Goal: Task Accomplishment & Management: Use online tool/utility

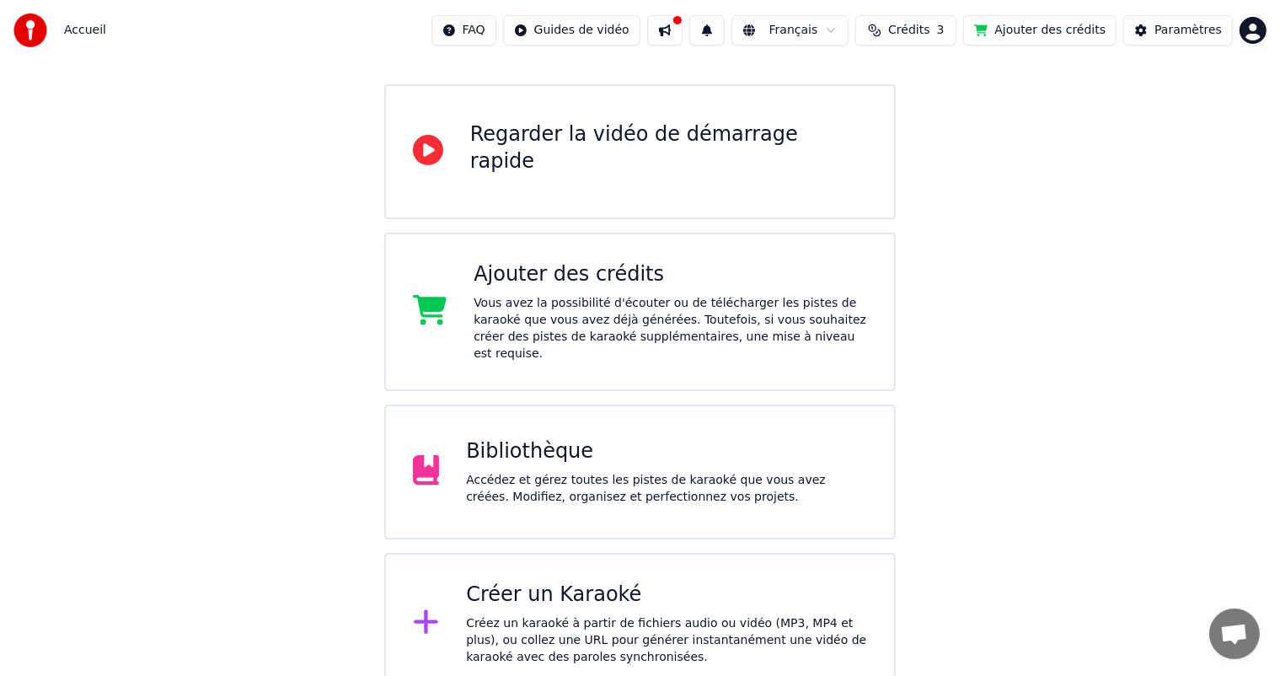
click at [490, 472] on div "Accédez et gérez toutes les pistes de karaoké que vous avez créées. Modifiez, o…" at bounding box center [666, 489] width 401 height 34
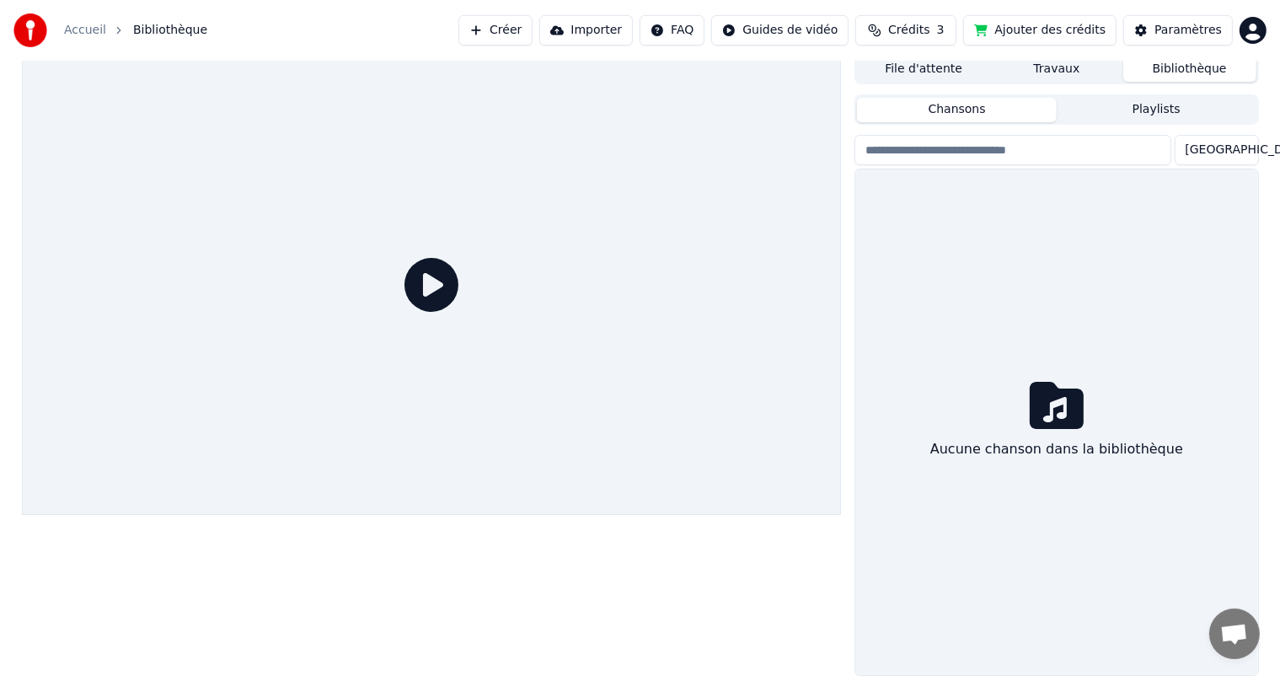
scroll to position [7, 0]
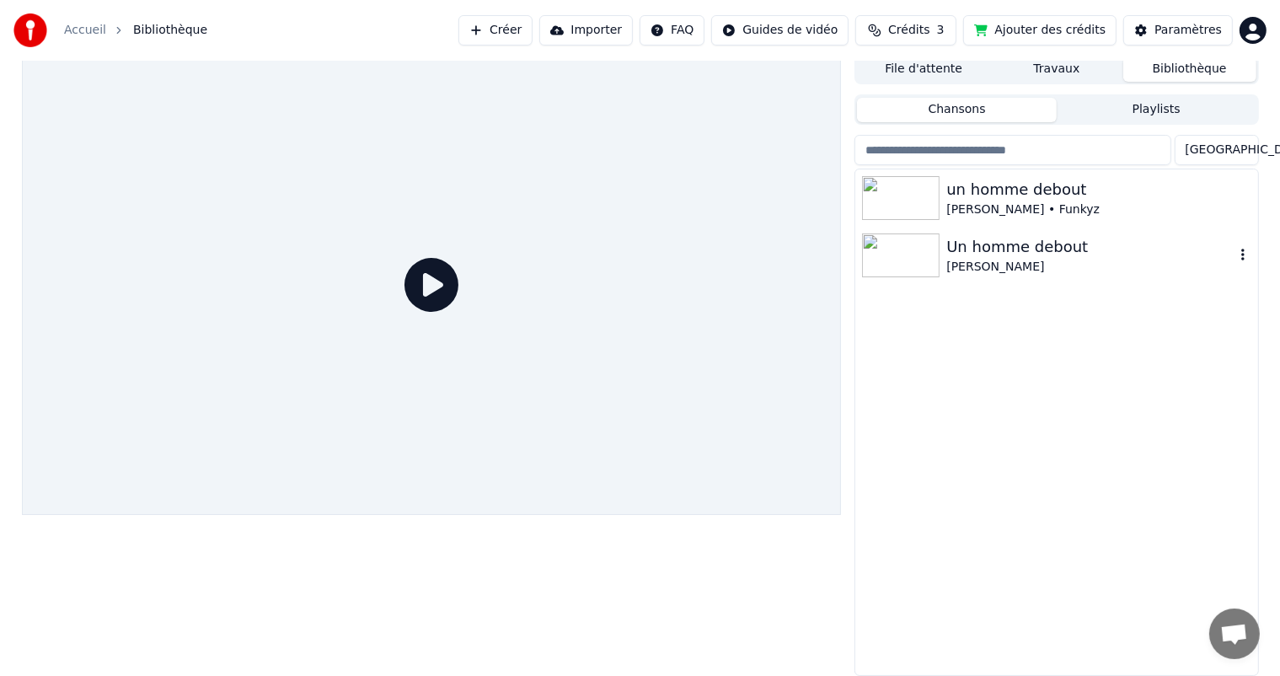
click at [1009, 254] on div "Un homme debout" at bounding box center [1089, 247] width 287 height 24
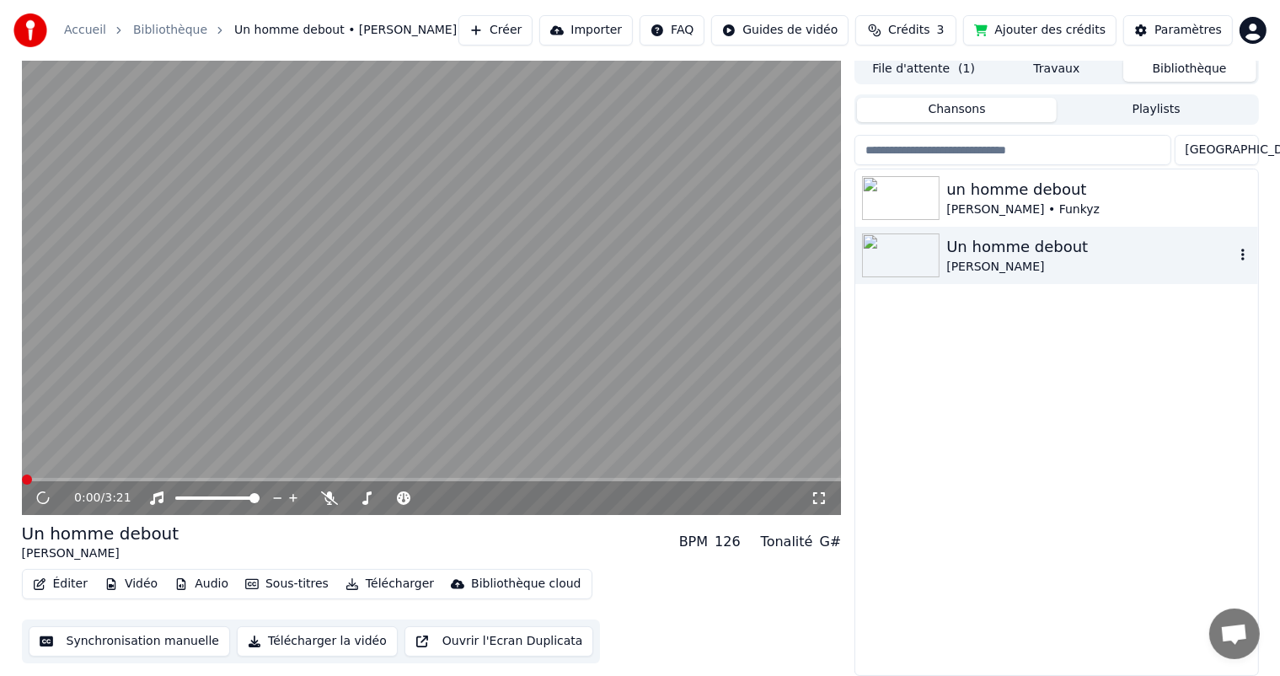
click at [1234, 256] on div "Un homme debout" at bounding box center [1089, 247] width 287 height 24
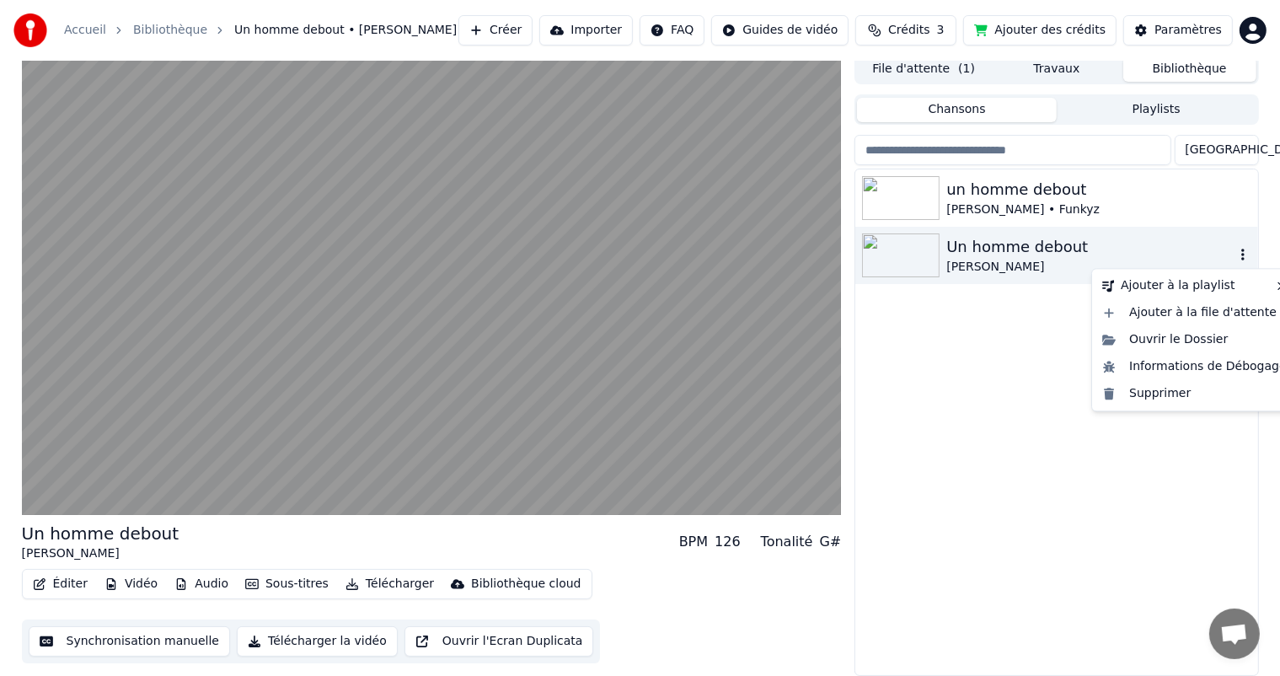
click at [1241, 256] on icon "button" at bounding box center [1243, 254] width 17 height 13
click at [1163, 394] on div "Supprimer" at bounding box center [1195, 393] width 198 height 27
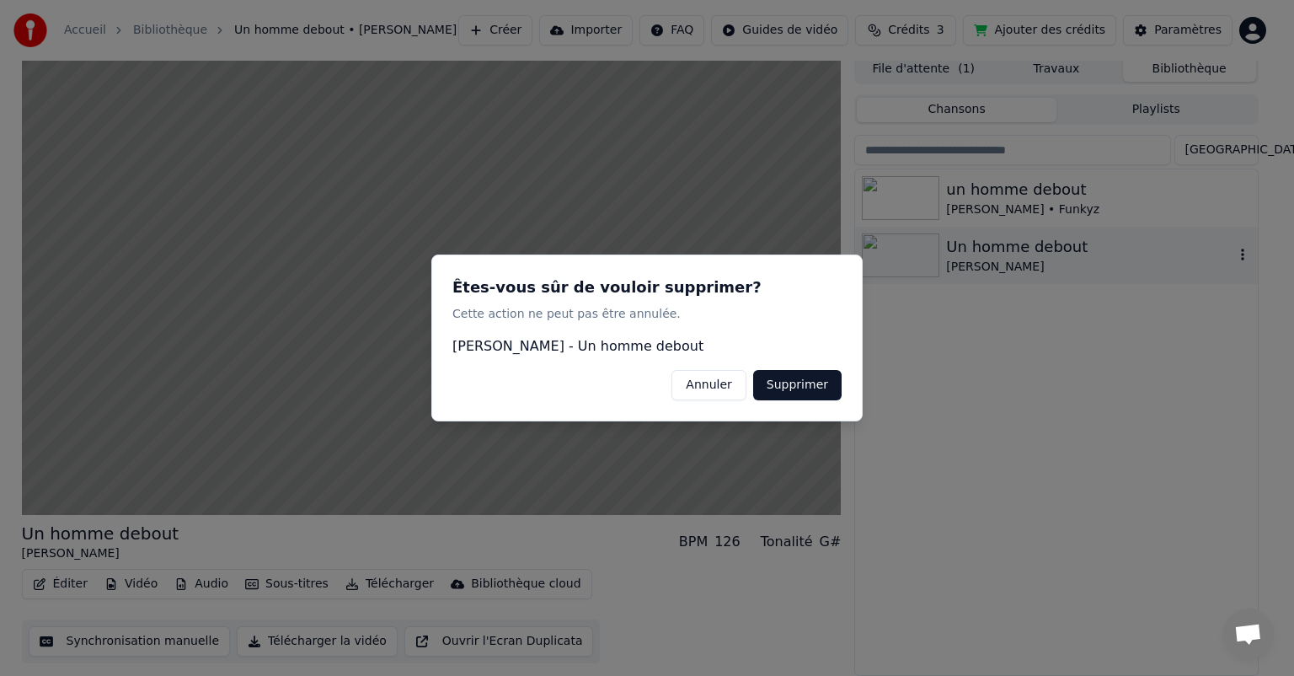
click at [776, 383] on button "Supprimer" at bounding box center [797, 385] width 88 height 30
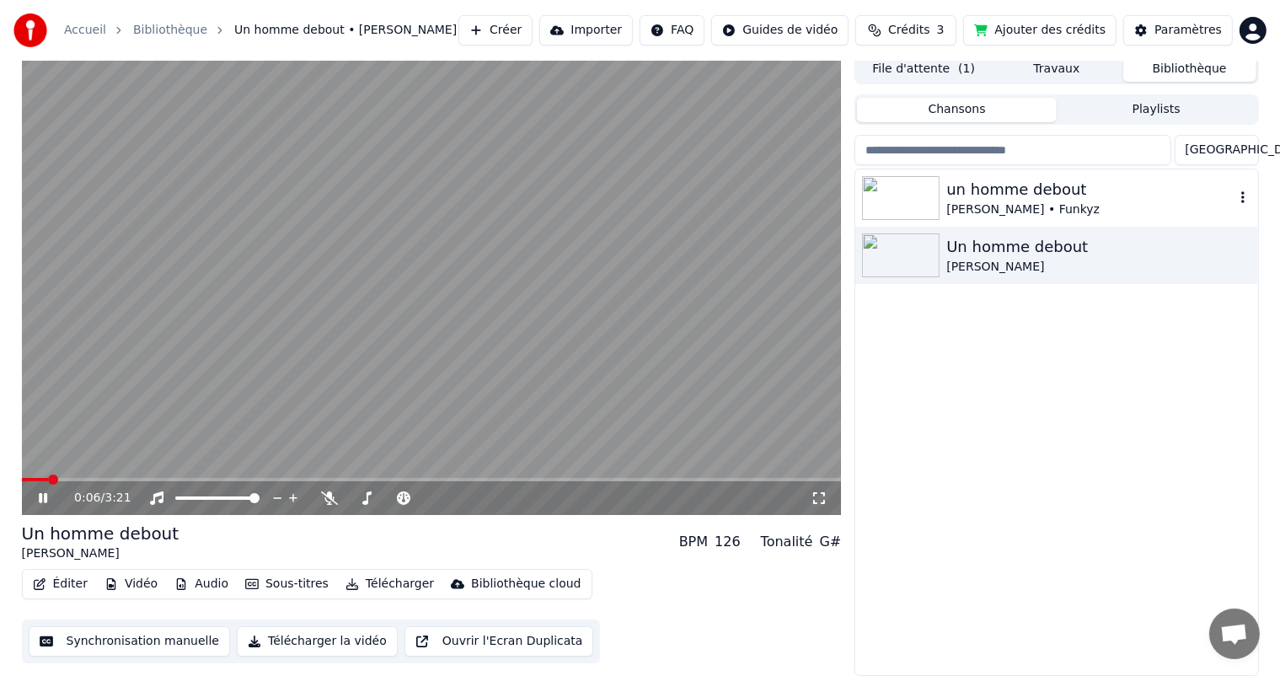
click at [971, 193] on div "un homme debout" at bounding box center [1089, 190] width 287 height 24
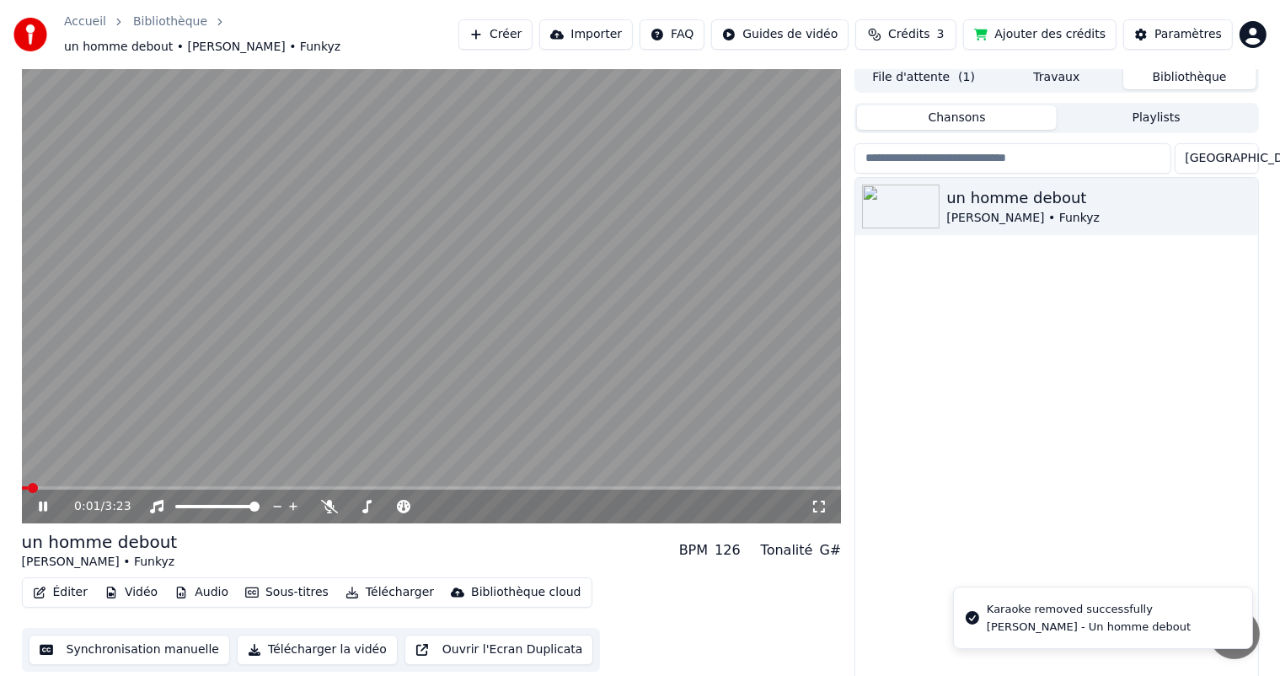
click at [280, 586] on button "Sous-titres" at bounding box center [286, 593] width 97 height 24
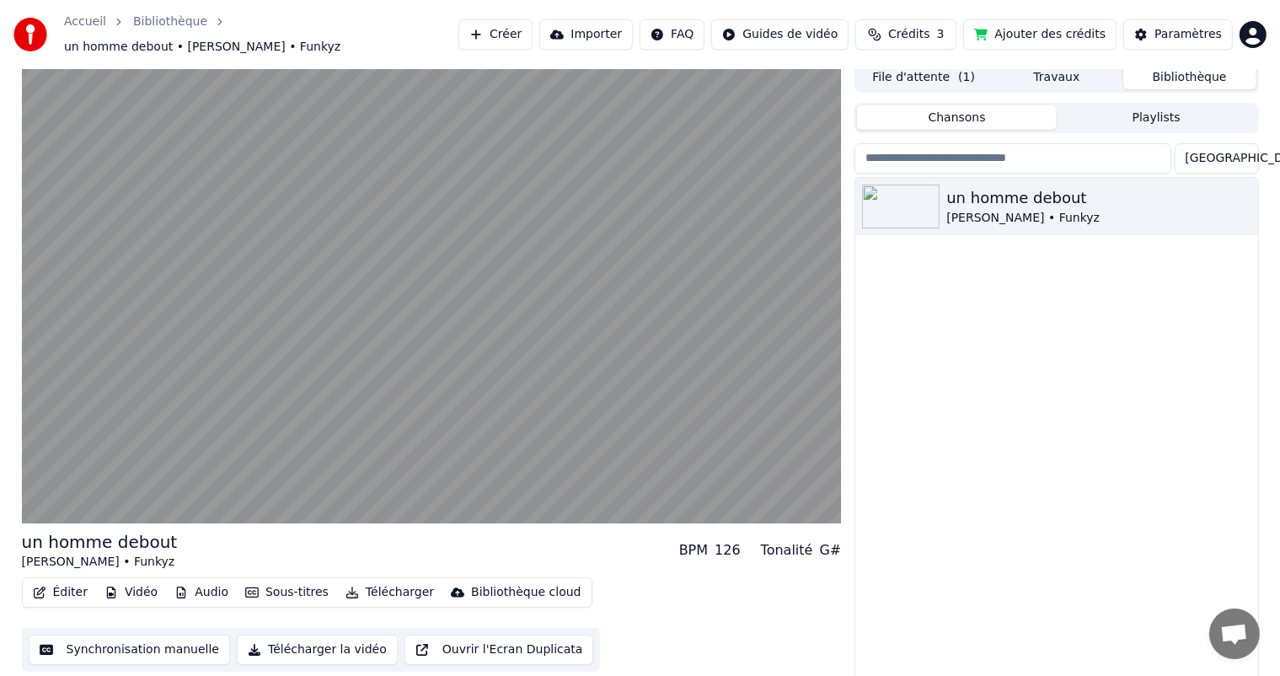
click at [121, 644] on button "Synchronisation manuelle" at bounding box center [130, 650] width 202 height 30
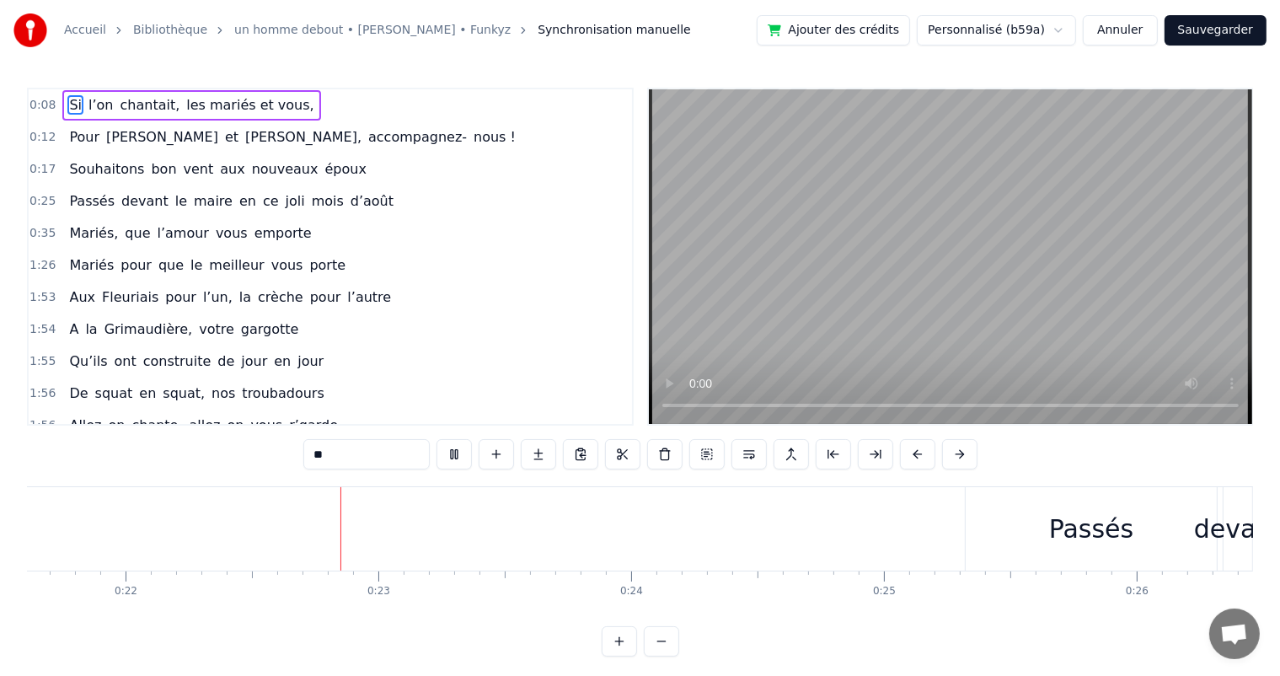
scroll to position [0, 5539]
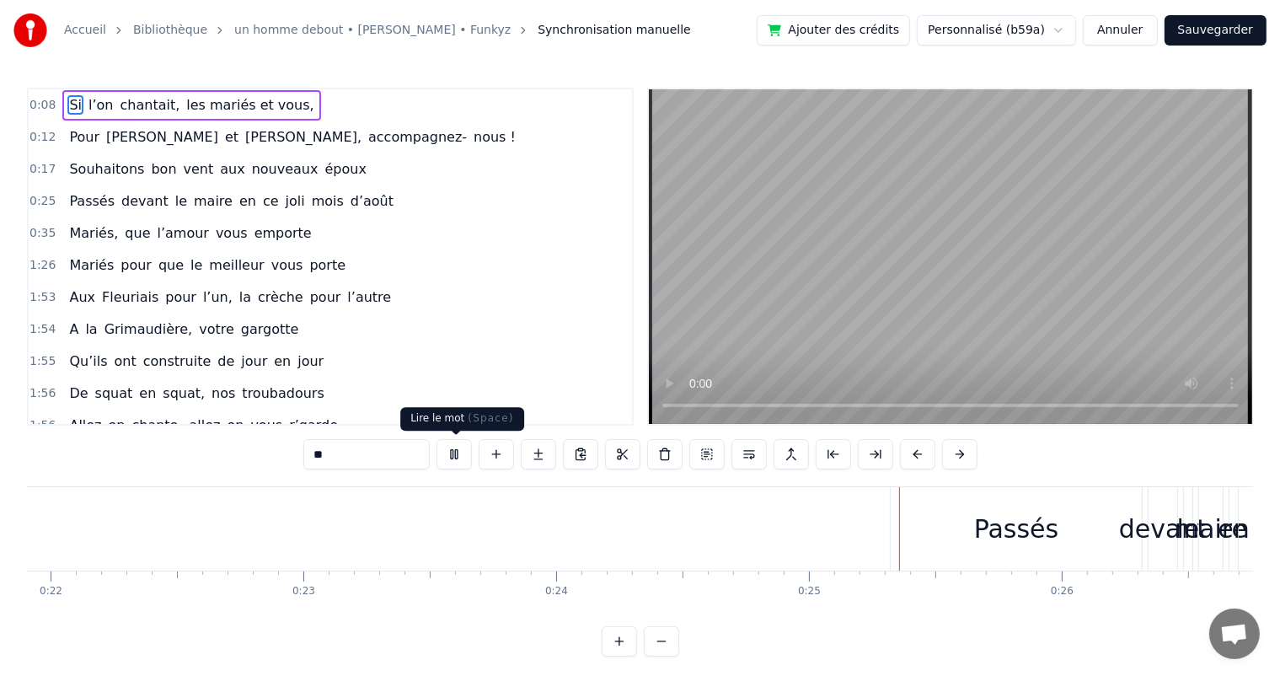
click at [453, 453] on button at bounding box center [454, 454] width 35 height 30
click at [310, 195] on span "mois" at bounding box center [327, 200] width 35 height 19
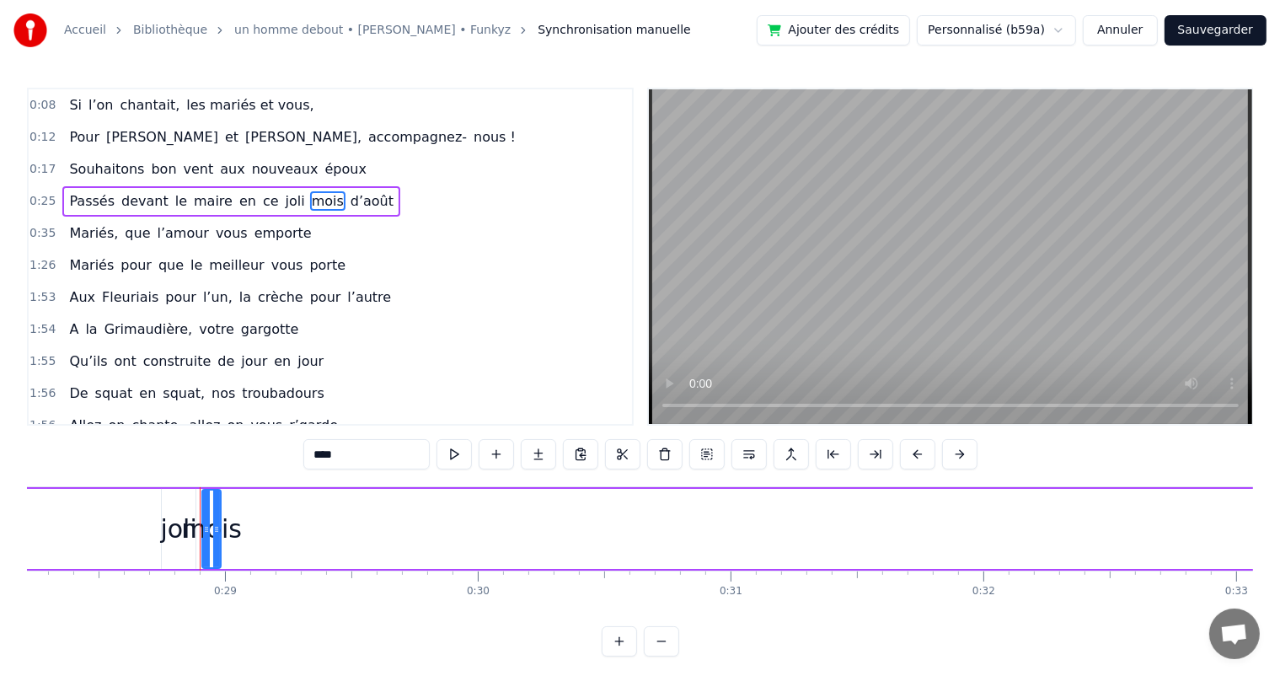
scroll to position [0, 7222]
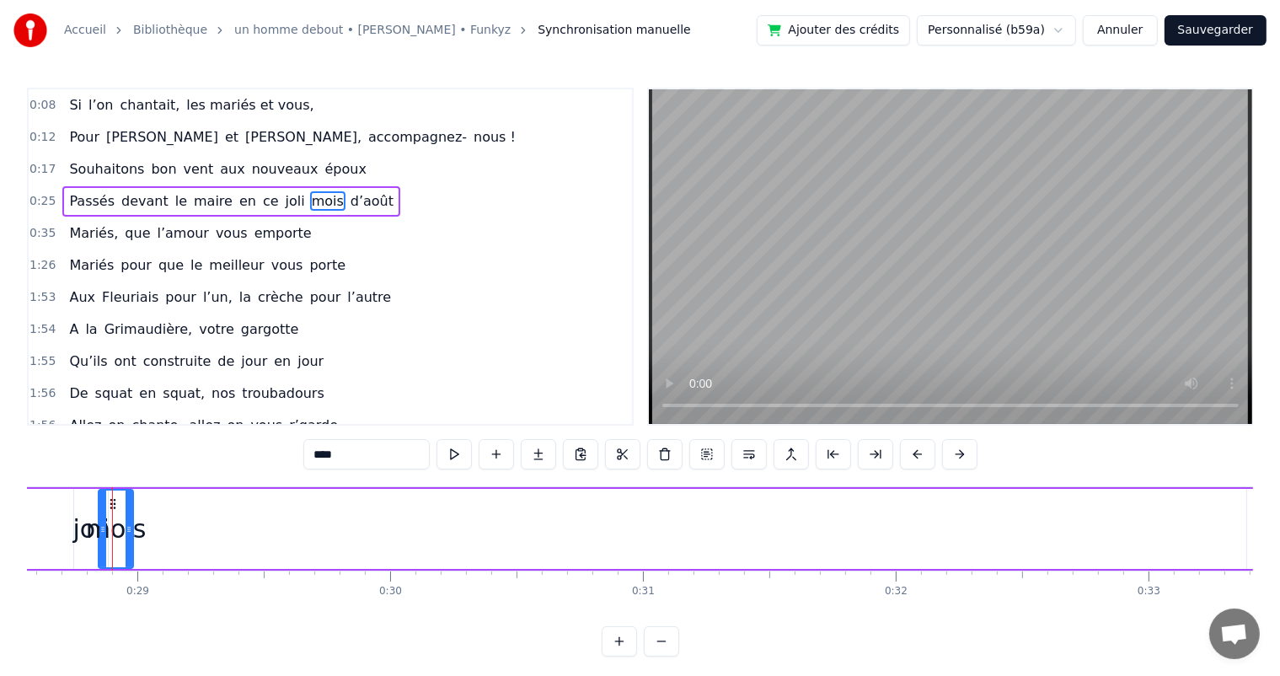
drag, startPoint x: 115, startPoint y: 526, endPoint x: 73, endPoint y: 529, distance: 41.4
click at [104, 537] on div at bounding box center [102, 528] width 7 height 77
click at [73, 529] on div "joli" at bounding box center [90, 529] width 36 height 38
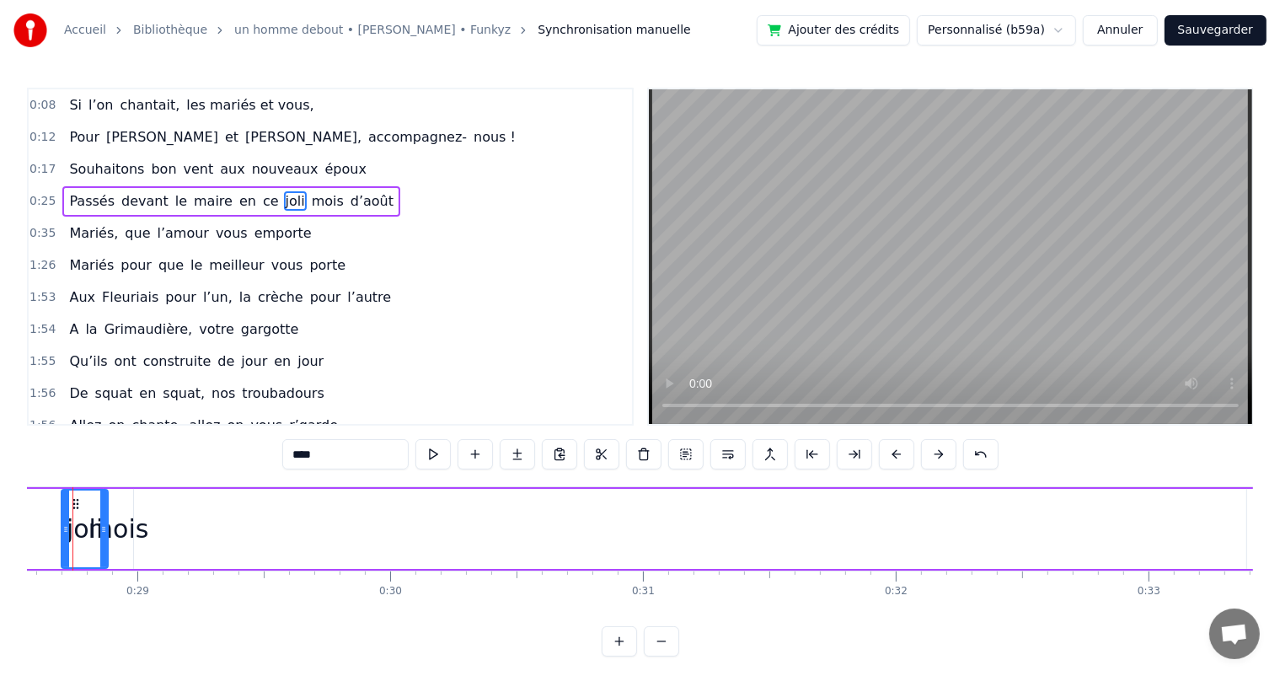
scroll to position [0, 7182]
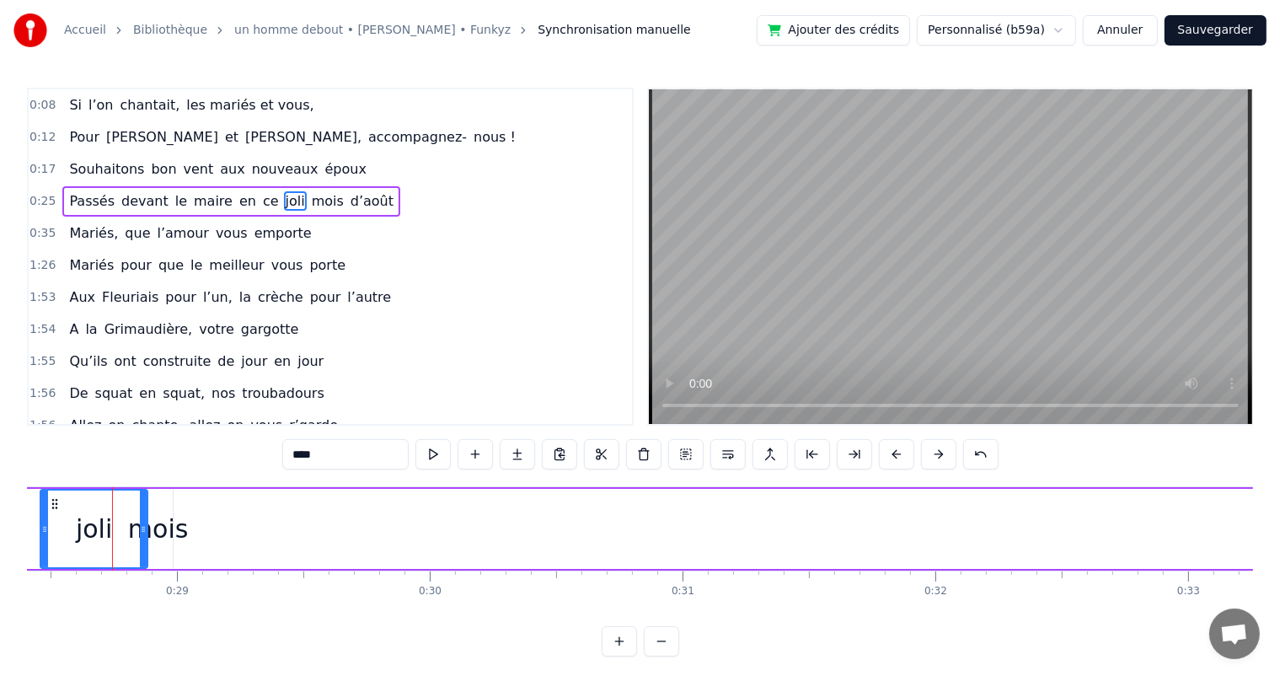
drag, startPoint x: 73, startPoint y: 530, endPoint x: 0, endPoint y: 529, distance: 73.3
click at [0, 529] on div "Accueil Bibliothèque un homme debout • [PERSON_NAME] • Funkyz Synchronisation m…" at bounding box center [640, 328] width 1280 height 657
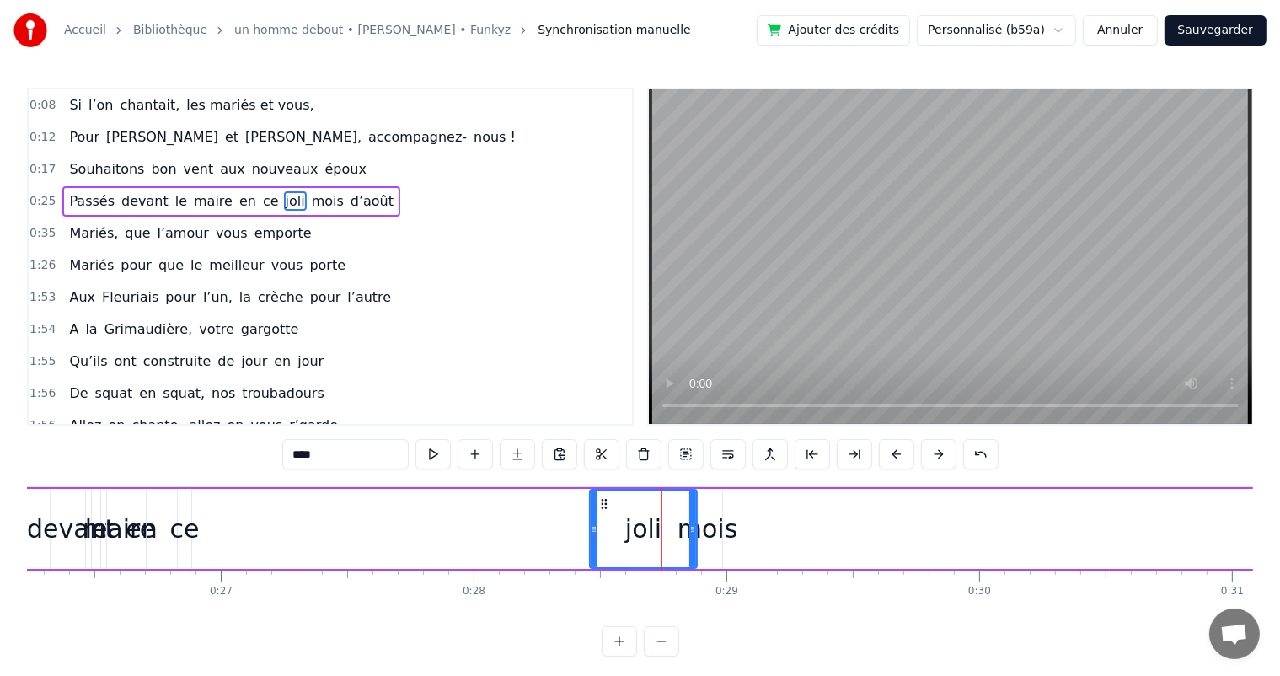
scroll to position [0, 6575]
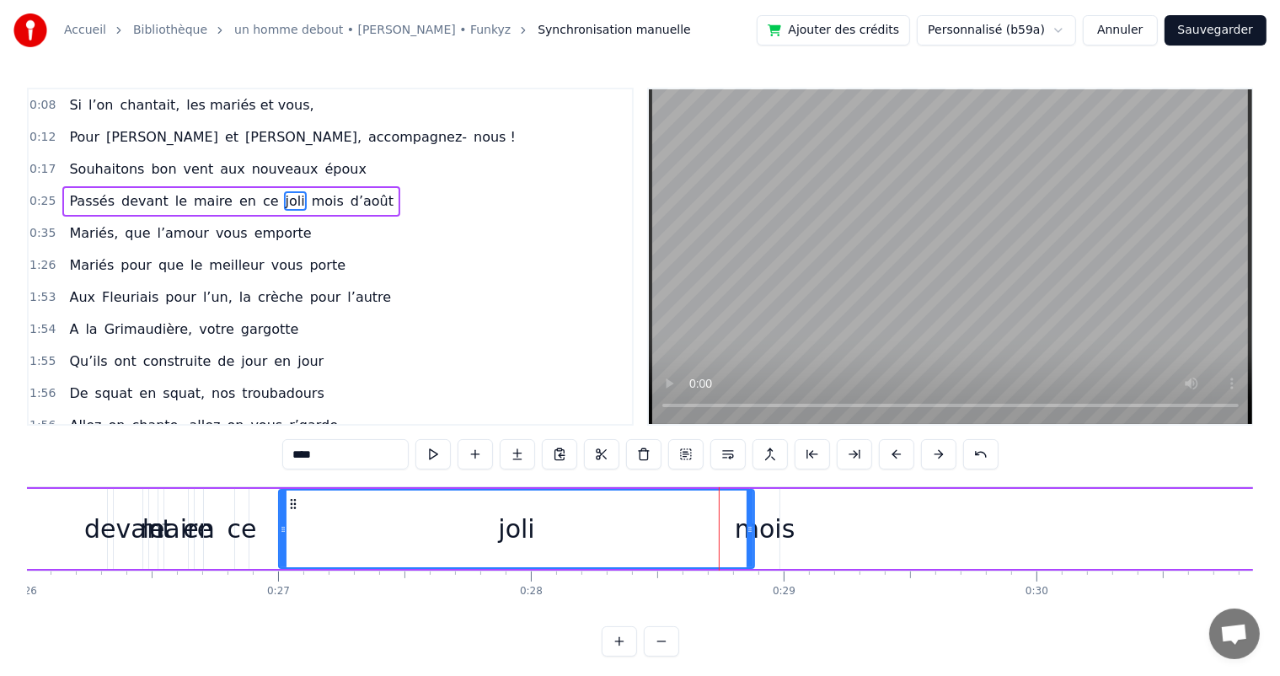
drag, startPoint x: 647, startPoint y: 528, endPoint x: 279, endPoint y: 534, distance: 368.3
click at [280, 534] on icon at bounding box center [283, 529] width 7 height 13
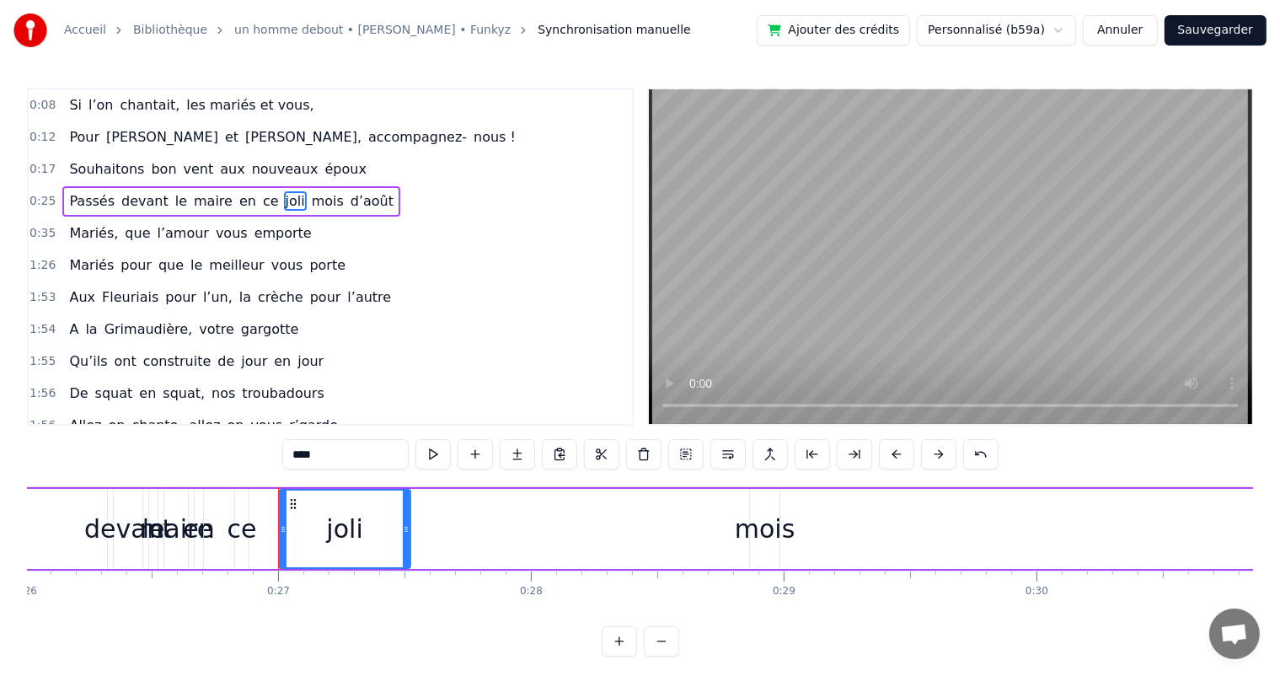
drag, startPoint x: 750, startPoint y: 527, endPoint x: 406, endPoint y: 538, distance: 344.0
click at [406, 538] on div at bounding box center [406, 528] width 7 height 77
click at [765, 529] on div "mois" at bounding box center [765, 529] width 61 height 38
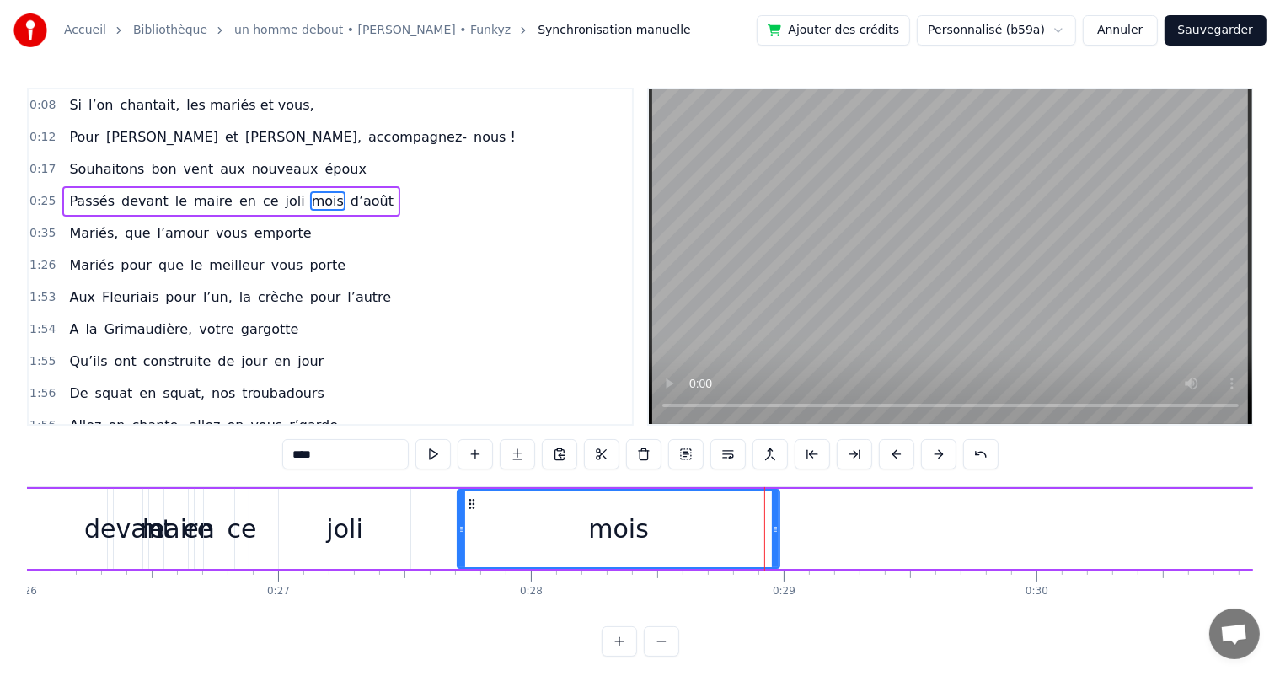
drag, startPoint x: 749, startPoint y: 532, endPoint x: 457, endPoint y: 545, distance: 292.7
click at [458, 545] on div at bounding box center [461, 528] width 7 height 77
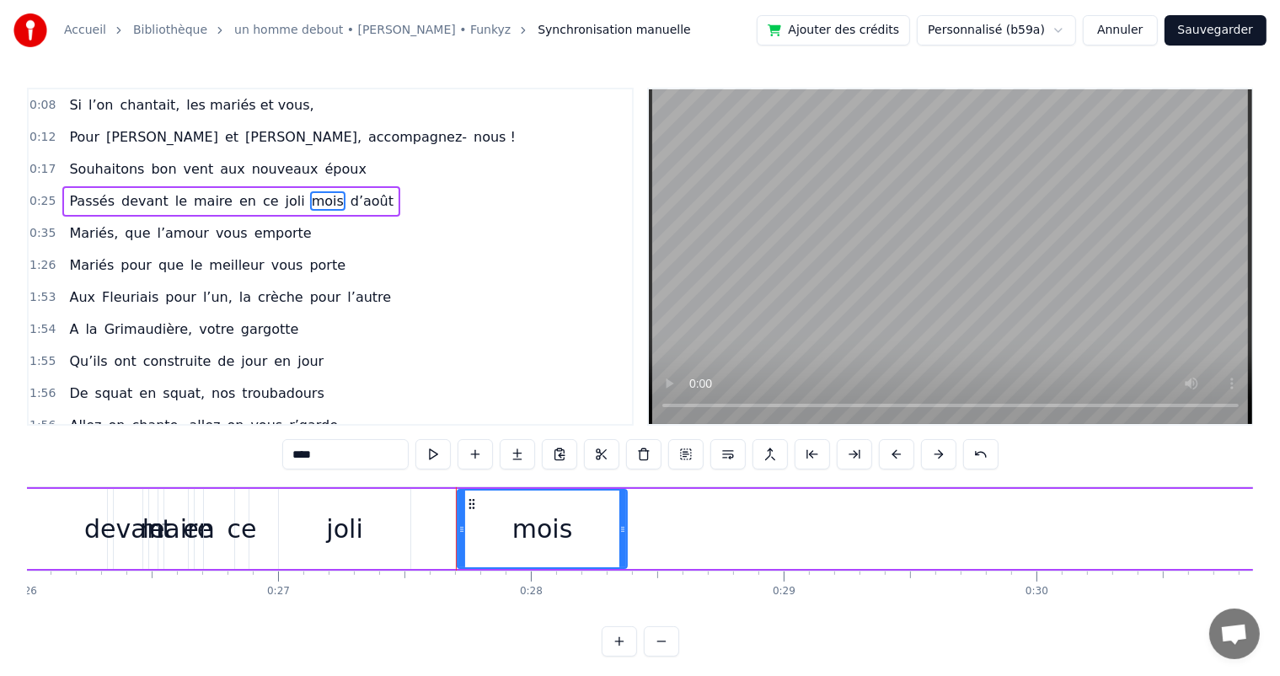
drag, startPoint x: 773, startPoint y: 531, endPoint x: 620, endPoint y: 540, distance: 152.8
click at [620, 540] on div at bounding box center [622, 528] width 7 height 77
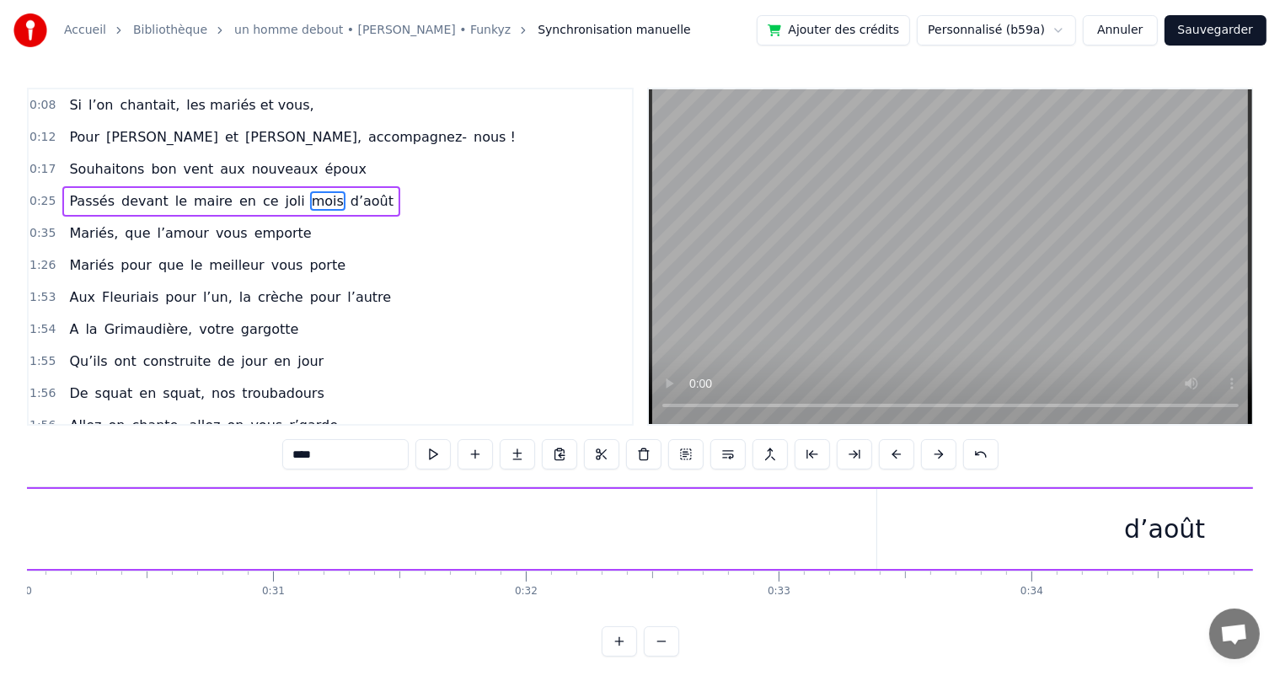
scroll to position [0, 7795]
click at [975, 512] on div "d’août" at bounding box center [961, 529] width 81 height 38
type input "******"
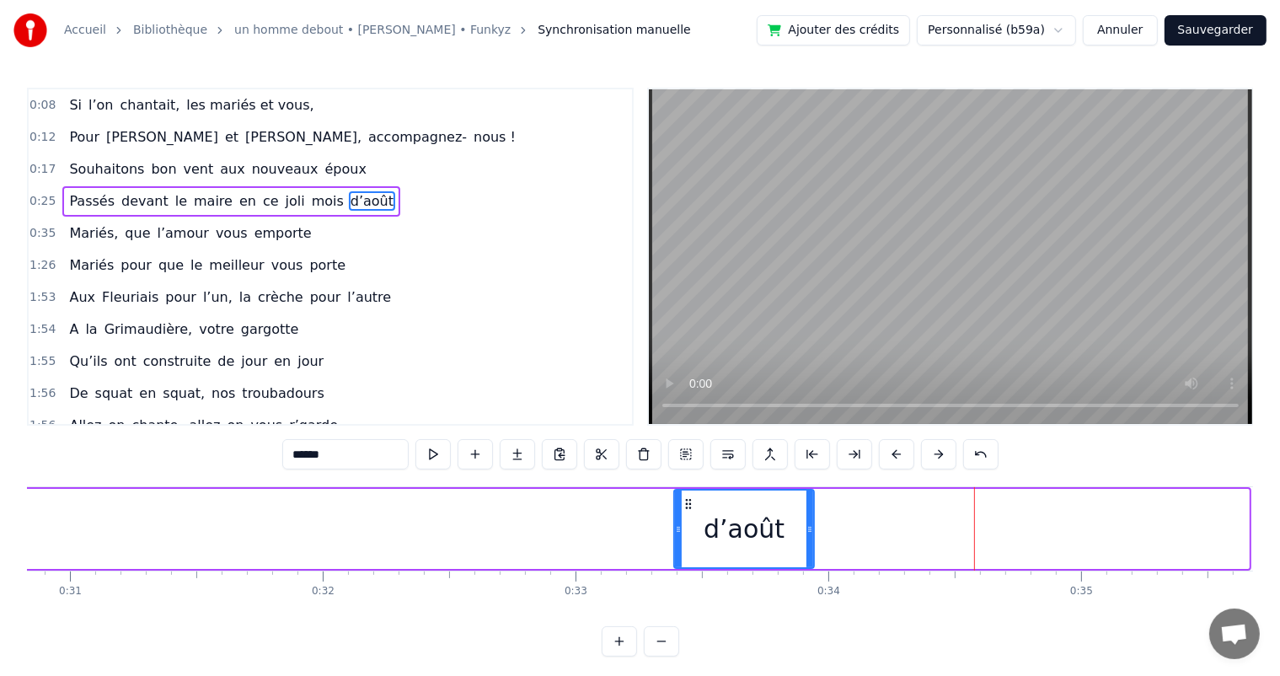
drag, startPoint x: 1244, startPoint y: 528, endPoint x: 809, endPoint y: 544, distance: 435.2
click at [809, 544] on div at bounding box center [810, 528] width 7 height 77
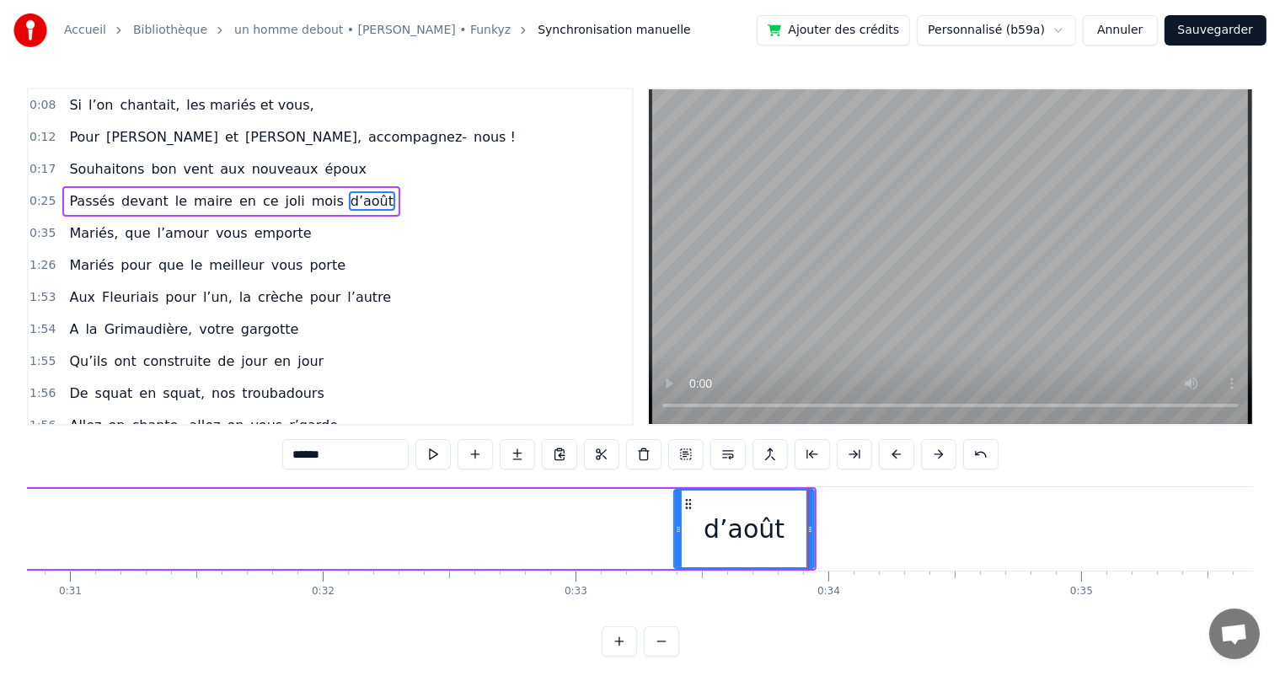
drag, startPoint x: 673, startPoint y: 528, endPoint x: 394, endPoint y: 532, distance: 279.0
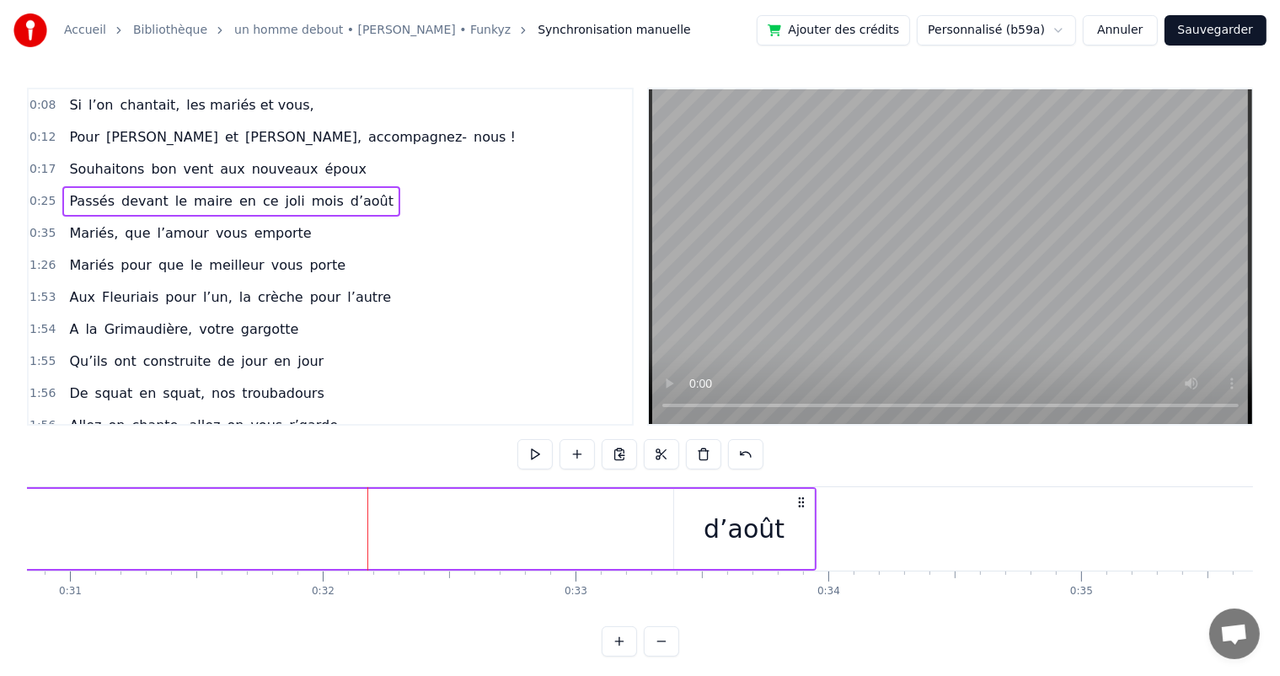
click at [721, 537] on div "d’août" at bounding box center [744, 529] width 81 height 38
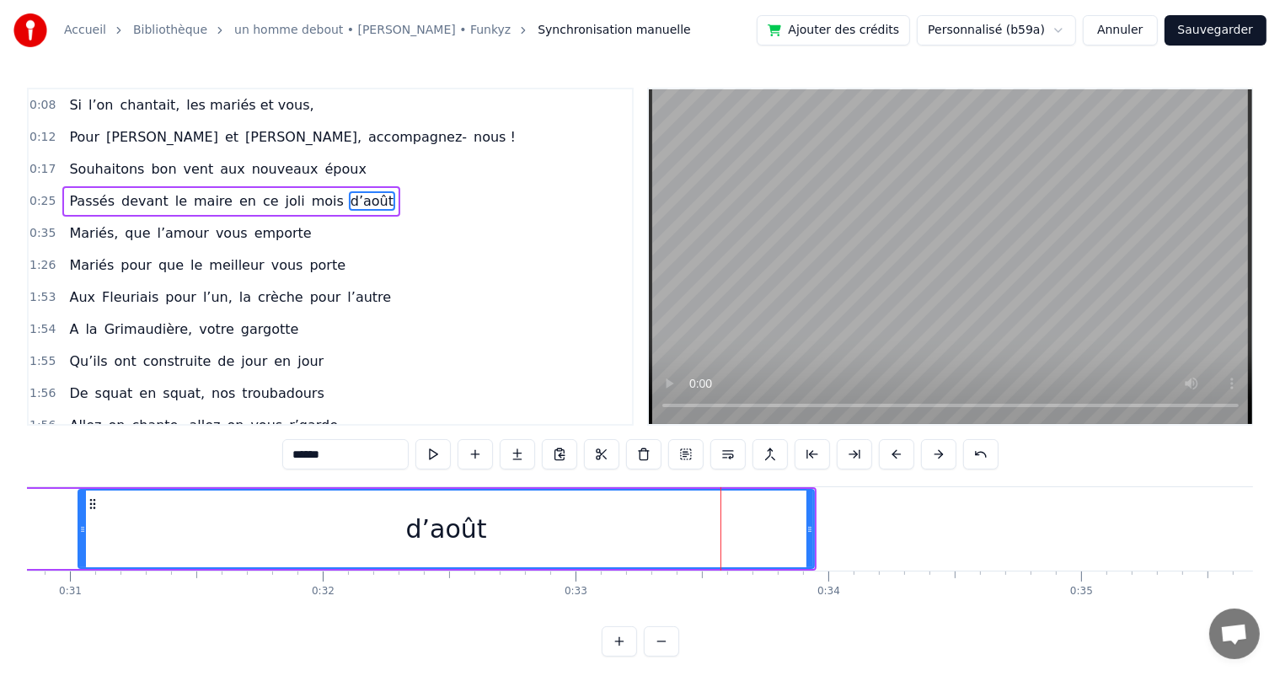
drag, startPoint x: 674, startPoint y: 529, endPoint x: 78, endPoint y: 533, distance: 595.8
click at [79, 533] on icon at bounding box center [82, 529] width 7 height 13
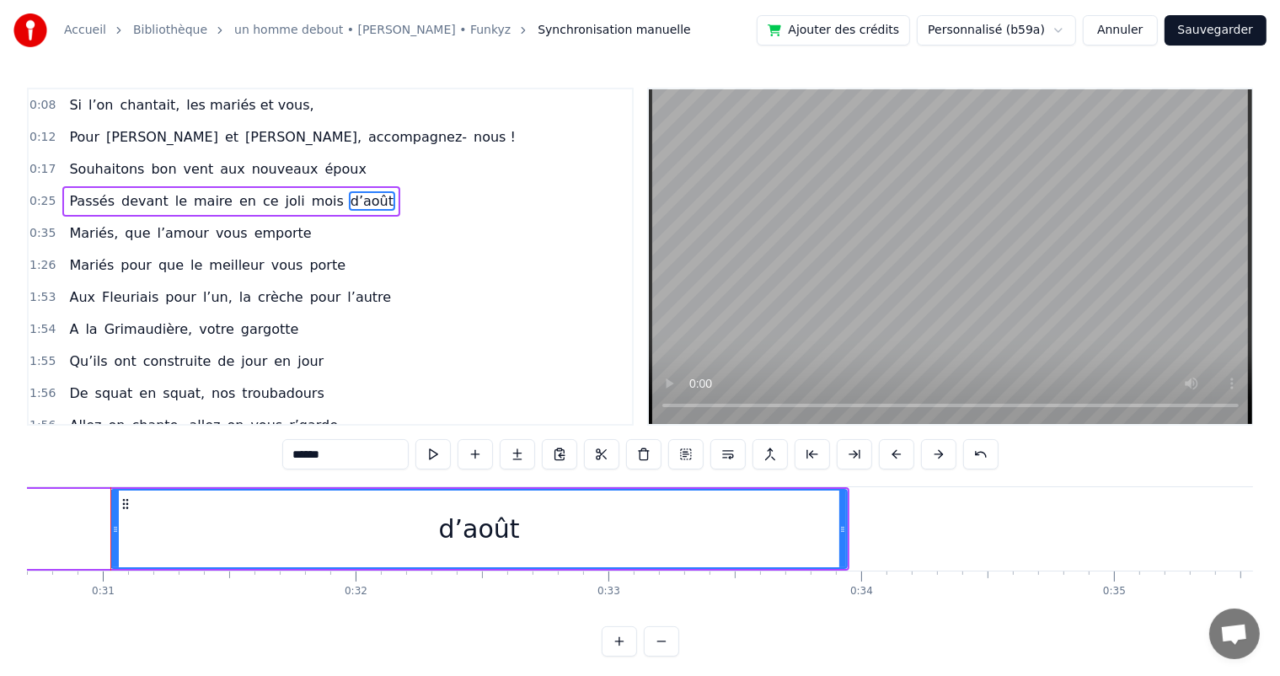
scroll to position [0, 7760]
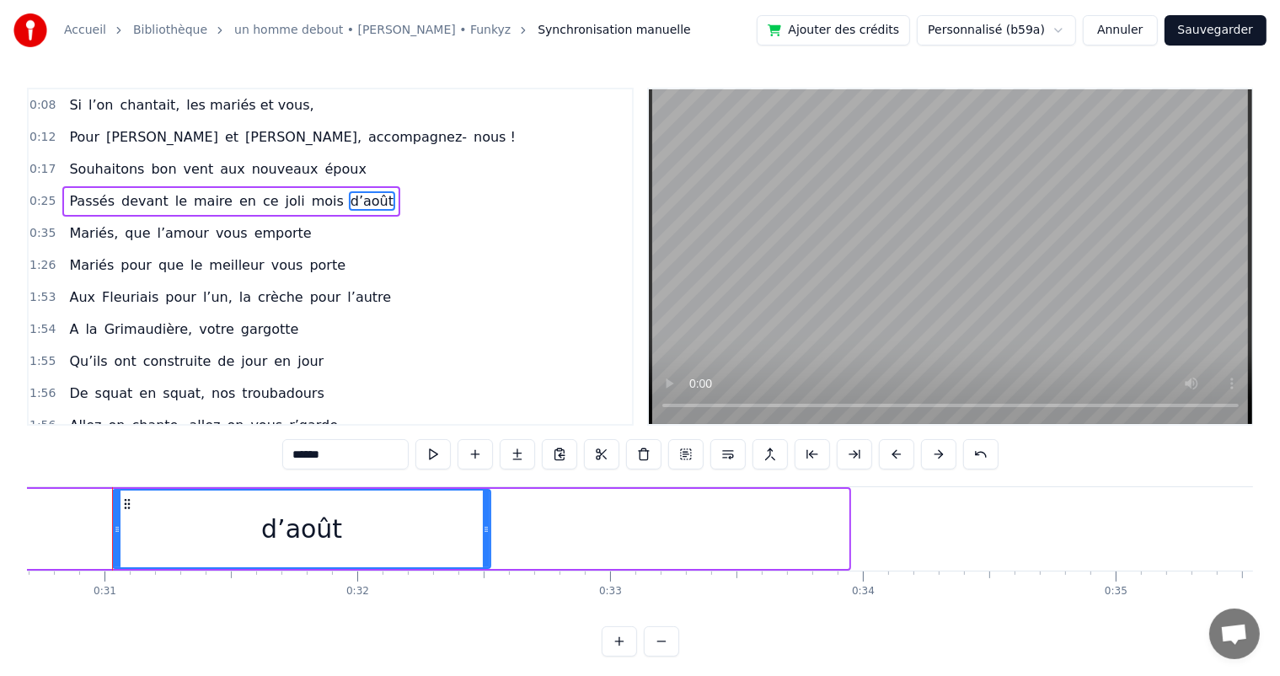
drag, startPoint x: 844, startPoint y: 529, endPoint x: 475, endPoint y: 550, distance: 368.9
click at [483, 550] on div at bounding box center [486, 528] width 7 height 77
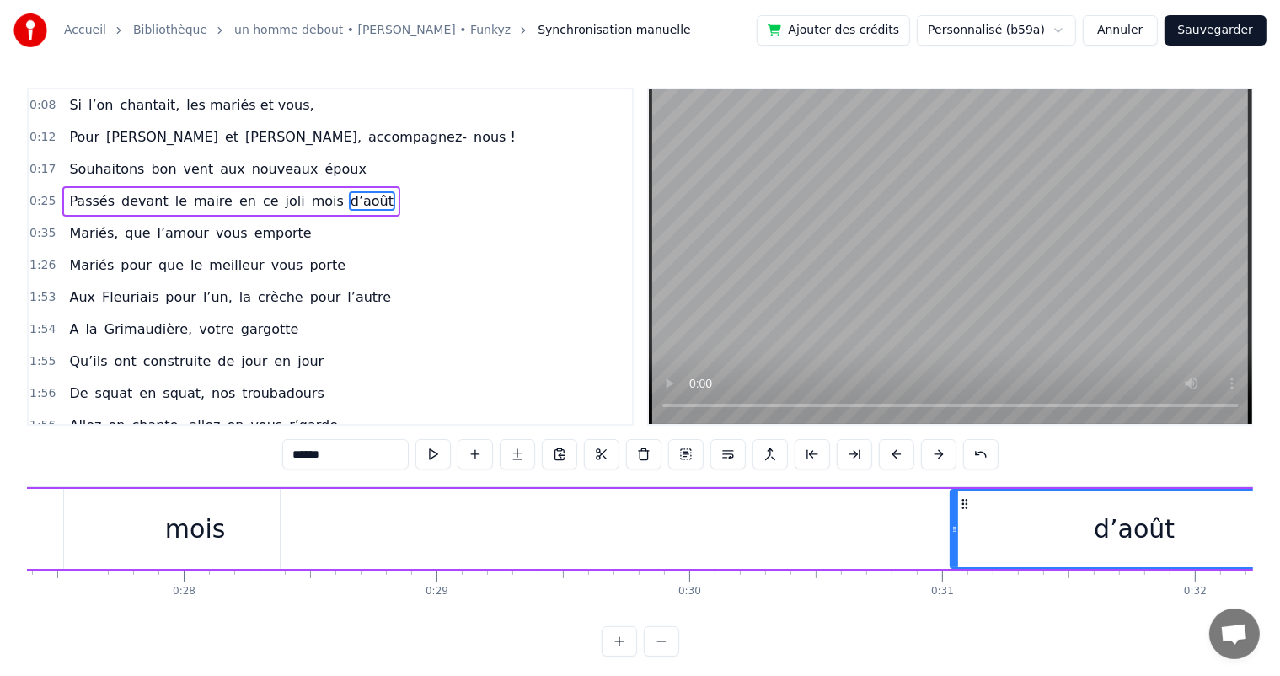
scroll to position [0, 6917]
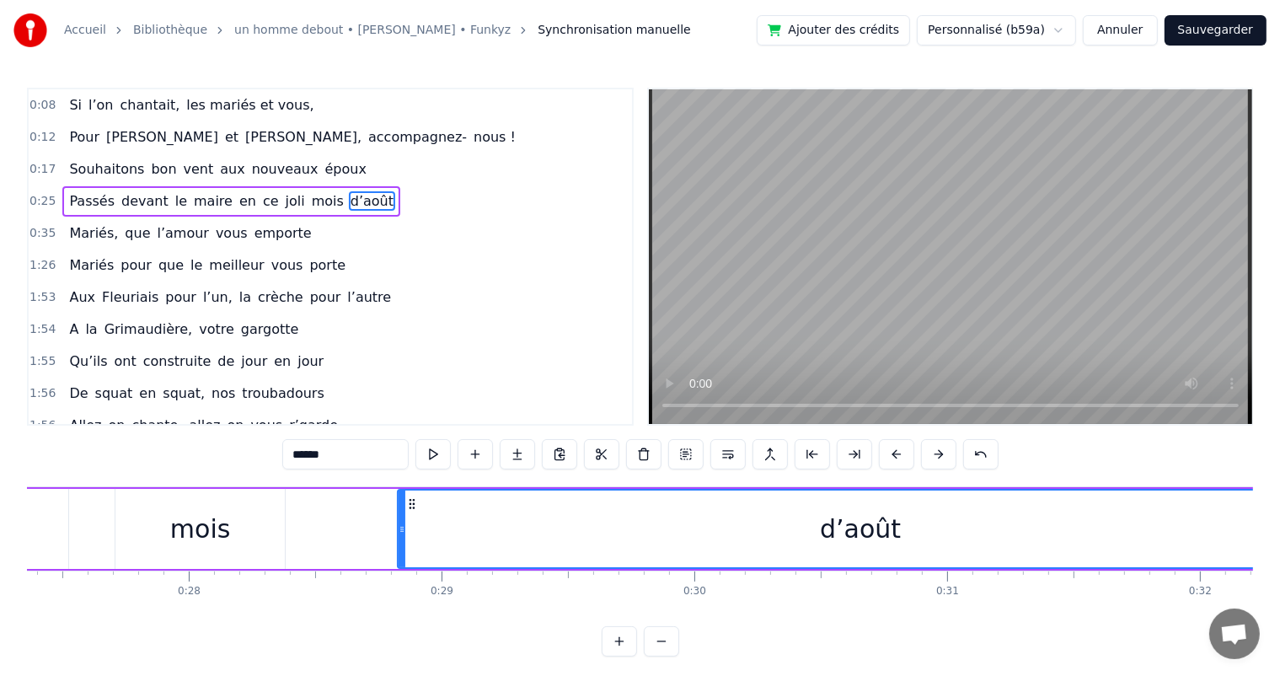
drag, startPoint x: 959, startPoint y: 528, endPoint x: 401, endPoint y: 533, distance: 557.9
click at [401, 533] on icon at bounding box center [402, 529] width 7 height 13
click at [1220, 523] on div "d’août" at bounding box center [861, 528] width 924 height 77
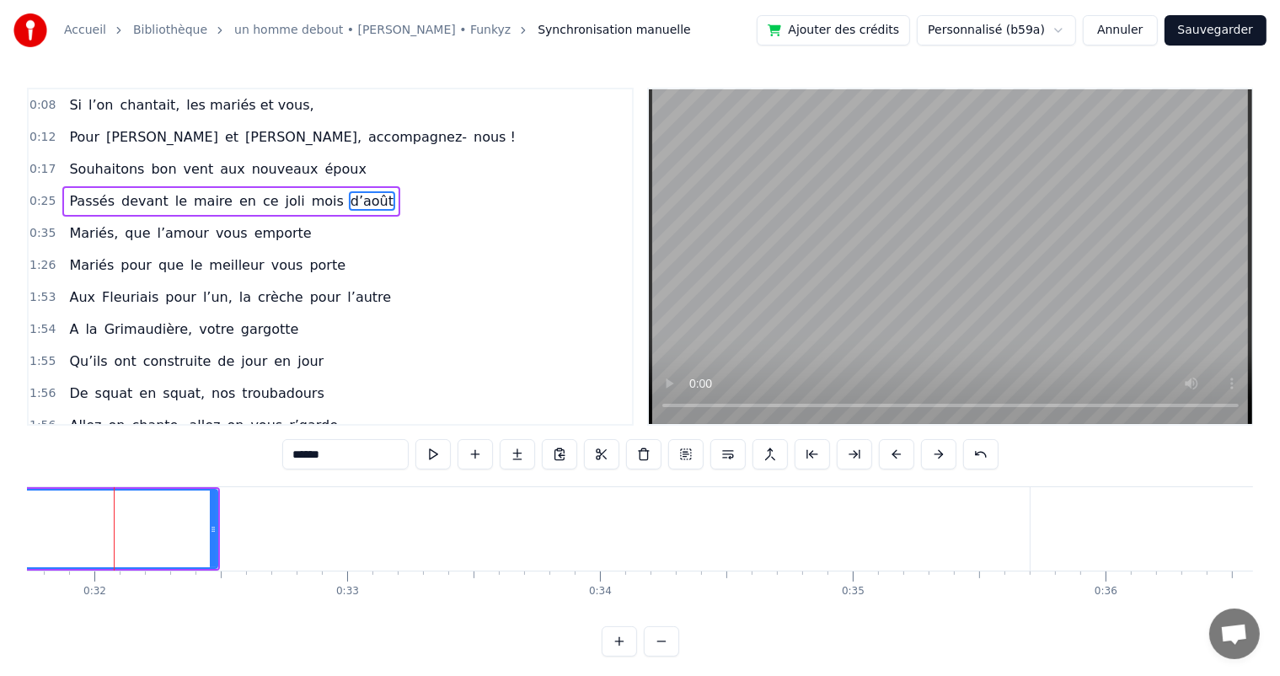
scroll to position [0, 8026]
click at [157, 255] on span "que" at bounding box center [171, 264] width 29 height 19
type input "***"
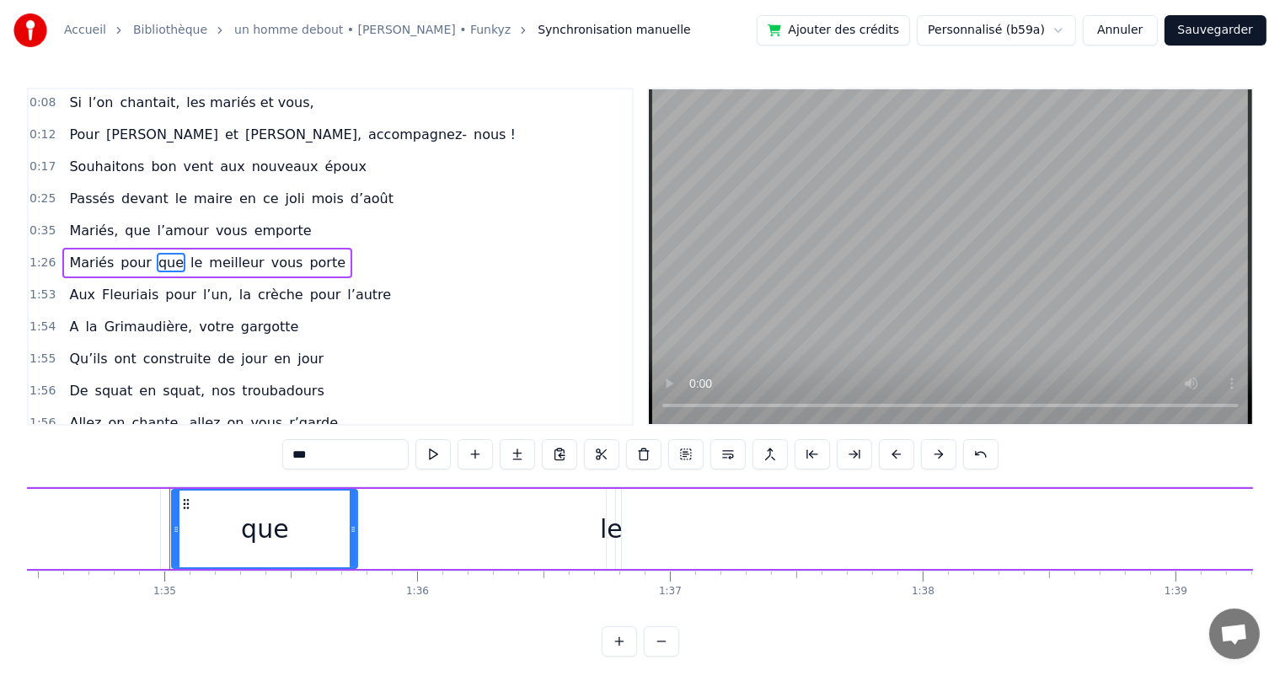
scroll to position [0, 23939]
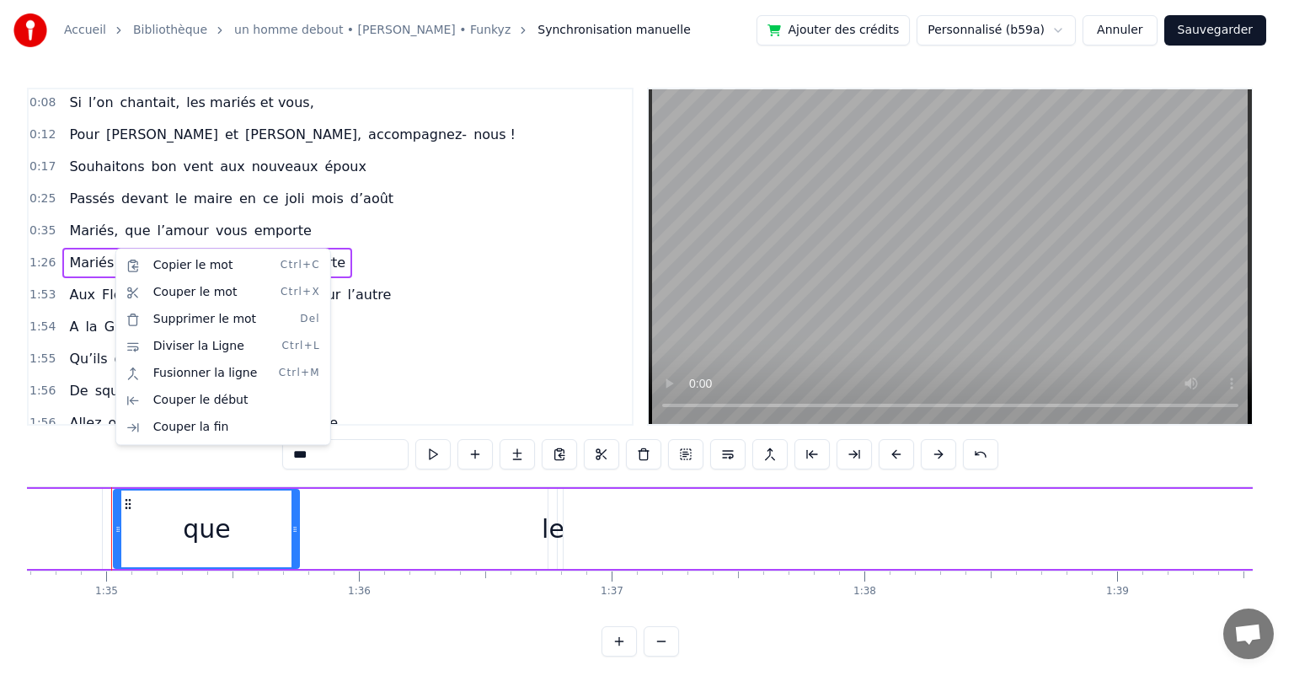
click at [196, 247] on html "Accueil Bibliothèque un homme debout • [PERSON_NAME] • Funkyz Synchronisation m…" at bounding box center [647, 341] width 1294 height 683
click at [463, 329] on html "Accueil Bibliothèque un homme debout • [PERSON_NAME] • Funkyz Synchronisation m…" at bounding box center [647, 341] width 1294 height 683
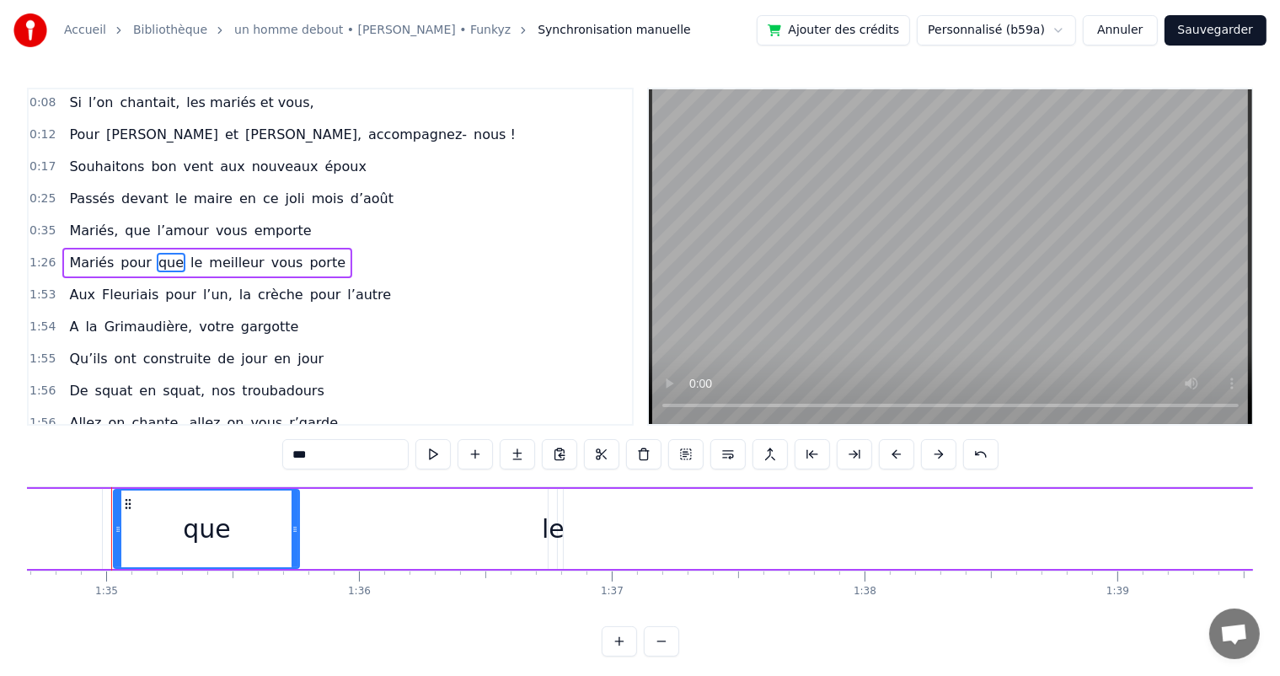
click at [109, 248] on div "Mariés pour que le meilleur vous porte" at bounding box center [207, 263] width 290 height 30
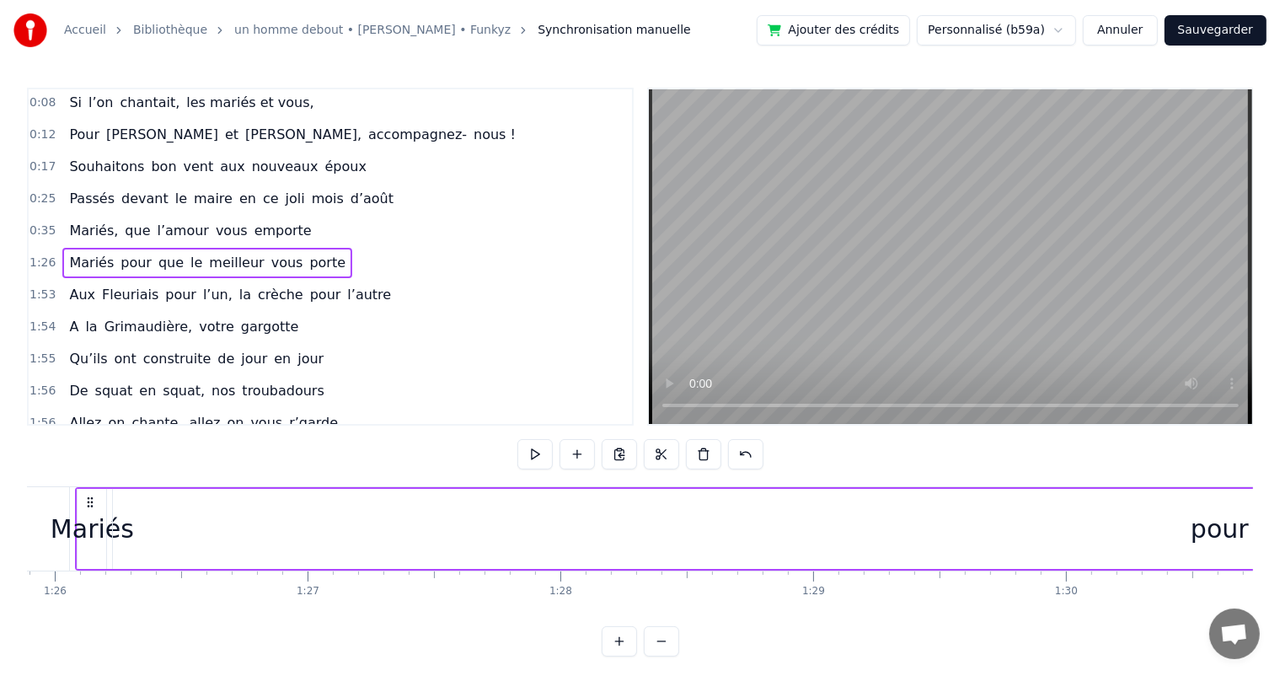
scroll to position [0, 21679]
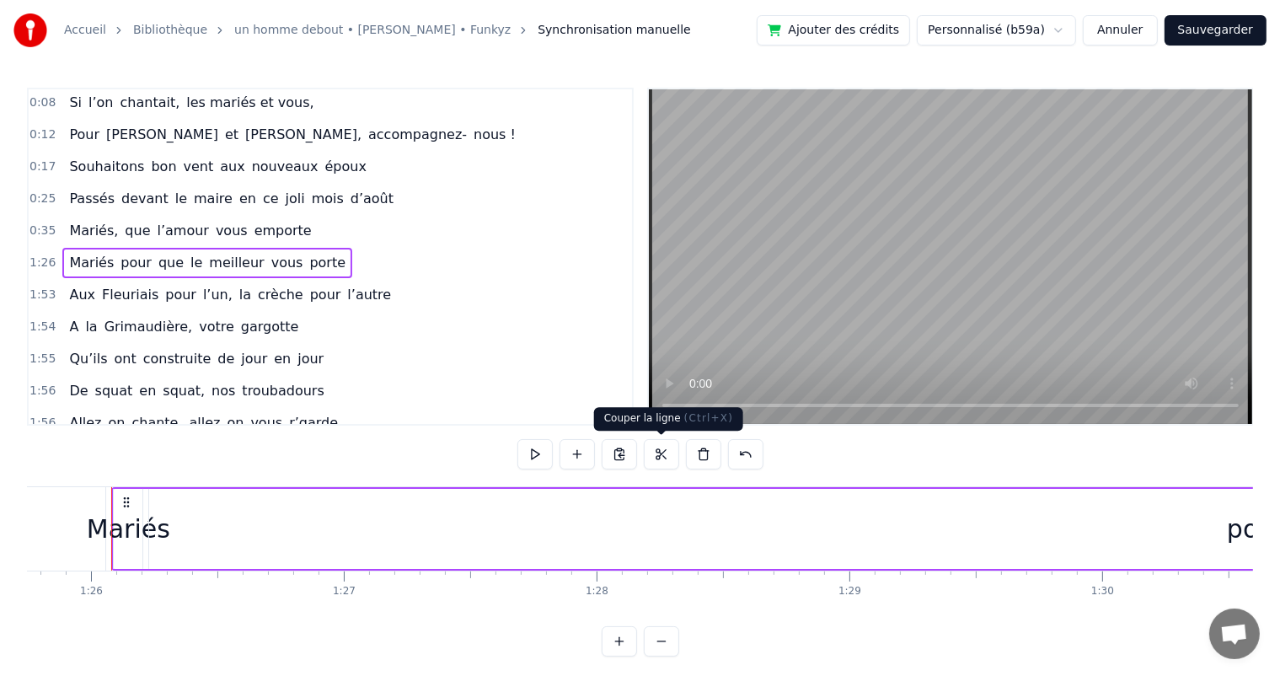
click at [657, 458] on button at bounding box center [661, 454] width 35 height 30
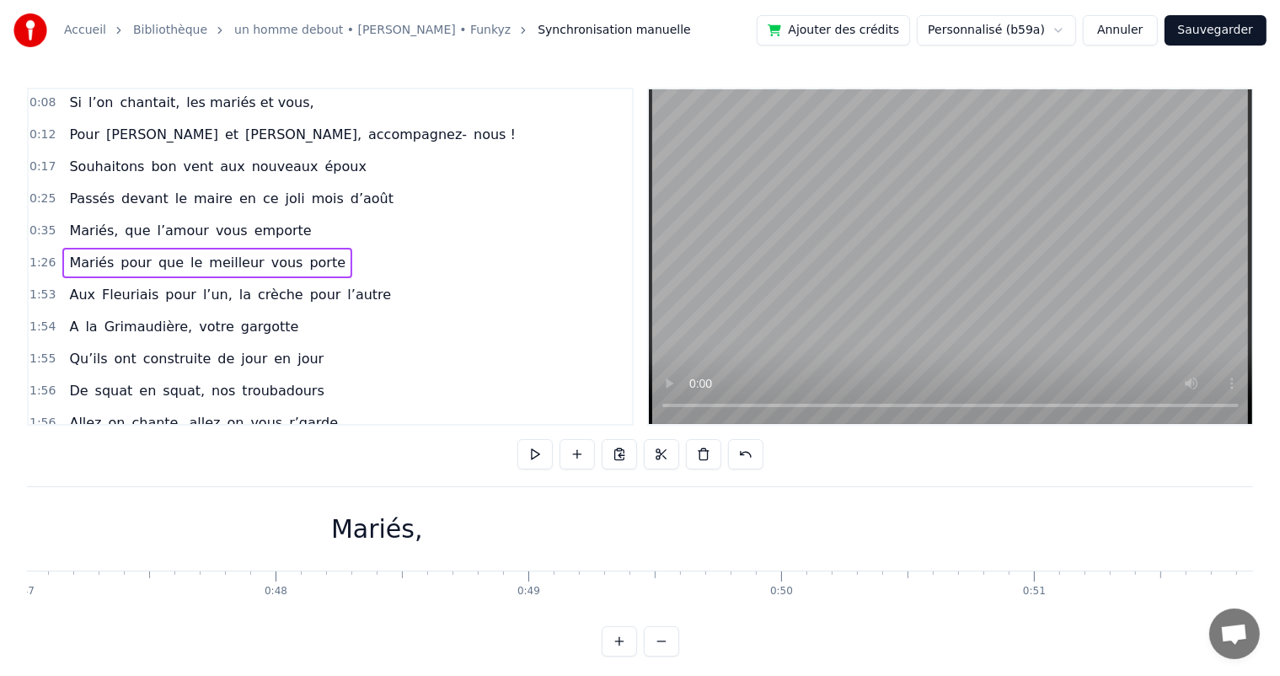
scroll to position [0, 11886]
click at [581, 532] on div "Mariés," at bounding box center [378, 528] width 6420 height 83
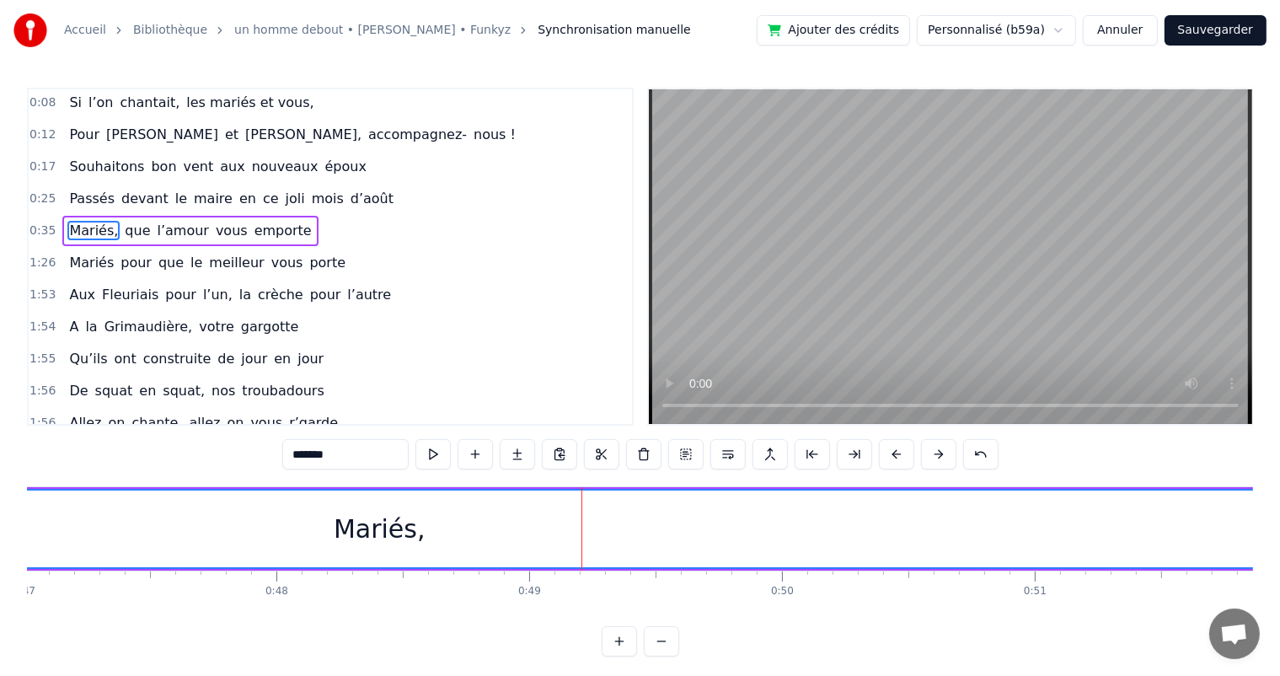
scroll to position [0, 0]
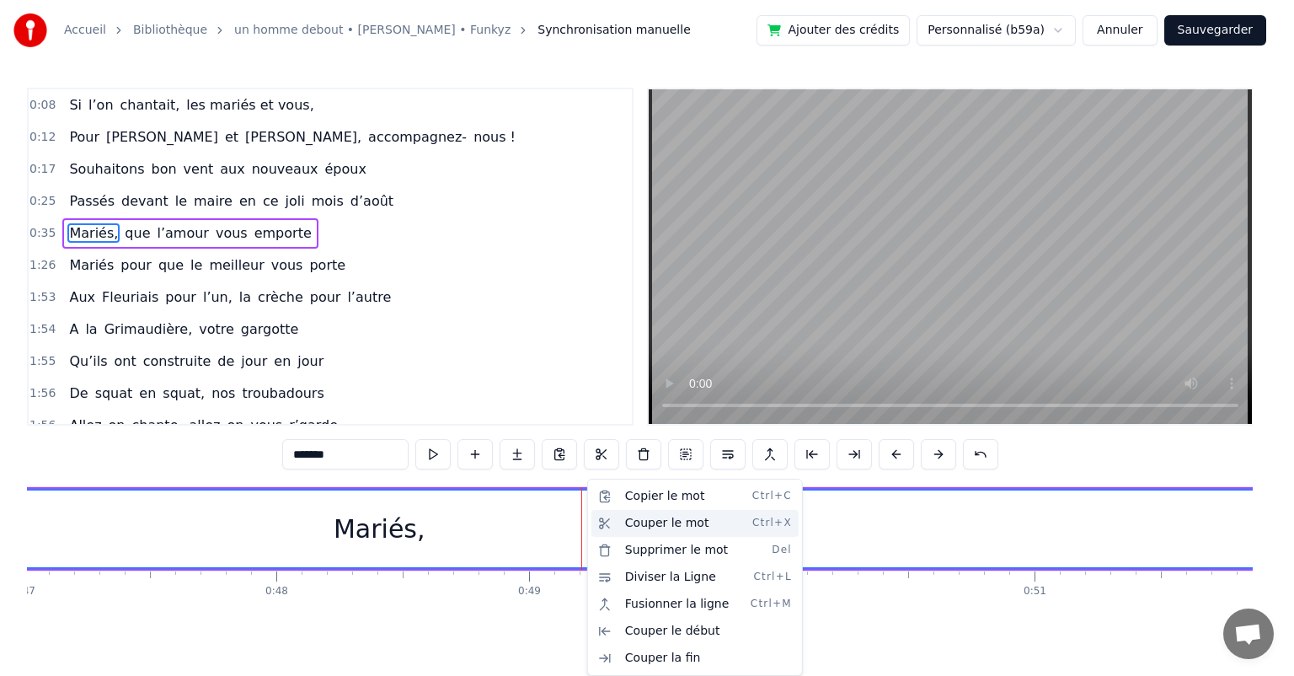
drag, startPoint x: 608, startPoint y: 534, endPoint x: 635, endPoint y: 533, distance: 27.8
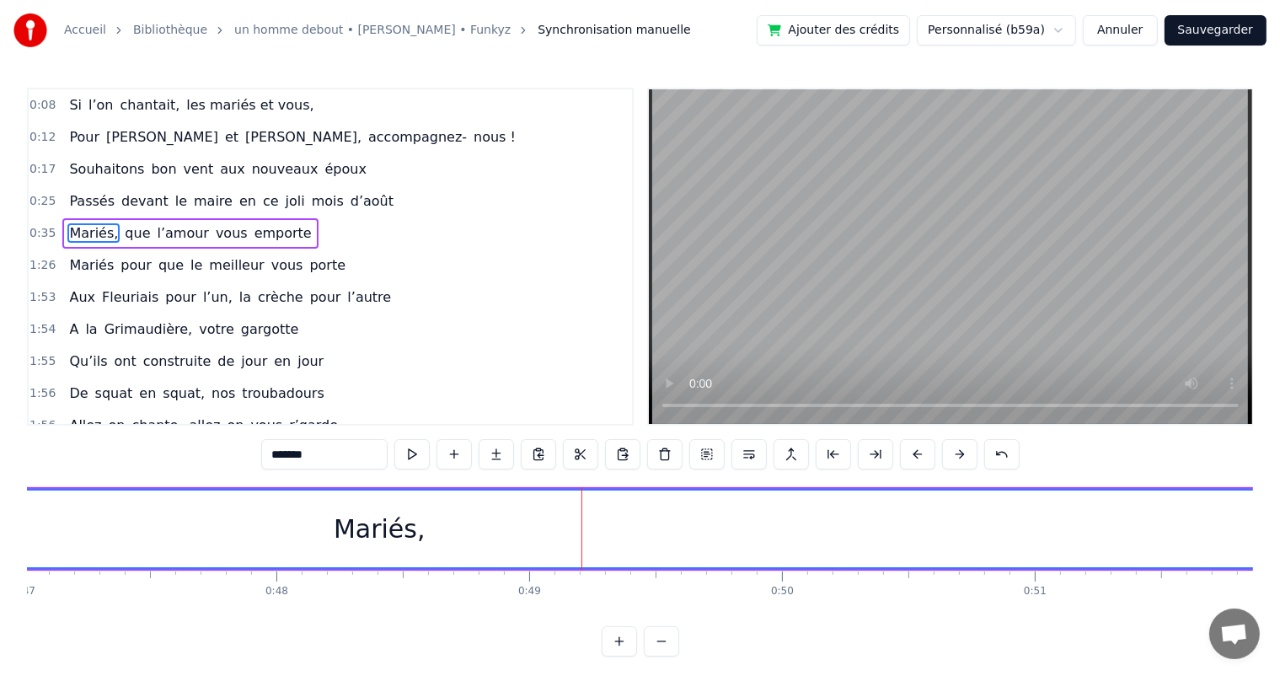
drag, startPoint x: 616, startPoint y: 527, endPoint x: 616, endPoint y: 536, distance: 9.3
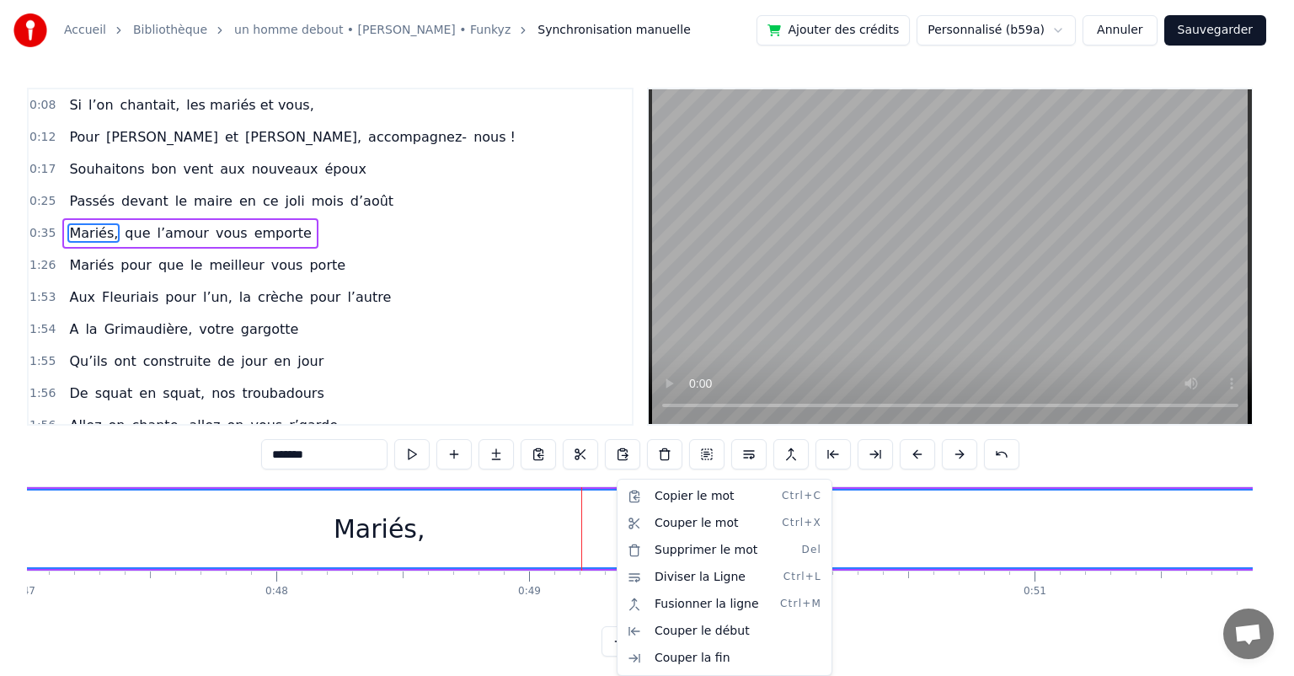
click at [544, 550] on html "Accueil Bibliothèque un homme debout • [PERSON_NAME] • Funkyz Synchronisation m…" at bounding box center [647, 341] width 1294 height 683
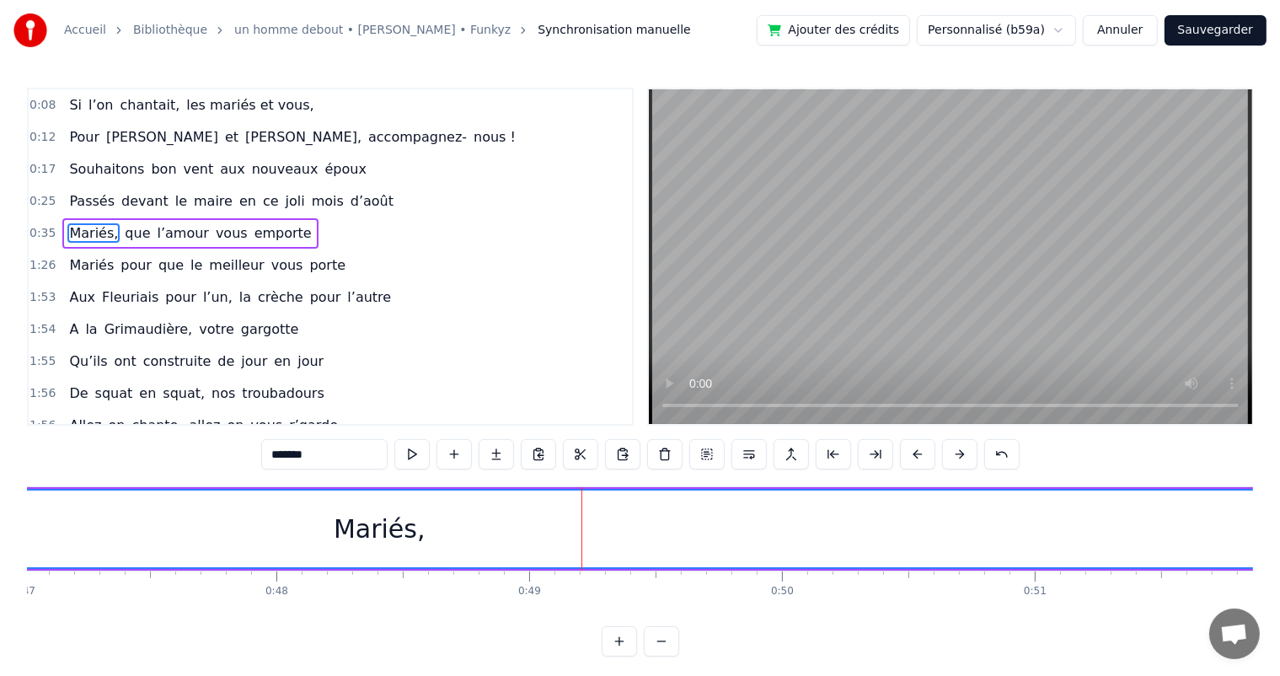
click at [582, 539] on div "Mariés," at bounding box center [379, 528] width 6418 height 77
drag, startPoint x: 600, startPoint y: 523, endPoint x: 693, endPoint y: 519, distance: 92.8
click at [733, 525] on div "Mariés," at bounding box center [379, 528] width 6418 height 77
click at [788, 455] on button at bounding box center [791, 454] width 35 height 30
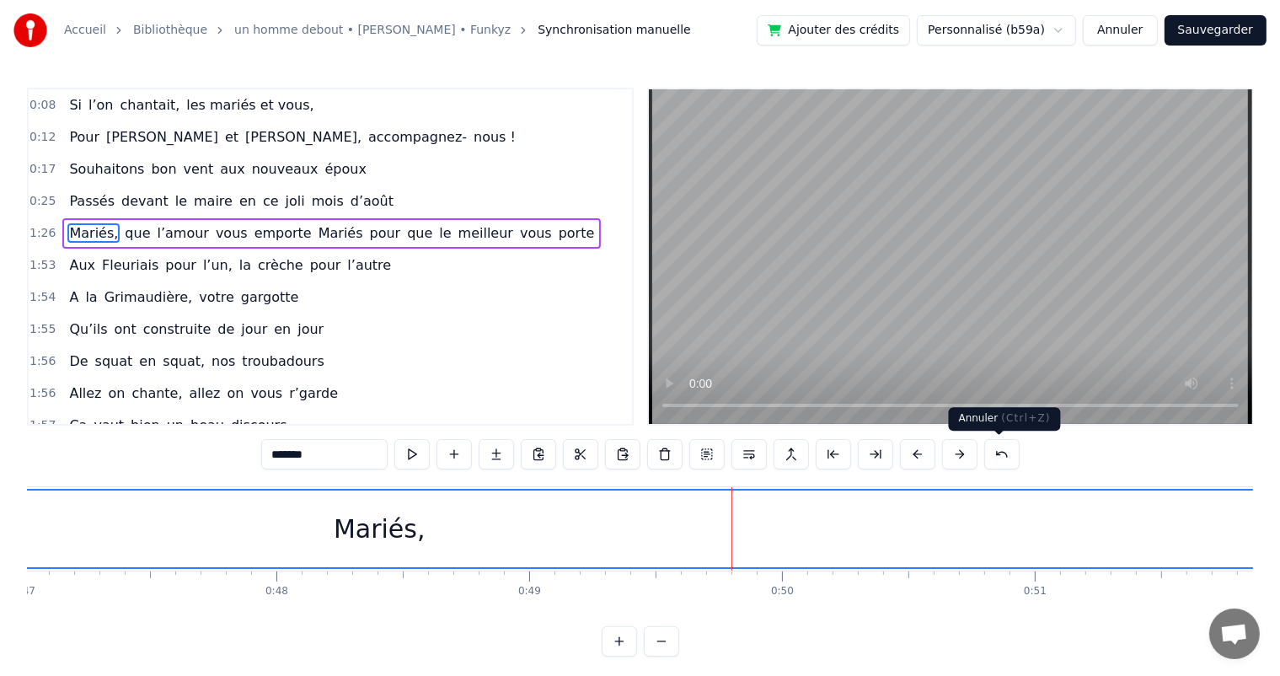
click at [1002, 453] on button at bounding box center [1001, 454] width 35 height 30
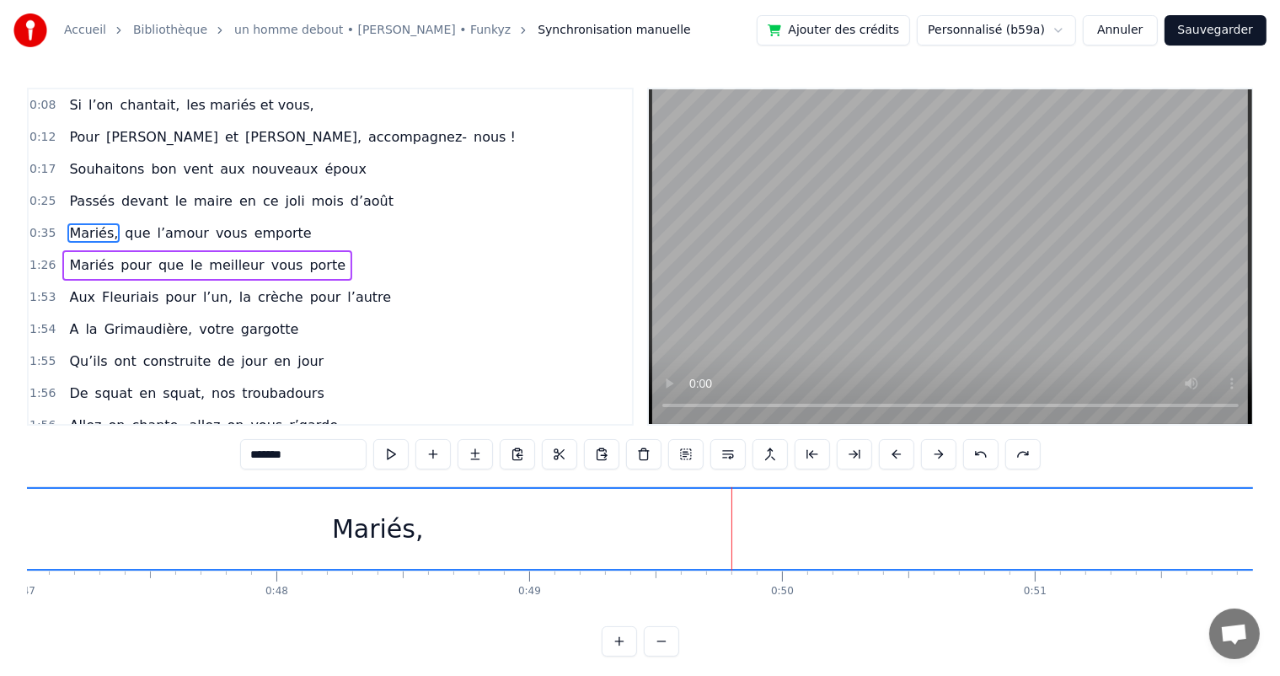
click at [135, 226] on span "que" at bounding box center [137, 232] width 29 height 19
type input "***"
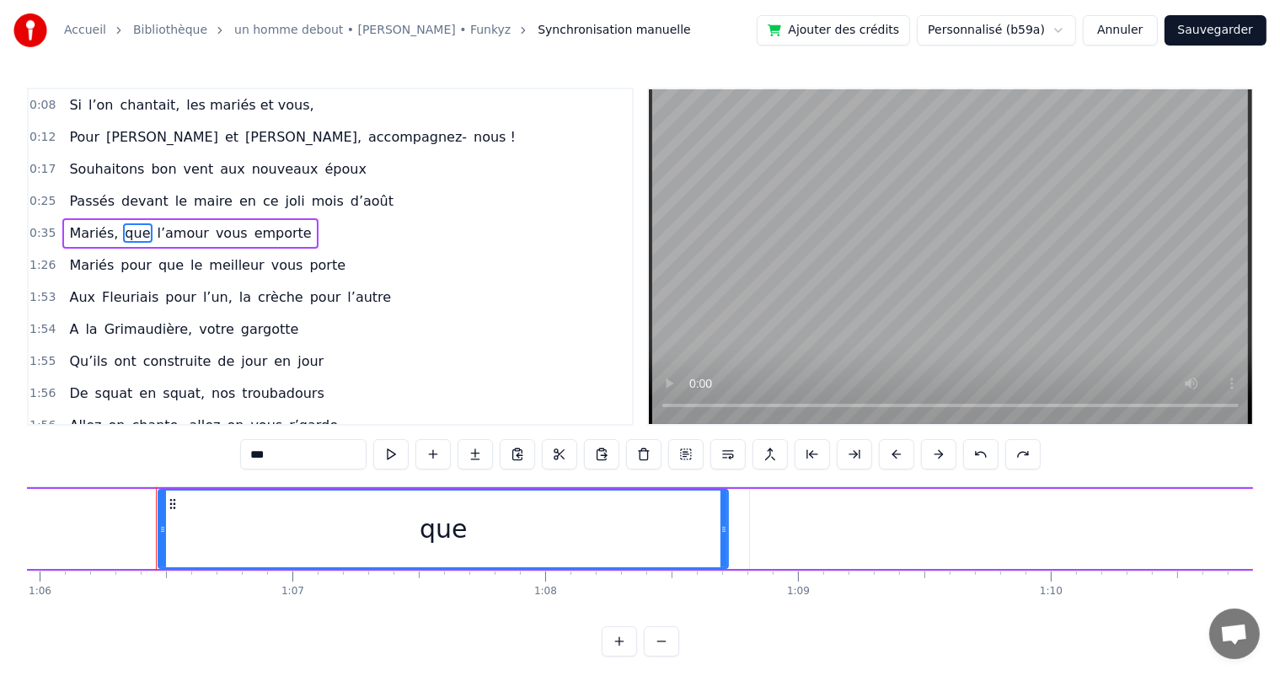
scroll to position [0, 16718]
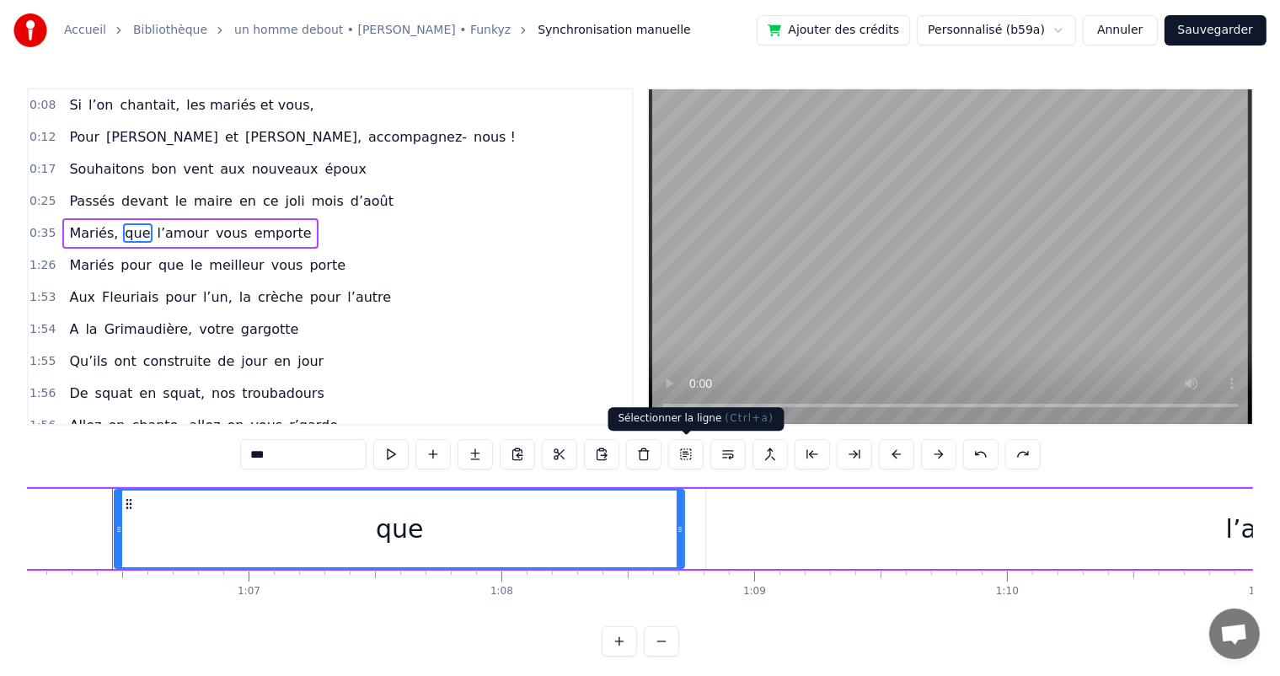
click at [684, 457] on button at bounding box center [685, 454] width 35 height 30
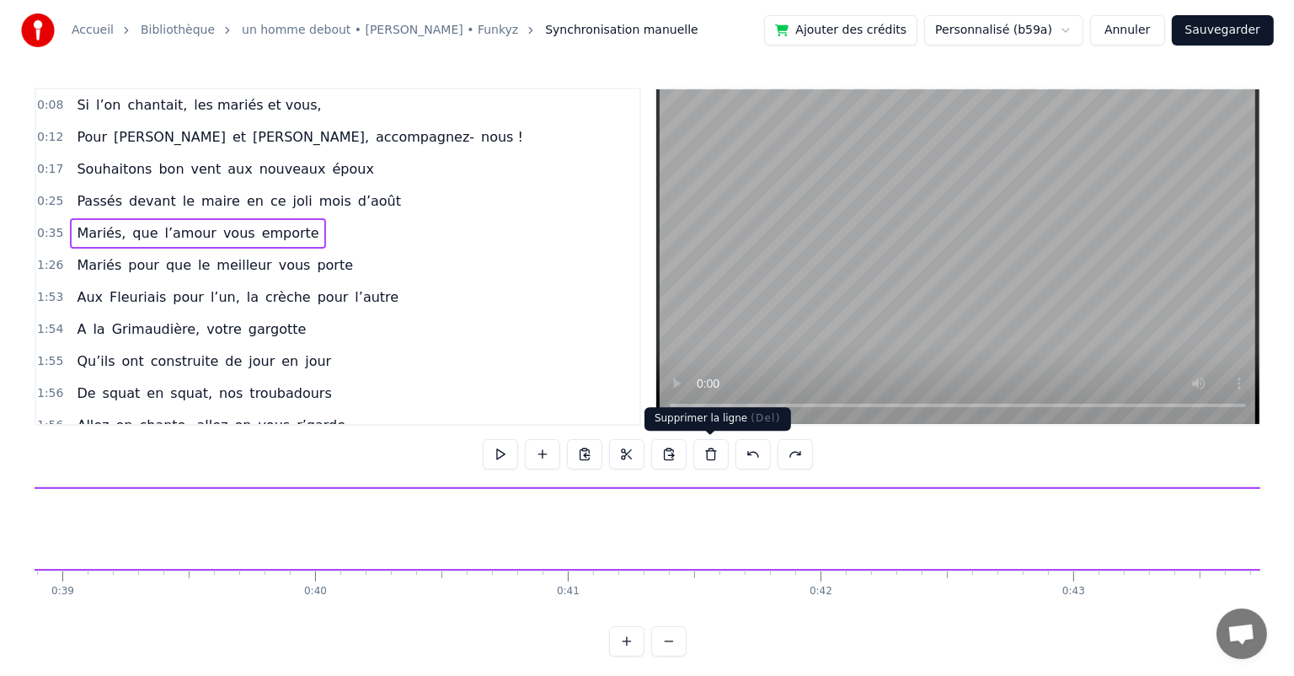
scroll to position [0, 8941]
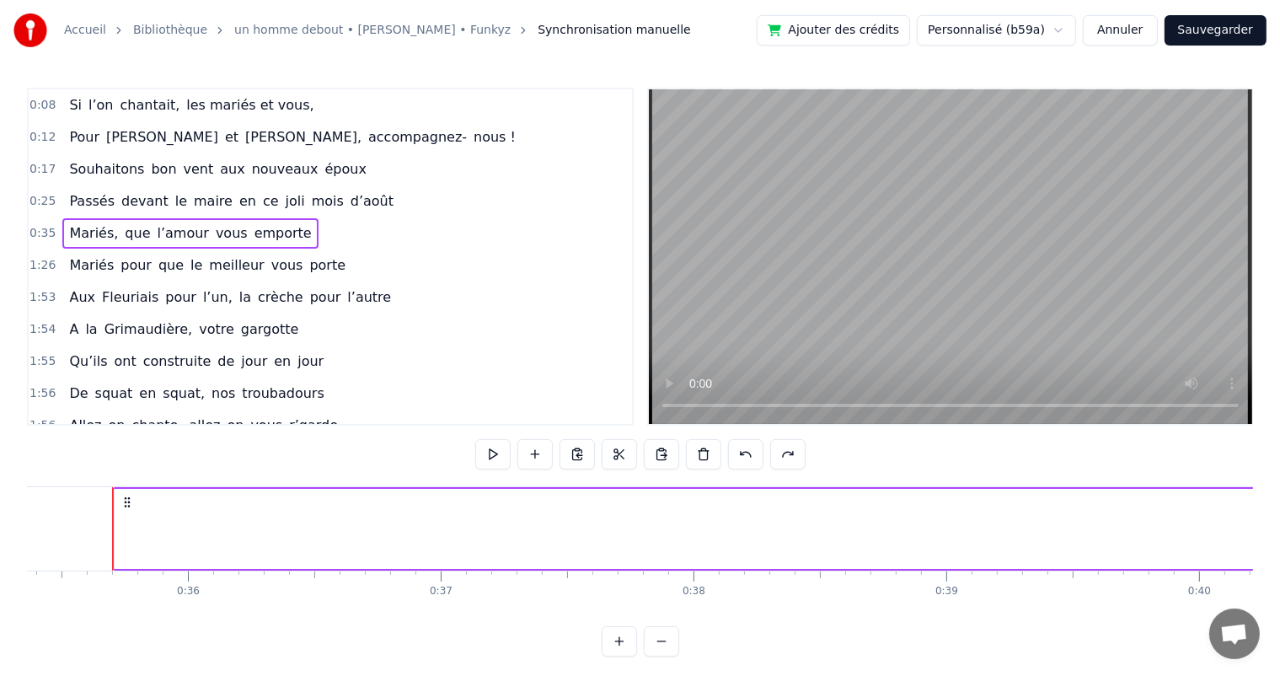
click at [1076, 29] on html "Accueil Bibliothèque un homme debout • [PERSON_NAME] • Funkyz Synchronisation m…" at bounding box center [640, 341] width 1280 height 683
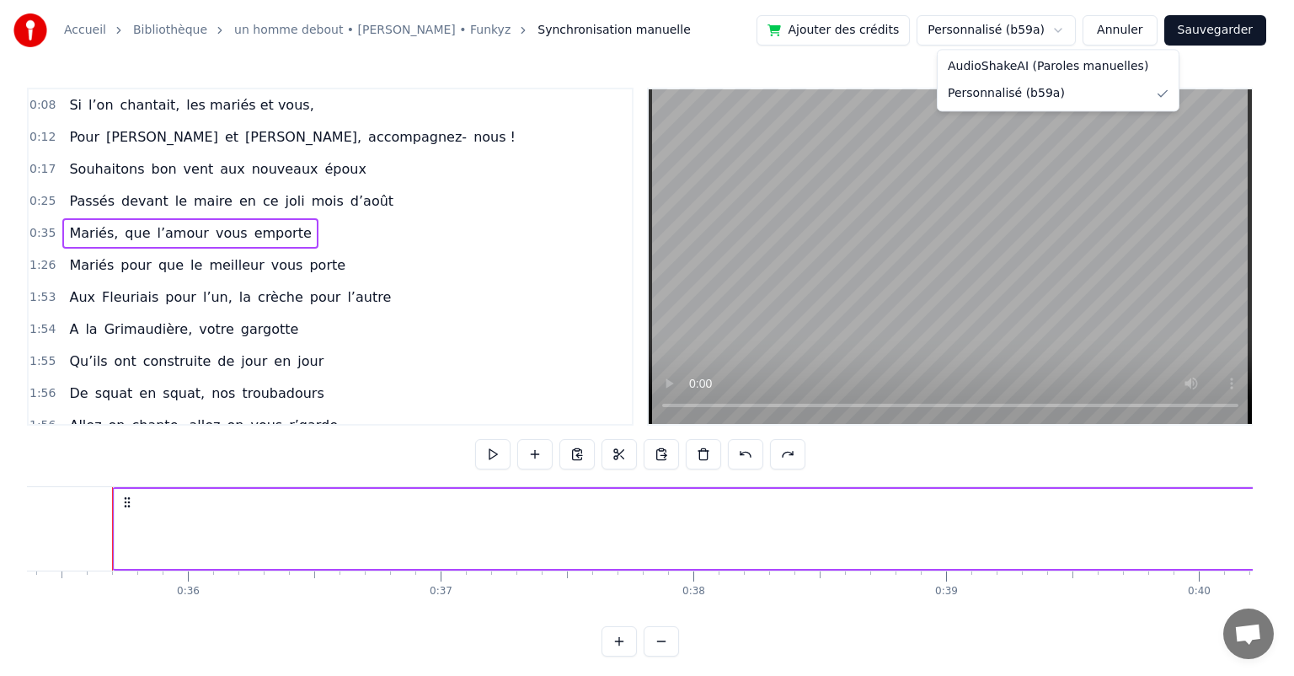
click at [759, 71] on html "Accueil Bibliothèque un homme debout • [PERSON_NAME] • Funkyz Synchronisation m…" at bounding box center [647, 341] width 1294 height 683
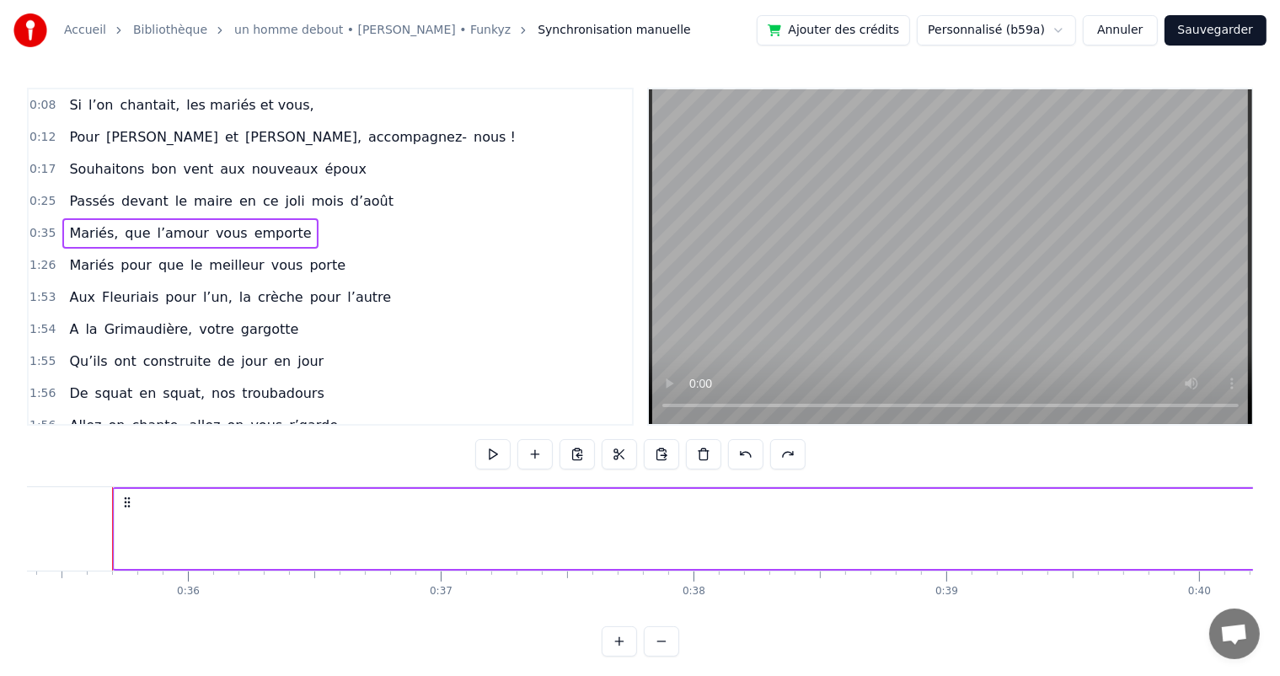
click at [1220, 30] on button "Sauvegarder" at bounding box center [1216, 30] width 102 height 30
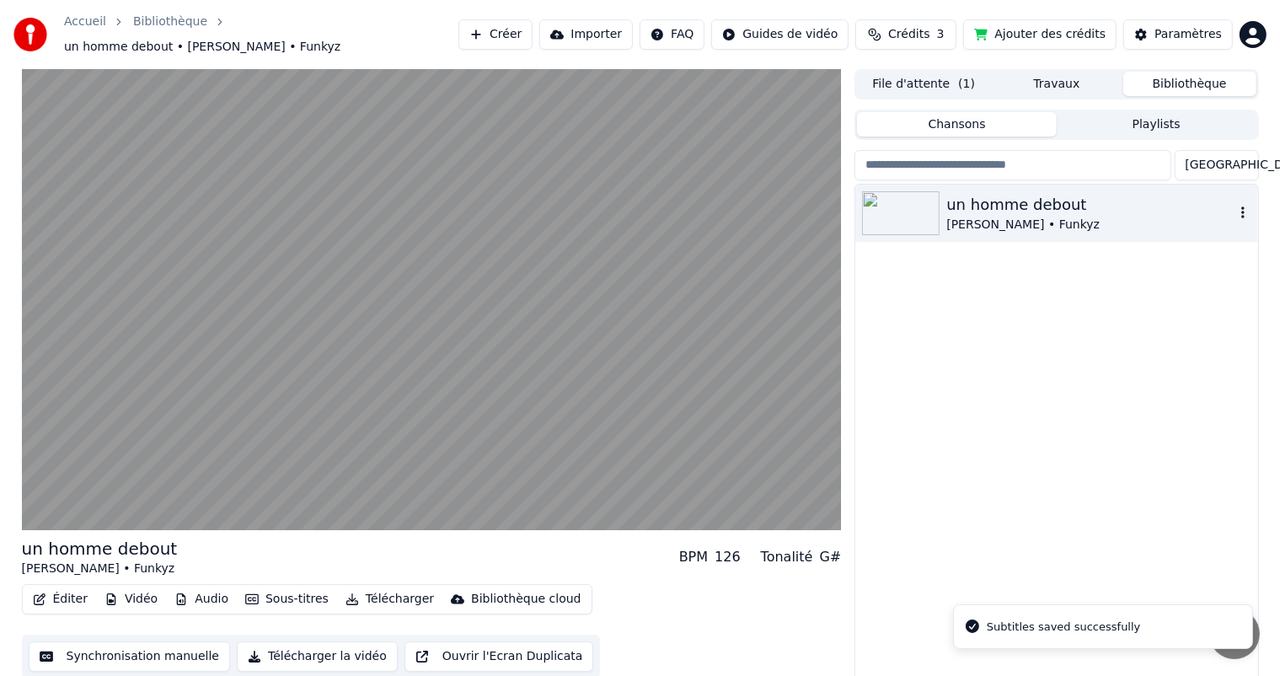
click at [1052, 205] on div "un homme debout" at bounding box center [1089, 205] width 287 height 24
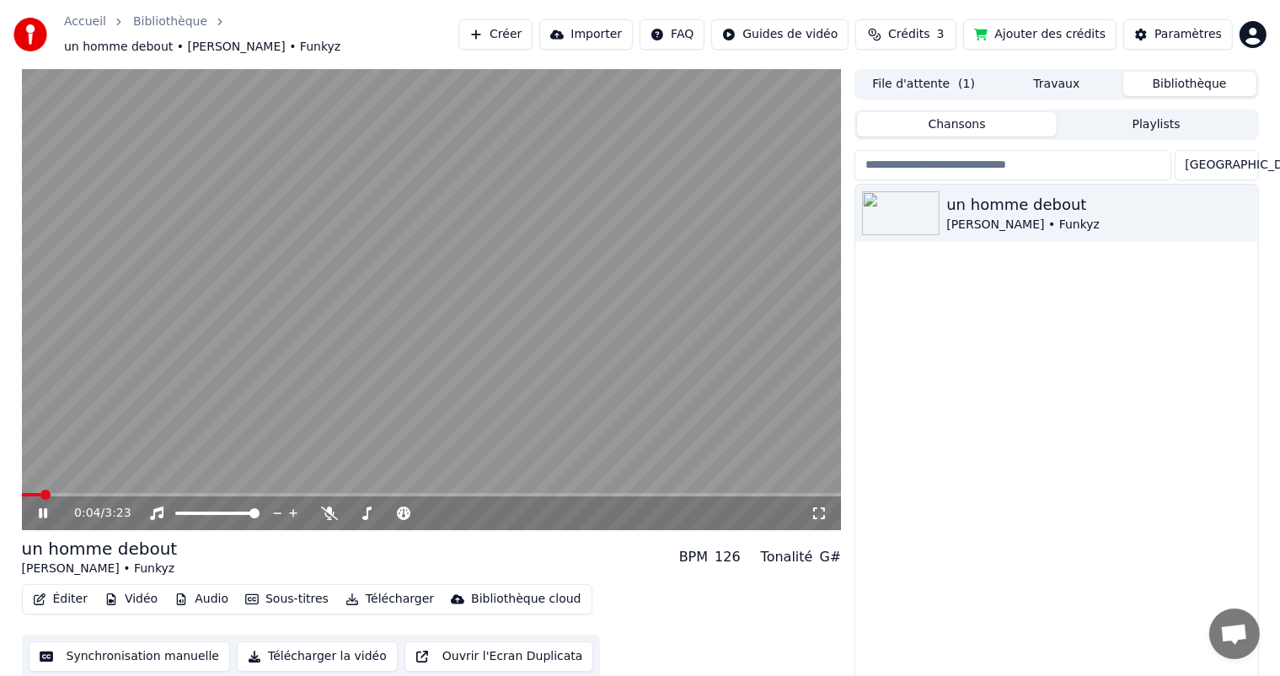
click at [42, 506] on icon at bounding box center [55, 512] width 40 height 13
click at [935, 74] on button "File d'attente ( 1 )" at bounding box center [923, 84] width 133 height 24
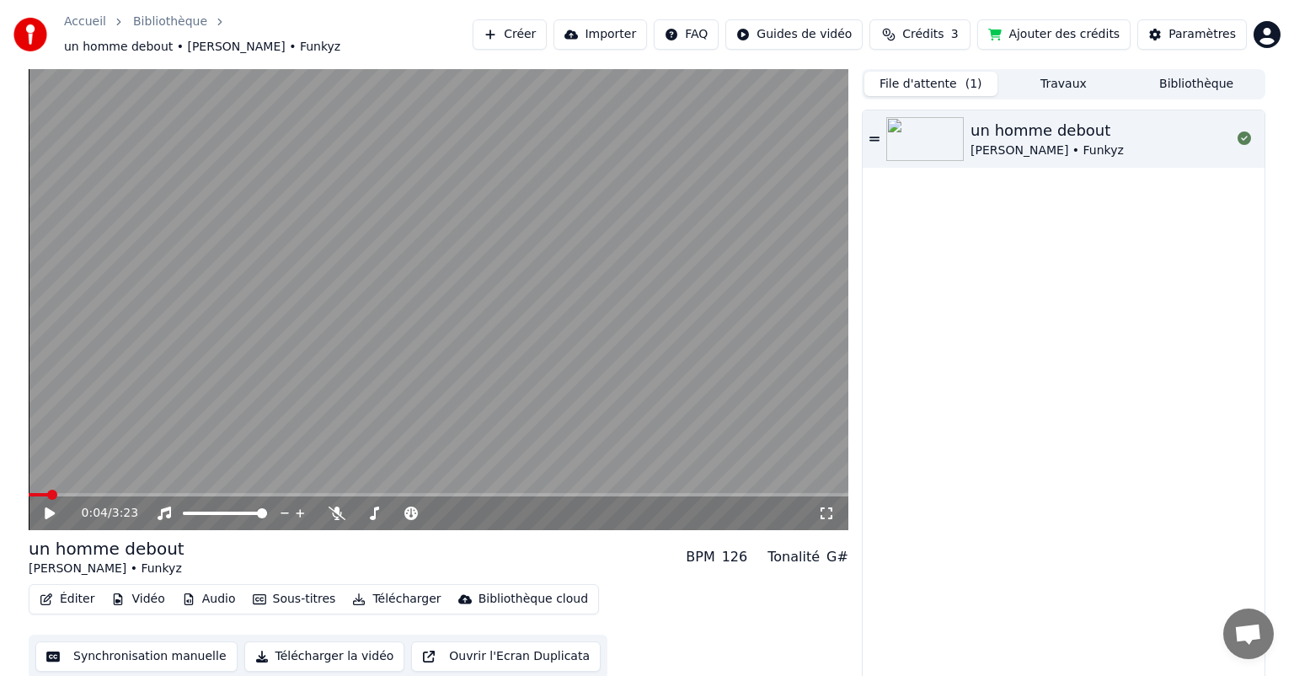
click at [547, 24] on button "Créer" at bounding box center [510, 34] width 74 height 30
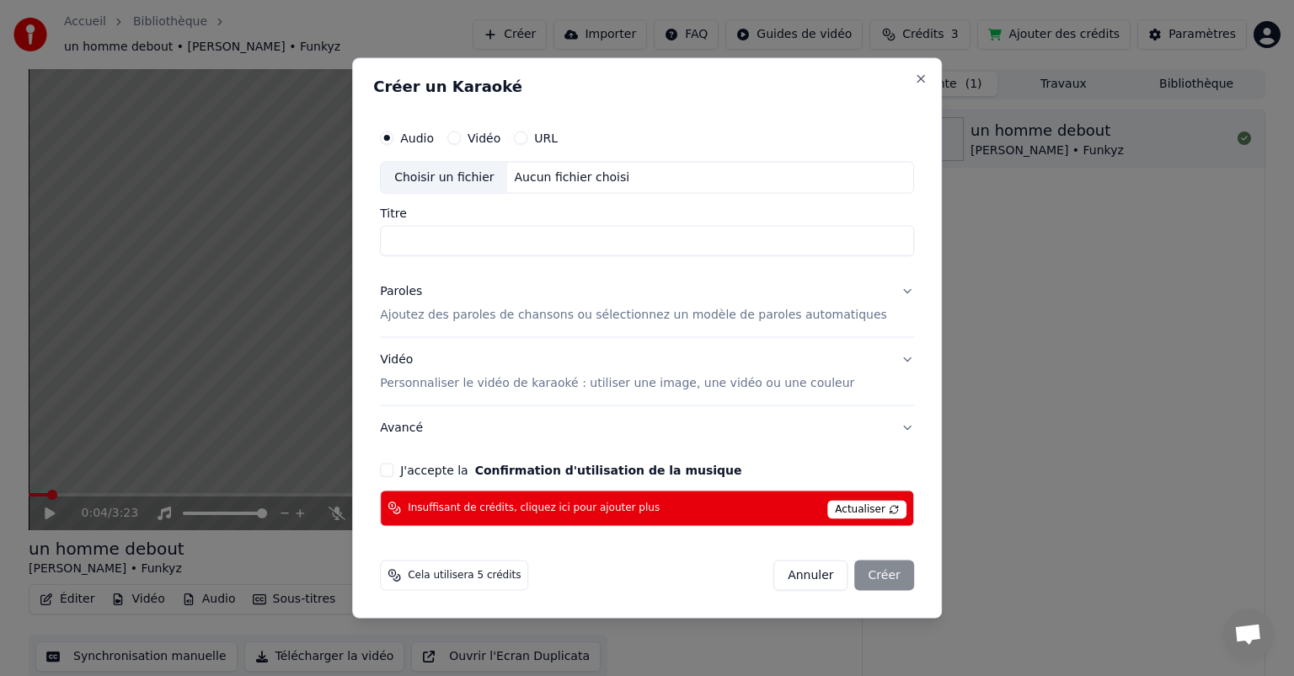
click at [501, 141] on label "Vidéo" at bounding box center [484, 138] width 33 height 12
click at [461, 141] on button "Vidéo" at bounding box center [454, 137] width 13 height 13
click at [446, 237] on input "Titre" at bounding box center [647, 241] width 534 height 30
click at [433, 132] on label "Audio" at bounding box center [417, 138] width 34 height 12
click at [394, 131] on button "Audio" at bounding box center [386, 137] width 13 height 13
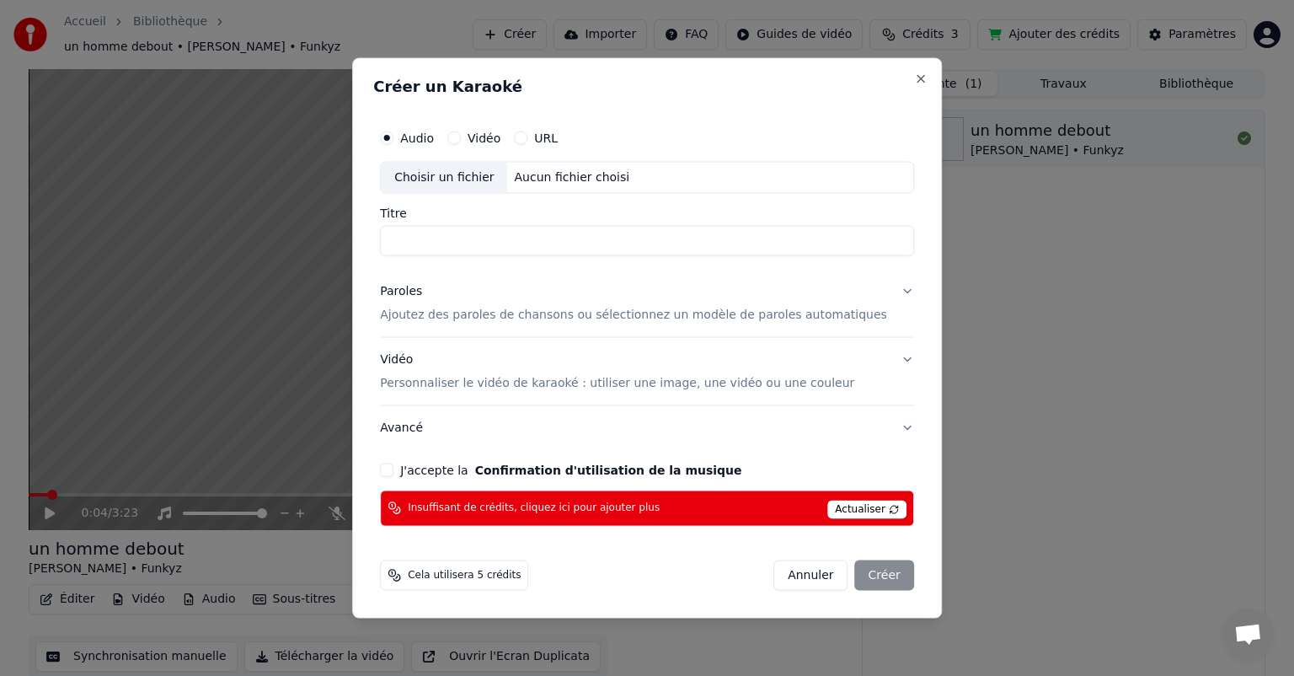
click at [441, 232] on input "Titre" at bounding box center [647, 241] width 534 height 30
paste input "**********"
type input "**********"
click at [499, 314] on p "Ajoutez des paroles de chansons ou sélectionnez un modèle de paroles automatiqu…" at bounding box center [633, 315] width 507 height 17
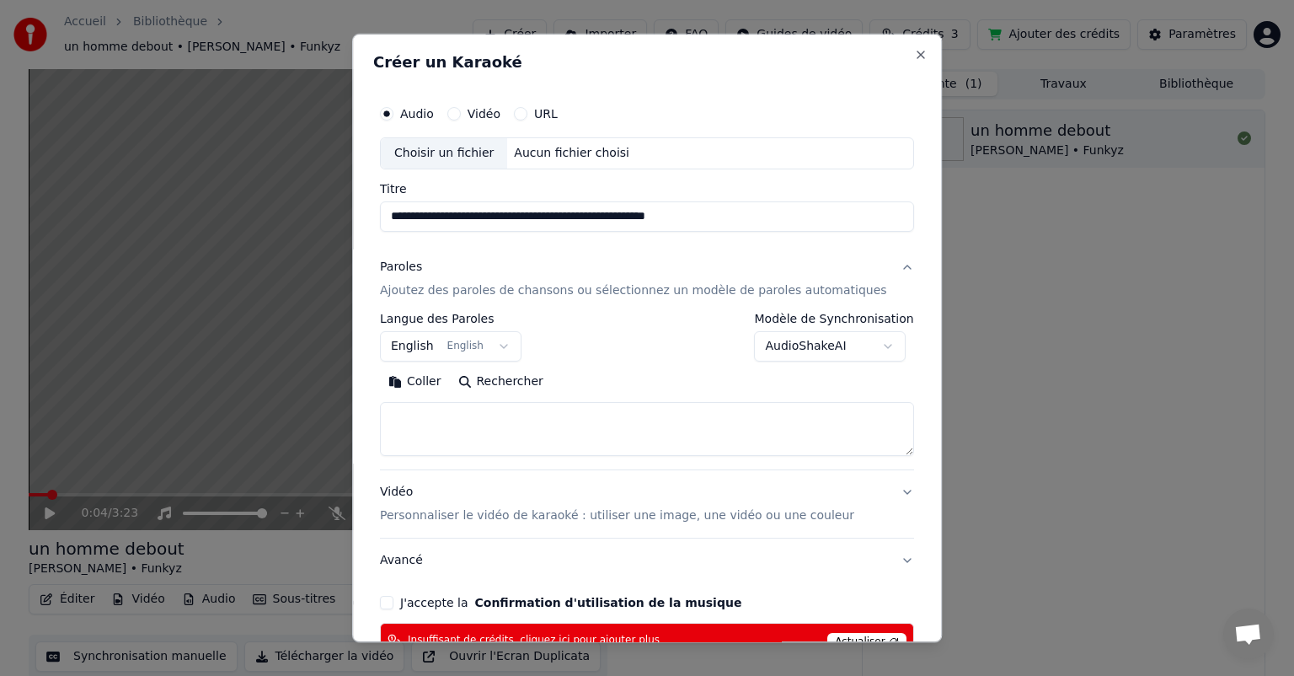
click at [516, 344] on button "English English" at bounding box center [451, 346] width 142 height 30
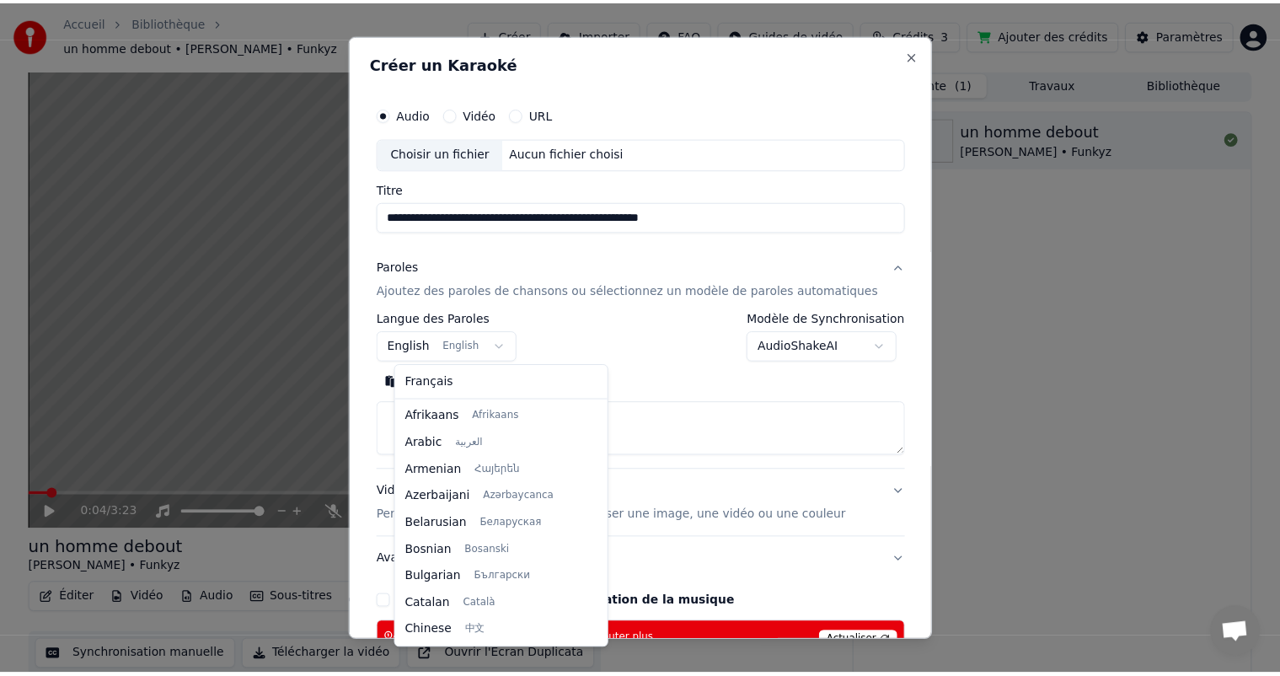
scroll to position [135, 0]
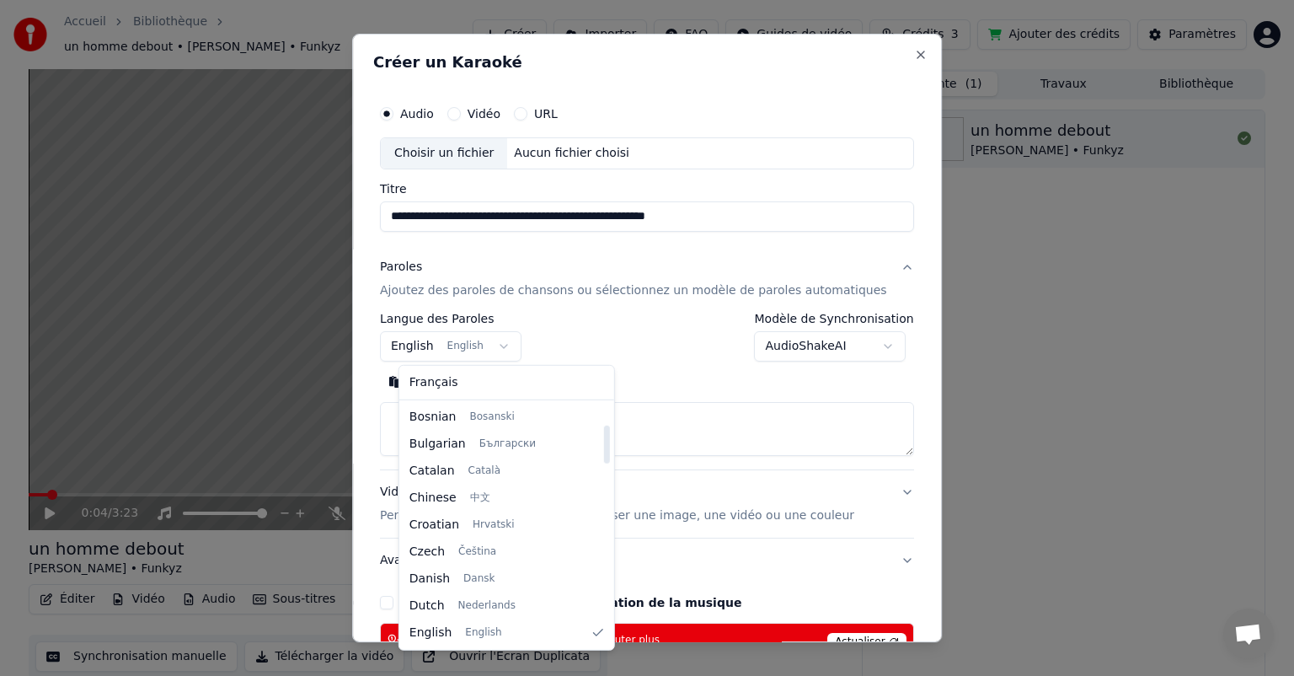
select select "**"
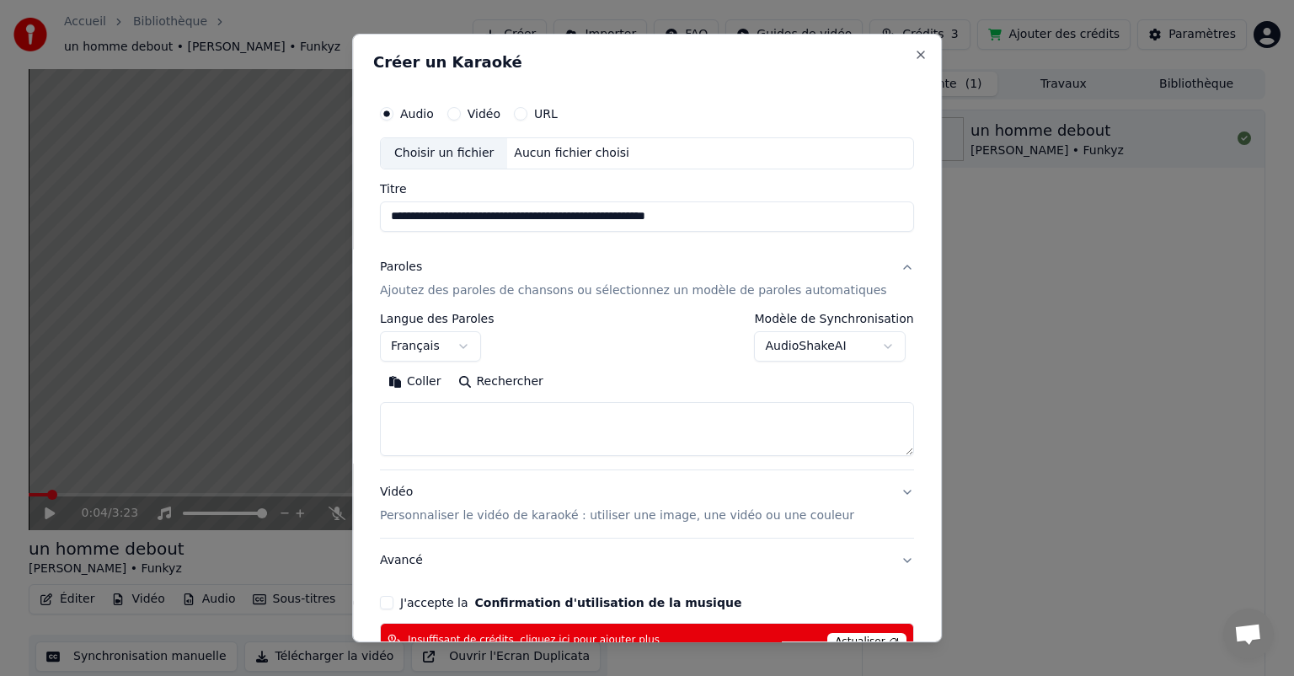
click at [876, 267] on button "Paroles Ajoutez des paroles de chansons ou sélectionnez un modèle de paroles au…" at bounding box center [647, 278] width 534 height 67
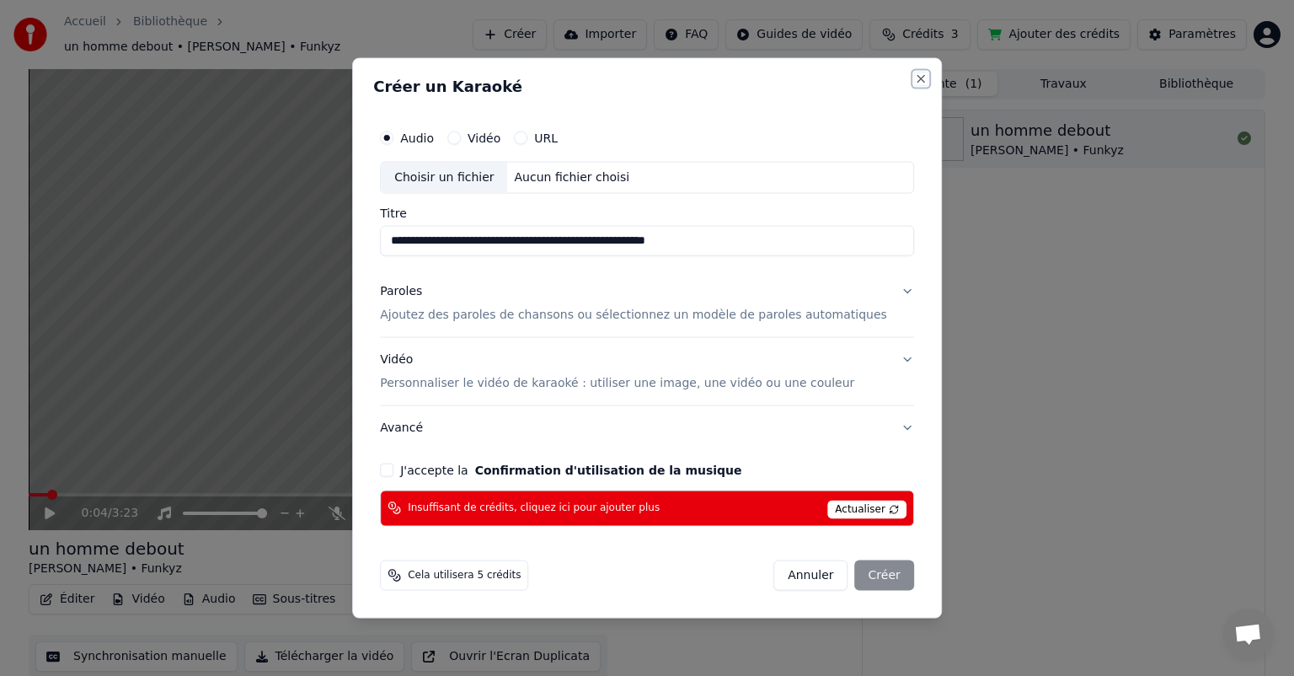
click at [914, 78] on button "Close" at bounding box center [920, 78] width 13 height 13
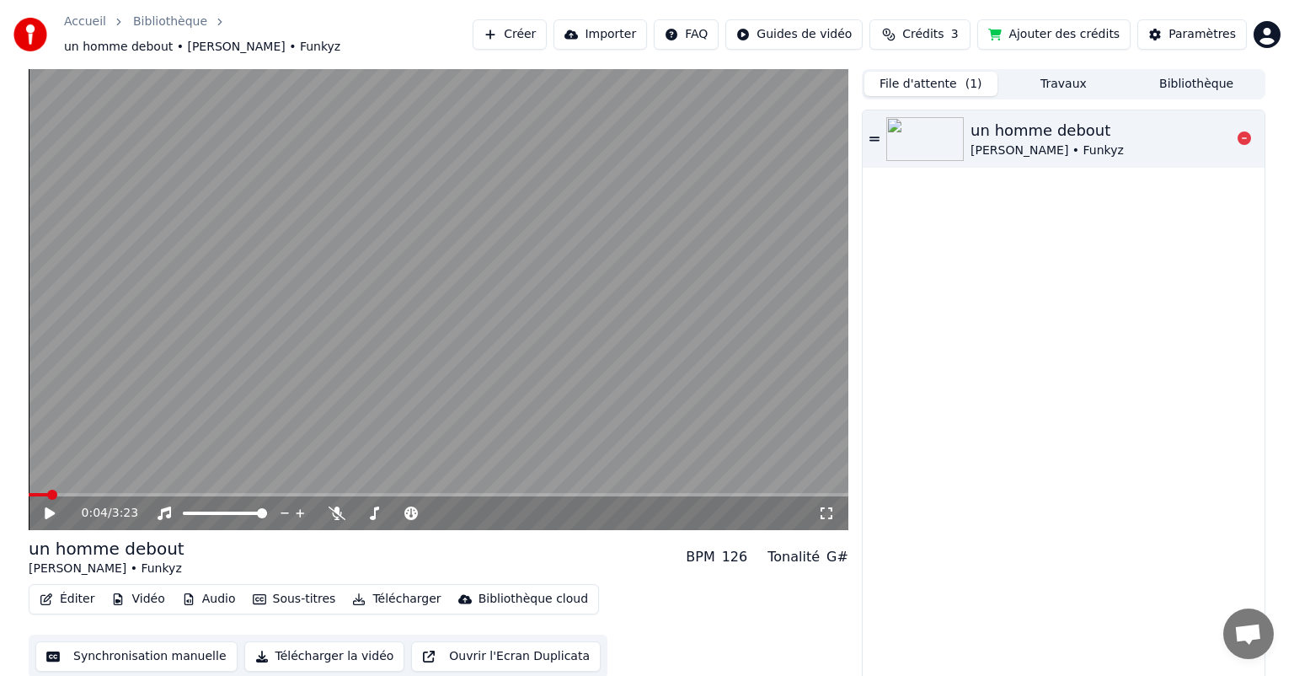
click at [1050, 131] on div "un homme debout" at bounding box center [1047, 131] width 153 height 24
click at [1045, 125] on div "un homme debout" at bounding box center [1047, 131] width 153 height 24
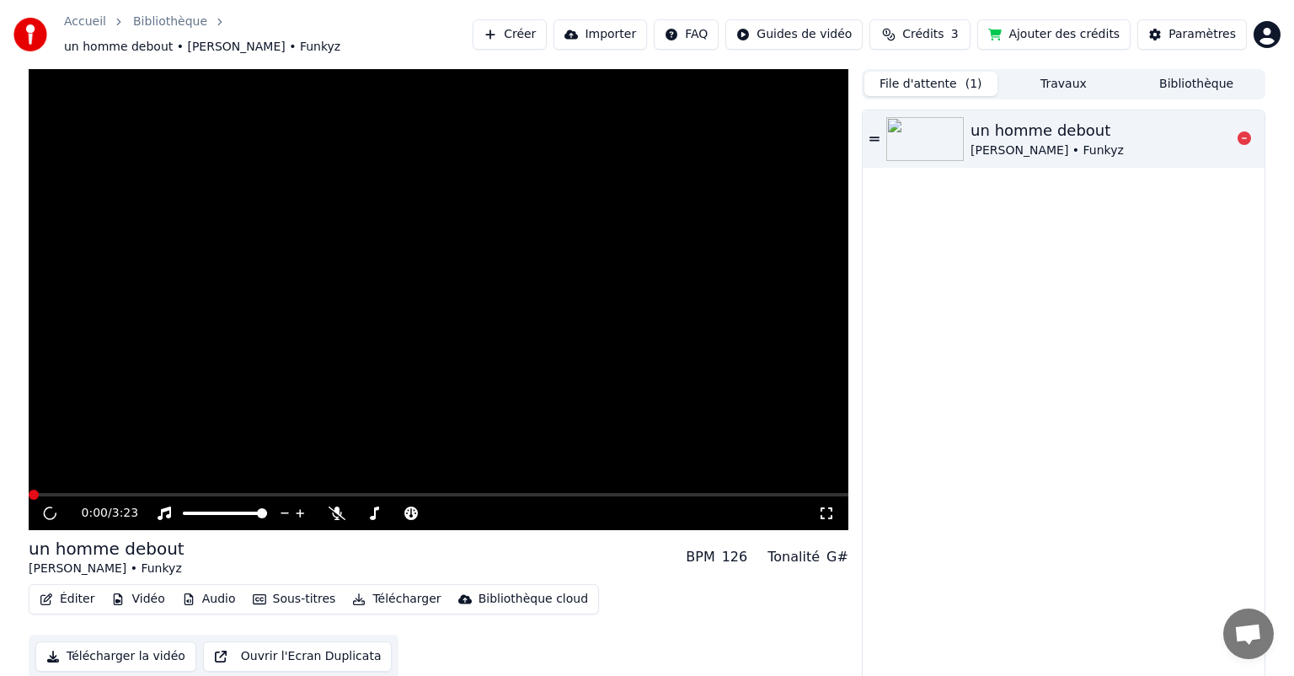
click at [1044, 125] on div "un homme debout" at bounding box center [1047, 131] width 153 height 24
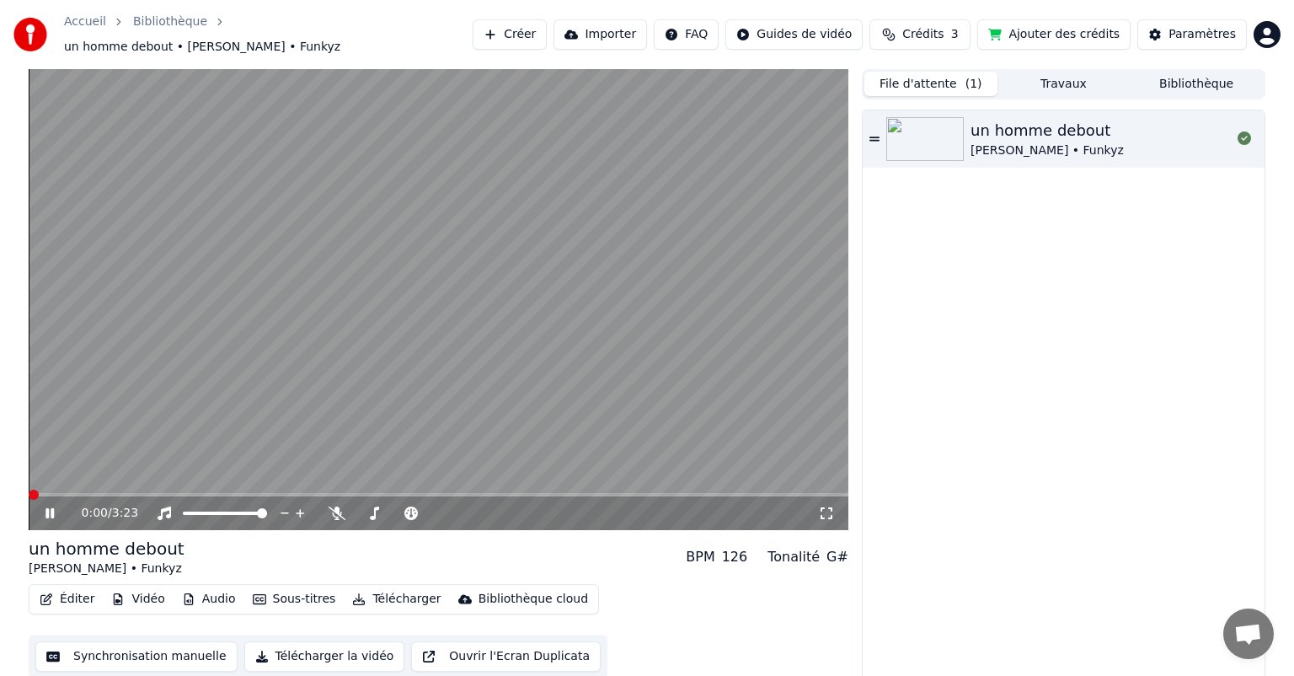
click at [132, 643] on button "Synchronisation manuelle" at bounding box center [136, 656] width 202 height 30
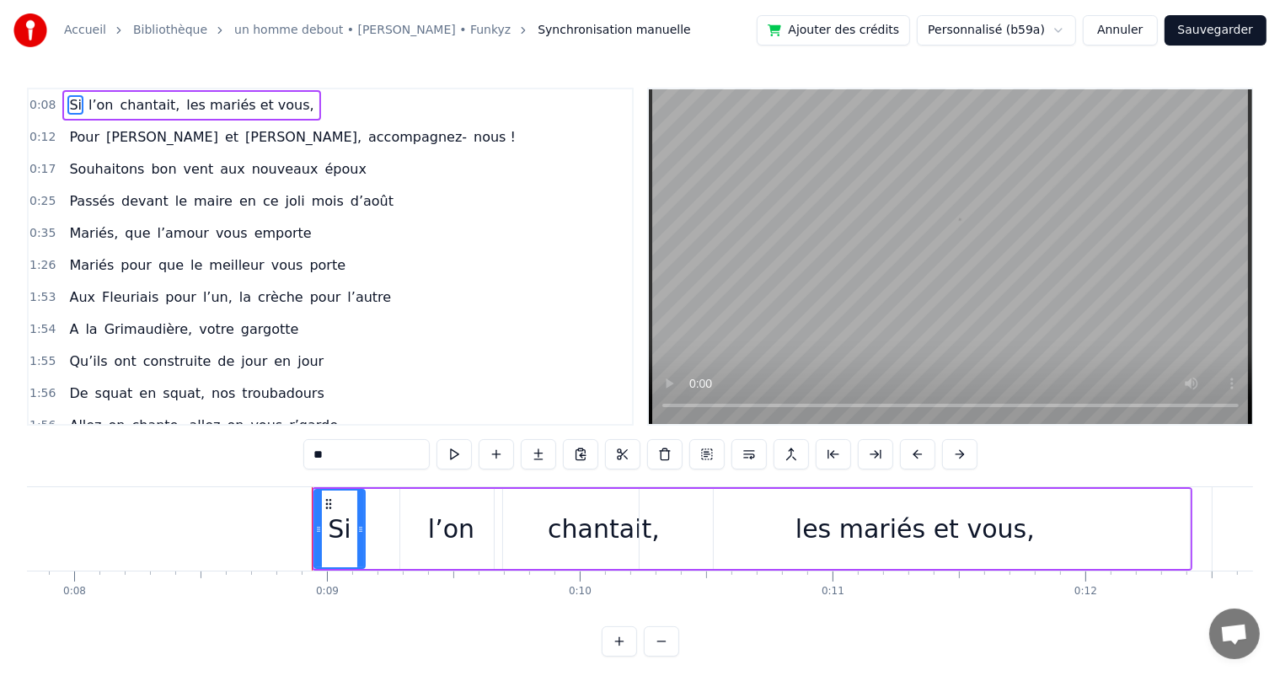
scroll to position [0, 2175]
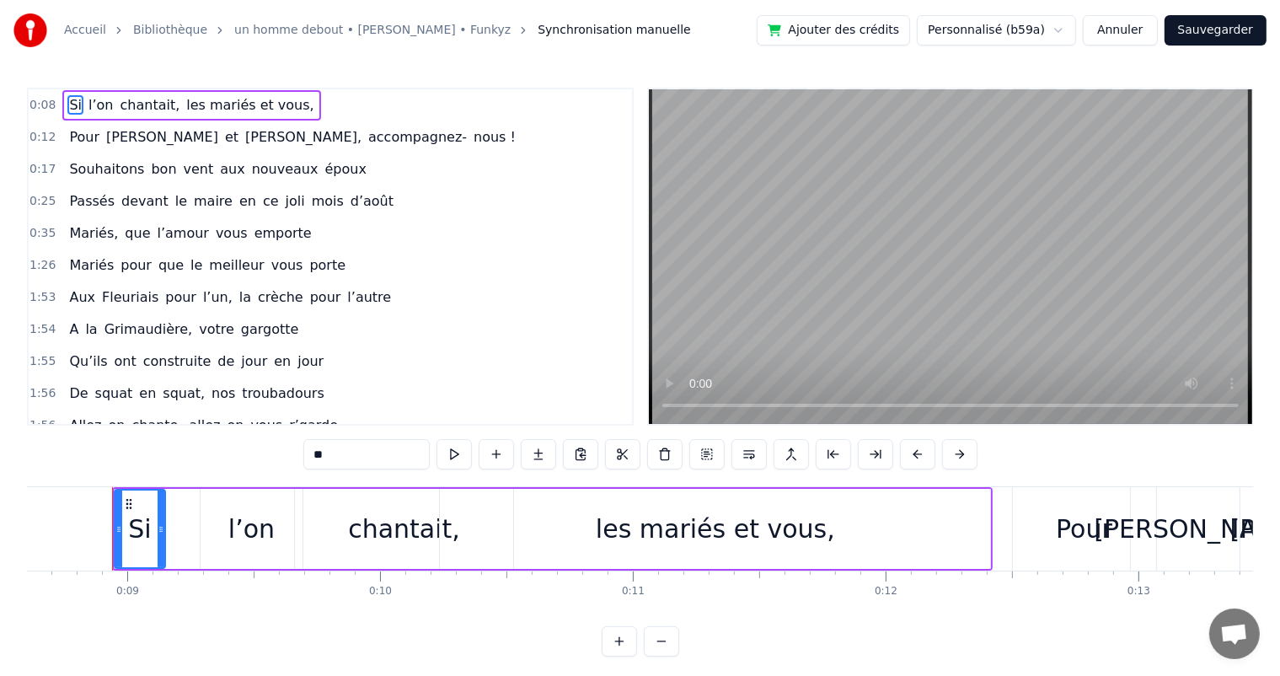
click at [33, 227] on span "0:35" at bounding box center [42, 233] width 26 height 17
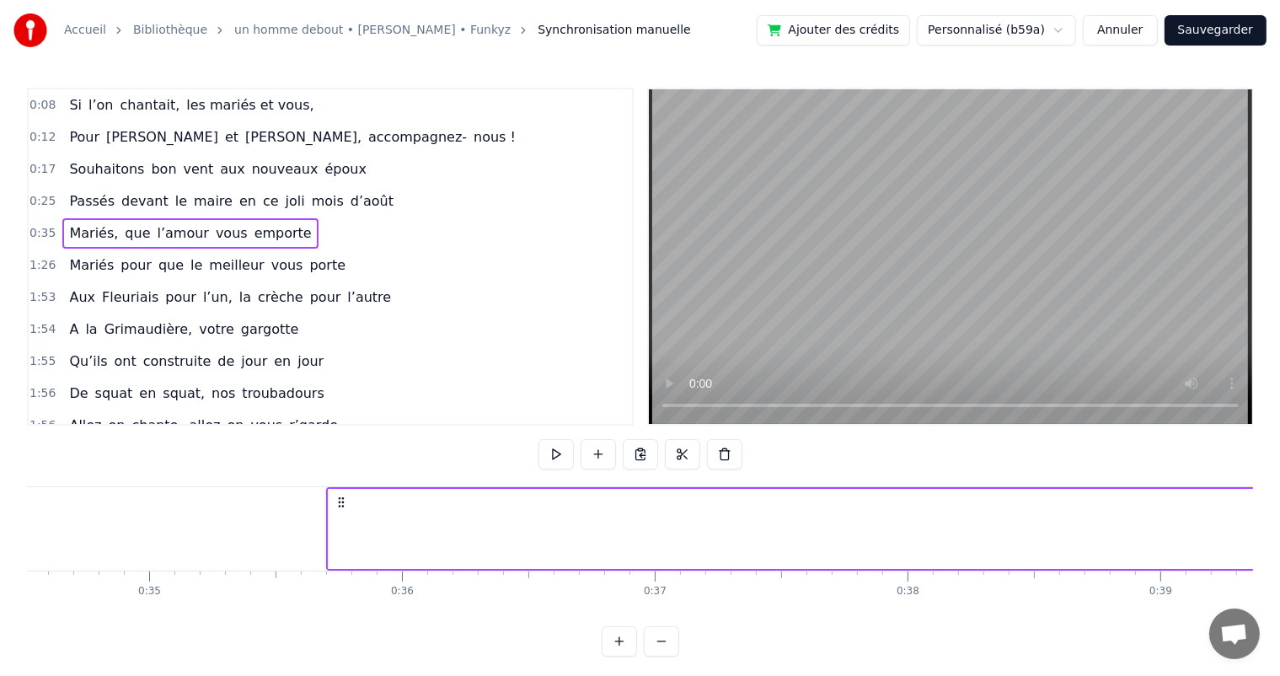
click at [37, 259] on span "1:26" at bounding box center [42, 265] width 26 height 17
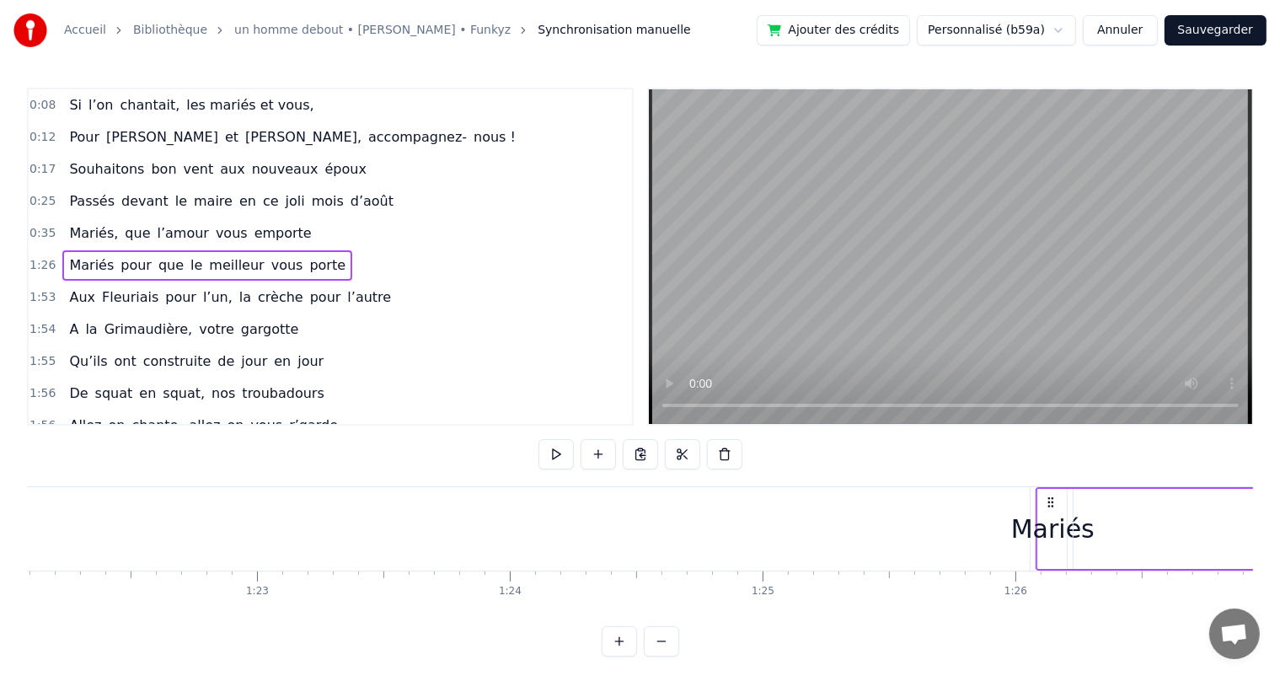
scroll to position [0, 21679]
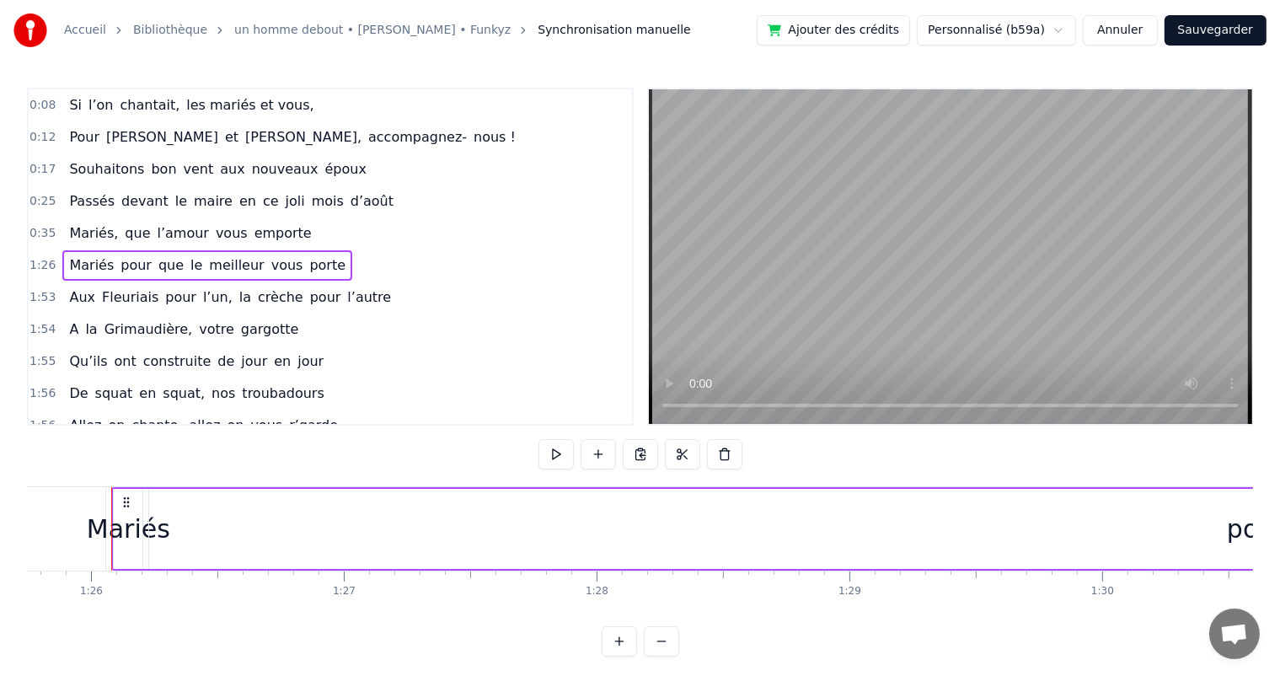
click at [38, 259] on span "1:26" at bounding box center [42, 265] width 26 height 17
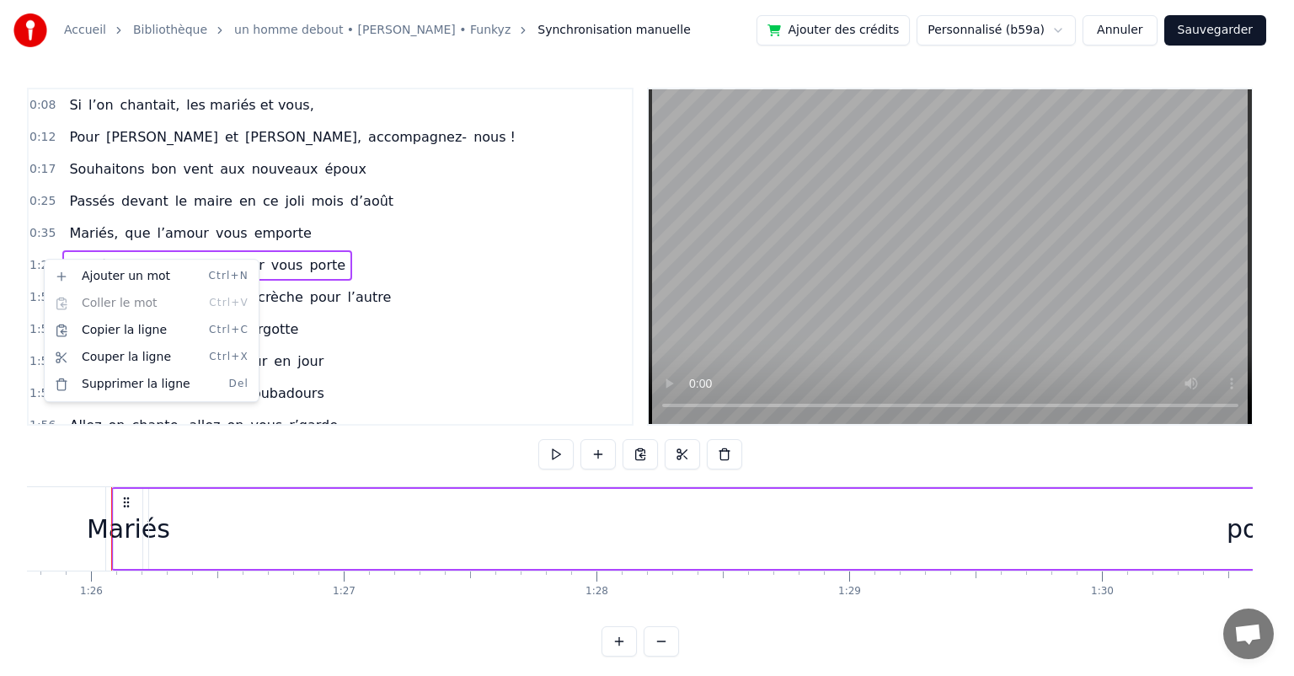
click at [44, 261] on div "Ajouter un mot Ctrl+N Coller le mot Ctrl+V Copier la ligne Ctrl+C Couper la lig…" at bounding box center [152, 330] width 216 height 143
click at [465, 357] on html "Accueil Bibliothèque un homme debout • [PERSON_NAME] • Funkyz Synchronisation m…" at bounding box center [647, 341] width 1294 height 683
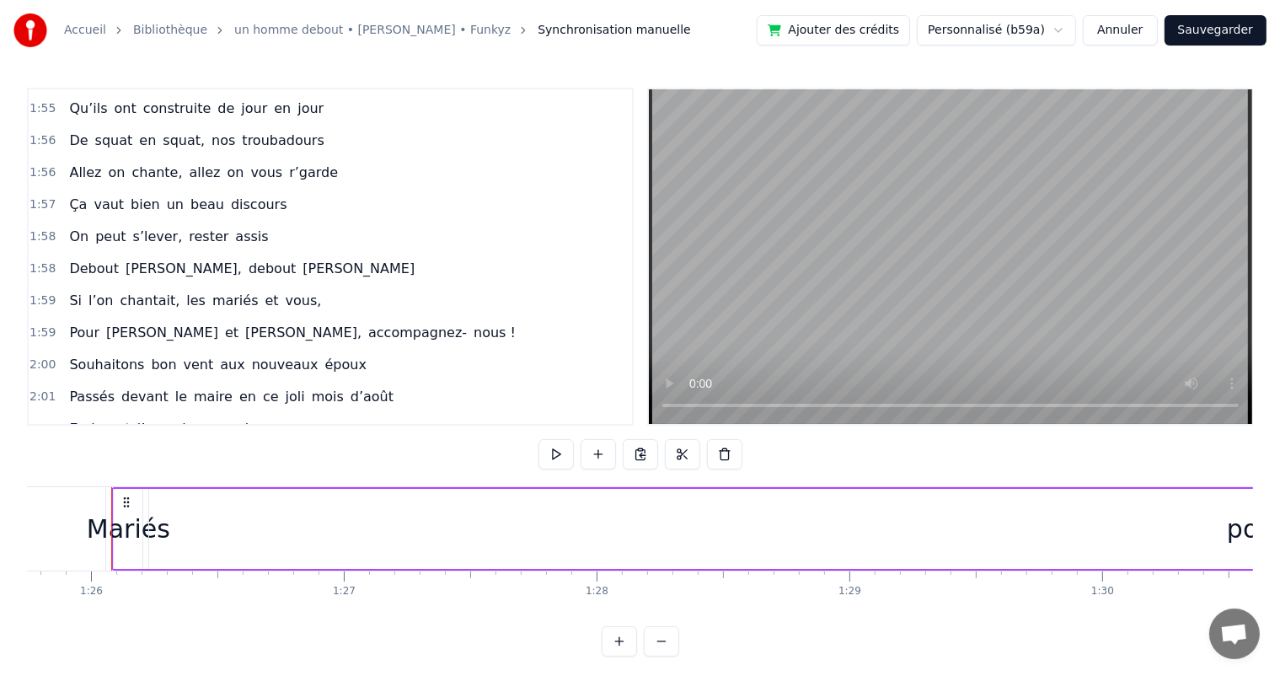
scroll to position [0, 0]
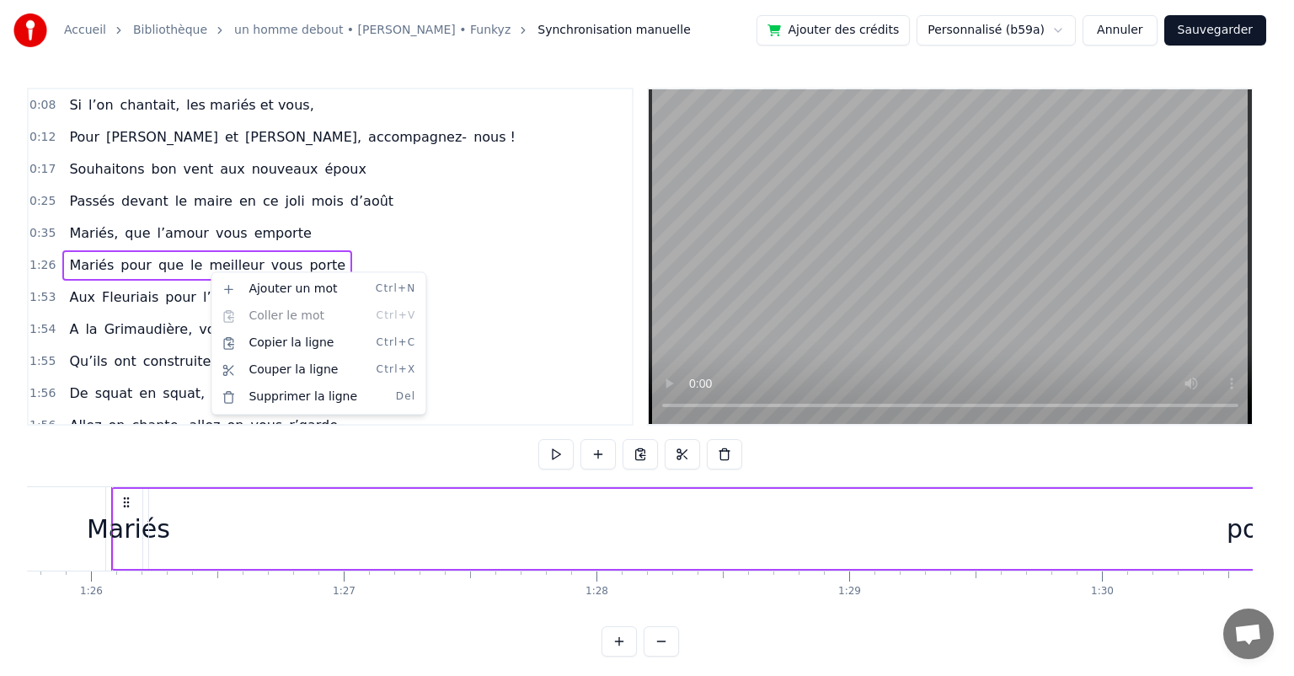
click at [726, 458] on html "Accueil Bibliothèque un homme debout • [PERSON_NAME] • Funkyz Synchronisation m…" at bounding box center [647, 341] width 1294 height 683
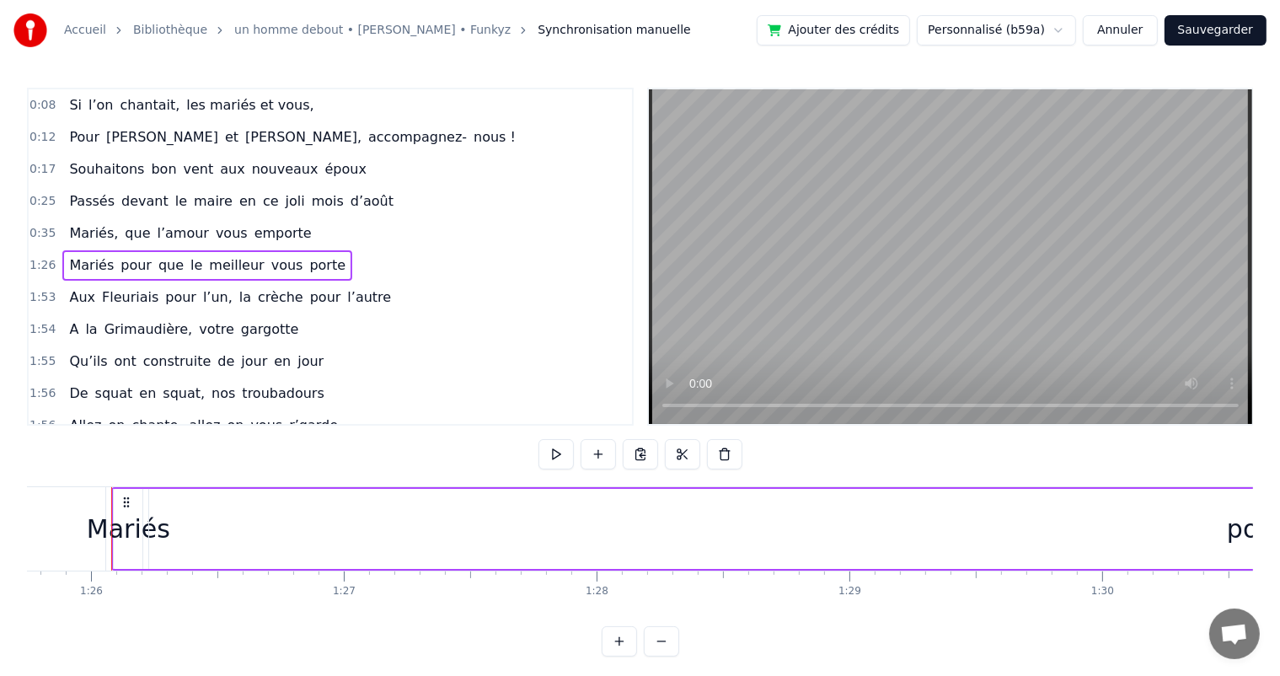
click at [256, 290] on span "crèche" at bounding box center [280, 296] width 49 height 19
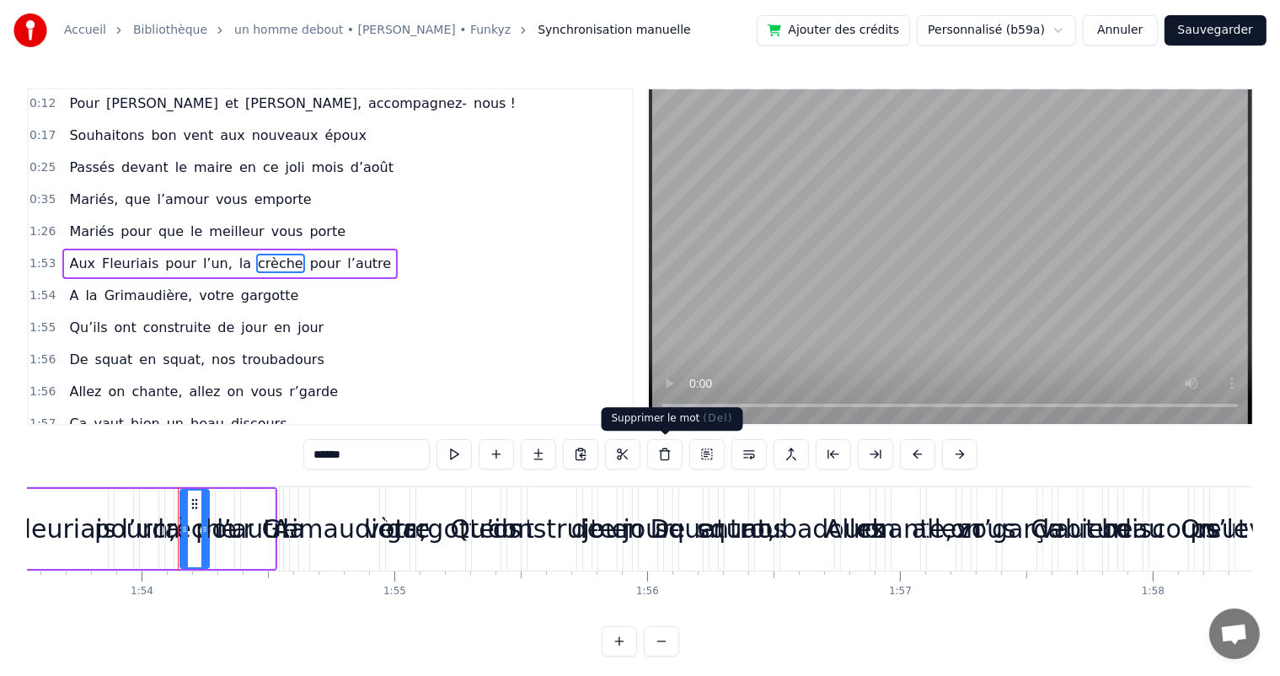
scroll to position [0, 28773]
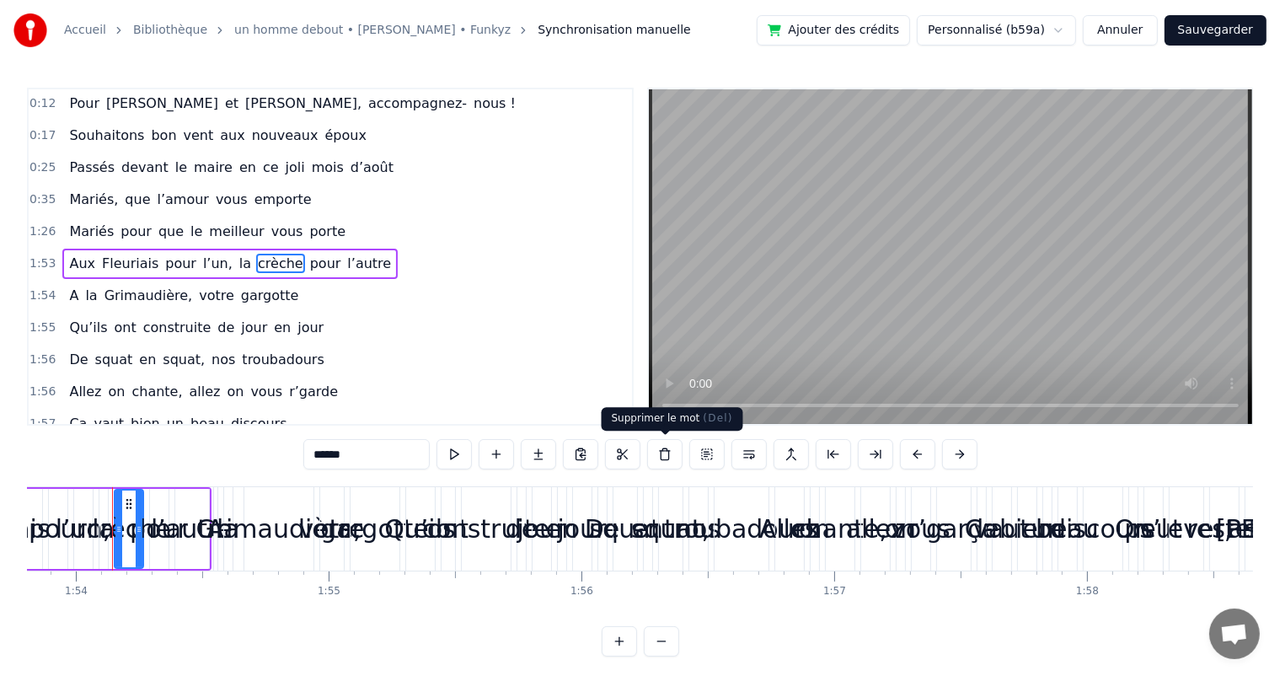
click at [663, 451] on button at bounding box center [664, 454] width 35 height 30
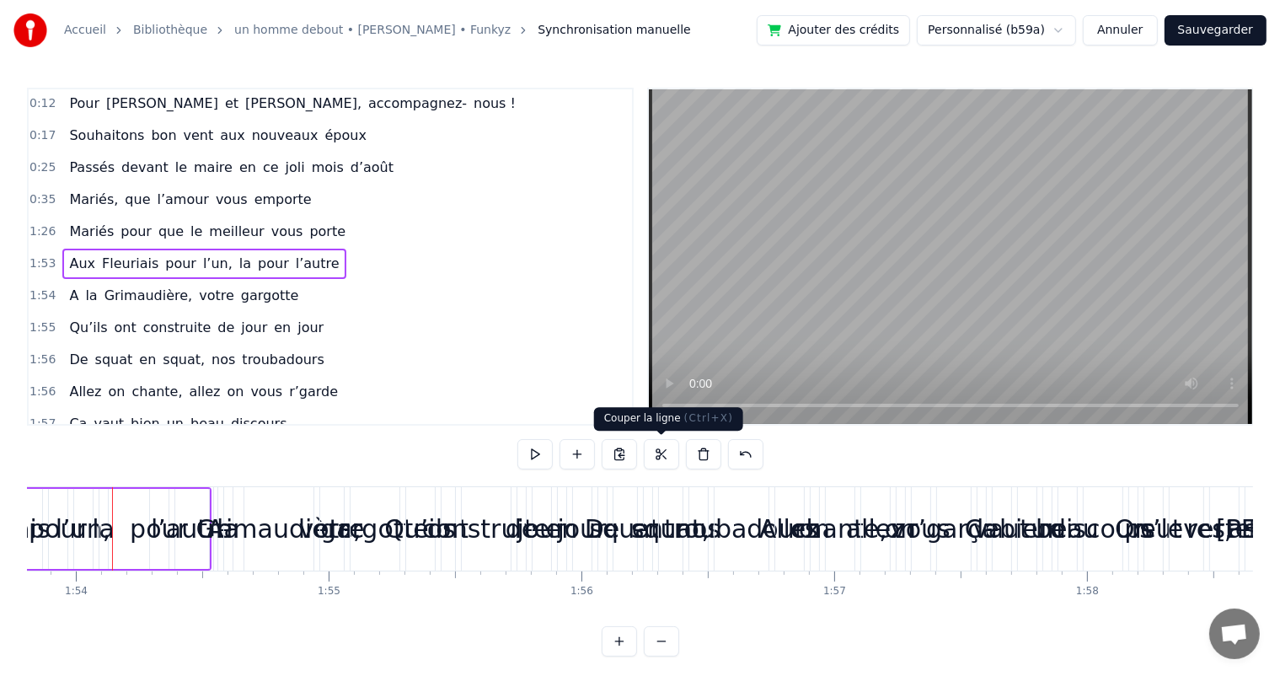
click at [663, 449] on button at bounding box center [661, 454] width 35 height 30
click at [347, 312] on div "1:55 Qu’ils ont construite de jour en jour" at bounding box center [330, 328] width 603 height 32
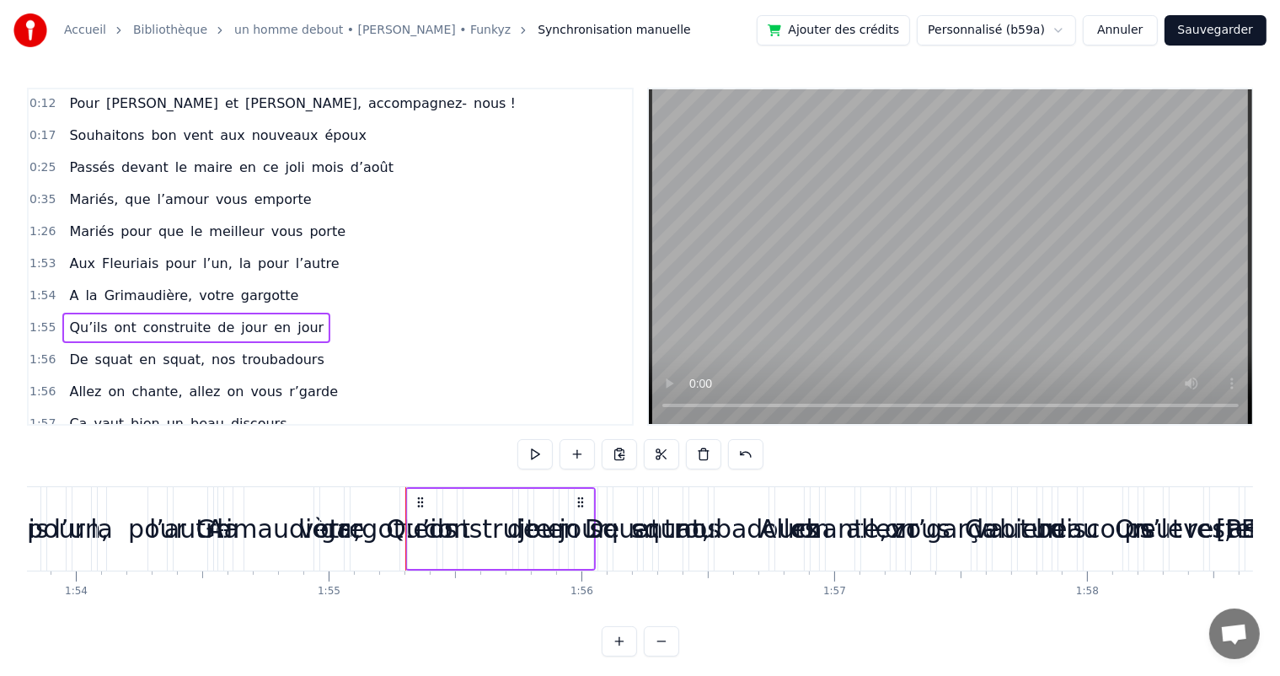
click at [1130, 27] on button "Annuler" at bounding box center [1120, 30] width 74 height 30
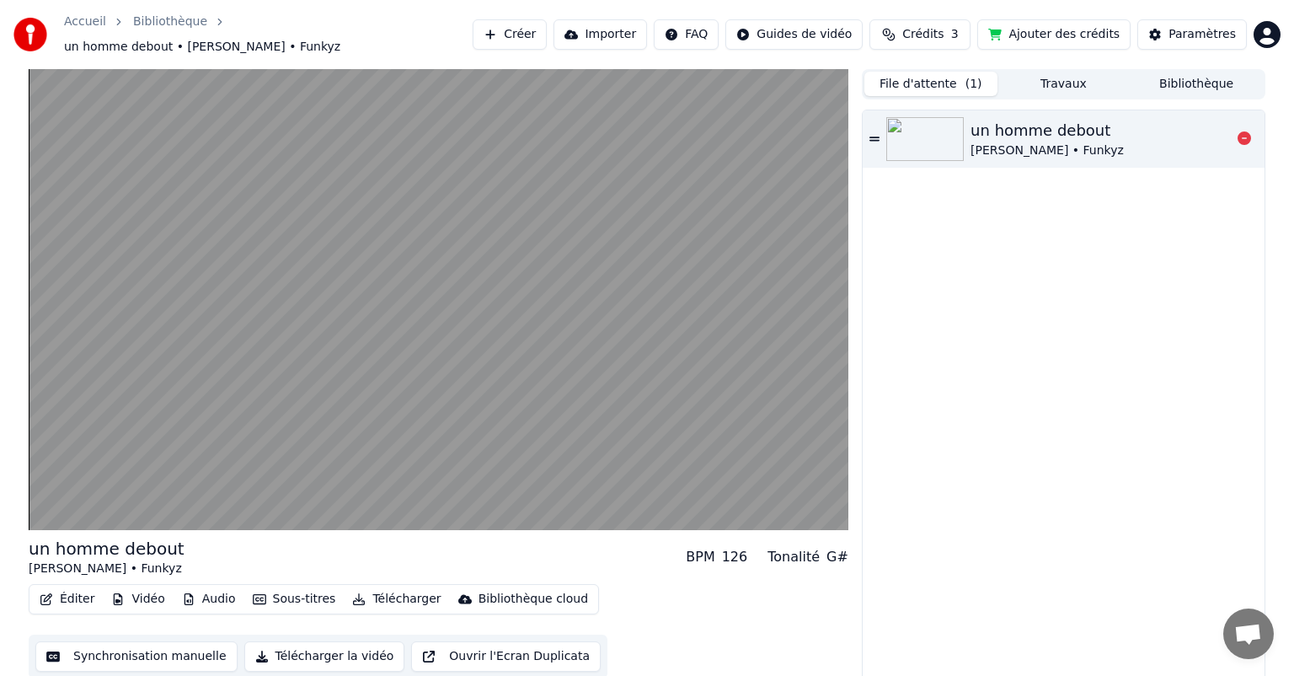
click at [1042, 128] on div "un homme debout" at bounding box center [1047, 131] width 153 height 24
click at [998, 142] on div "[PERSON_NAME] • Funkyz" at bounding box center [1047, 150] width 153 height 17
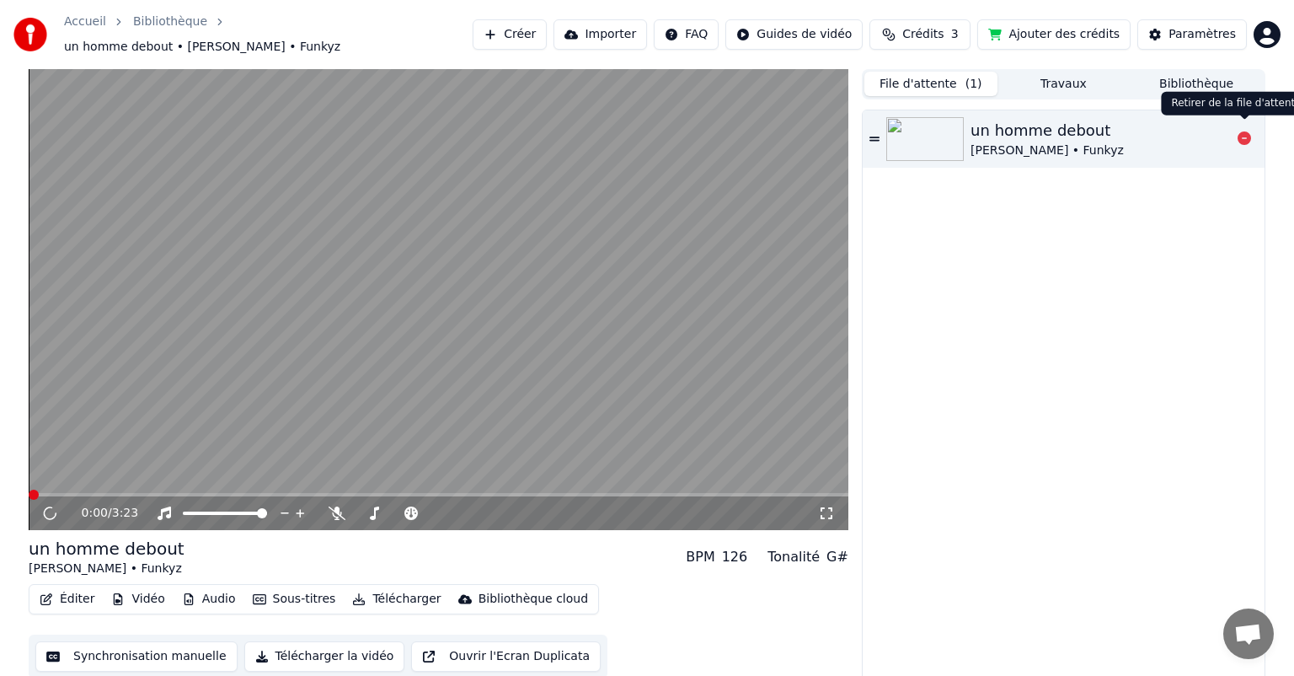
click at [1247, 132] on icon at bounding box center [1244, 137] width 13 height 13
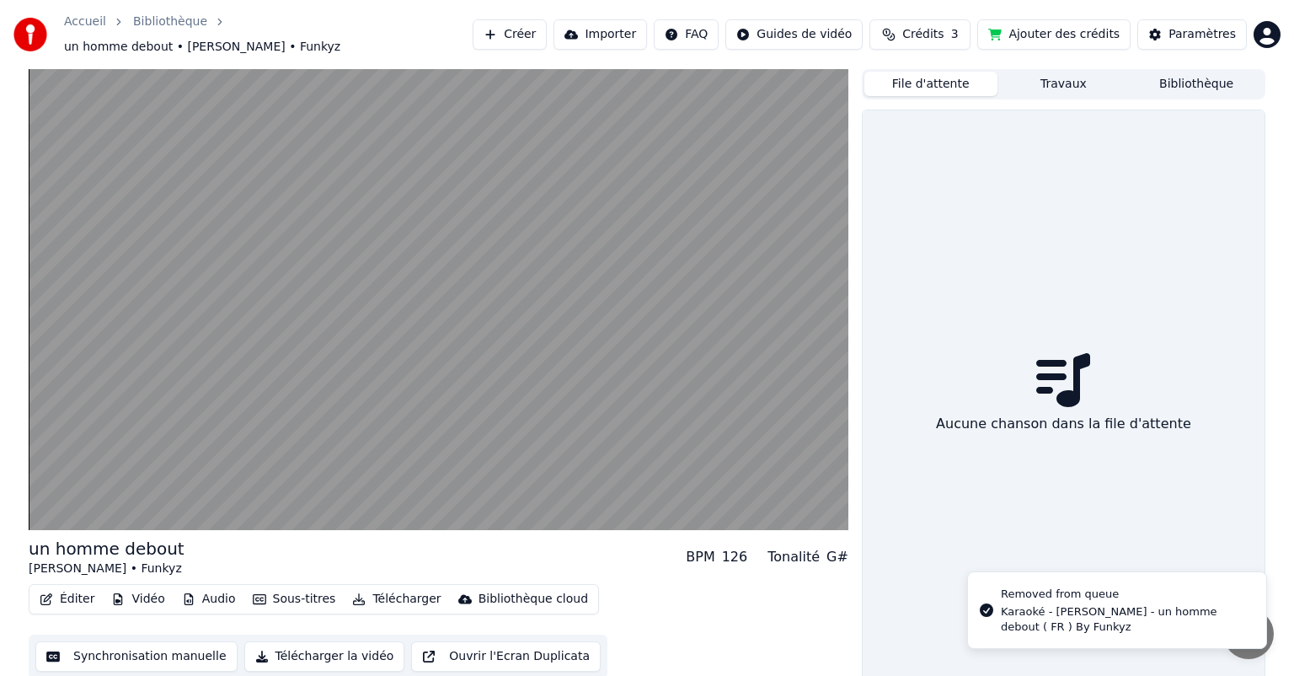
click at [1065, 74] on button "Travaux" at bounding box center [1064, 84] width 133 height 24
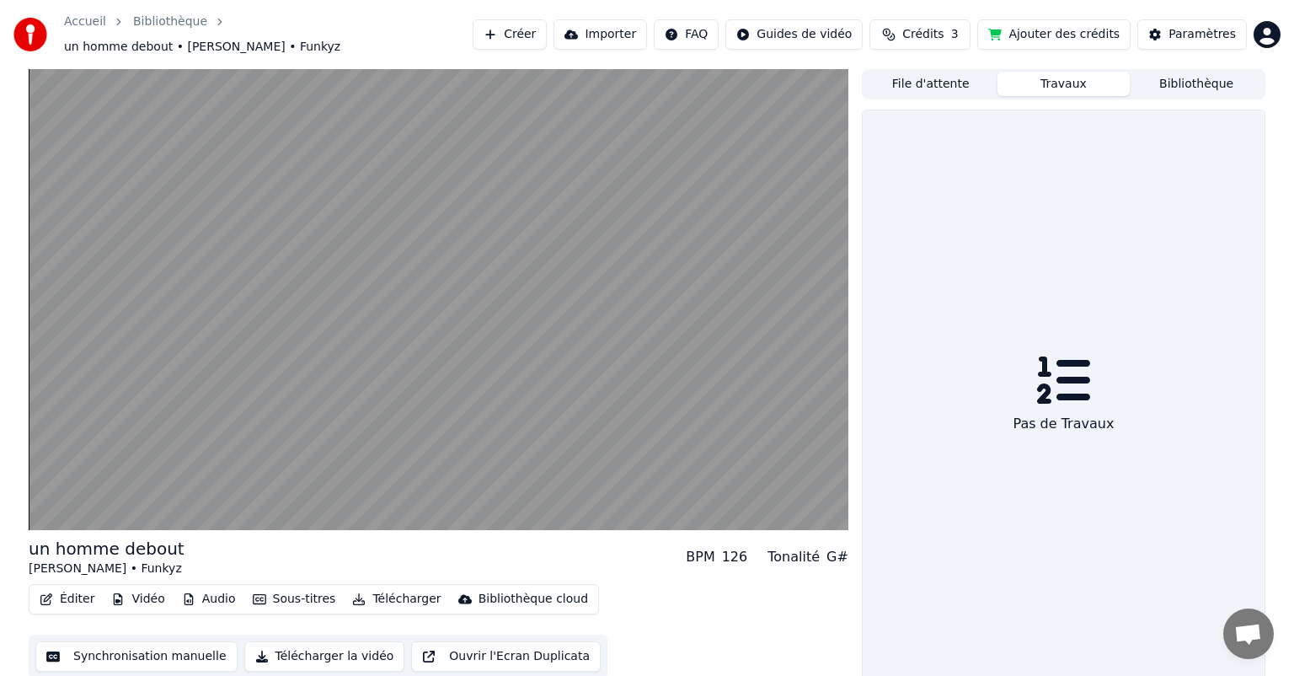
click at [1190, 78] on button "Bibliothèque" at bounding box center [1196, 84] width 133 height 24
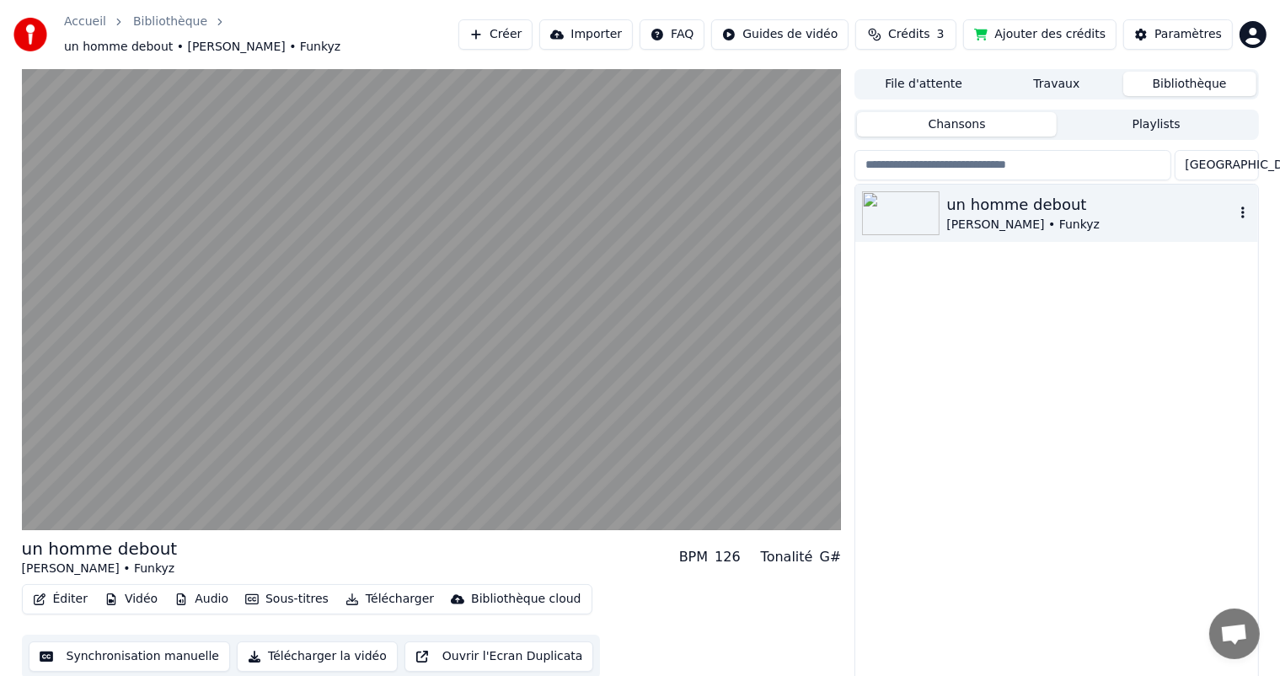
click at [998, 217] on div "[PERSON_NAME] • Funkyz" at bounding box center [1089, 225] width 287 height 17
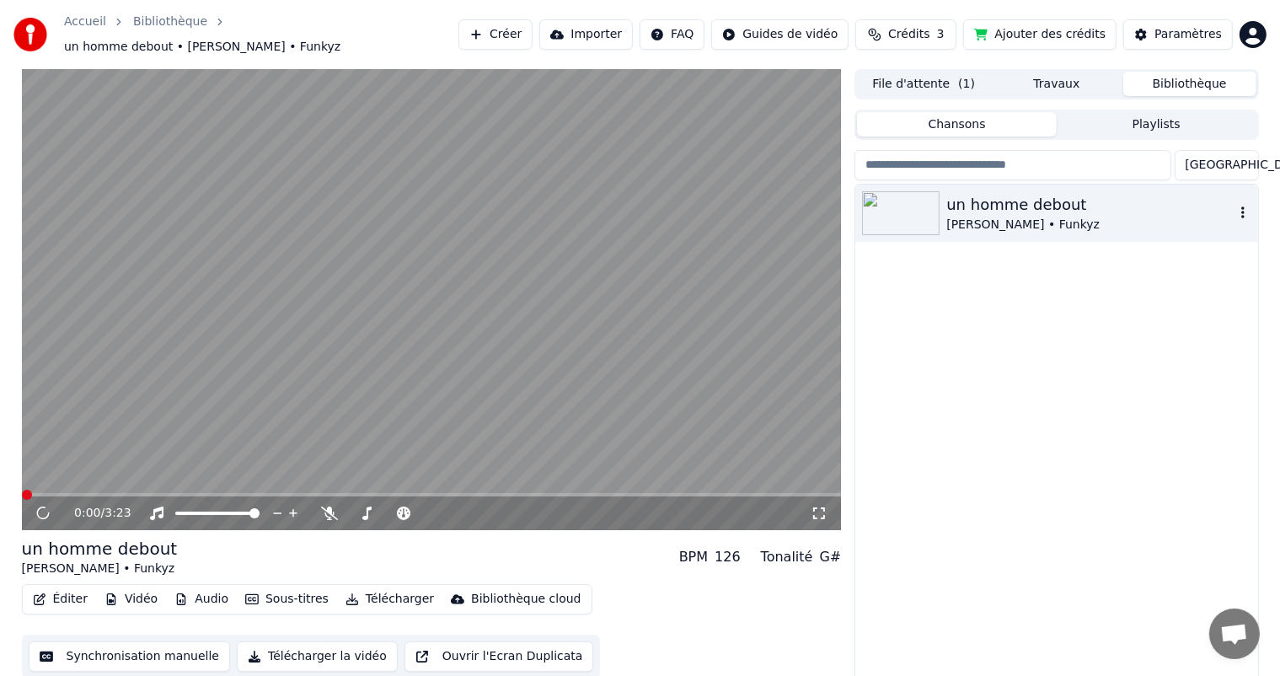
click at [1241, 206] on icon "button" at bounding box center [1243, 212] width 17 height 13
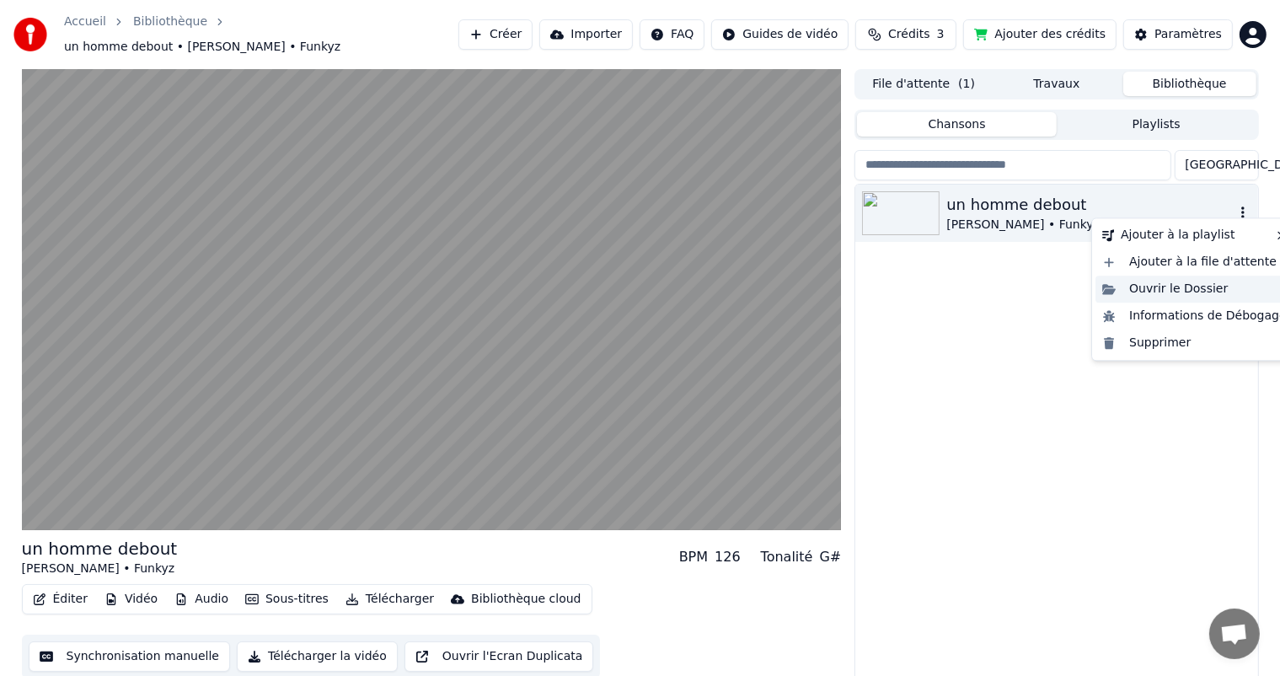
click at [1196, 287] on div "Ouvrir le Dossier" at bounding box center [1195, 289] width 198 height 27
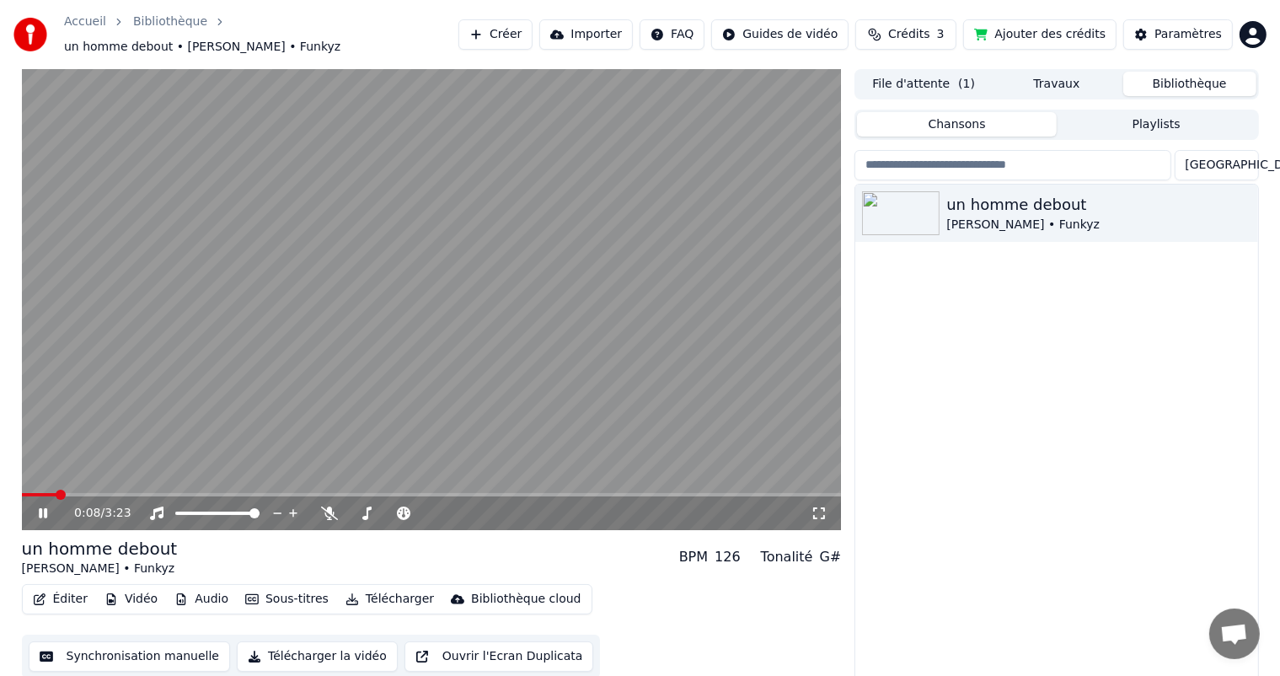
scroll to position [7, 0]
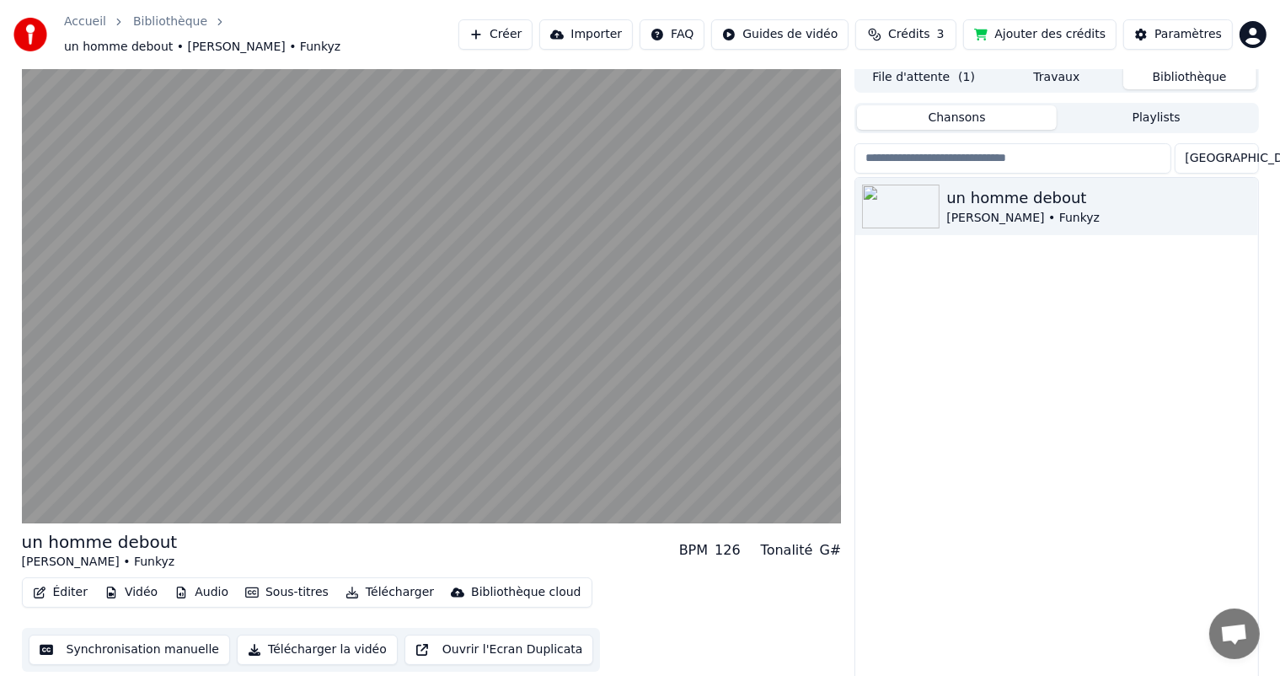
click at [283, 643] on button "Télécharger la vidéo" at bounding box center [317, 650] width 161 height 30
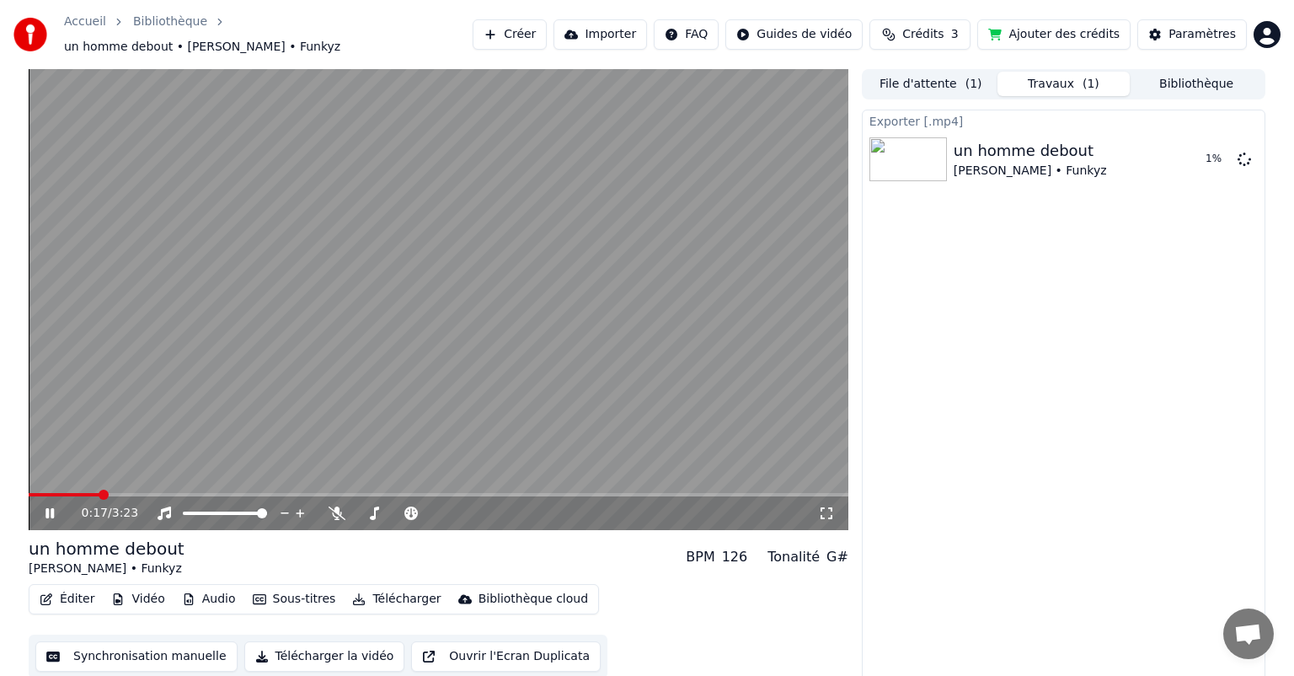
click at [54, 506] on icon at bounding box center [62, 512] width 40 height 13
click at [157, 650] on button "Synchronisation manuelle" at bounding box center [136, 656] width 202 height 30
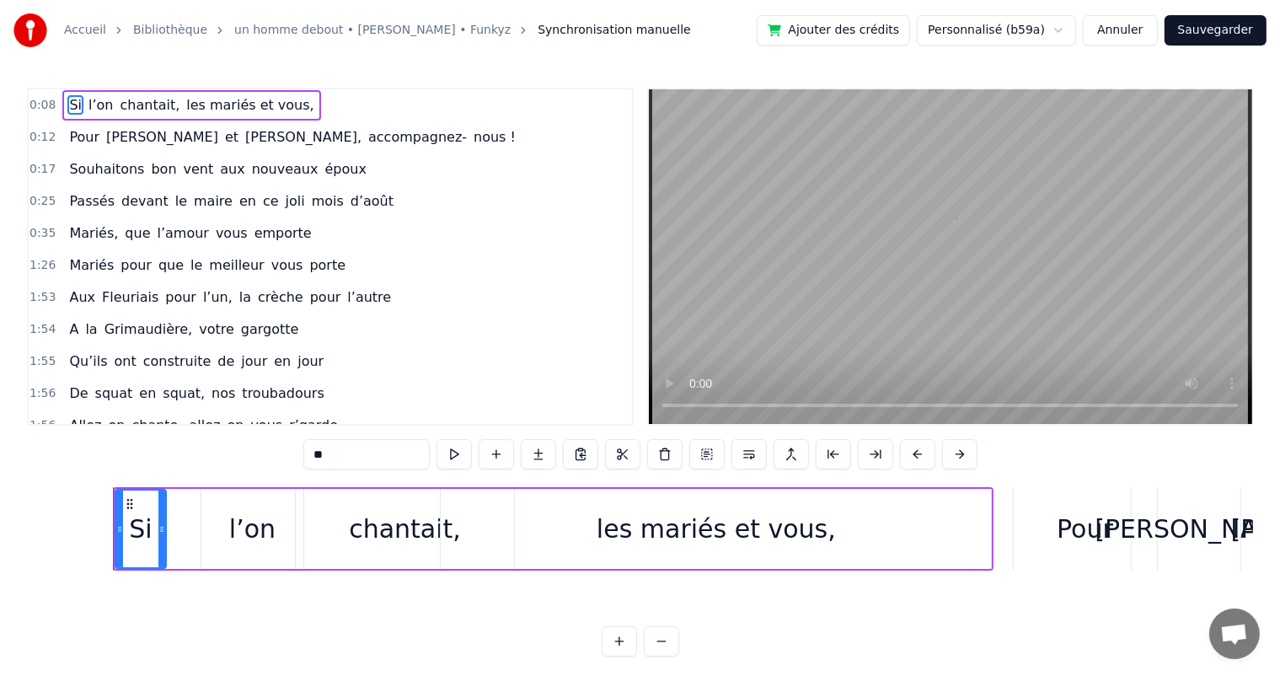
scroll to position [0, 2175]
click at [162, 255] on span "que" at bounding box center [171, 264] width 29 height 19
type input "***"
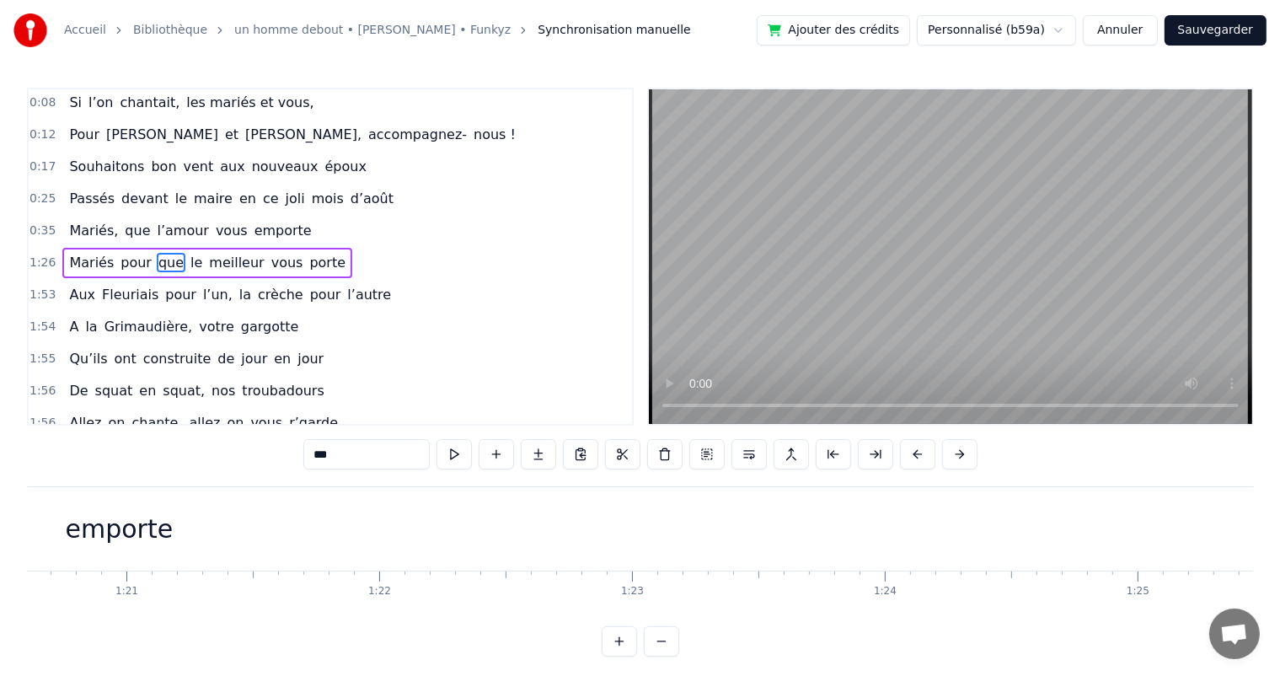
scroll to position [0, 23939]
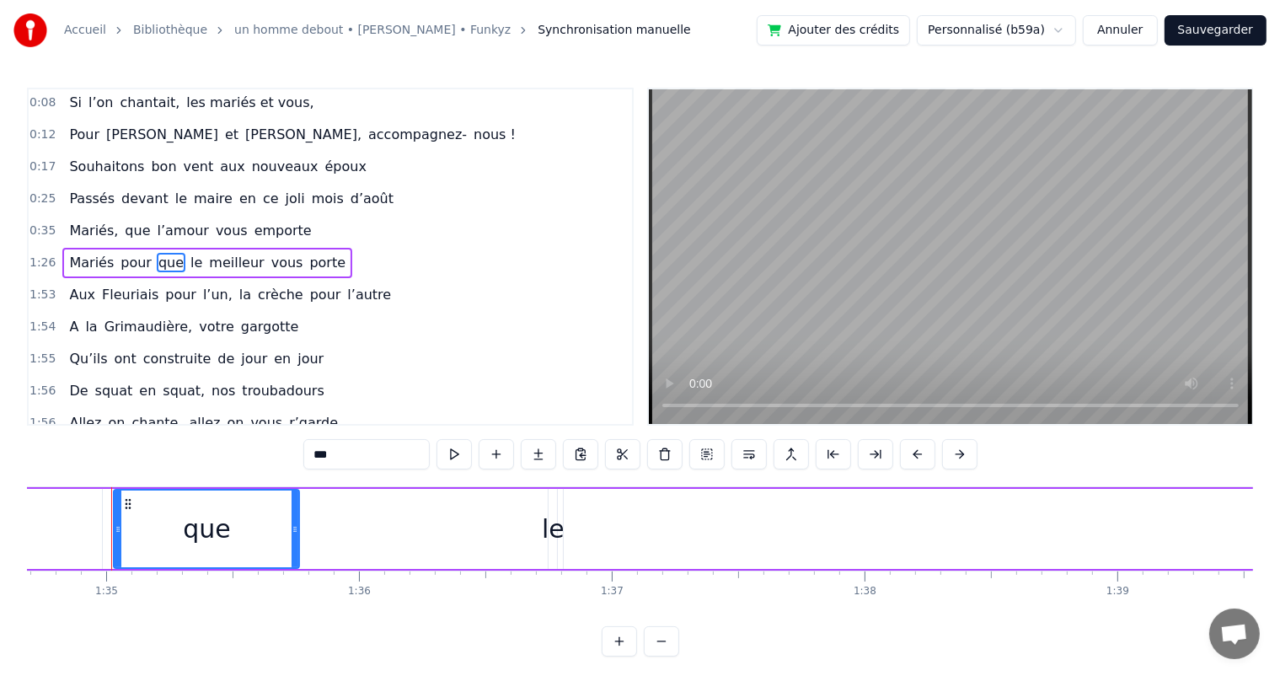
click at [106, 257] on div "Mariés pour que le meilleur vous porte" at bounding box center [207, 263] width 290 height 30
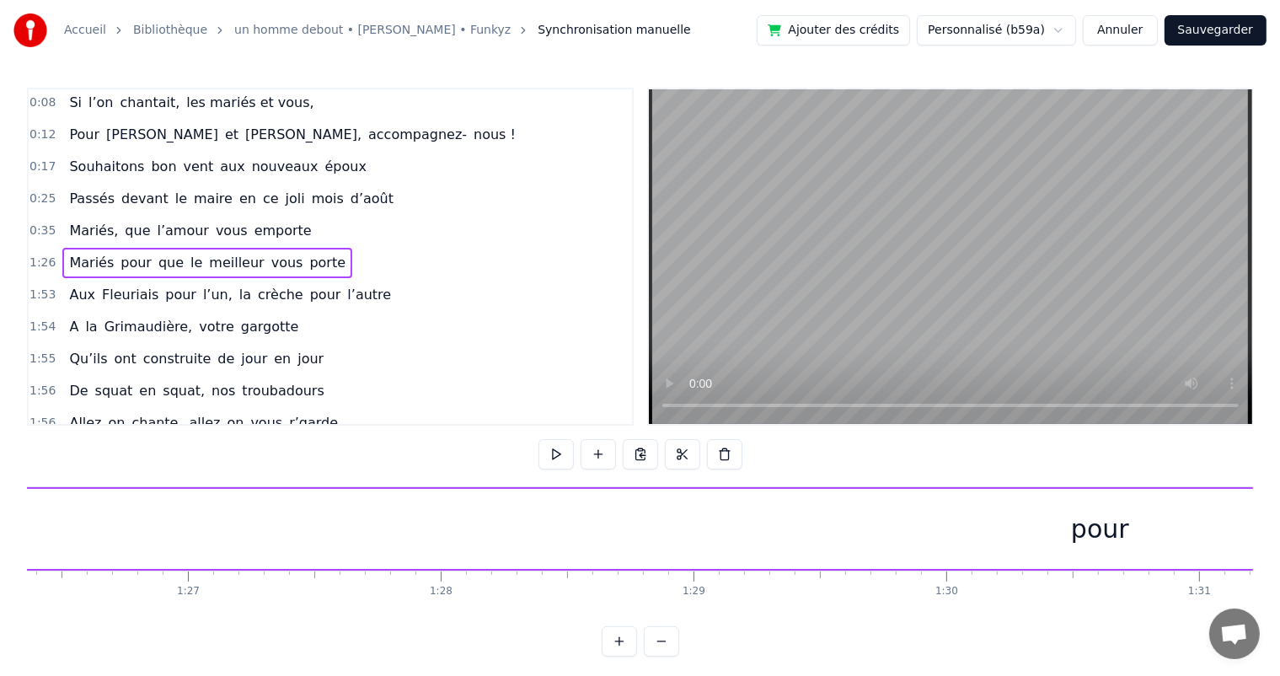
click at [100, 225] on span "Mariés," at bounding box center [93, 230] width 52 height 19
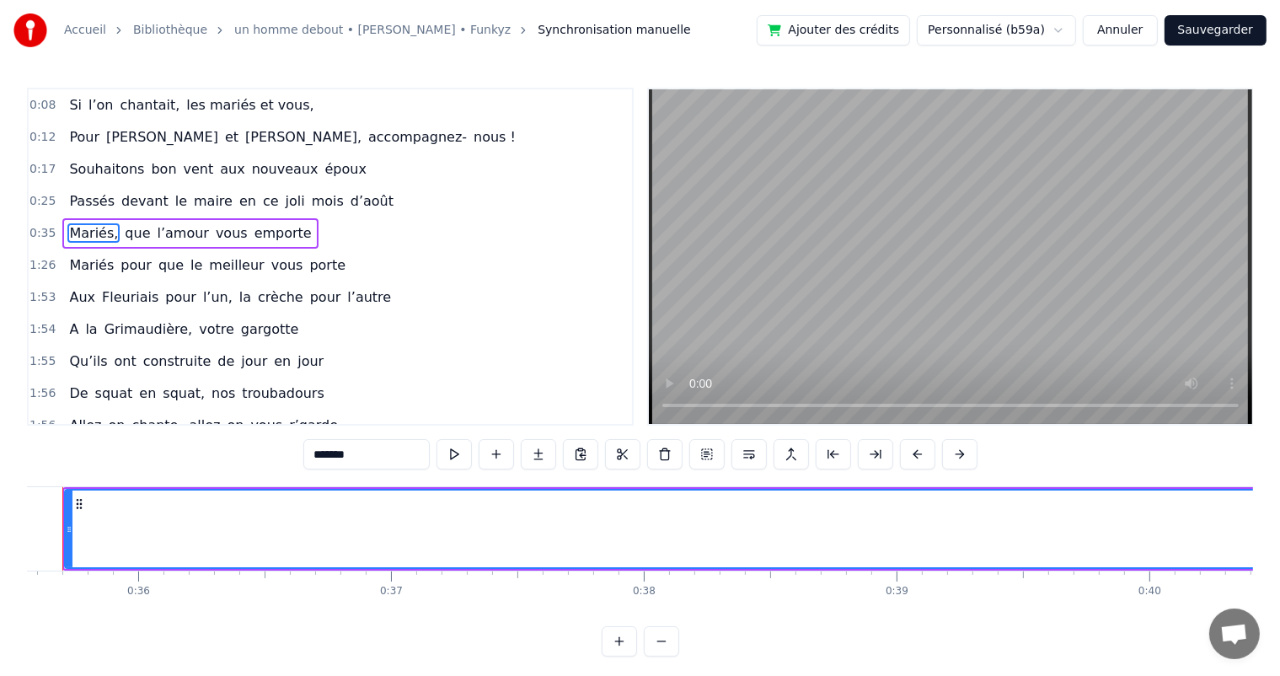
scroll to position [0, 8941]
click at [87, 256] on span "Mariés" at bounding box center [91, 264] width 48 height 19
type input "******"
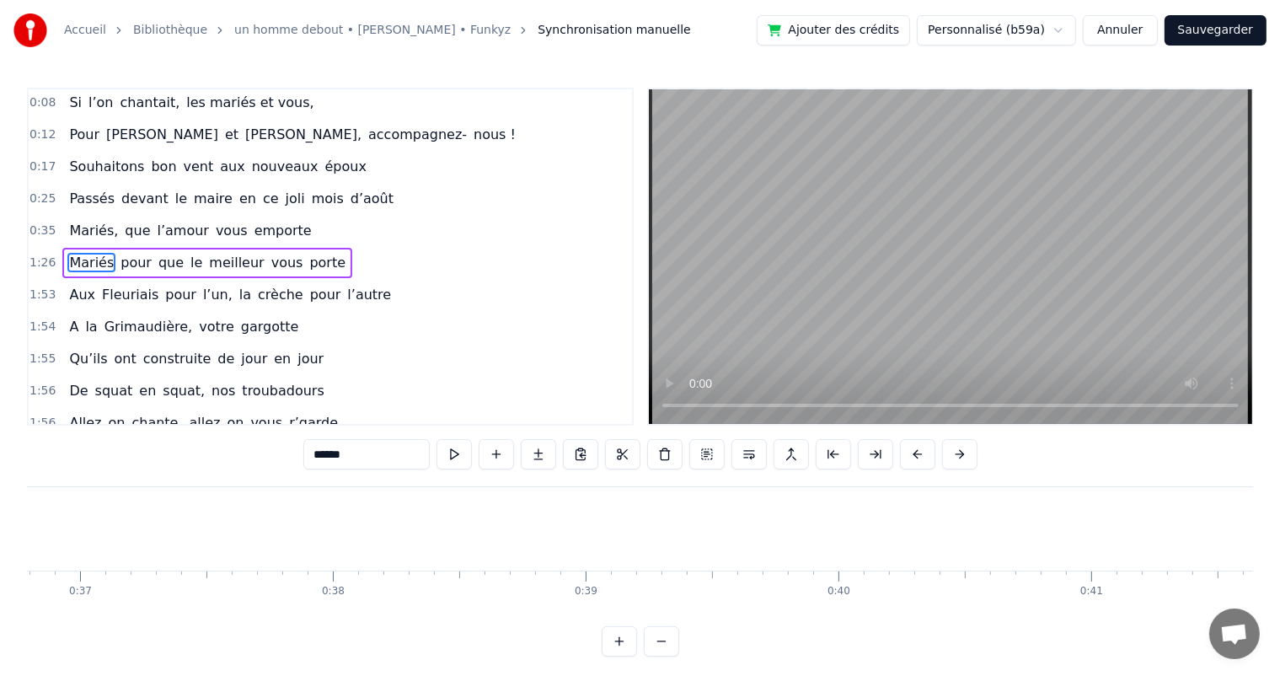
click at [40, 256] on span "1:26" at bounding box center [42, 263] width 26 height 17
click at [40, 255] on span "1:26" at bounding box center [42, 263] width 26 height 17
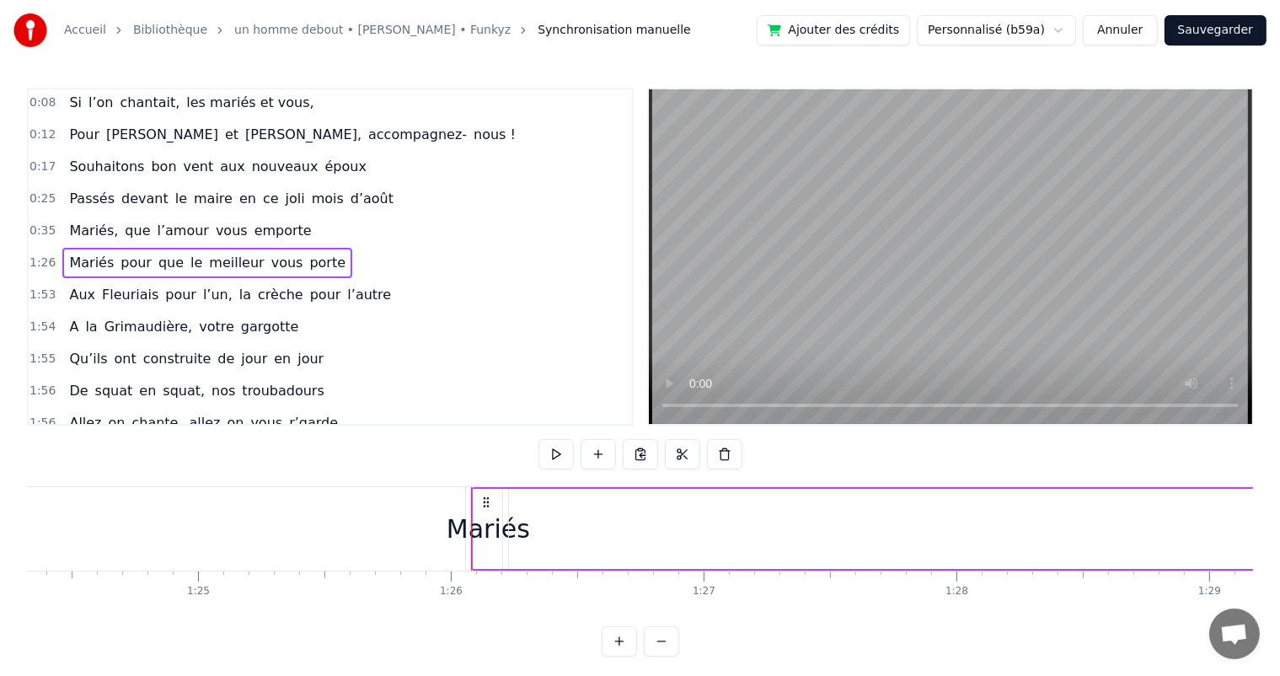
scroll to position [0, 20986]
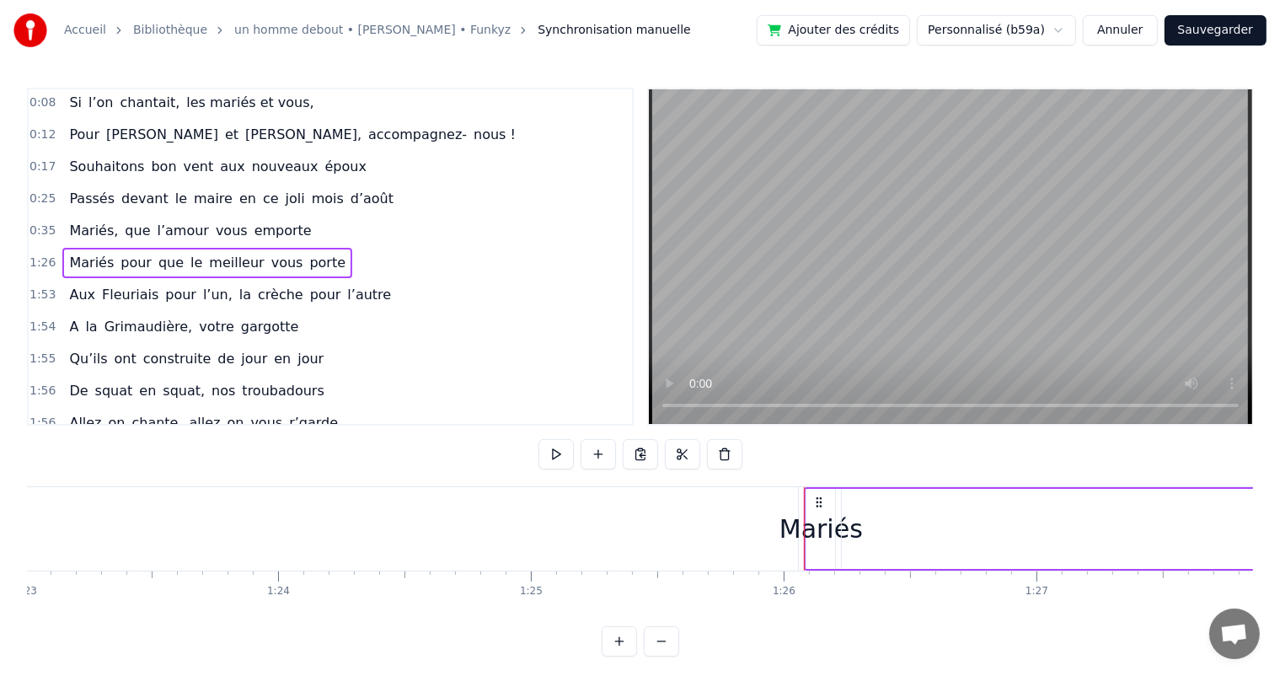
drag, startPoint x: 136, startPoint y: 485, endPoint x: 651, endPoint y: 523, distance: 516.3
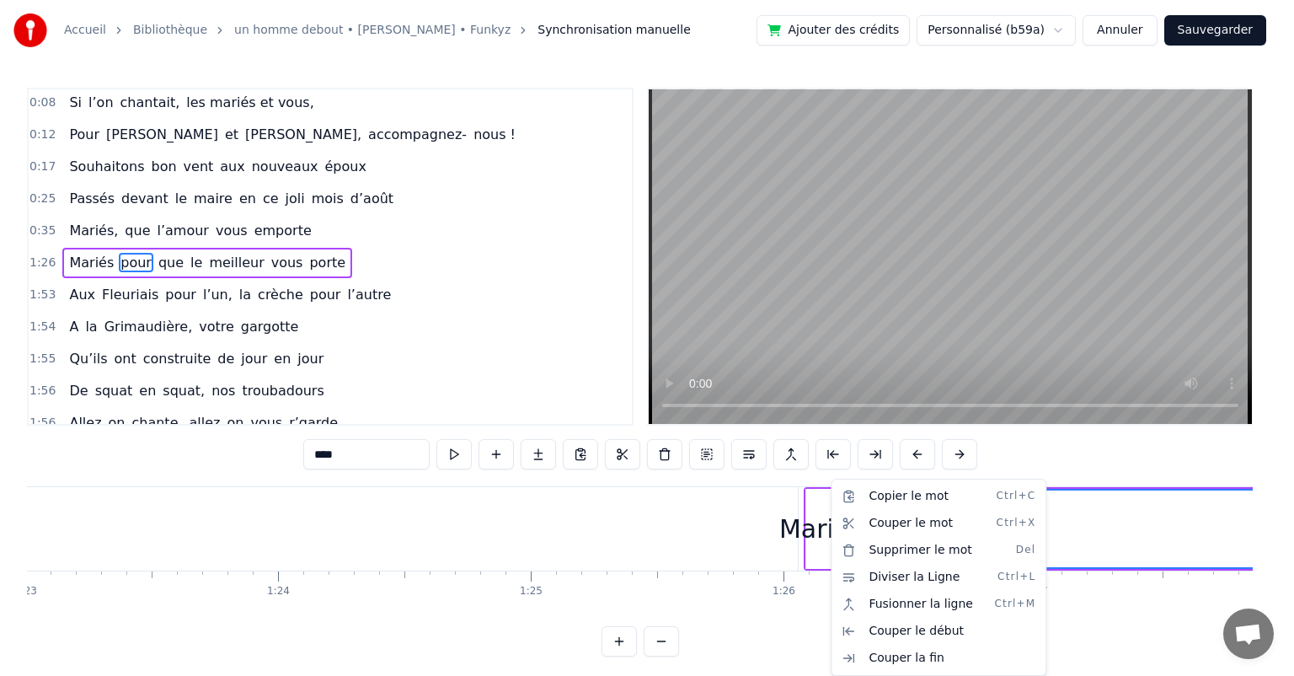
click at [766, 428] on html "Accueil Bibliothèque un homme debout • [PERSON_NAME] • Funkyz Synchronisation m…" at bounding box center [647, 341] width 1294 height 683
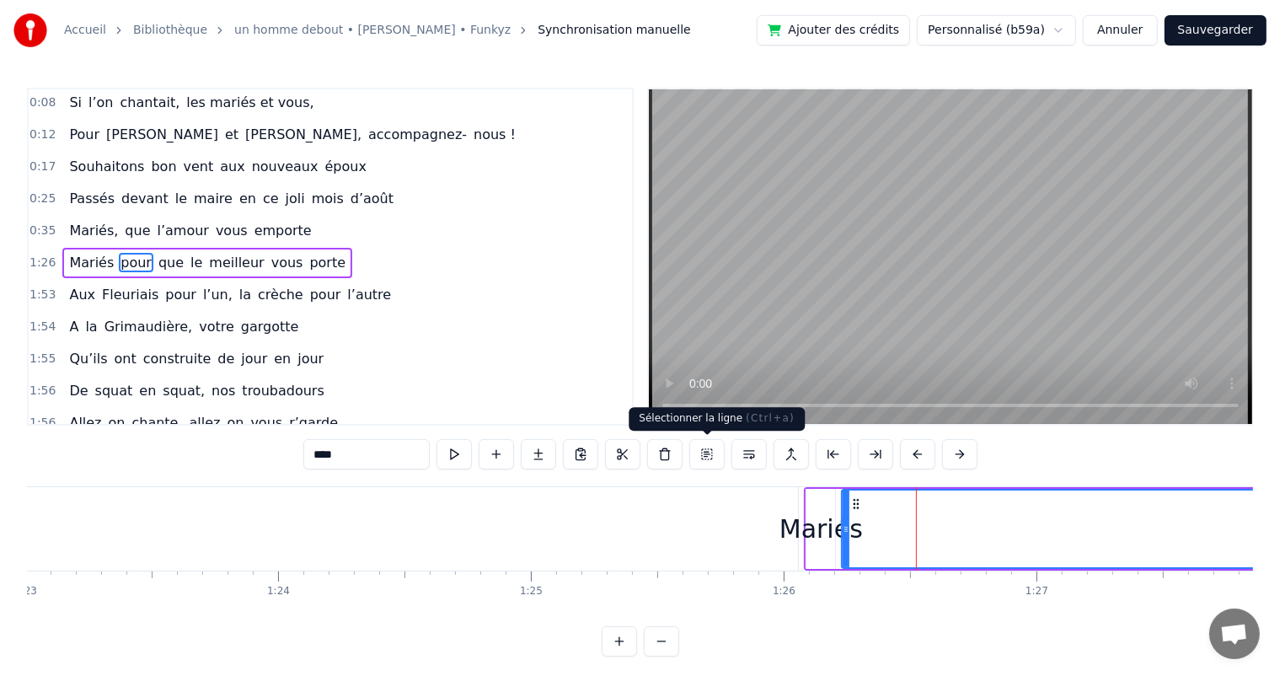
click at [708, 452] on button at bounding box center [706, 454] width 35 height 30
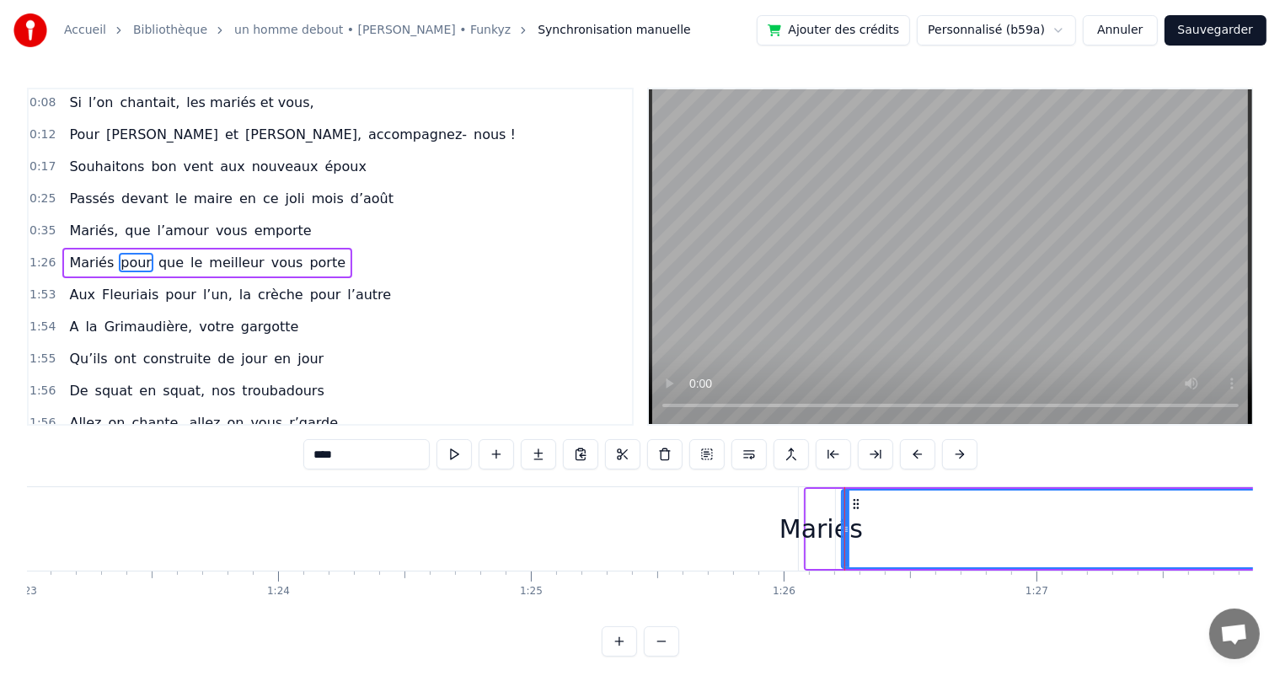
drag, startPoint x: 832, startPoint y: 488, endPoint x: 694, endPoint y: 485, distance: 137.4
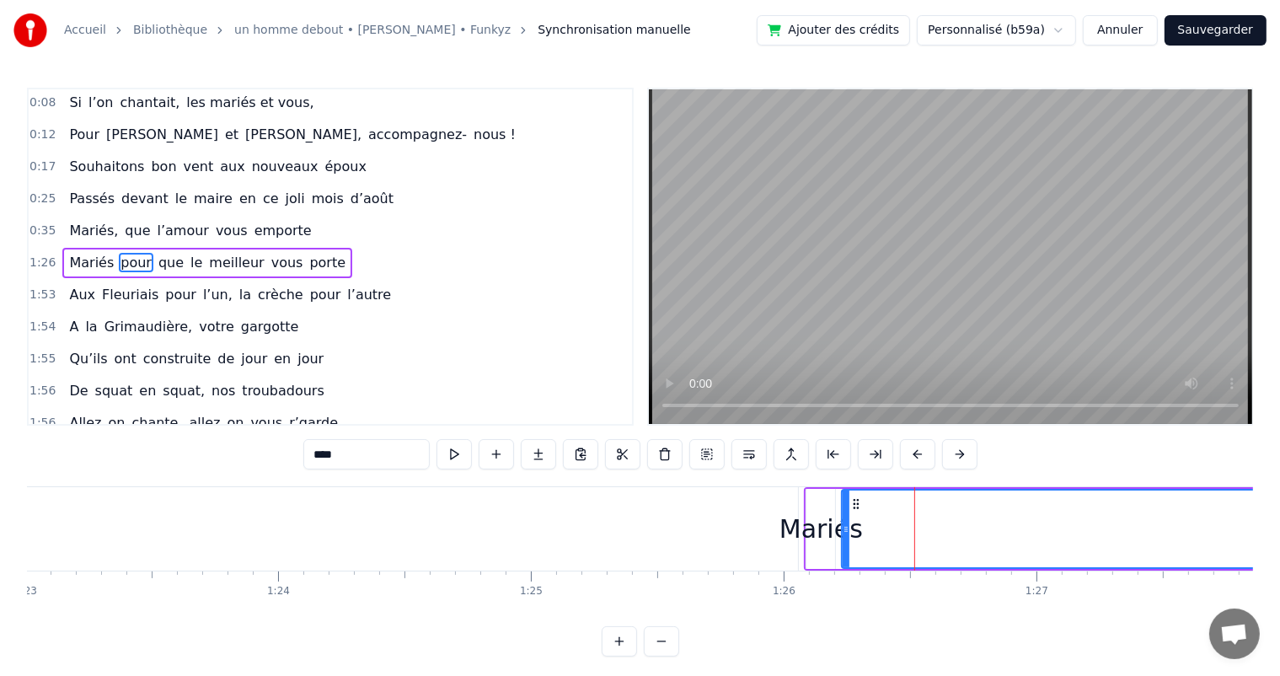
click at [805, 512] on div "Mariés" at bounding box center [821, 529] width 83 height 38
type input "******"
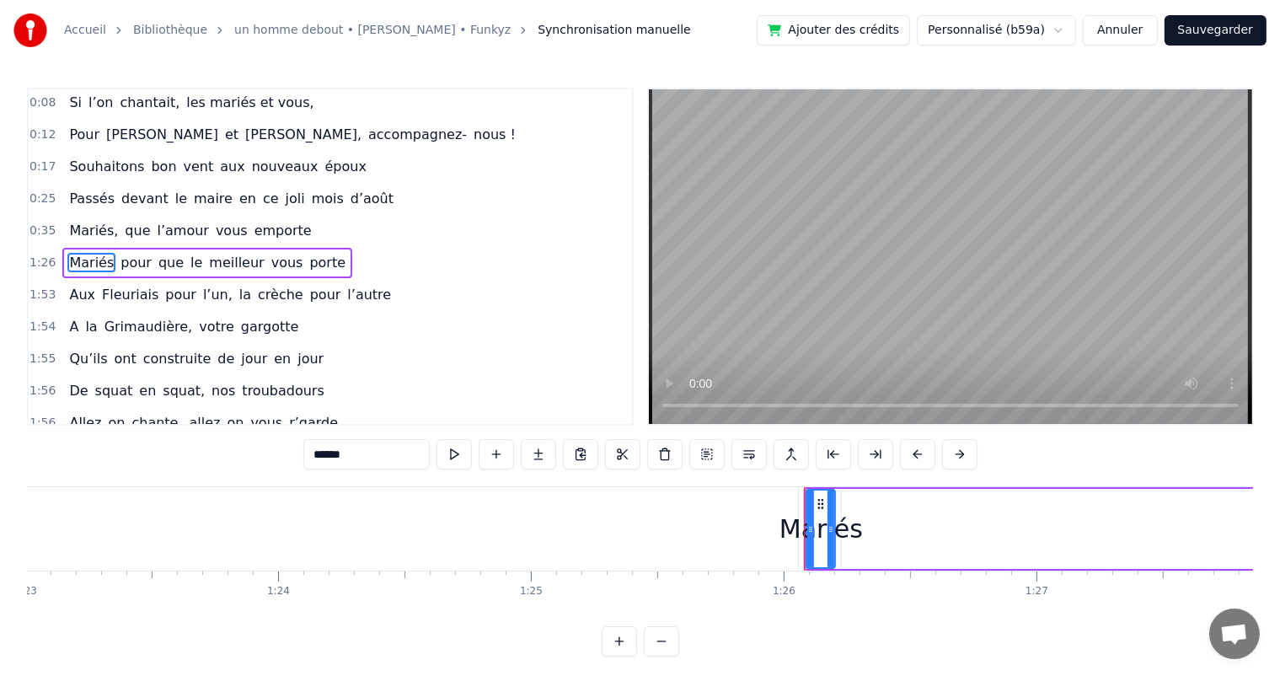
click at [954, 456] on button at bounding box center [959, 454] width 35 height 30
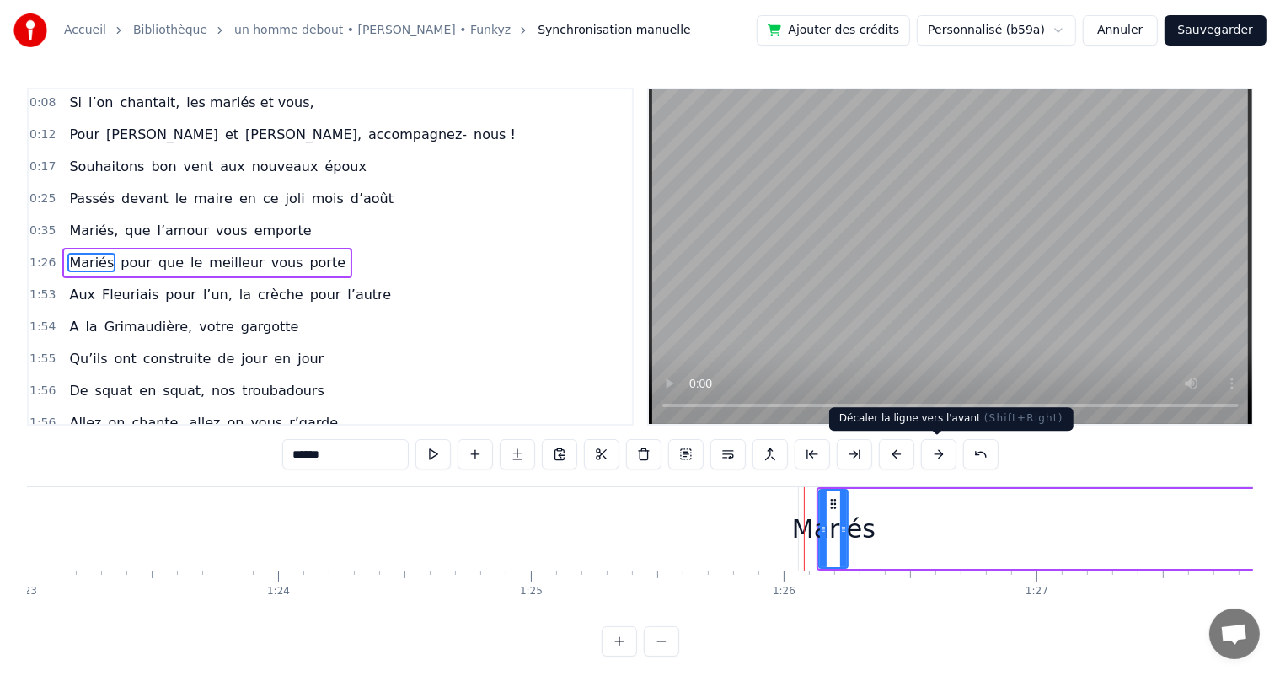
click at [940, 456] on button at bounding box center [938, 454] width 35 height 30
click at [940, 455] on button at bounding box center [938, 454] width 35 height 30
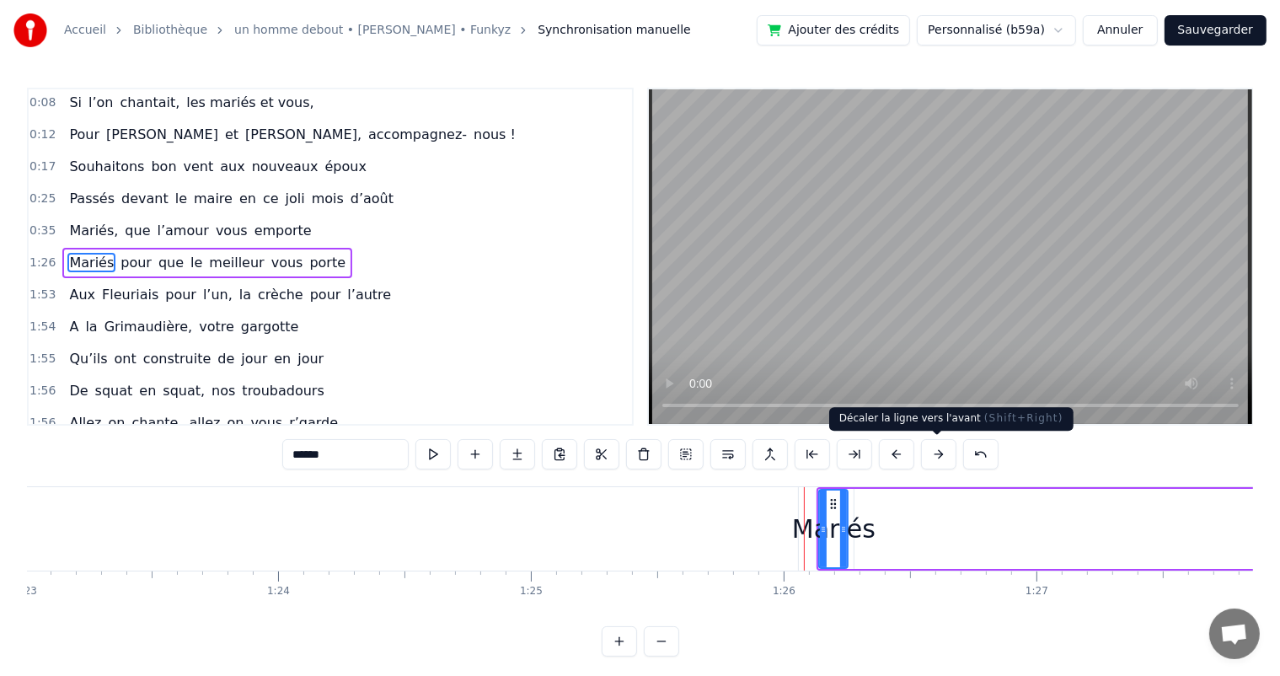
click at [941, 455] on button at bounding box center [938, 454] width 35 height 30
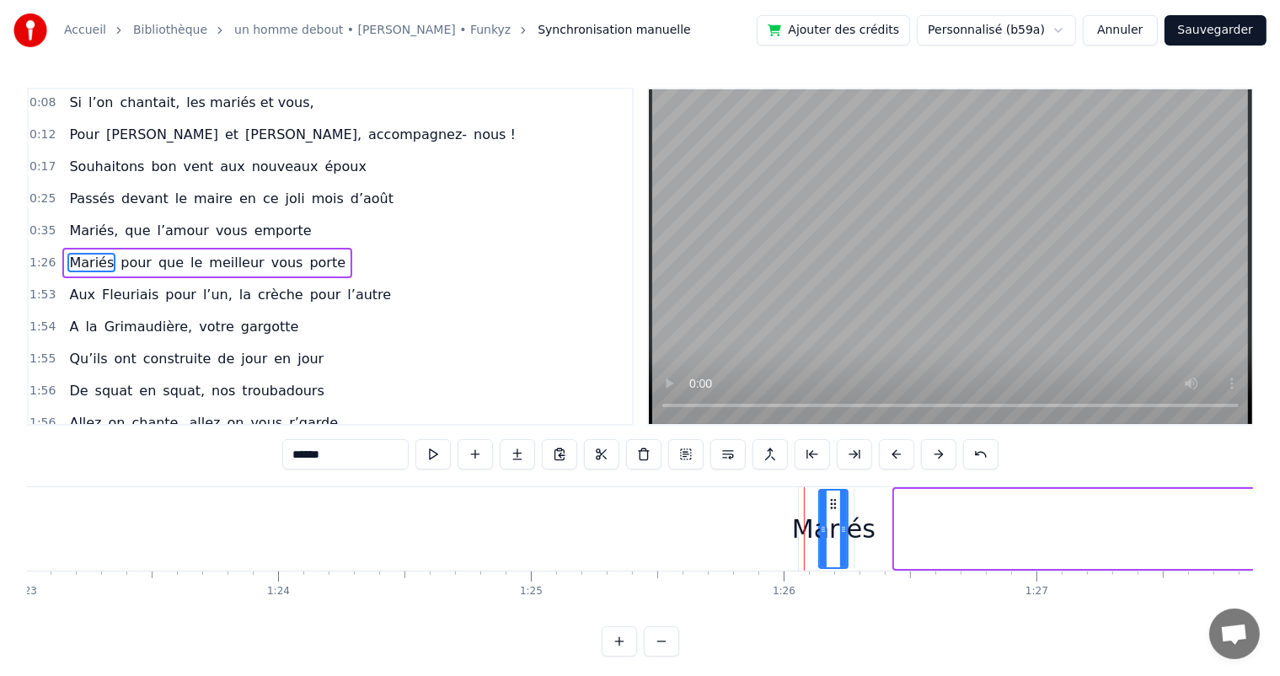
click at [941, 454] on button at bounding box center [938, 454] width 35 height 30
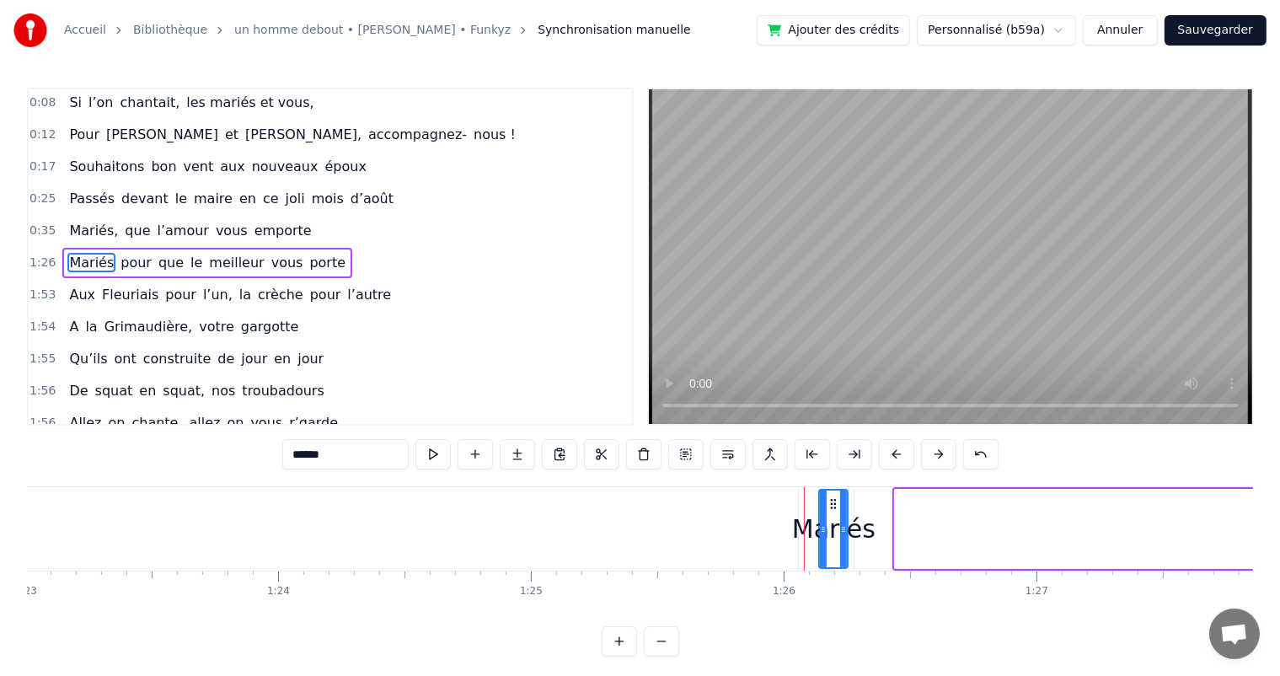
click at [941, 454] on button at bounding box center [938, 454] width 35 height 30
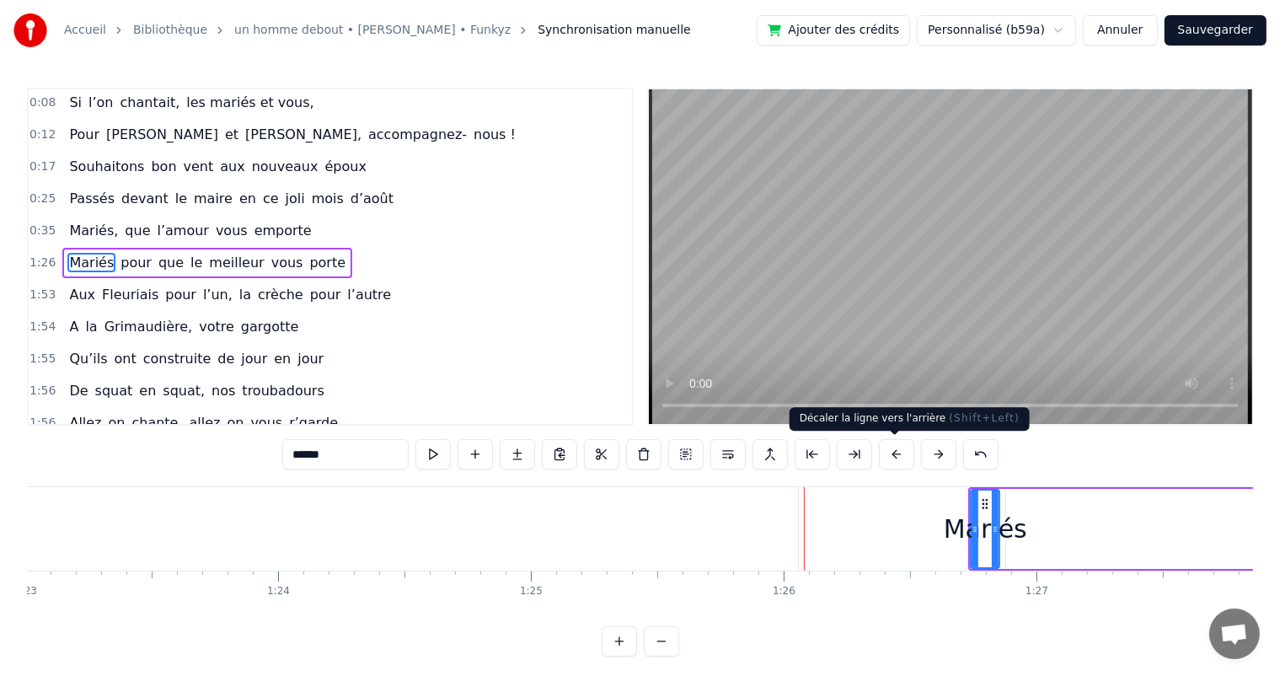
click at [897, 453] on button at bounding box center [896, 454] width 35 height 30
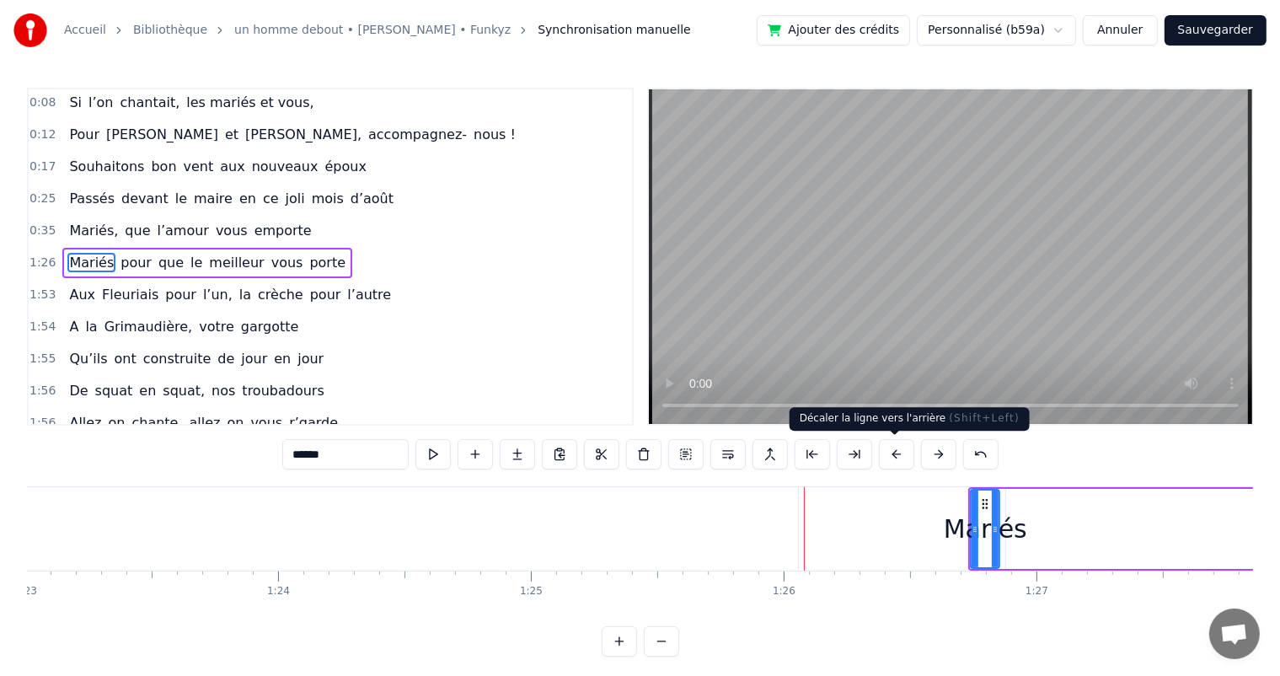
click at [897, 453] on button at bounding box center [896, 454] width 35 height 30
click at [897, 452] on button at bounding box center [896, 454] width 35 height 30
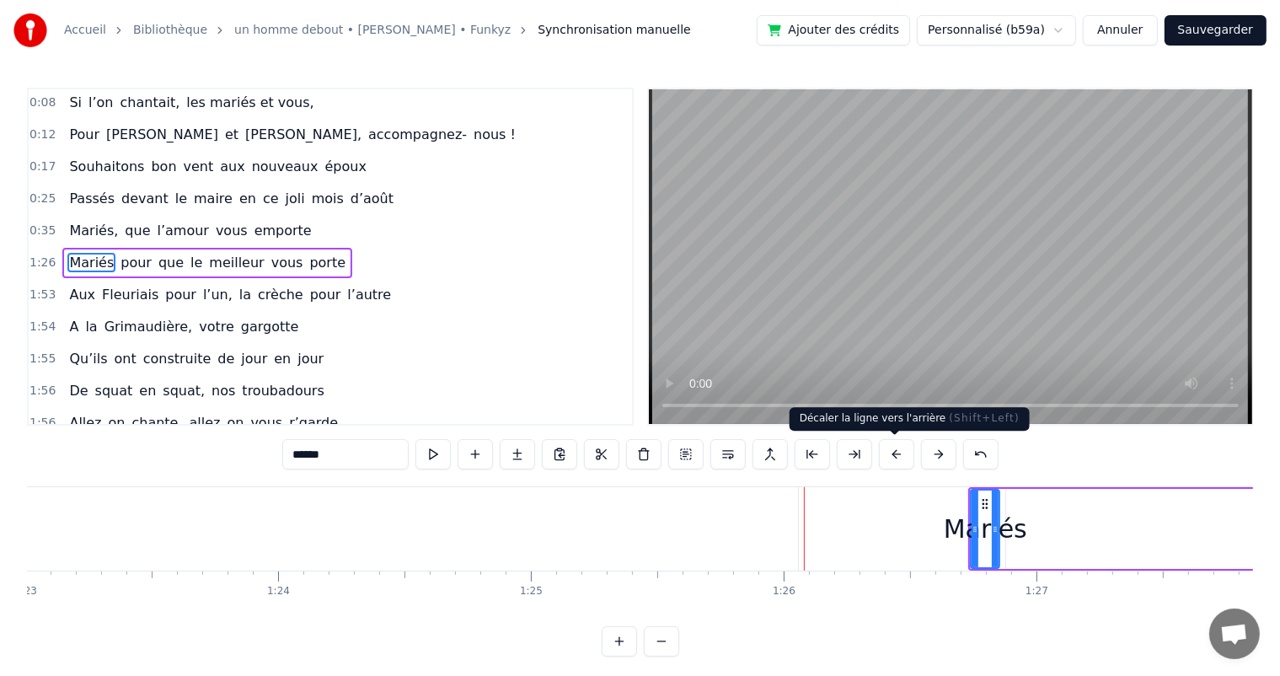
click at [897, 452] on button at bounding box center [896, 454] width 35 height 30
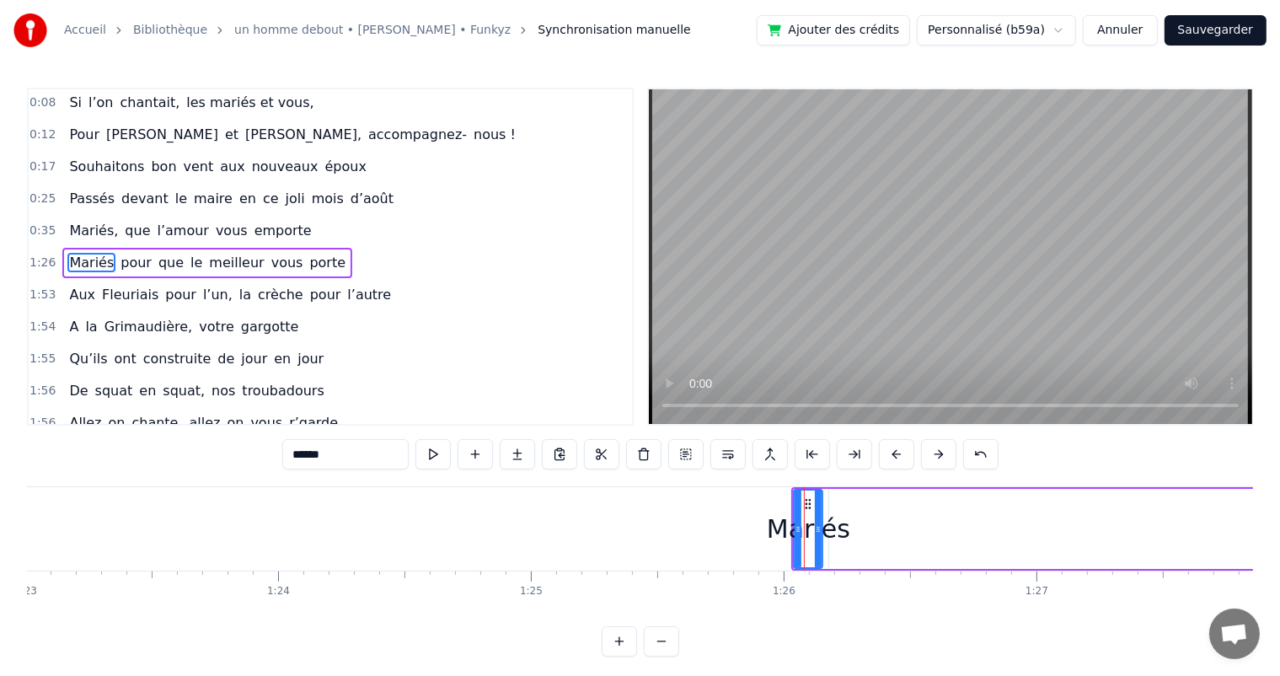
click at [896, 457] on button at bounding box center [896, 454] width 35 height 30
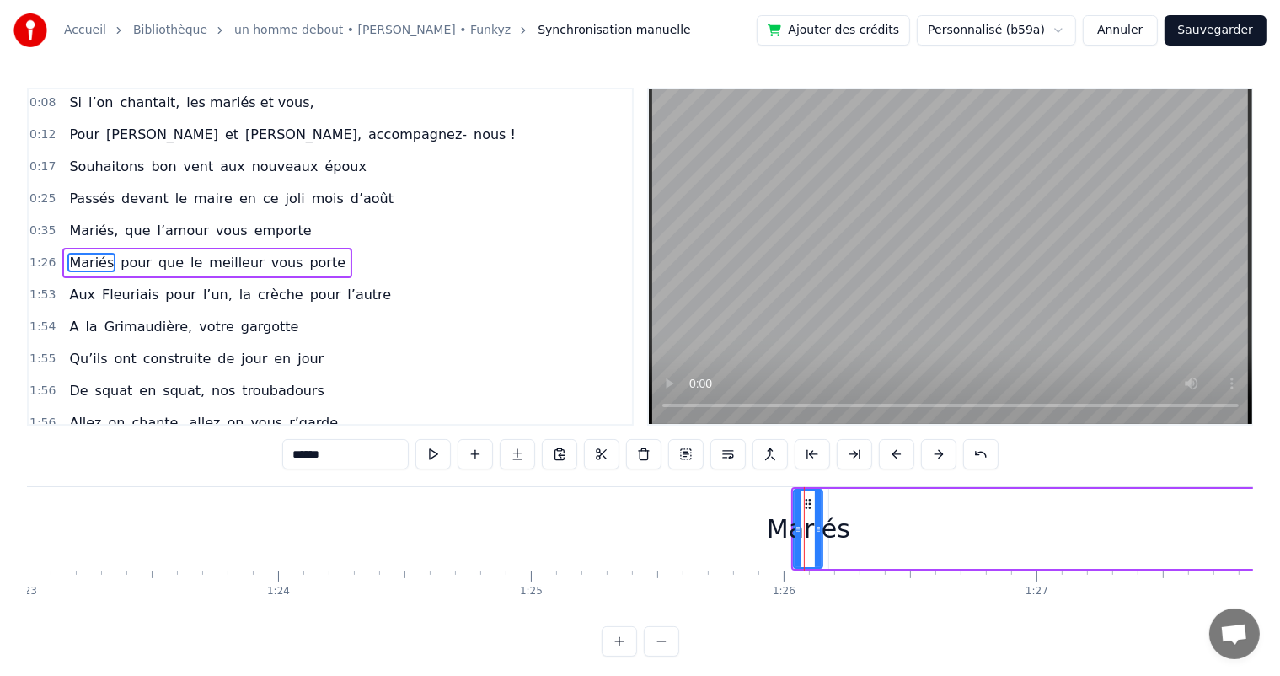
click at [896, 457] on button at bounding box center [896, 454] width 35 height 30
click at [896, 456] on button at bounding box center [896, 454] width 35 height 30
click at [896, 455] on button at bounding box center [896, 454] width 35 height 30
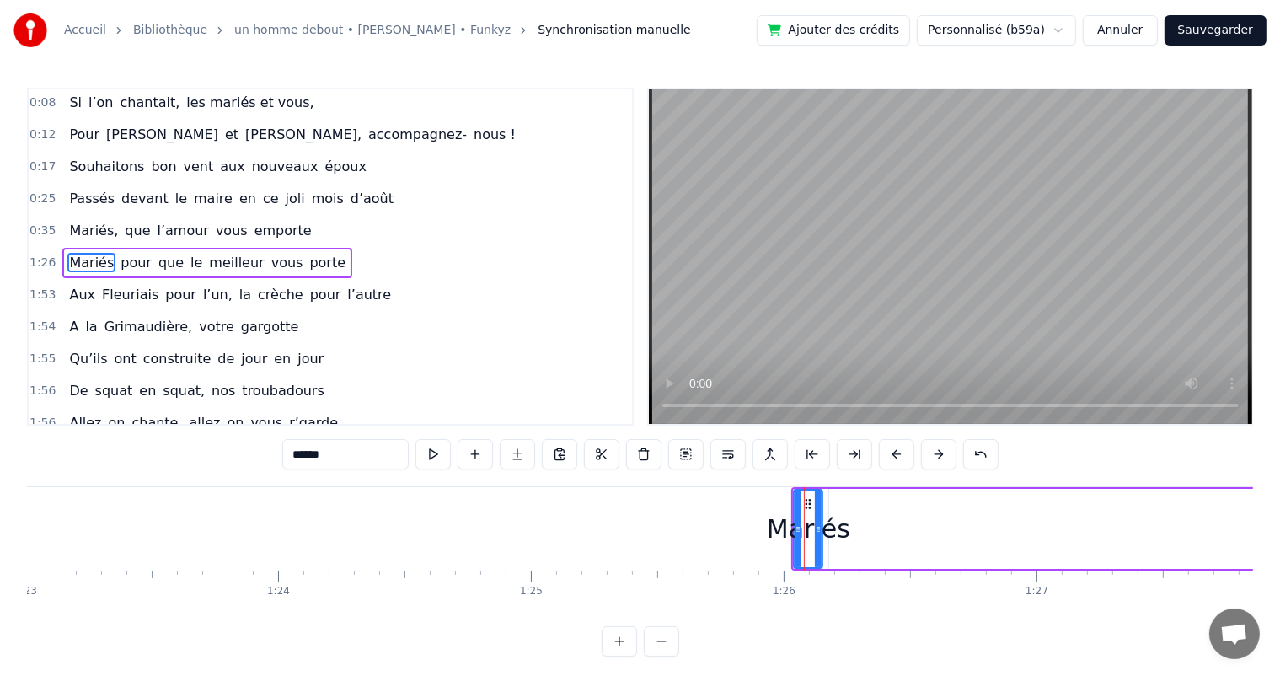
click at [897, 455] on button at bounding box center [896, 454] width 35 height 30
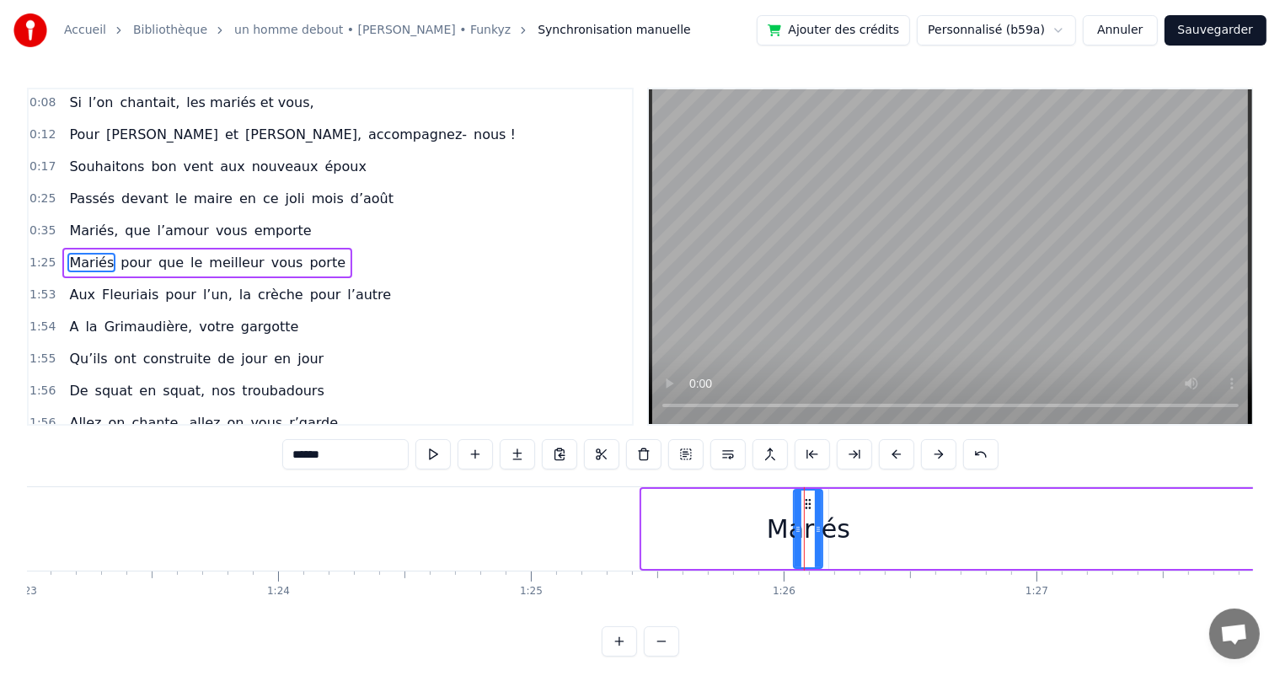
click at [897, 455] on button at bounding box center [896, 454] width 35 height 30
click at [897, 454] on button at bounding box center [896, 454] width 35 height 30
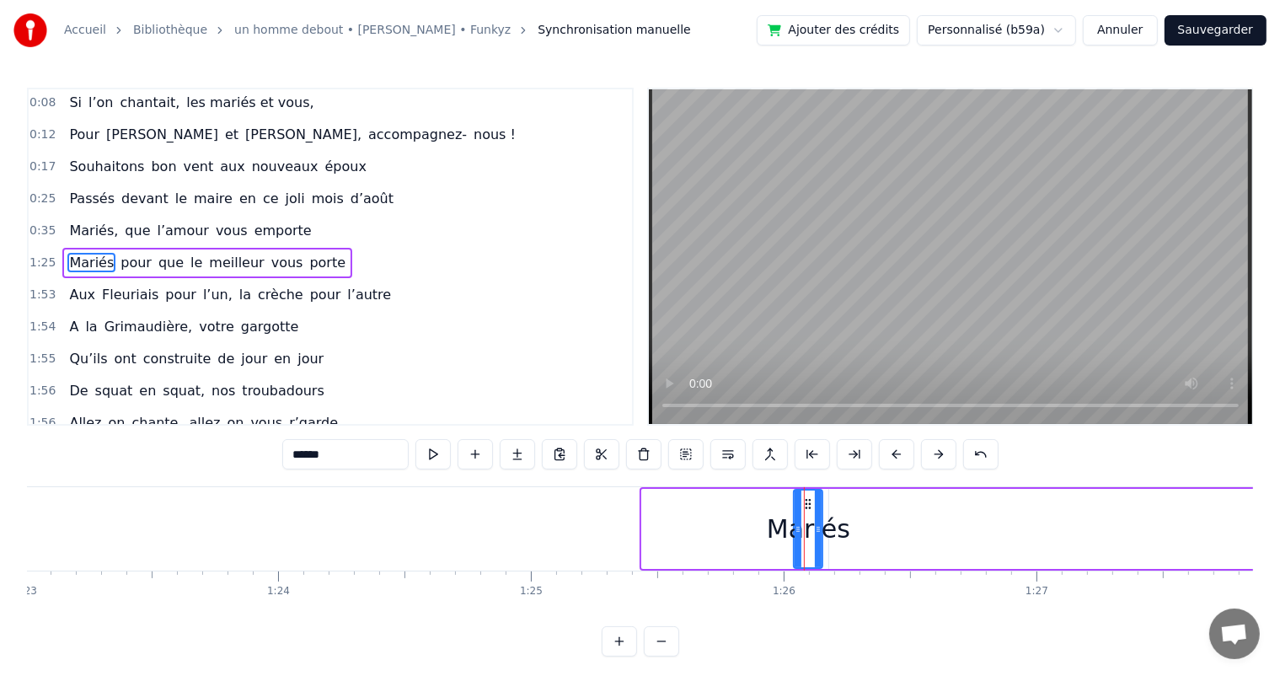
click at [897, 454] on button at bounding box center [896, 454] width 35 height 30
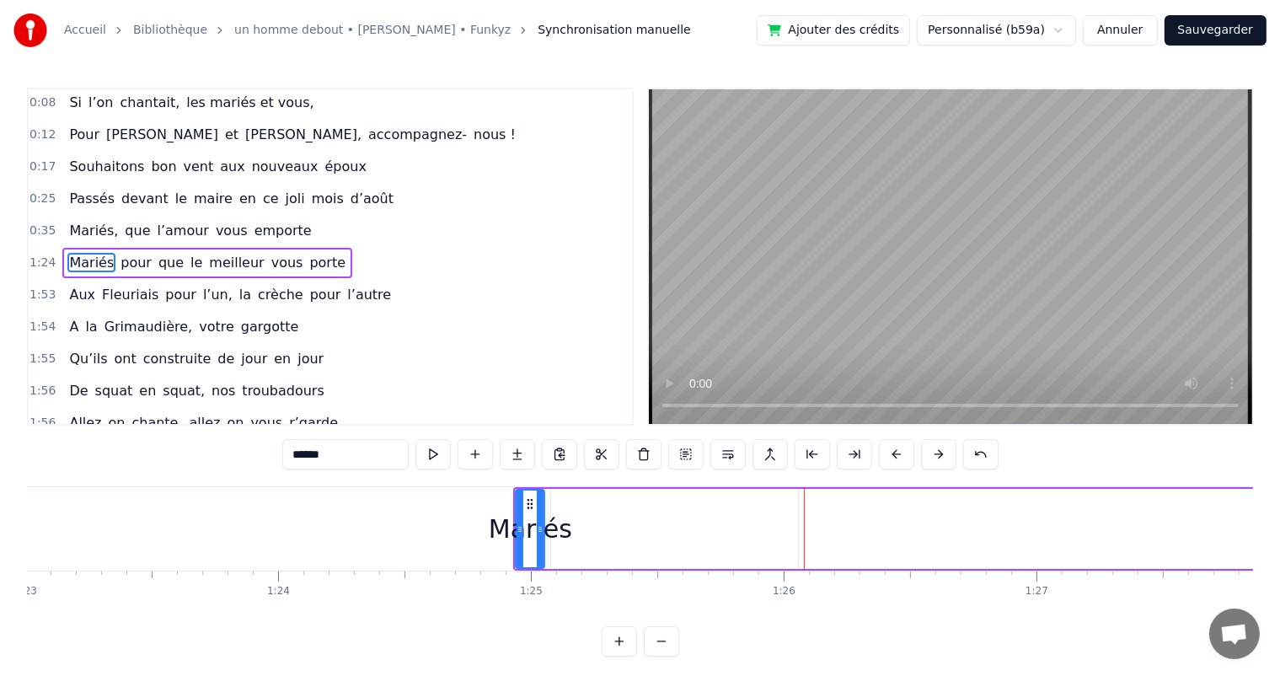
click at [897, 455] on button at bounding box center [896, 454] width 35 height 30
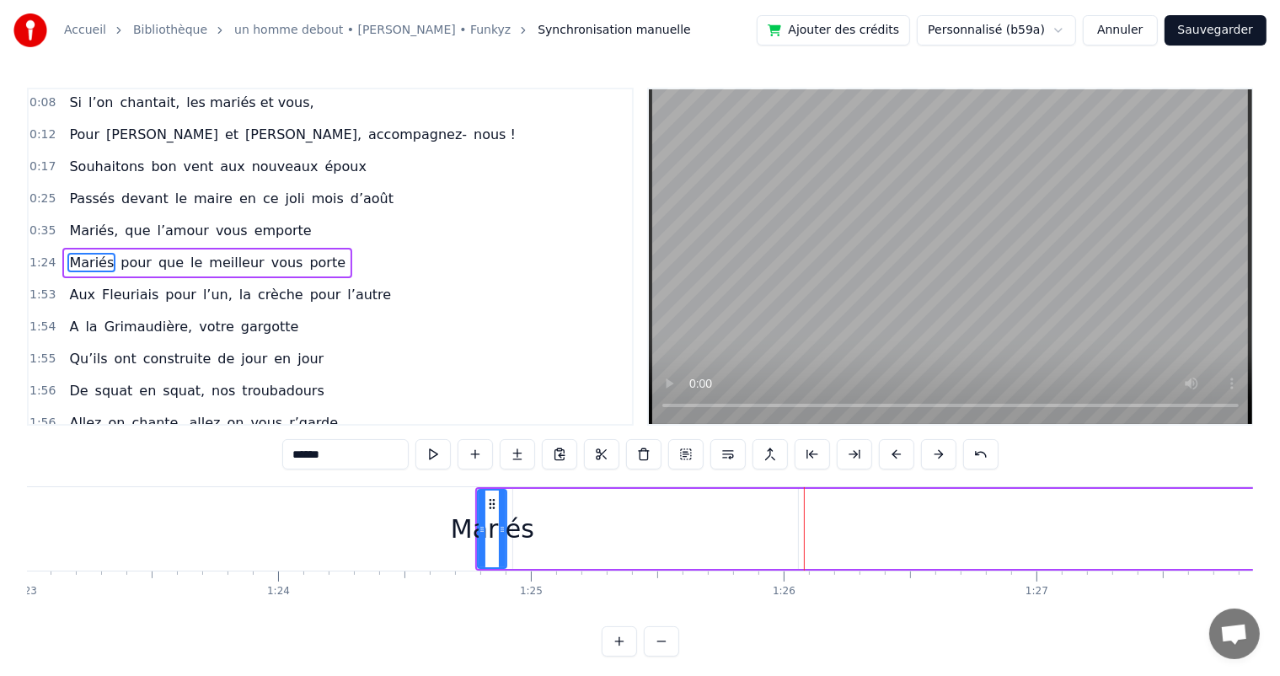
click at [897, 455] on button at bounding box center [896, 454] width 35 height 30
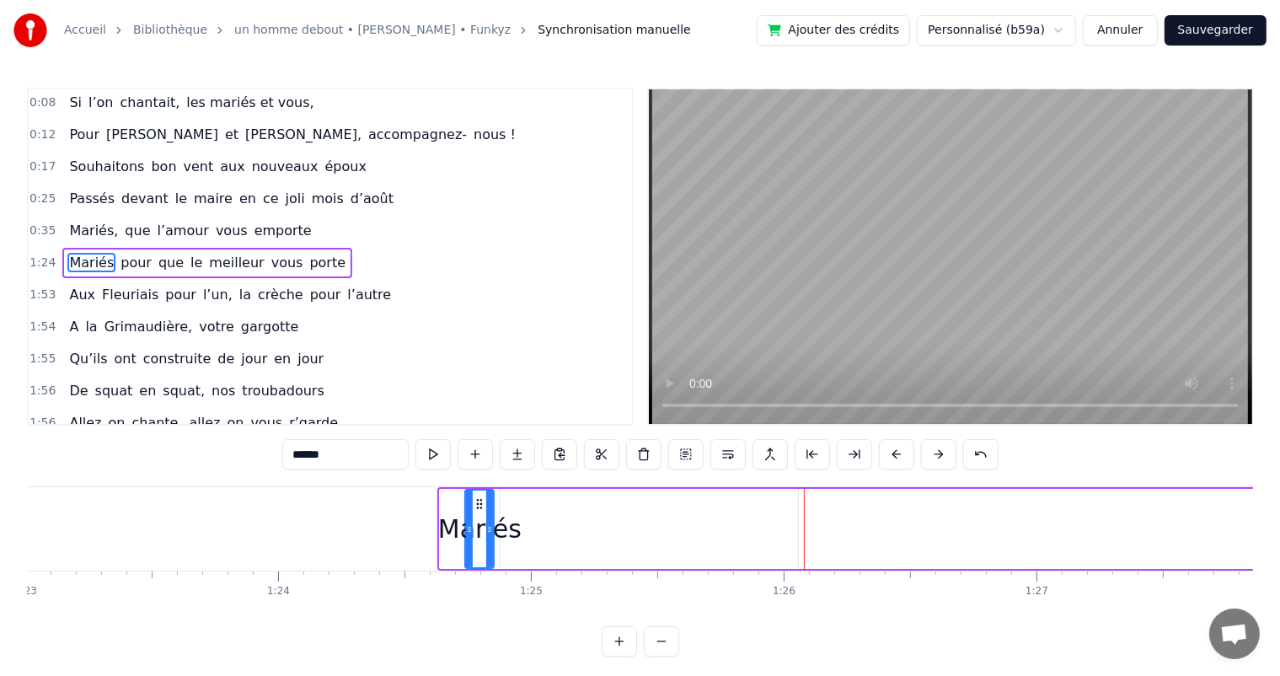
click at [897, 455] on button at bounding box center [896, 454] width 35 height 30
click at [897, 453] on button at bounding box center [896, 454] width 35 height 30
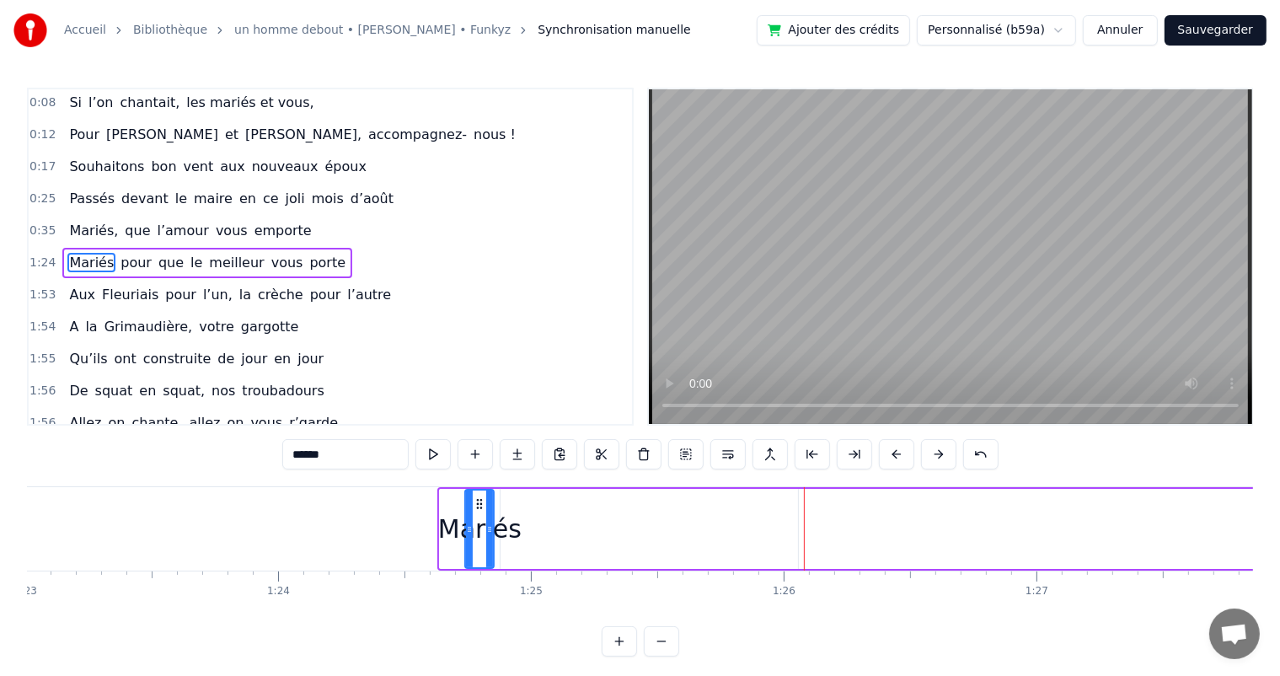
click at [897, 453] on button at bounding box center [896, 454] width 35 height 30
click at [897, 454] on button at bounding box center [896, 454] width 35 height 30
click at [898, 454] on button at bounding box center [896, 454] width 35 height 30
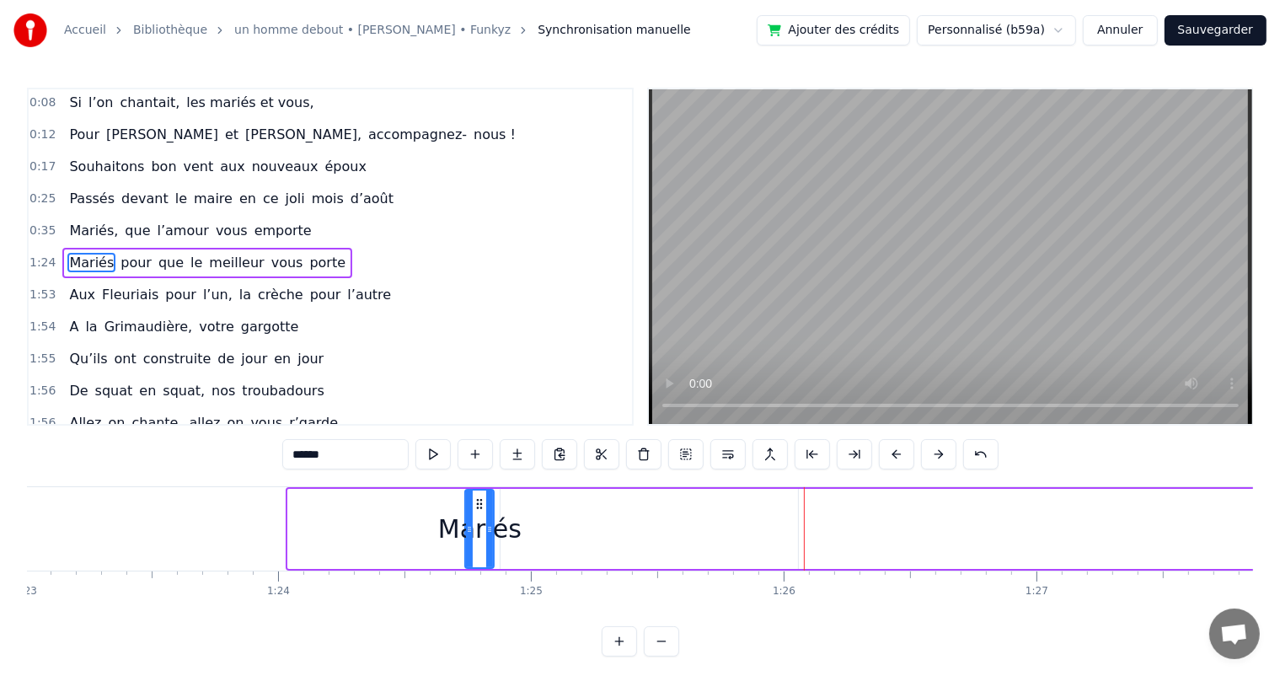
click at [898, 454] on button at bounding box center [896, 454] width 35 height 30
click at [897, 458] on button at bounding box center [896, 454] width 35 height 30
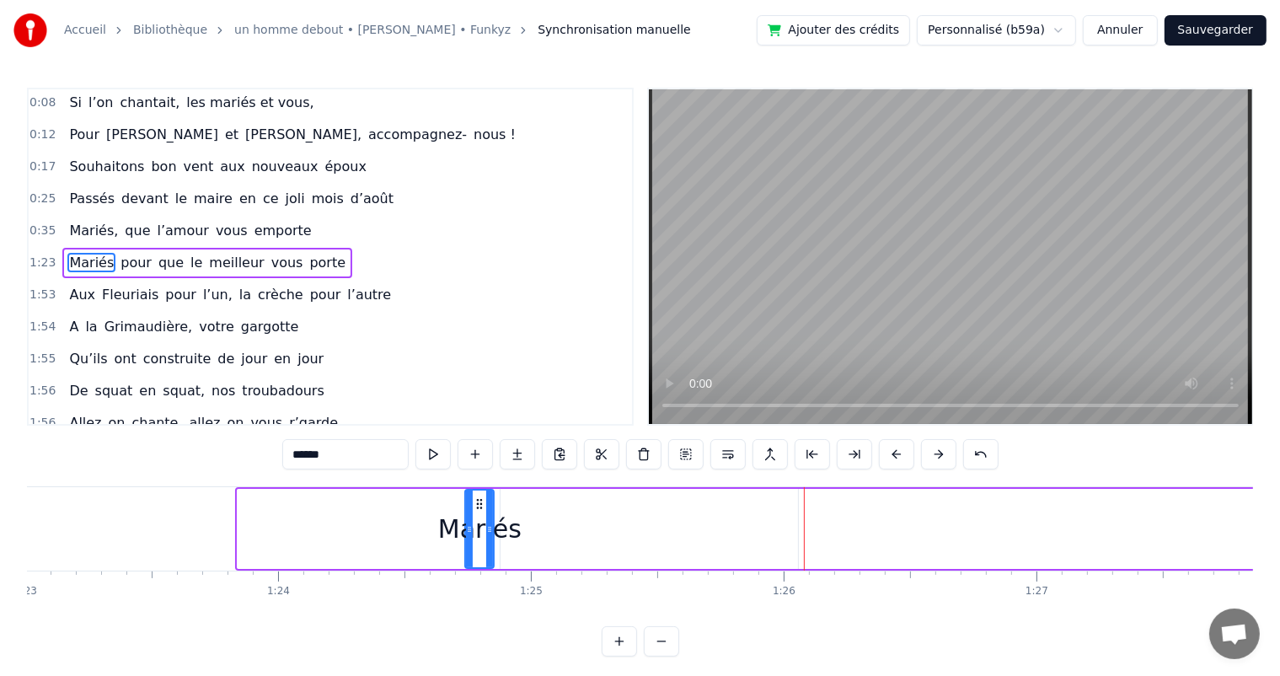
click at [897, 458] on button at bounding box center [896, 454] width 35 height 30
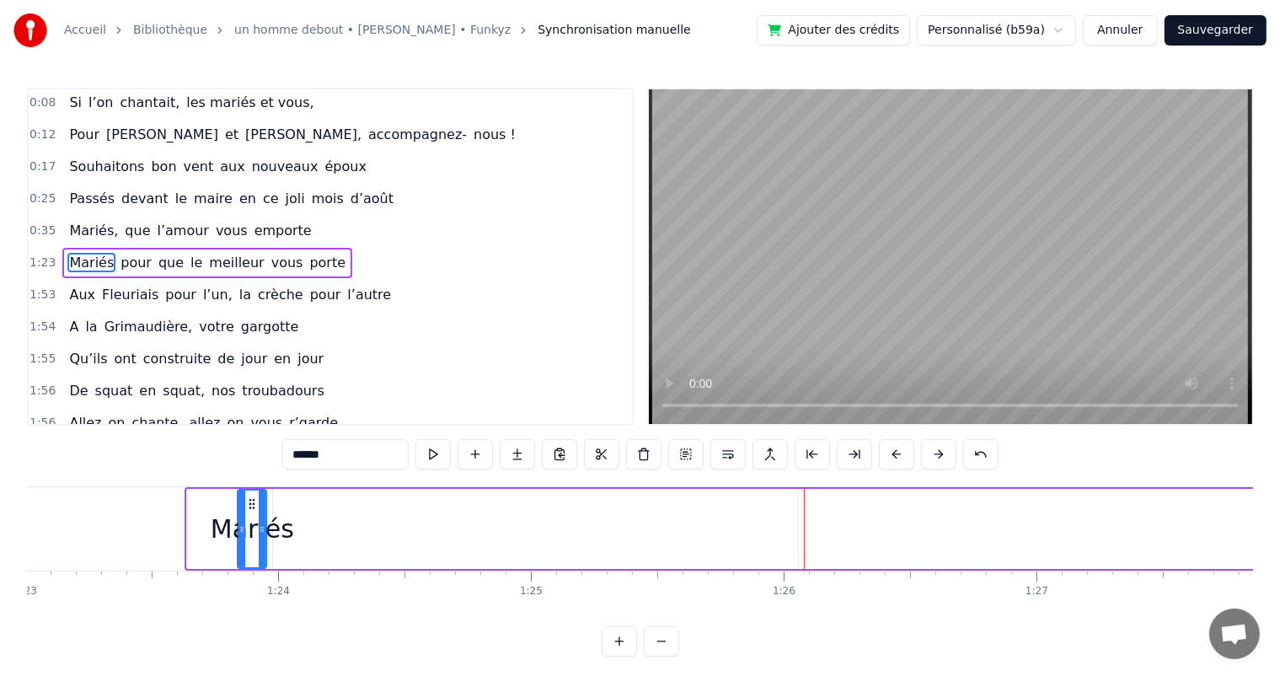
click at [897, 458] on button at bounding box center [896, 454] width 35 height 30
click at [896, 456] on button at bounding box center [896, 454] width 35 height 30
click at [895, 455] on button at bounding box center [896, 454] width 35 height 30
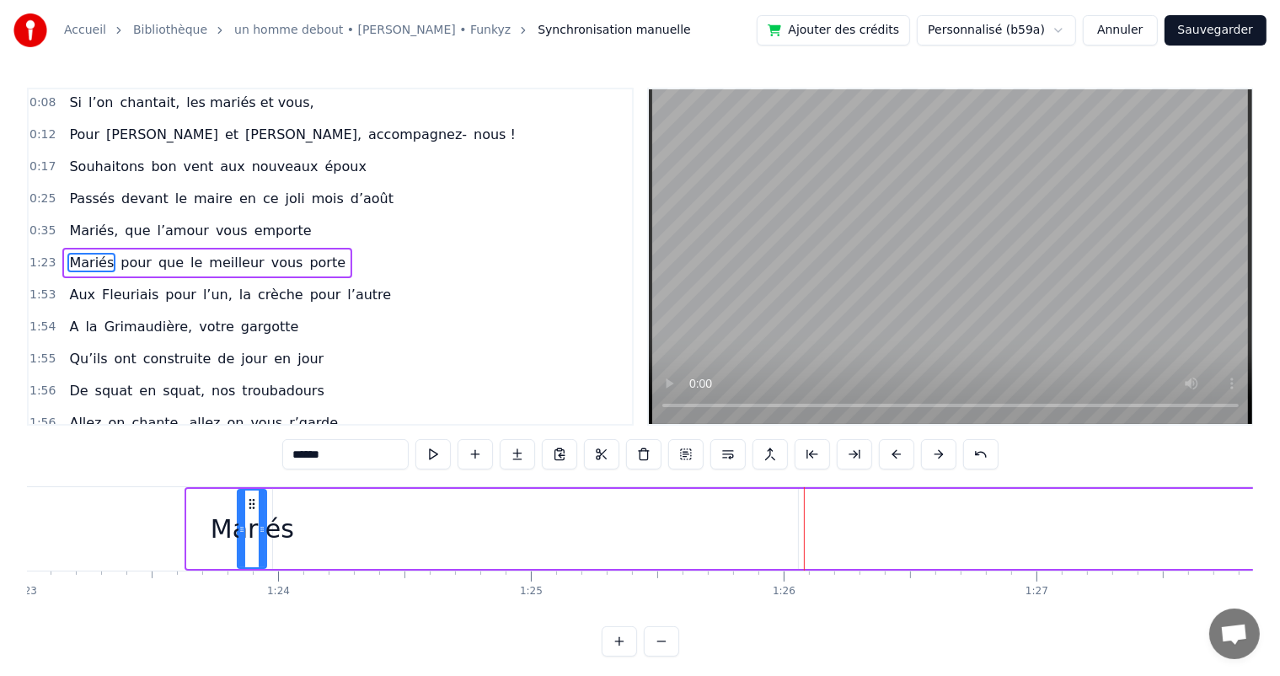
click at [895, 455] on button at bounding box center [896, 454] width 35 height 30
click at [895, 458] on button at bounding box center [896, 454] width 35 height 30
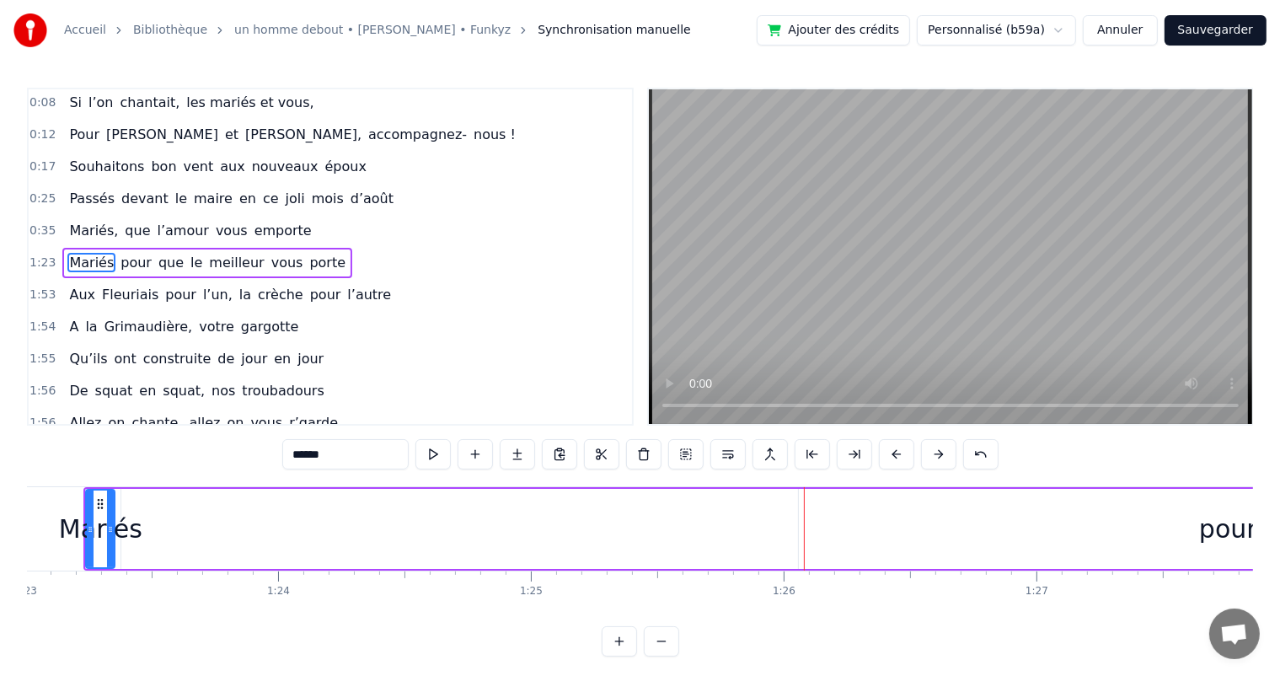
click at [895, 458] on button at bounding box center [896, 454] width 35 height 30
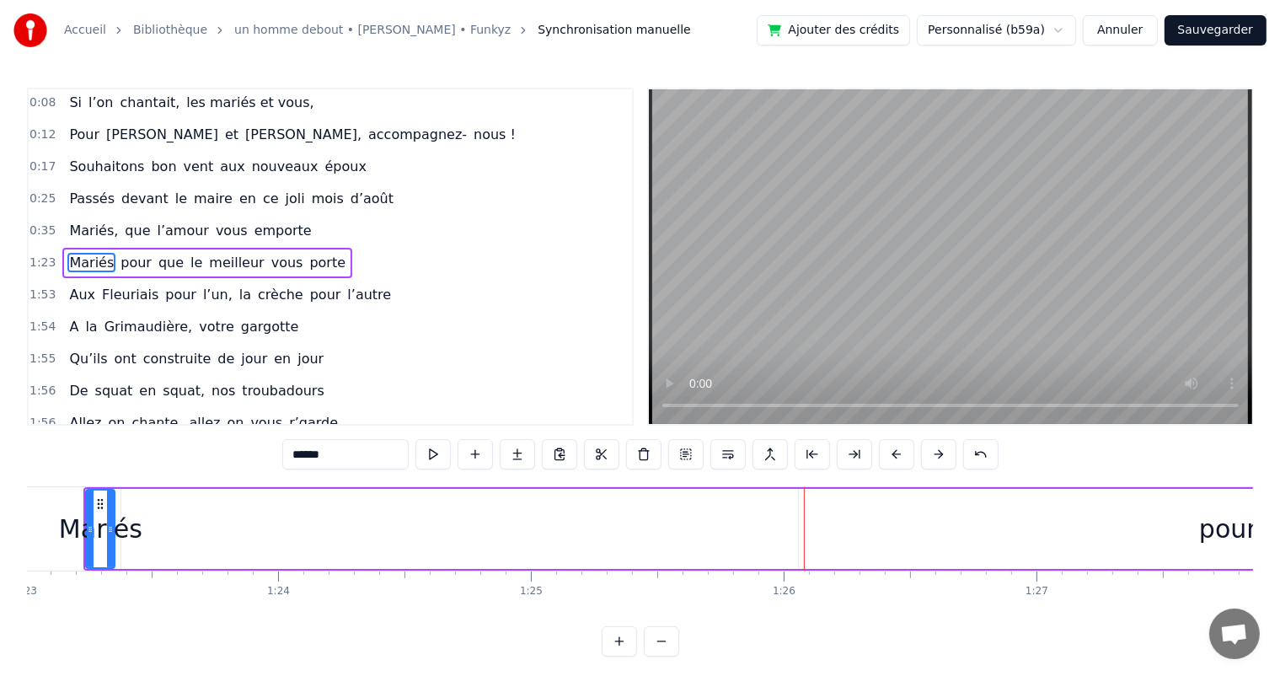
click at [894, 458] on button at bounding box center [896, 454] width 35 height 30
click at [894, 457] on button at bounding box center [896, 454] width 35 height 30
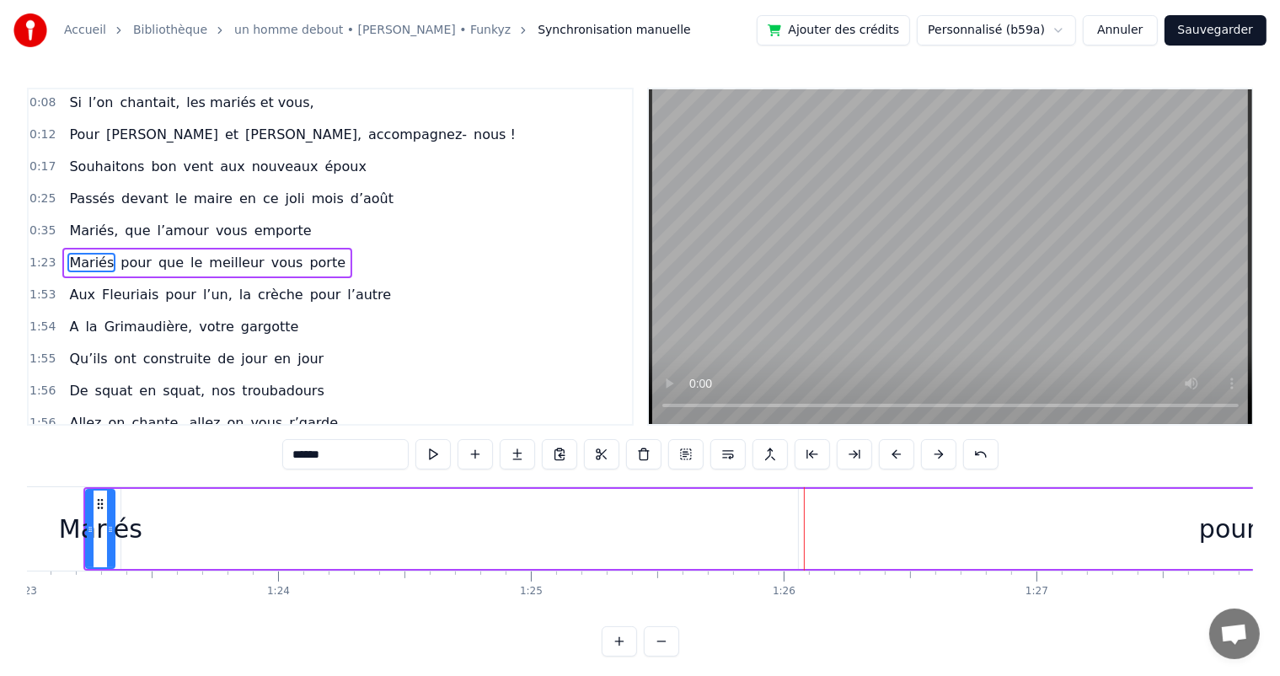
click at [894, 456] on button at bounding box center [896, 454] width 35 height 30
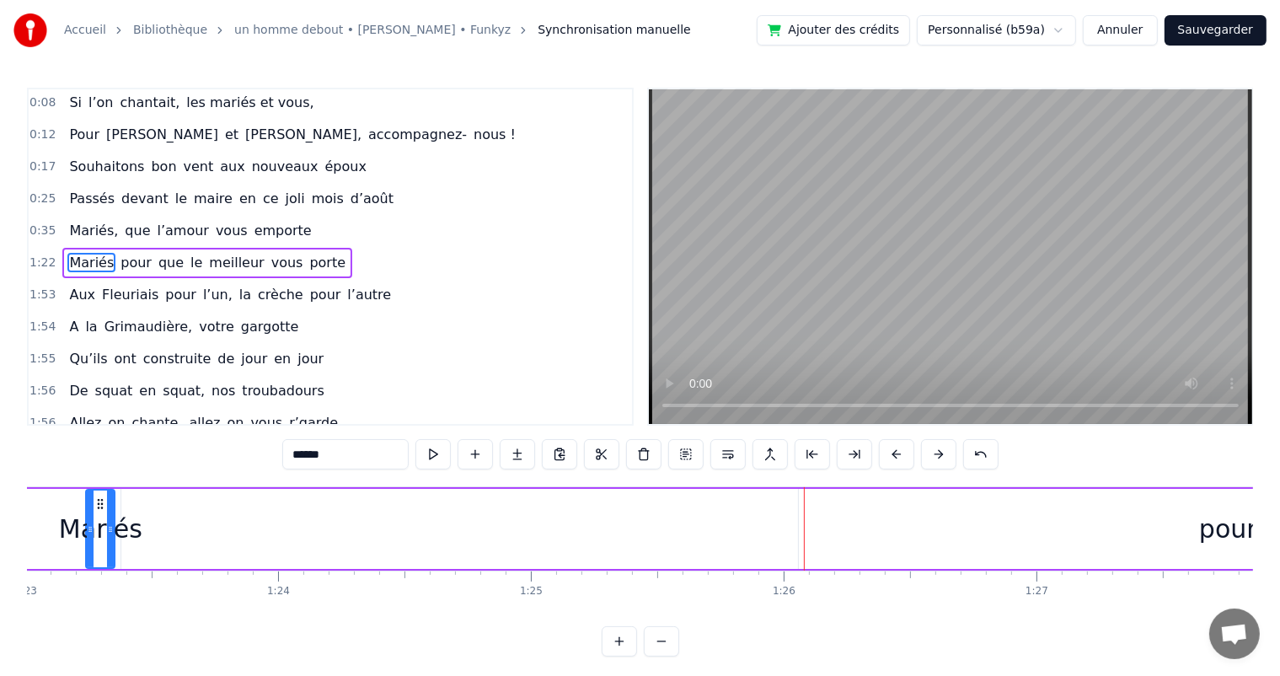
click at [894, 456] on button at bounding box center [896, 454] width 35 height 30
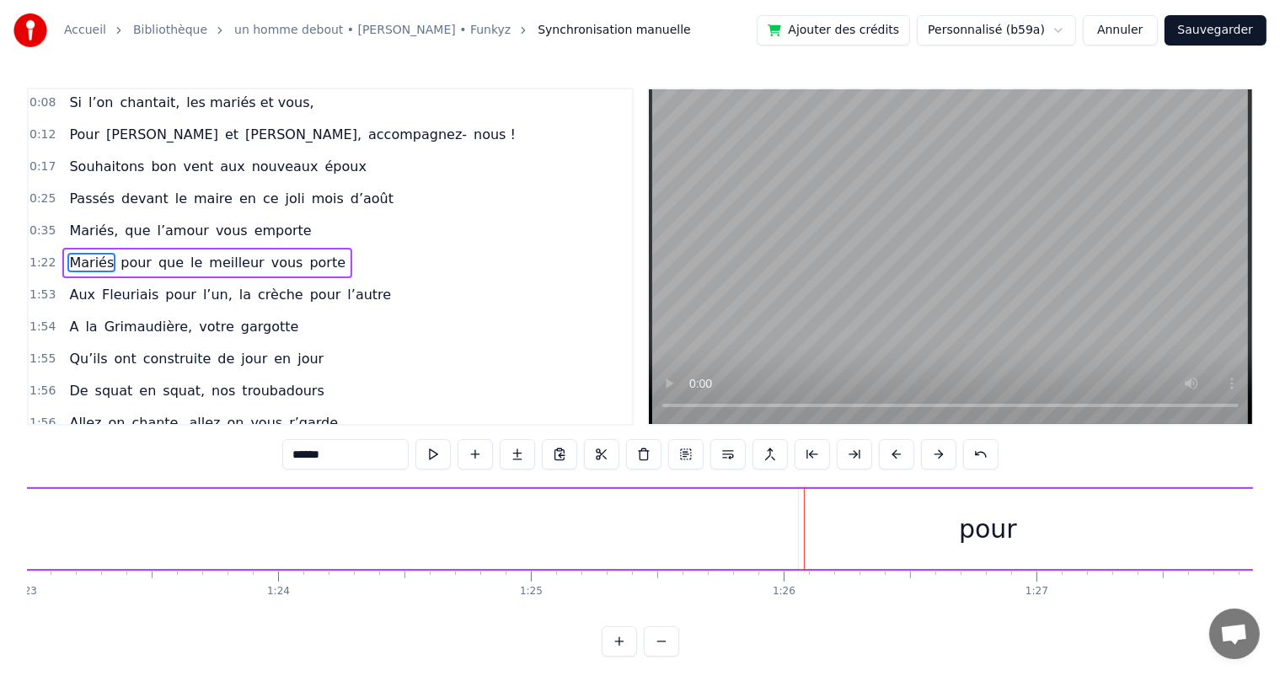
click at [894, 456] on button at bounding box center [896, 454] width 35 height 30
click at [894, 455] on button at bounding box center [896, 454] width 35 height 30
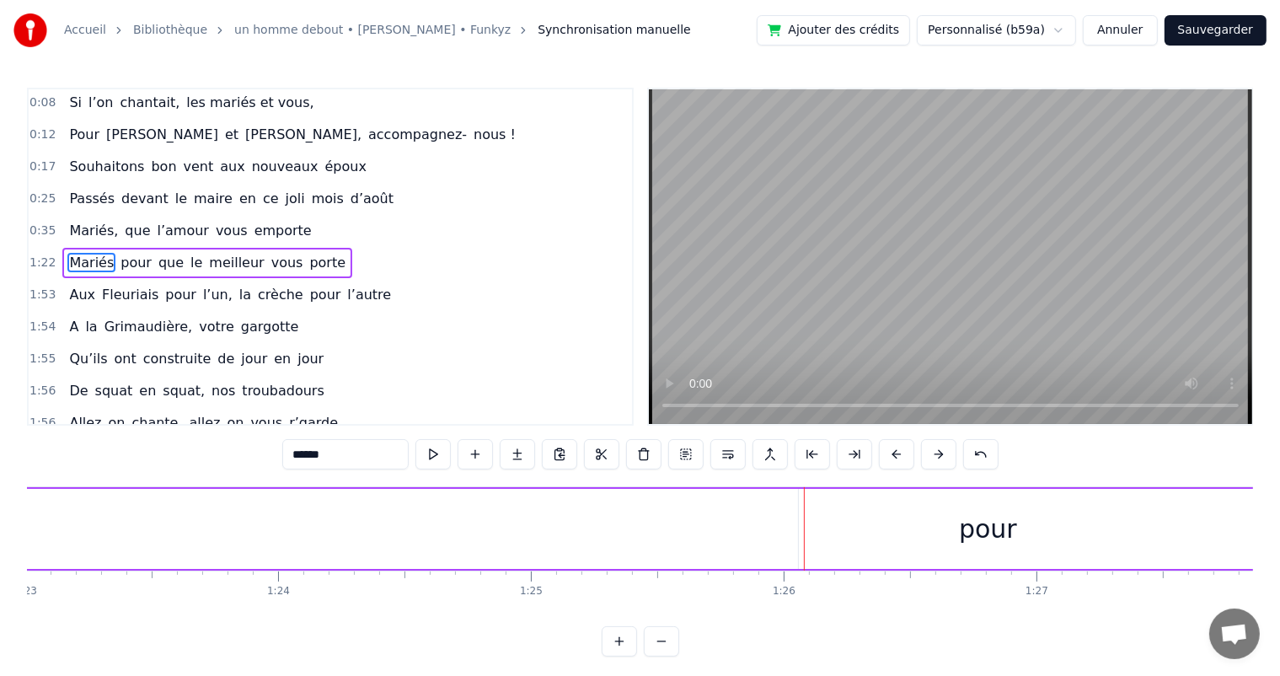
click at [894, 455] on button at bounding box center [896, 454] width 35 height 30
click at [894, 454] on button at bounding box center [896, 454] width 35 height 30
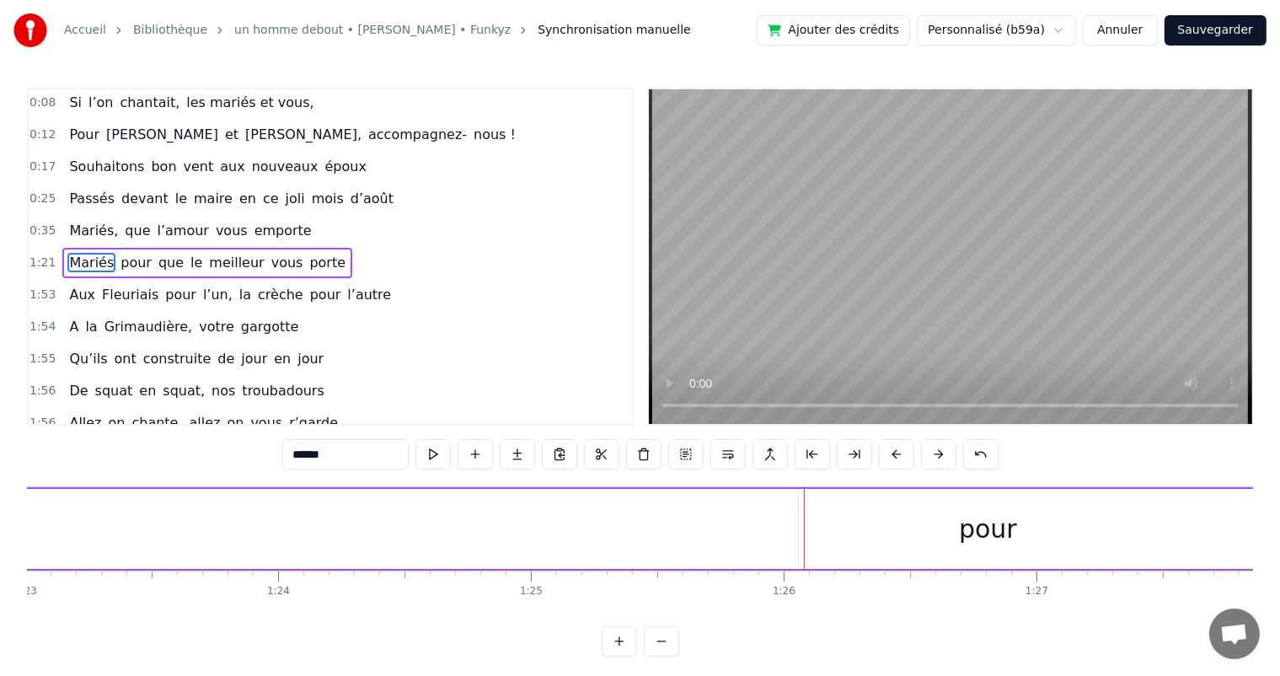
click at [894, 454] on button at bounding box center [896, 454] width 35 height 30
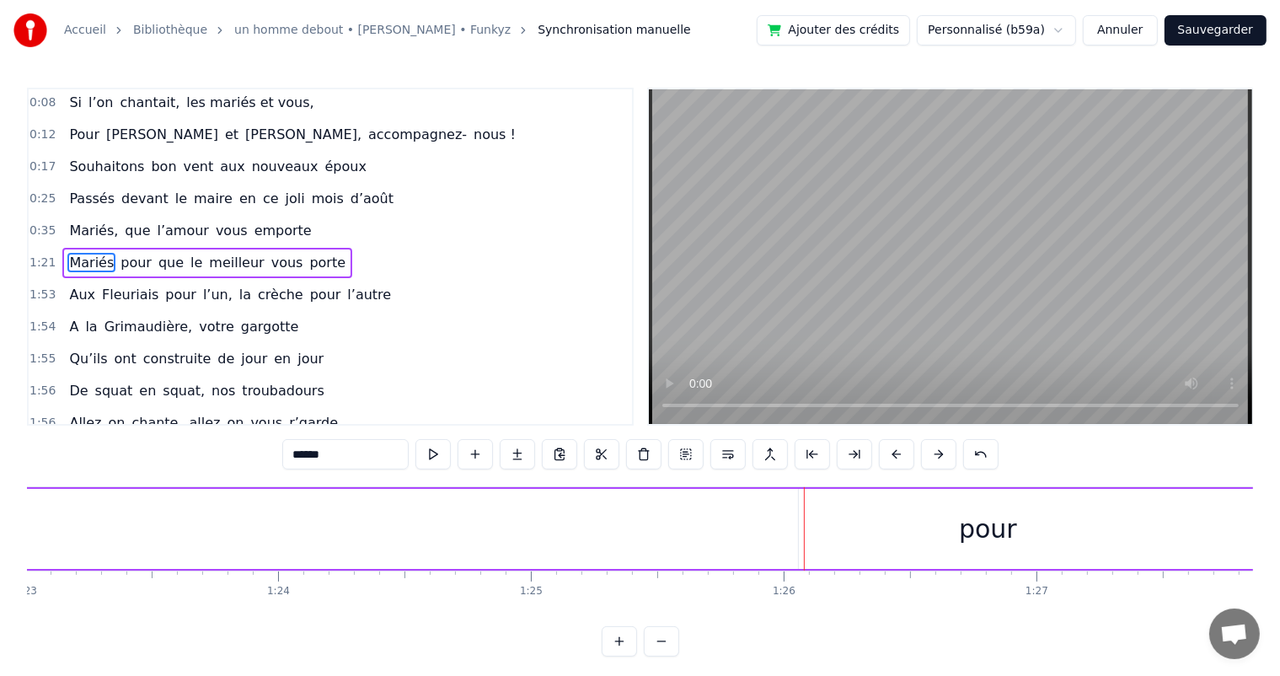
click at [894, 454] on button at bounding box center [896, 454] width 35 height 30
click at [897, 453] on button at bounding box center [896, 454] width 35 height 30
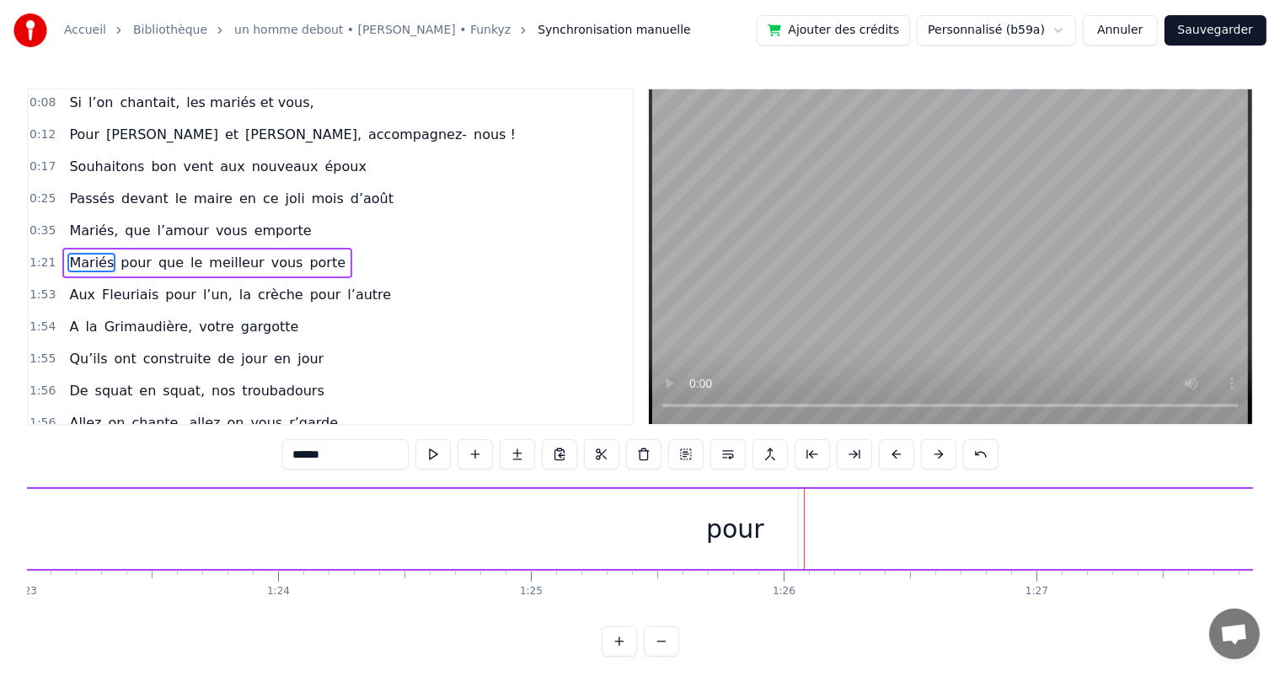
click at [897, 454] on button at bounding box center [896, 454] width 35 height 30
click at [896, 454] on button at bounding box center [896, 454] width 35 height 30
click at [895, 455] on button at bounding box center [896, 454] width 35 height 30
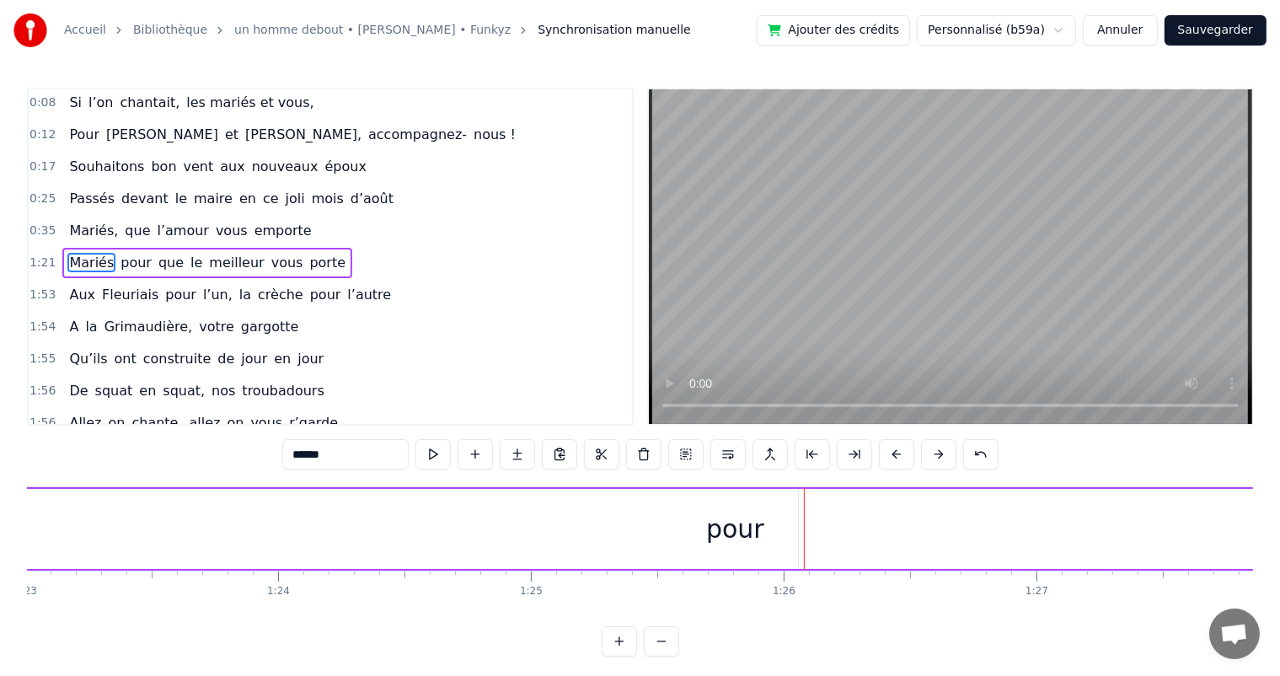
click at [893, 455] on button at bounding box center [896, 454] width 35 height 30
click at [893, 456] on button at bounding box center [896, 454] width 35 height 30
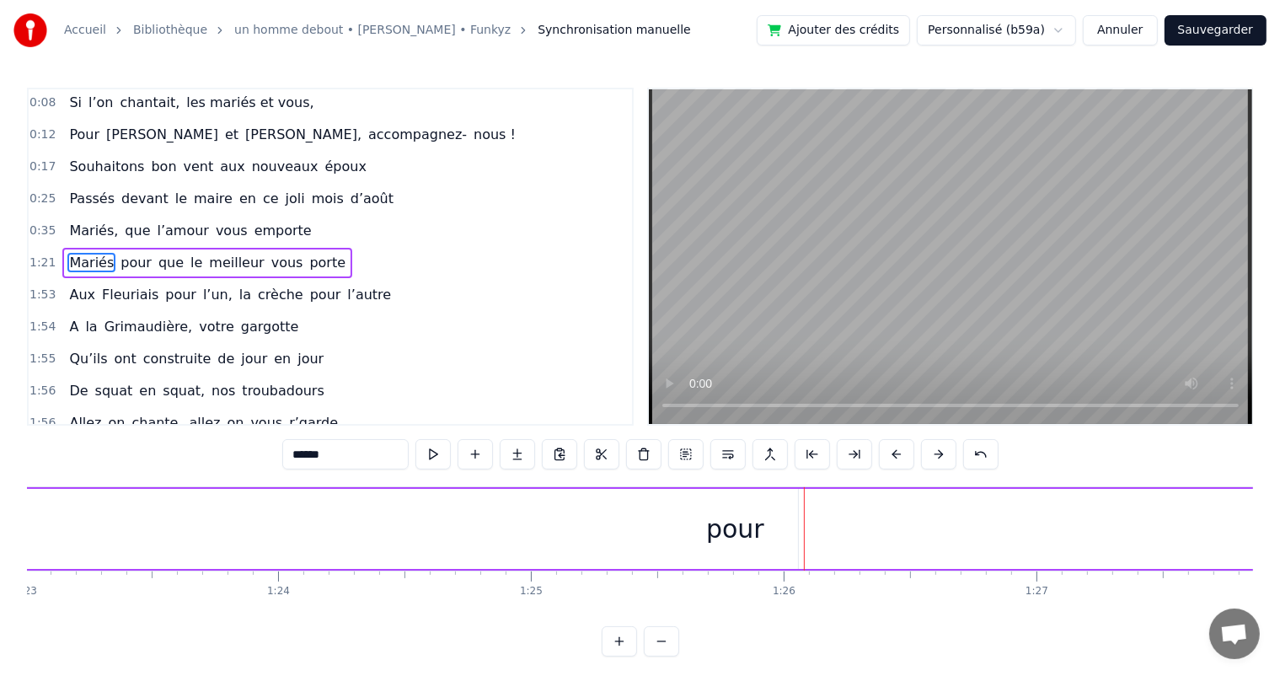
click at [893, 457] on button at bounding box center [896, 454] width 35 height 30
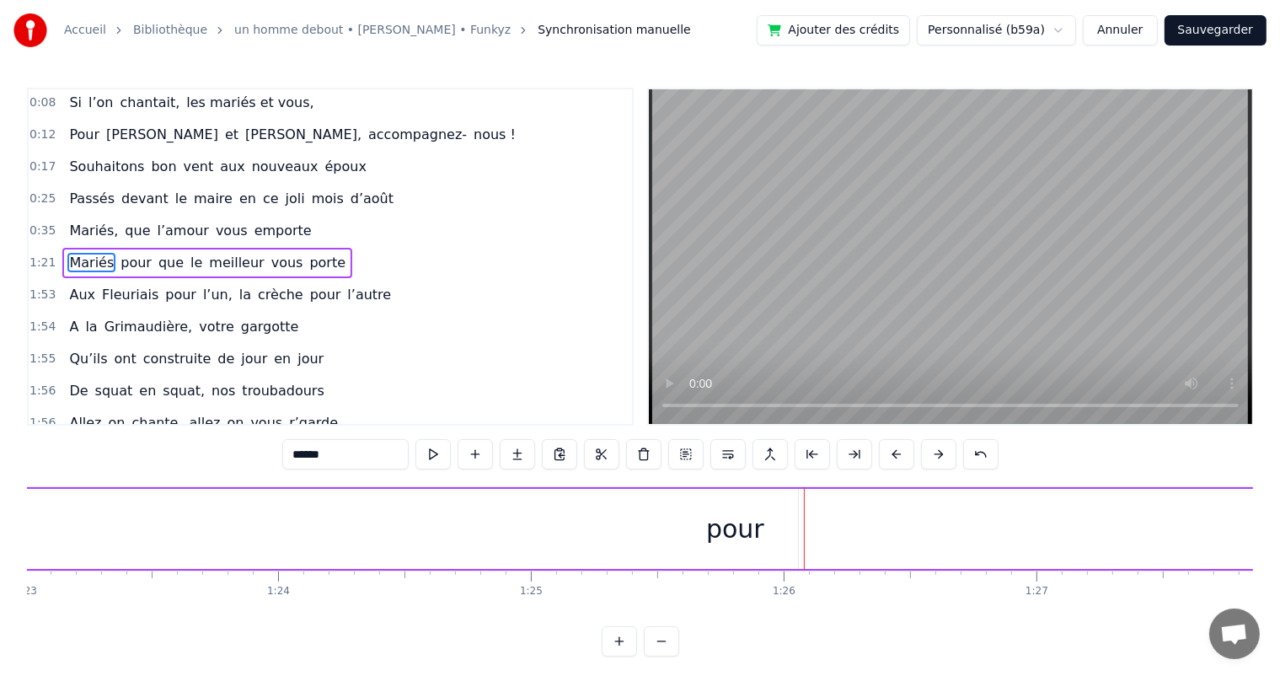
click at [893, 457] on button at bounding box center [896, 454] width 35 height 30
click at [892, 456] on button at bounding box center [896, 454] width 35 height 30
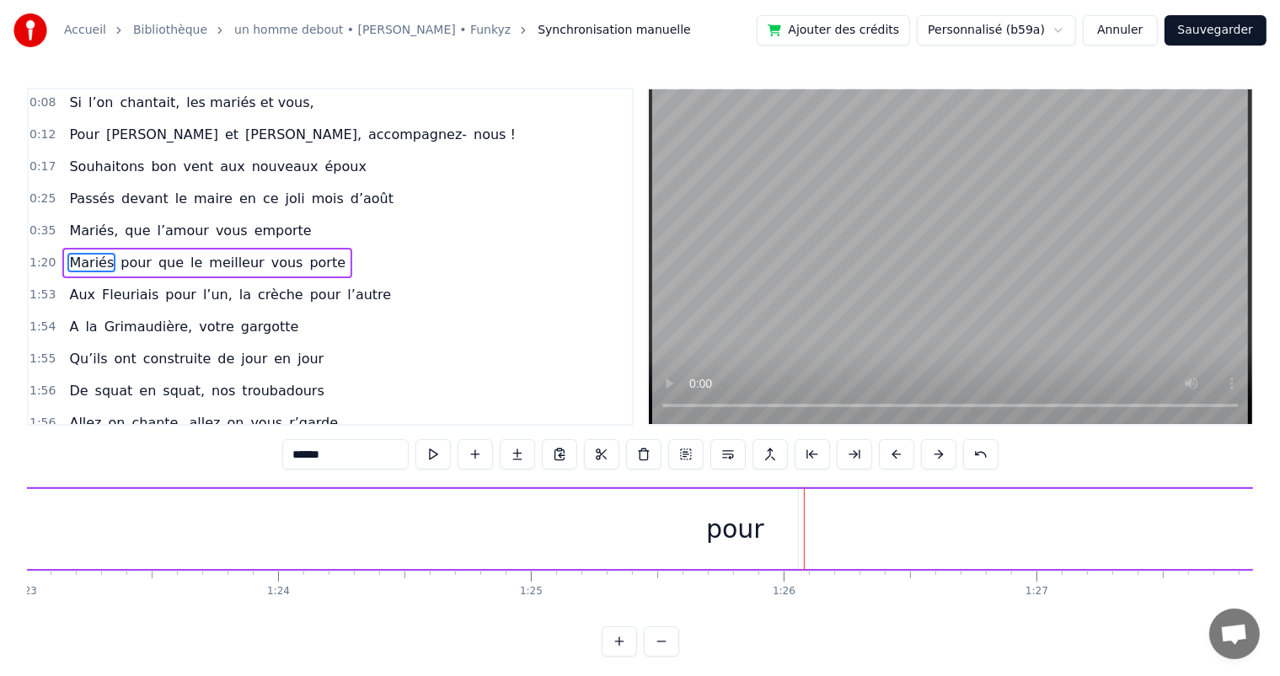
click at [892, 456] on button at bounding box center [896, 454] width 35 height 30
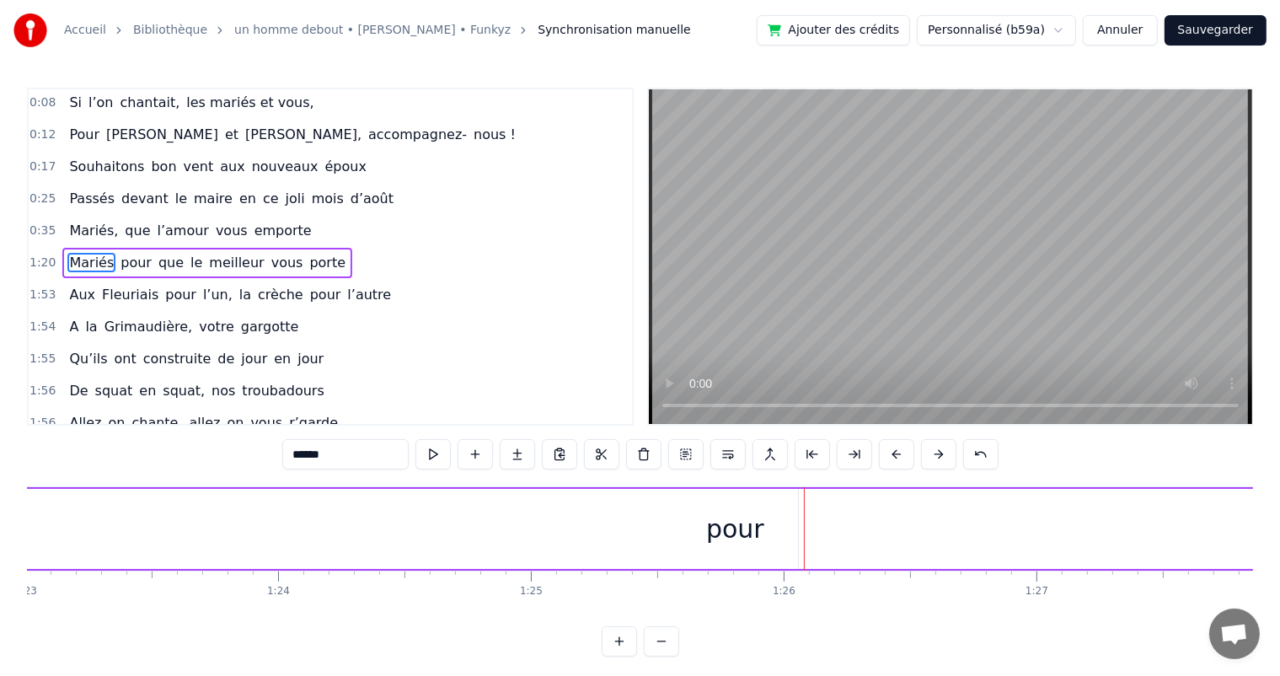
click at [892, 456] on button at bounding box center [896, 454] width 35 height 30
click at [892, 455] on button at bounding box center [896, 454] width 35 height 30
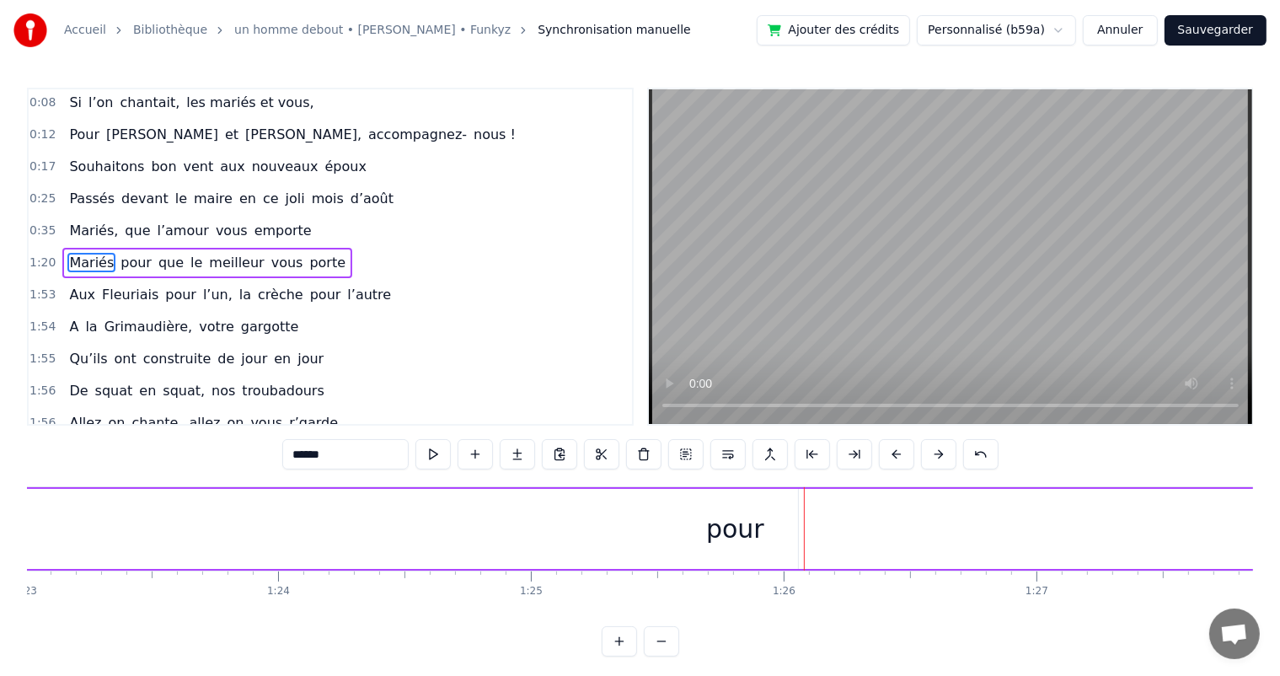
click at [892, 455] on button at bounding box center [896, 454] width 35 height 30
click at [891, 453] on button at bounding box center [896, 454] width 35 height 30
click at [890, 453] on button at bounding box center [896, 454] width 35 height 30
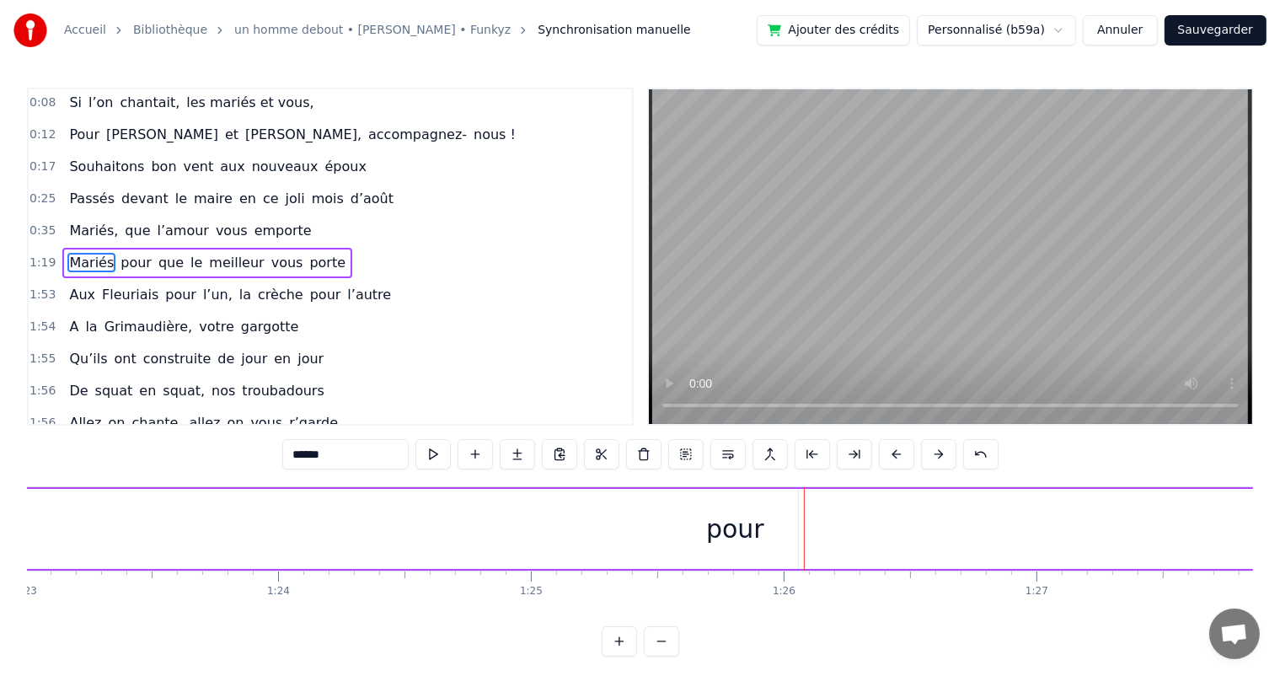
click at [890, 453] on button at bounding box center [896, 454] width 35 height 30
click at [890, 452] on button at bounding box center [896, 454] width 35 height 30
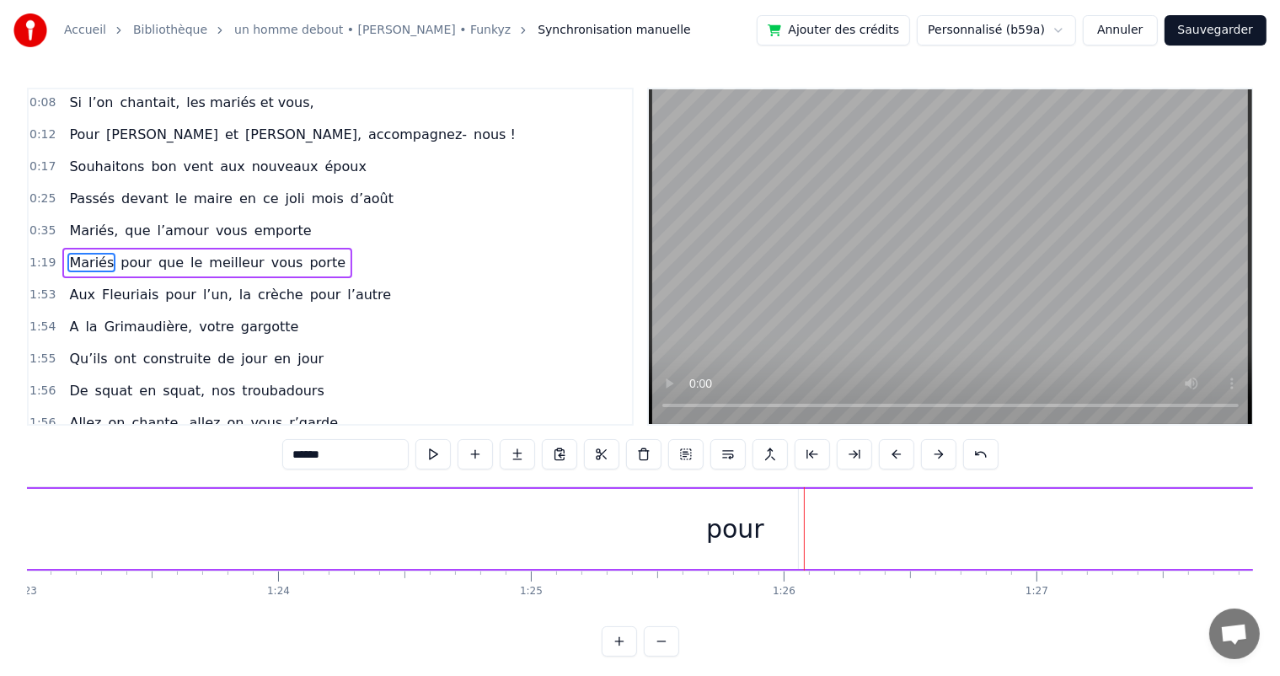
click at [890, 452] on button at bounding box center [896, 454] width 35 height 30
click at [889, 452] on button at bounding box center [896, 454] width 35 height 30
click at [889, 451] on button at bounding box center [896, 454] width 35 height 30
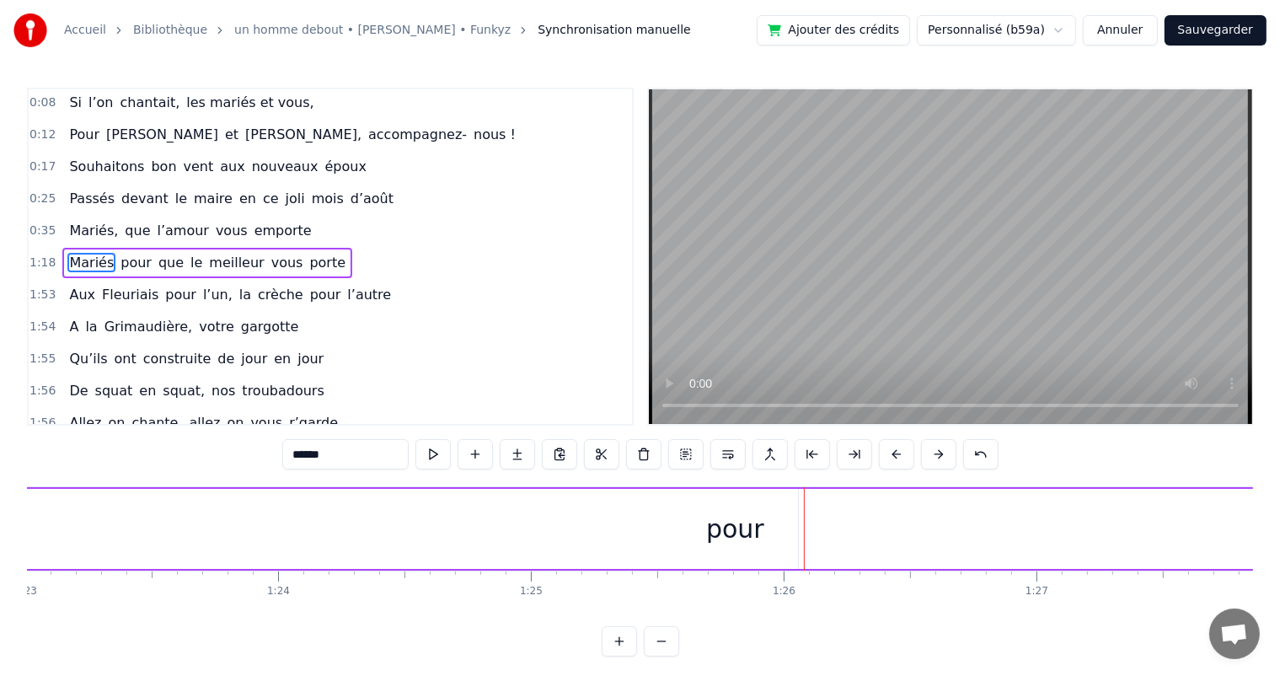
click at [889, 451] on button at bounding box center [896, 454] width 35 height 30
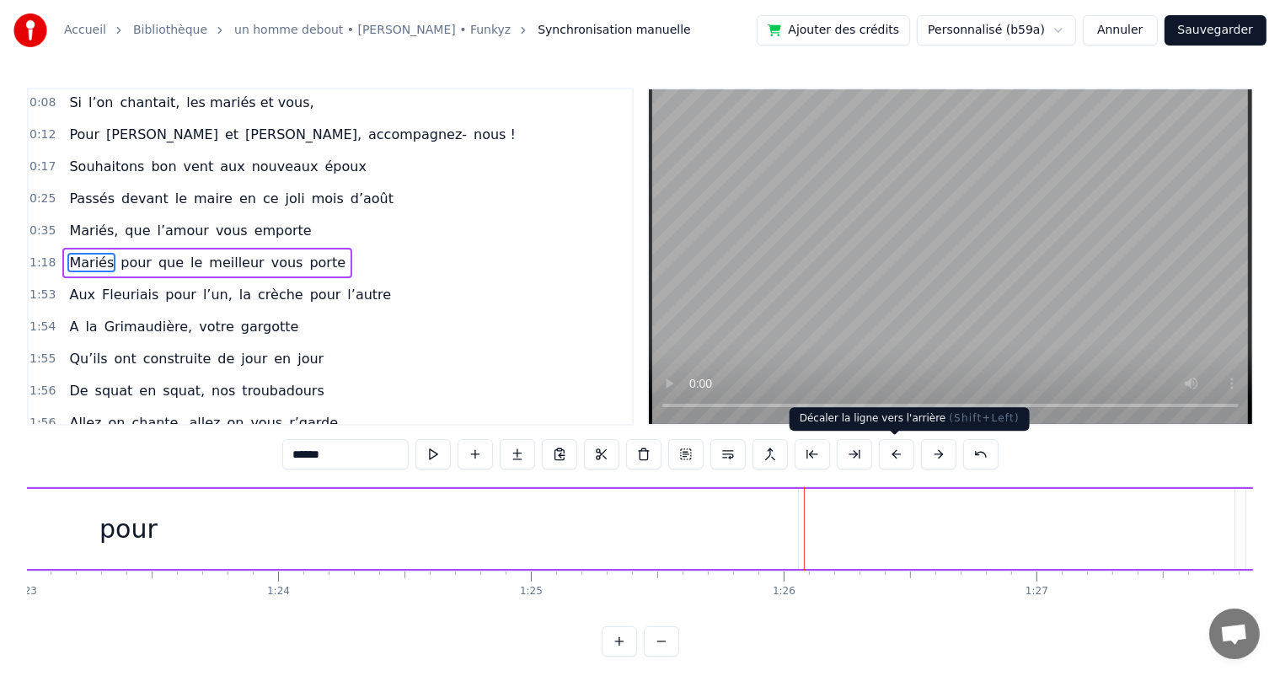
click at [898, 453] on button at bounding box center [896, 454] width 35 height 30
click at [897, 454] on button at bounding box center [896, 454] width 35 height 30
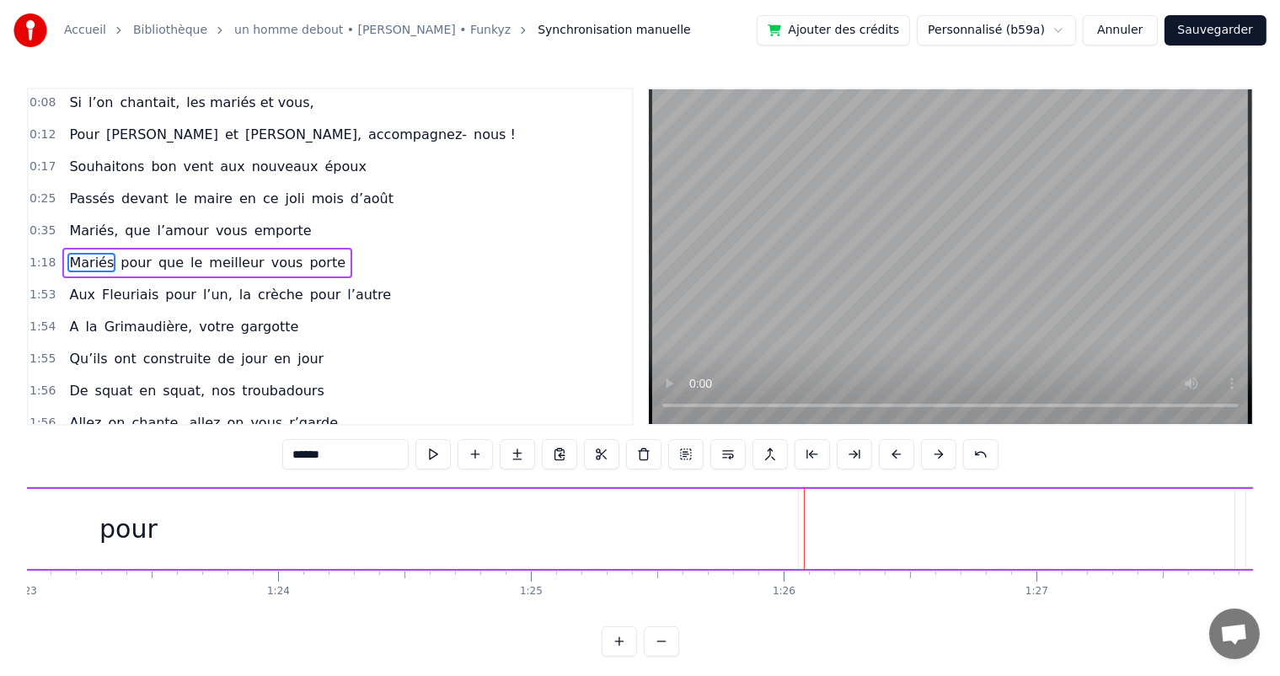
click at [897, 454] on button at bounding box center [896, 454] width 35 height 30
click at [897, 455] on button at bounding box center [896, 454] width 35 height 30
click at [898, 455] on button at bounding box center [896, 454] width 35 height 30
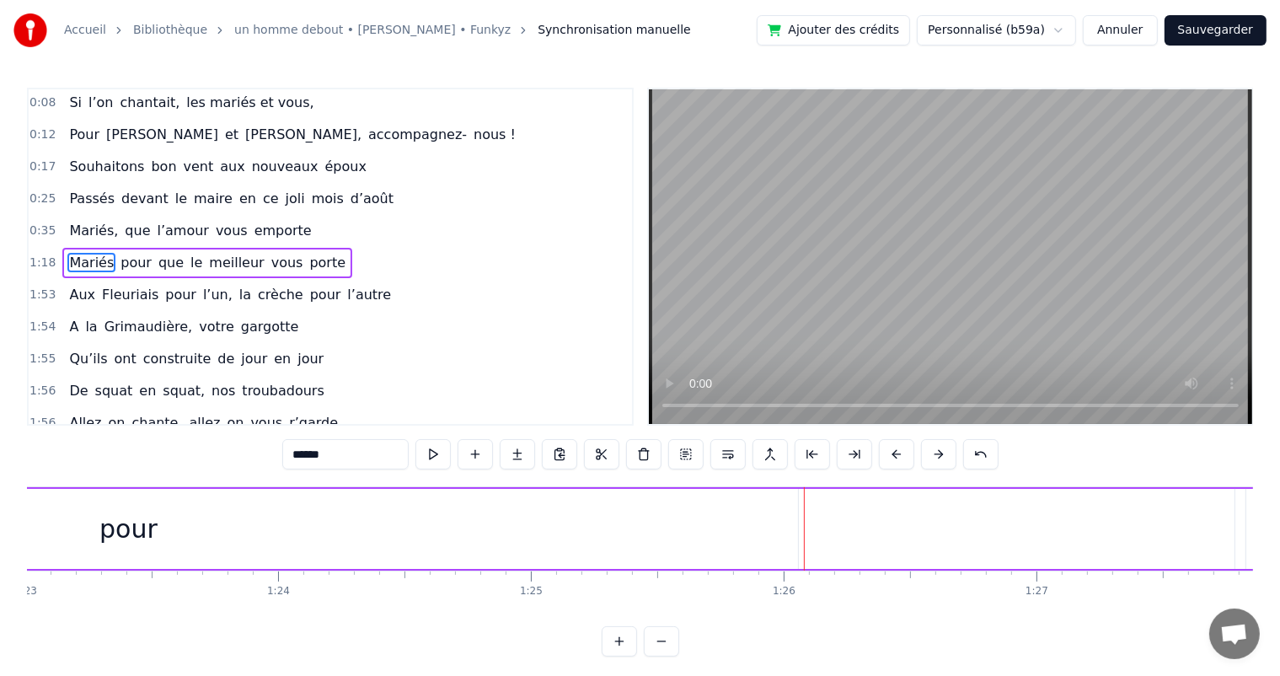
click at [898, 455] on button at bounding box center [896, 454] width 35 height 30
click at [893, 453] on button at bounding box center [896, 454] width 35 height 30
click at [893, 454] on button at bounding box center [896, 454] width 35 height 30
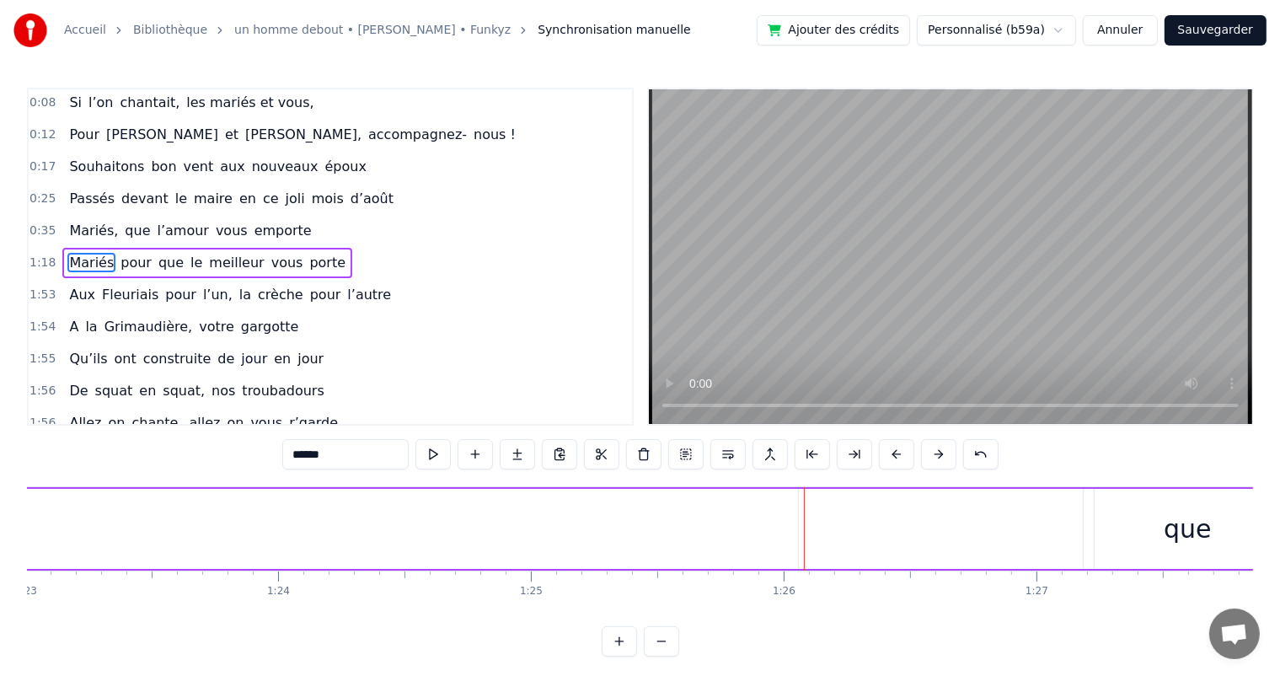
click at [893, 455] on button at bounding box center [896, 454] width 35 height 30
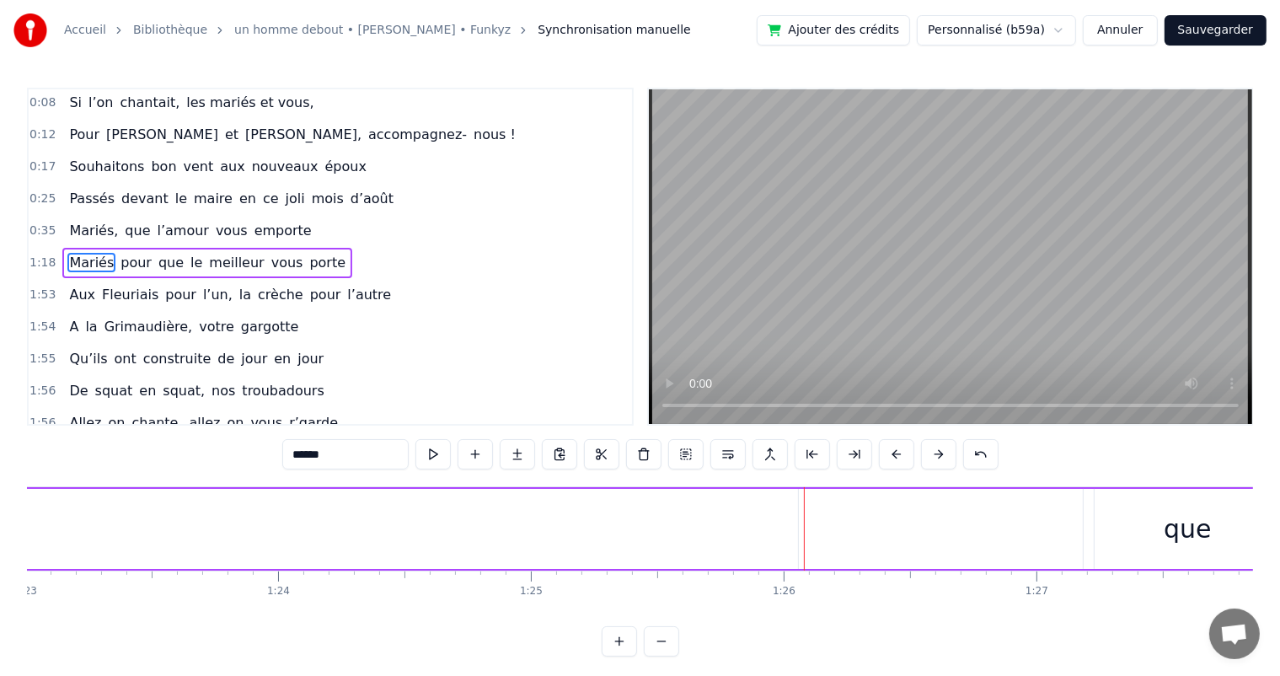
click at [893, 456] on button at bounding box center [896, 454] width 35 height 30
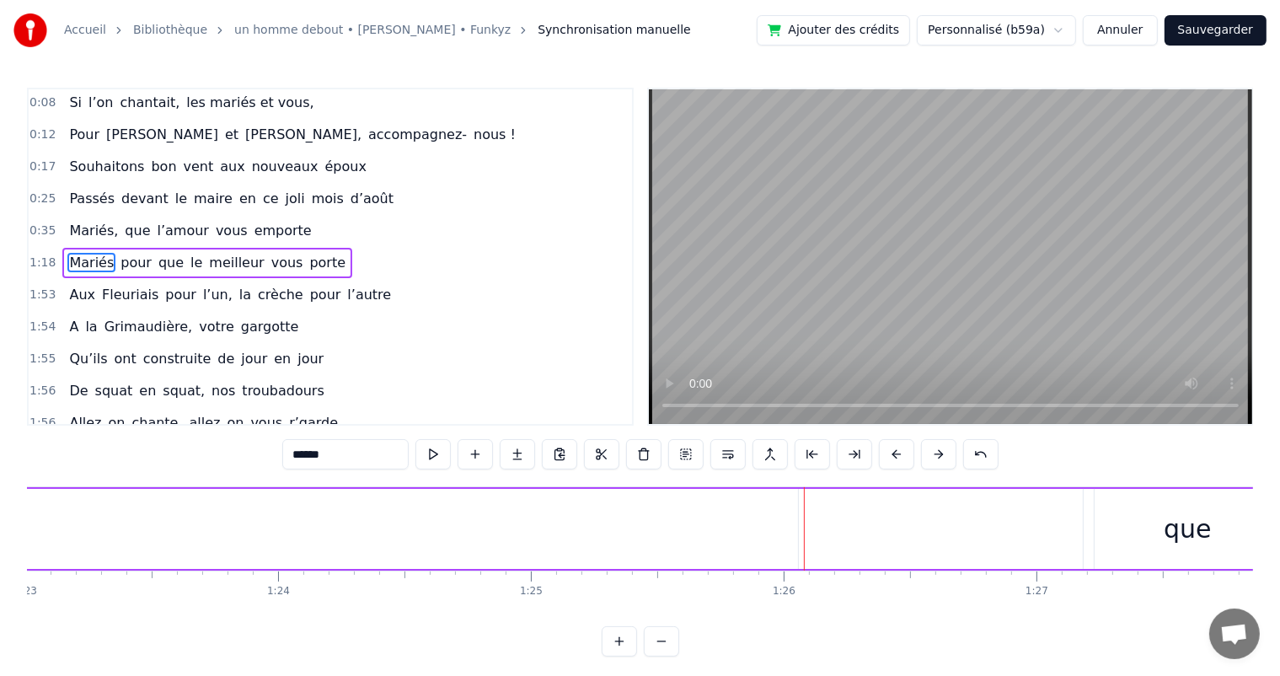
click at [893, 456] on button at bounding box center [896, 454] width 35 height 30
click at [893, 458] on button at bounding box center [896, 454] width 35 height 30
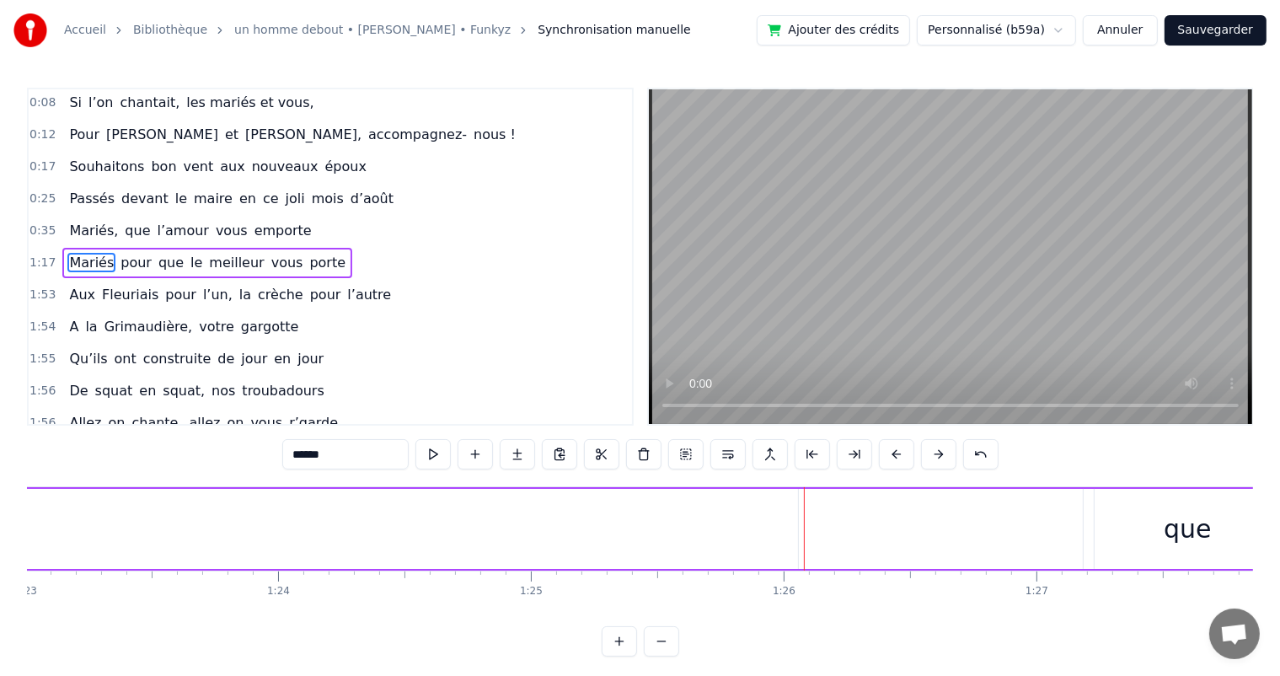
click at [893, 458] on button at bounding box center [896, 454] width 35 height 30
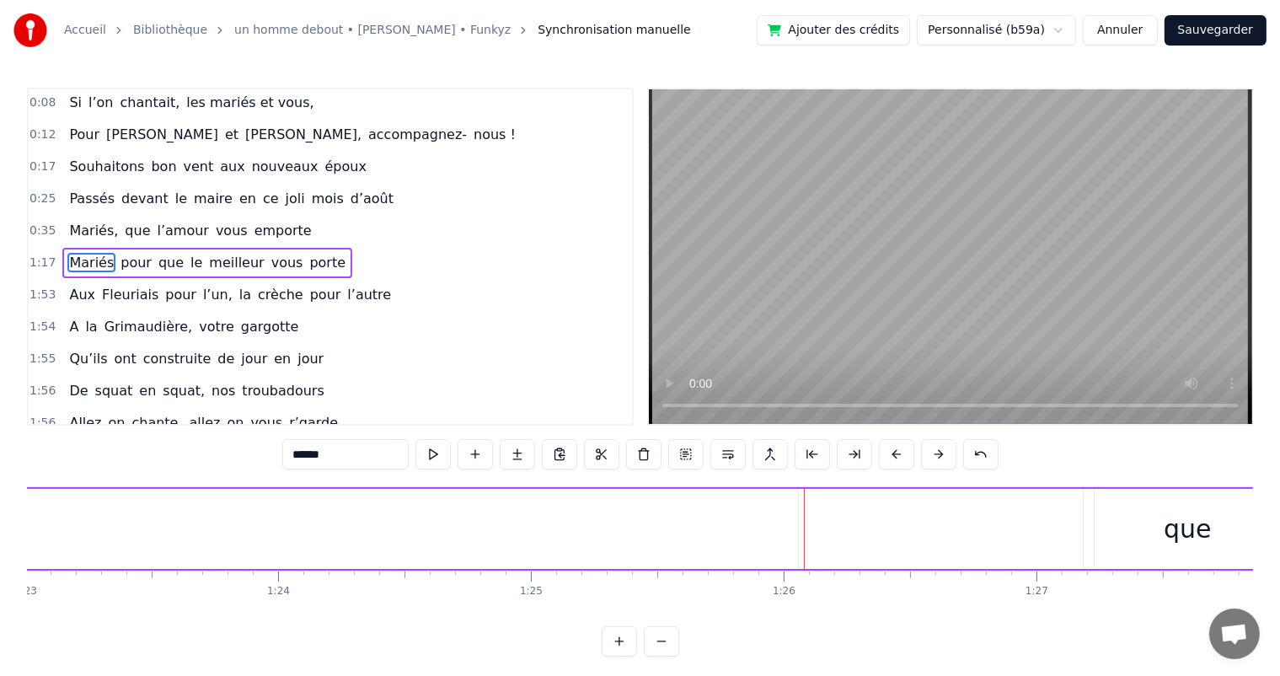
click at [893, 458] on button at bounding box center [896, 454] width 35 height 30
click at [893, 457] on button at bounding box center [896, 454] width 35 height 30
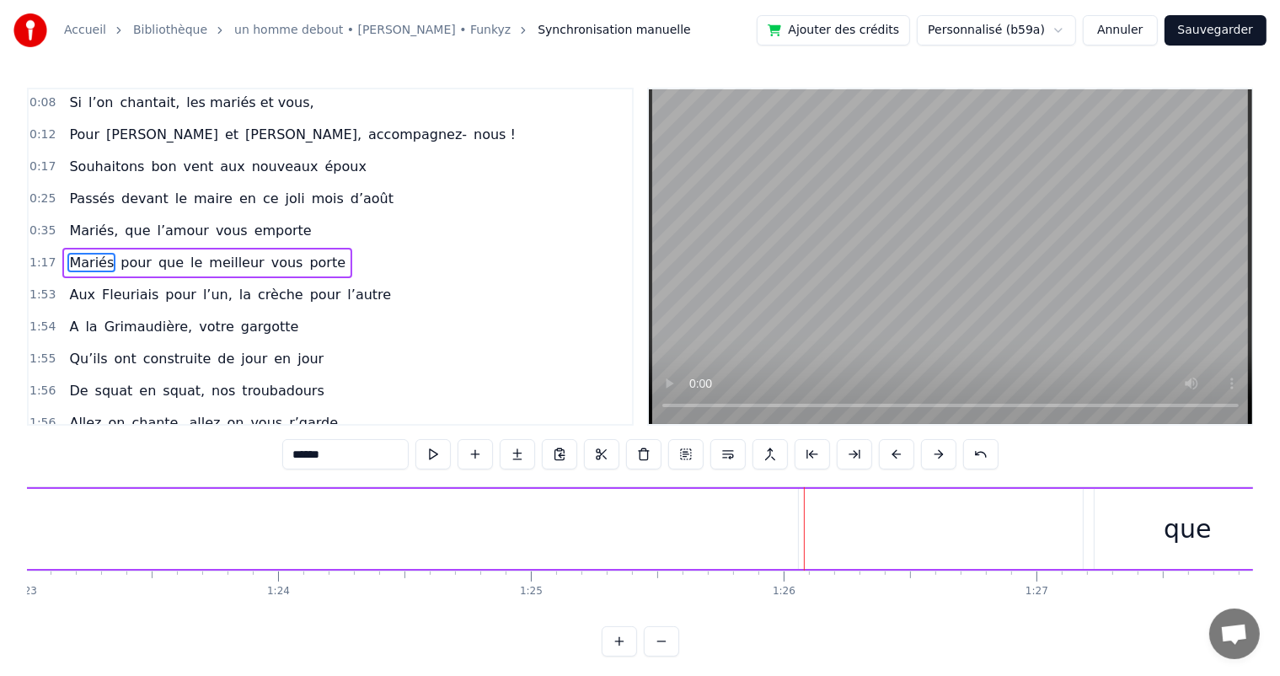
click at [893, 457] on button at bounding box center [896, 454] width 35 height 30
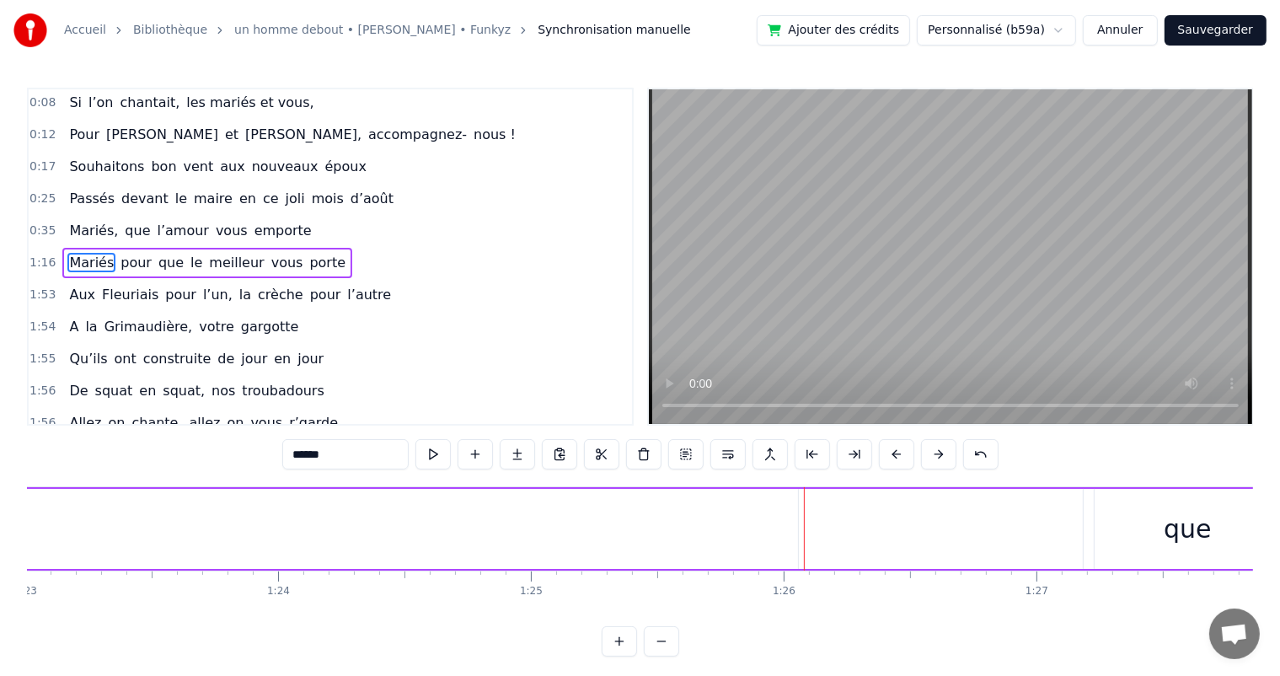
click at [893, 457] on button at bounding box center [896, 454] width 35 height 30
click at [893, 455] on button at bounding box center [896, 454] width 35 height 30
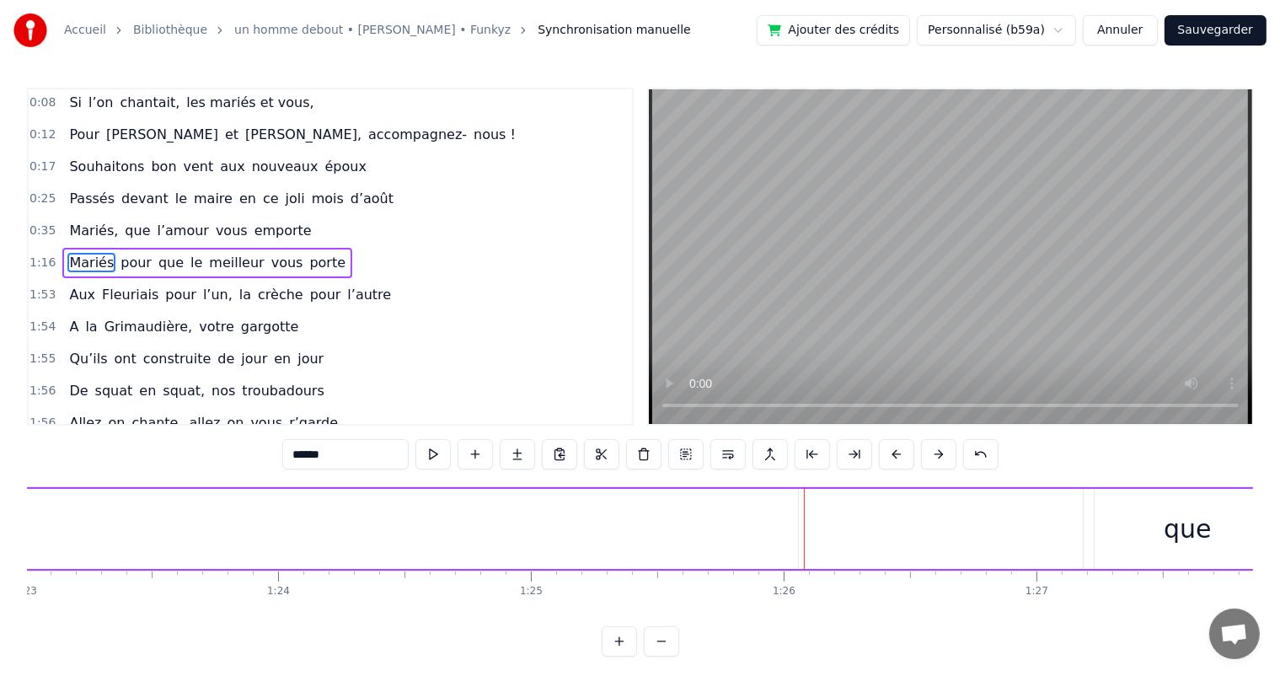
click at [893, 455] on button at bounding box center [896, 454] width 35 height 30
click at [893, 456] on button at bounding box center [896, 454] width 35 height 30
click at [893, 457] on button at bounding box center [896, 454] width 35 height 30
click at [893, 458] on button at bounding box center [896, 454] width 35 height 30
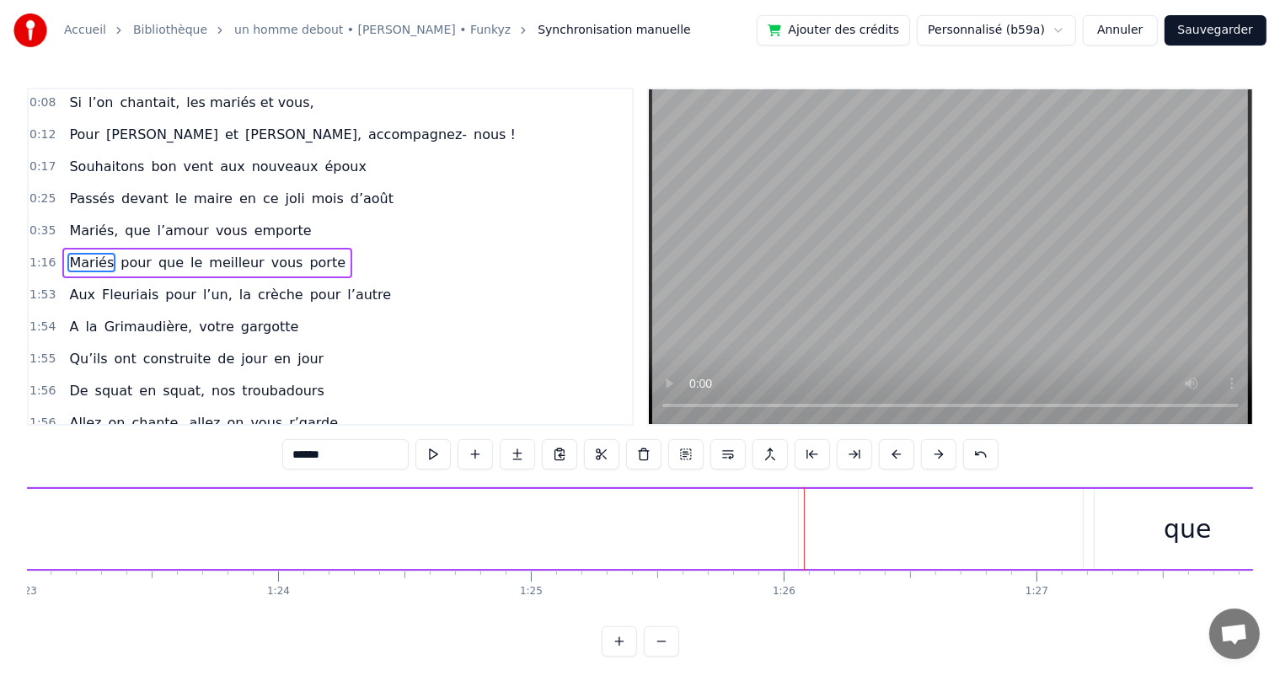
click at [892, 458] on button at bounding box center [896, 454] width 35 height 30
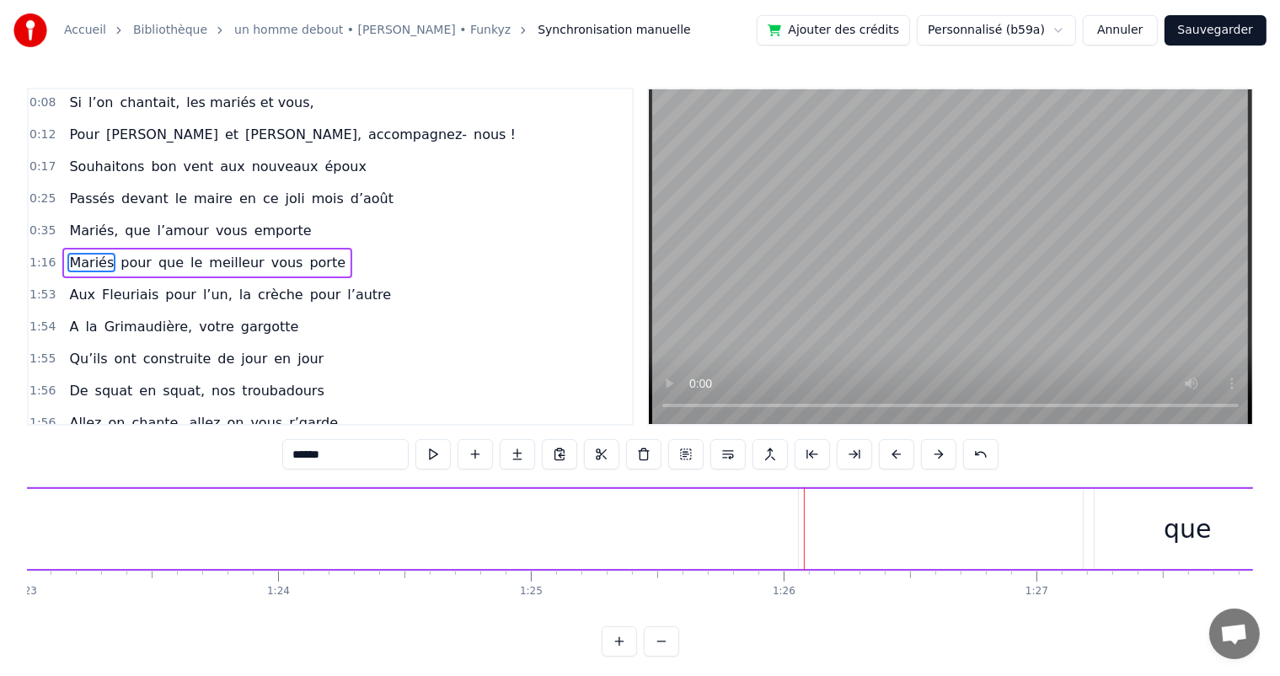
click at [892, 458] on button at bounding box center [896, 454] width 35 height 30
click at [892, 457] on button at bounding box center [896, 454] width 35 height 30
click at [892, 455] on button at bounding box center [896, 454] width 35 height 30
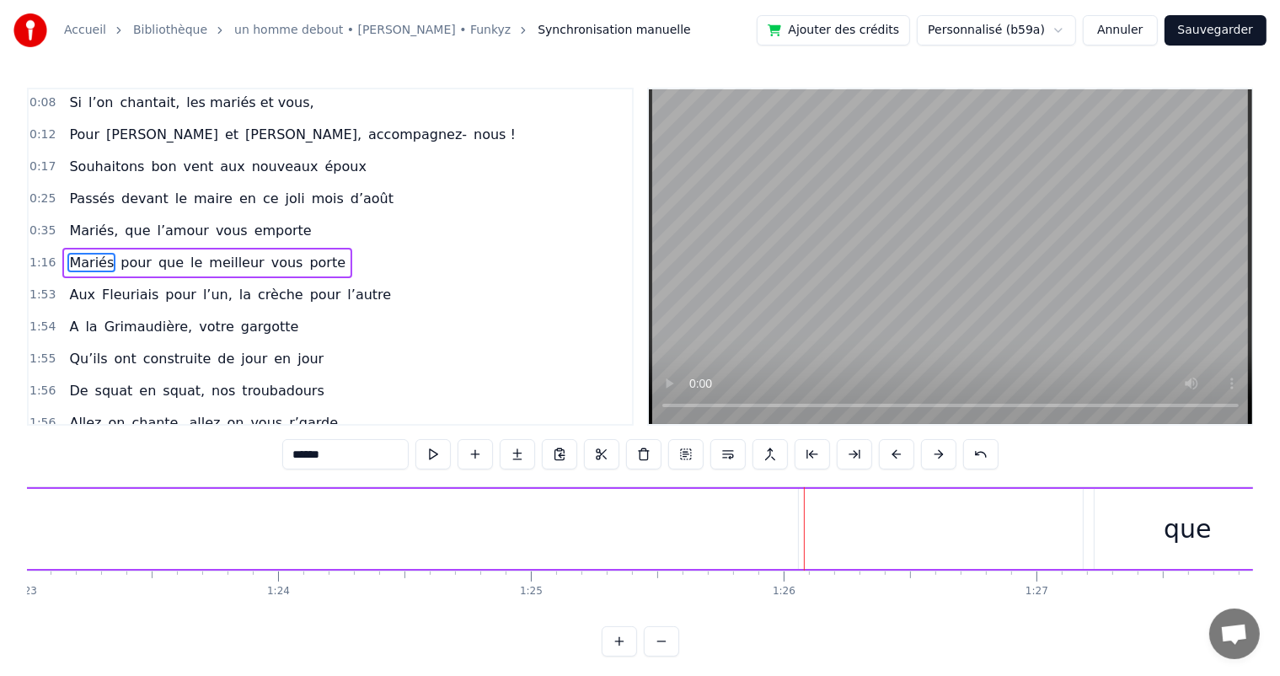
click at [892, 454] on button at bounding box center [896, 454] width 35 height 30
click at [892, 453] on button at bounding box center [896, 454] width 35 height 30
click at [893, 453] on button at bounding box center [896, 454] width 35 height 30
click at [893, 454] on button at bounding box center [896, 454] width 35 height 30
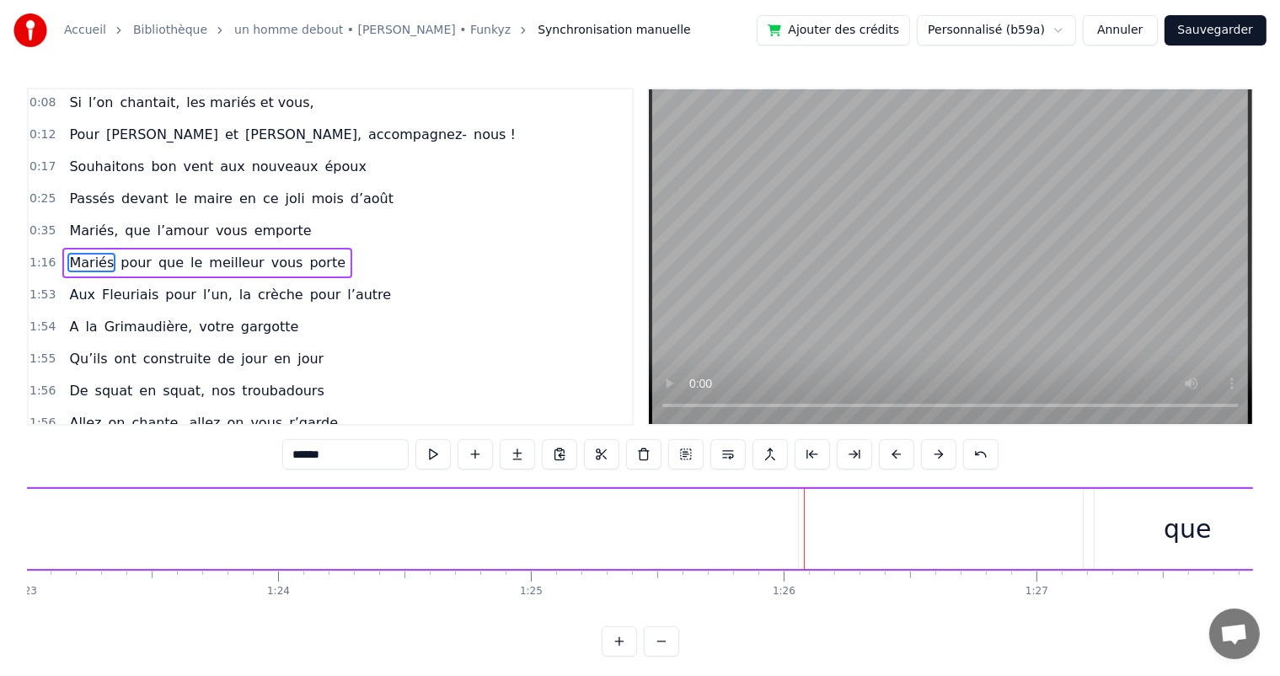
click at [893, 454] on button at bounding box center [896, 454] width 35 height 30
click at [893, 453] on button at bounding box center [896, 454] width 35 height 30
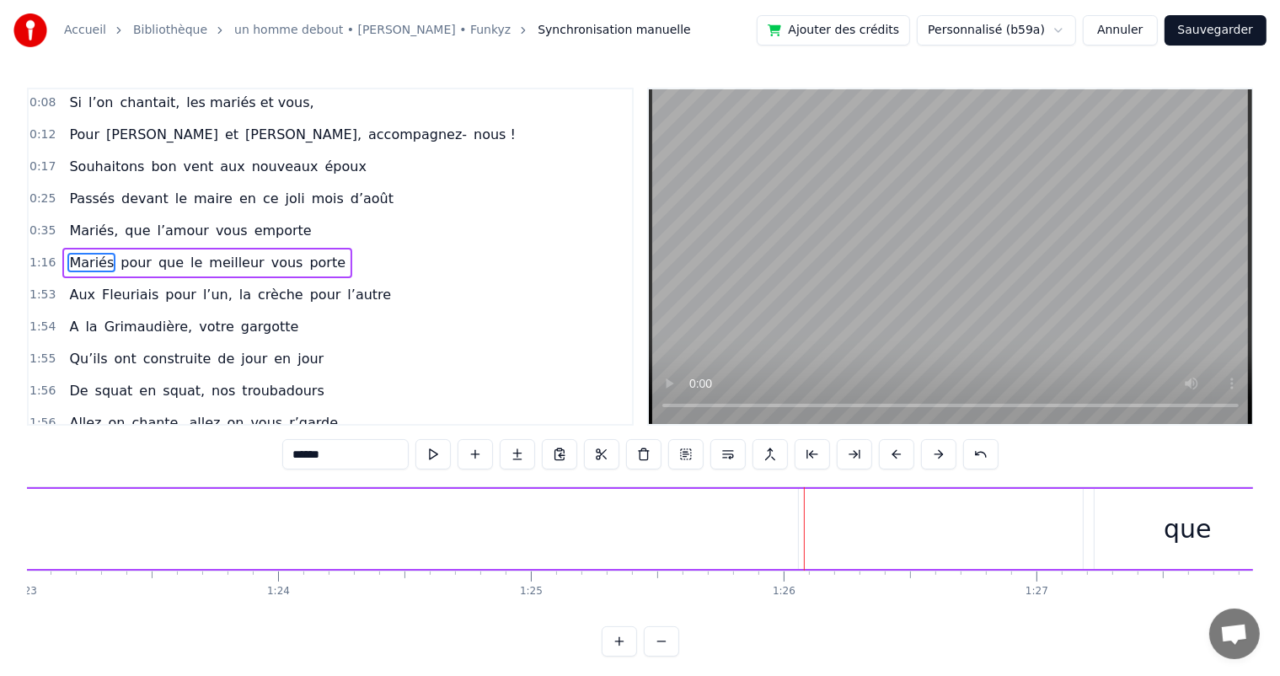
click at [893, 453] on button at bounding box center [896, 454] width 35 height 30
click at [893, 452] on button at bounding box center [896, 454] width 35 height 30
click at [894, 452] on button at bounding box center [896, 454] width 35 height 30
click at [894, 451] on button at bounding box center [896, 454] width 35 height 30
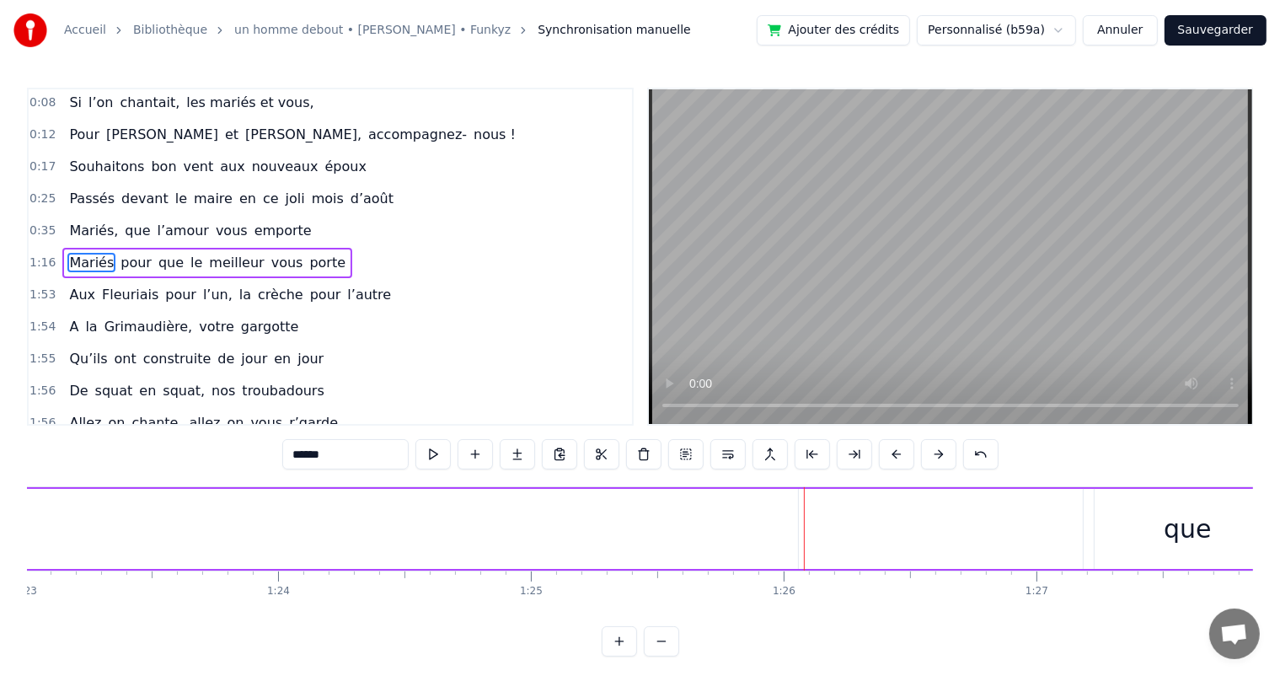
click at [894, 450] on button at bounding box center [896, 454] width 35 height 30
click at [894, 451] on button at bounding box center [896, 454] width 35 height 30
click at [894, 453] on button at bounding box center [896, 454] width 35 height 30
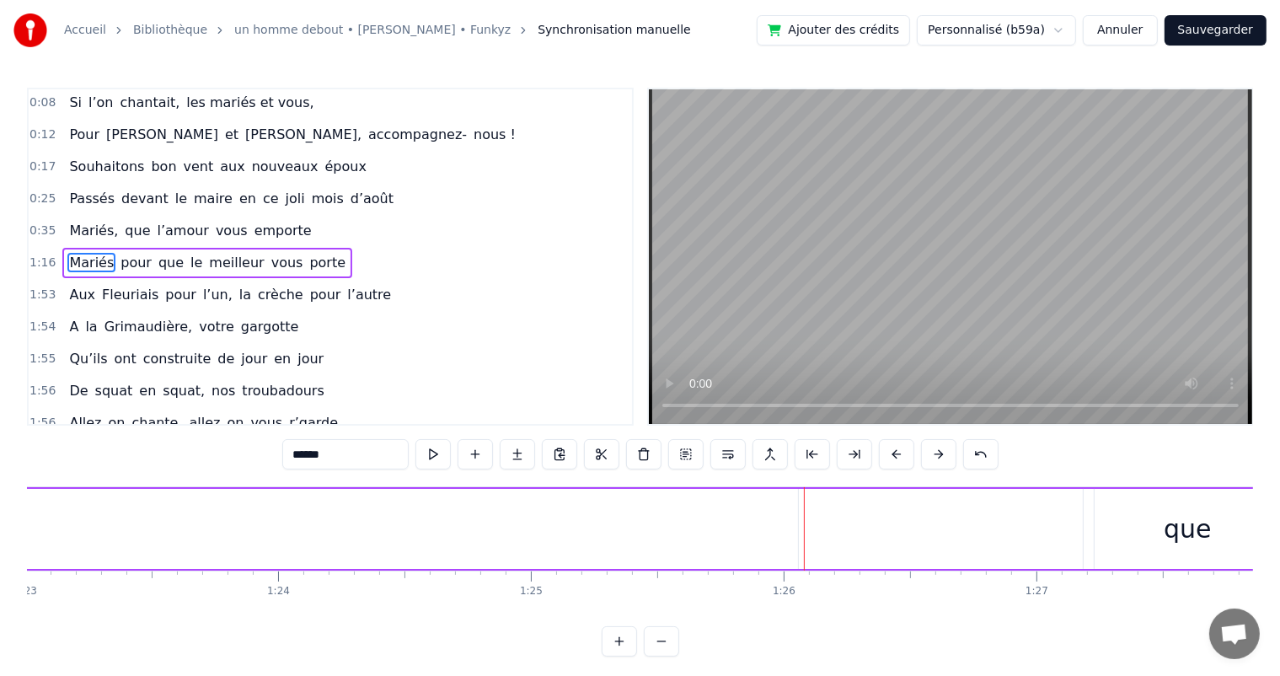
click at [894, 453] on button at bounding box center [896, 454] width 35 height 30
click at [894, 452] on button at bounding box center [896, 454] width 35 height 30
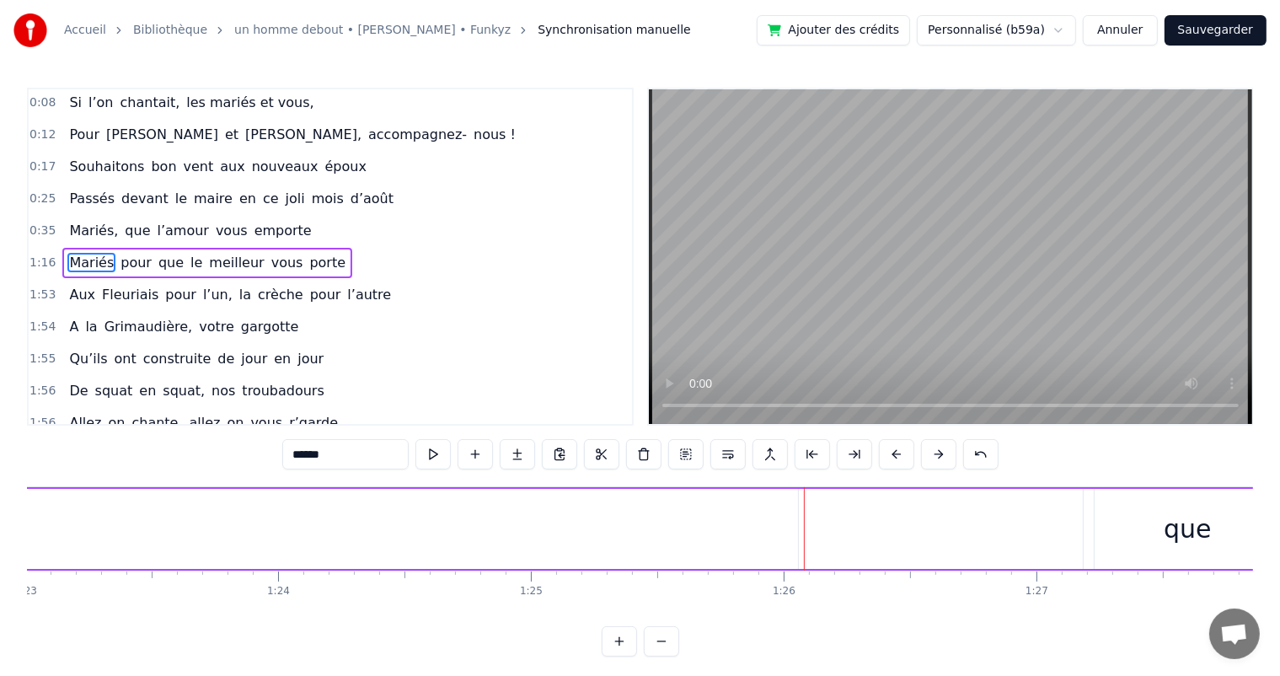
click at [894, 452] on button at bounding box center [896, 454] width 35 height 30
click at [894, 451] on button at bounding box center [896, 454] width 35 height 30
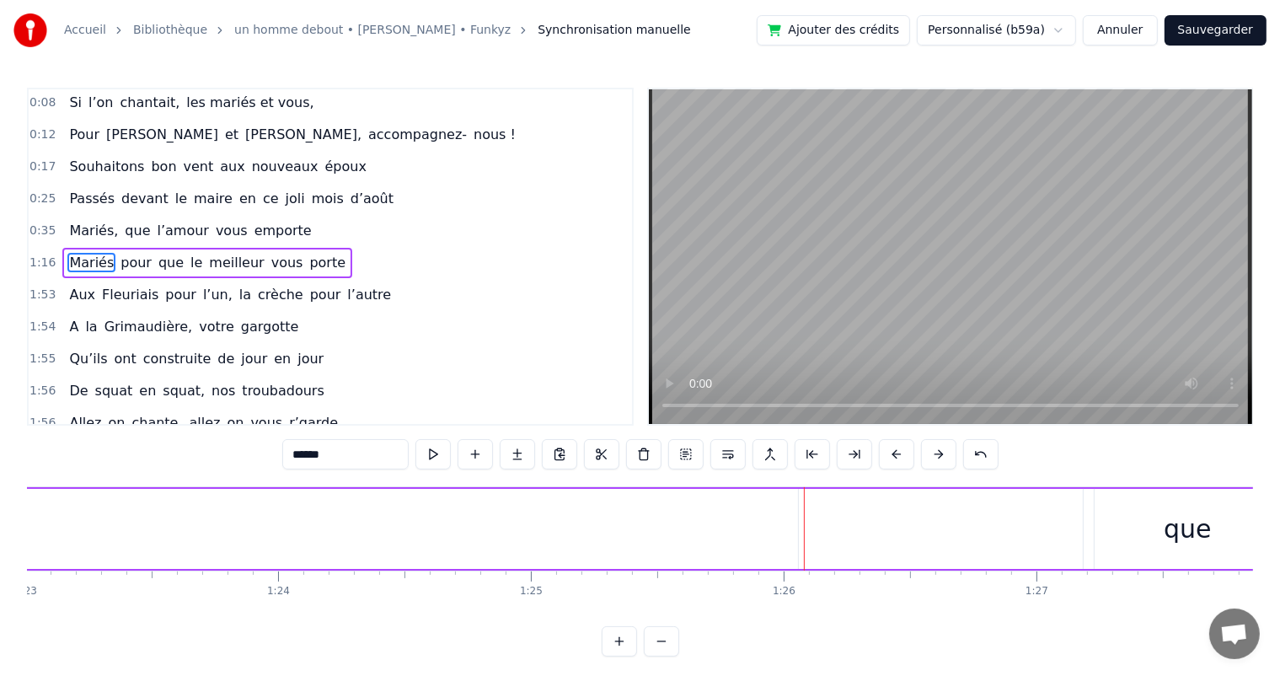
click at [894, 451] on button at bounding box center [896, 454] width 35 height 30
click at [894, 452] on button at bounding box center [896, 454] width 35 height 30
click at [894, 453] on button at bounding box center [896, 454] width 35 height 30
click at [894, 452] on button at bounding box center [896, 454] width 35 height 30
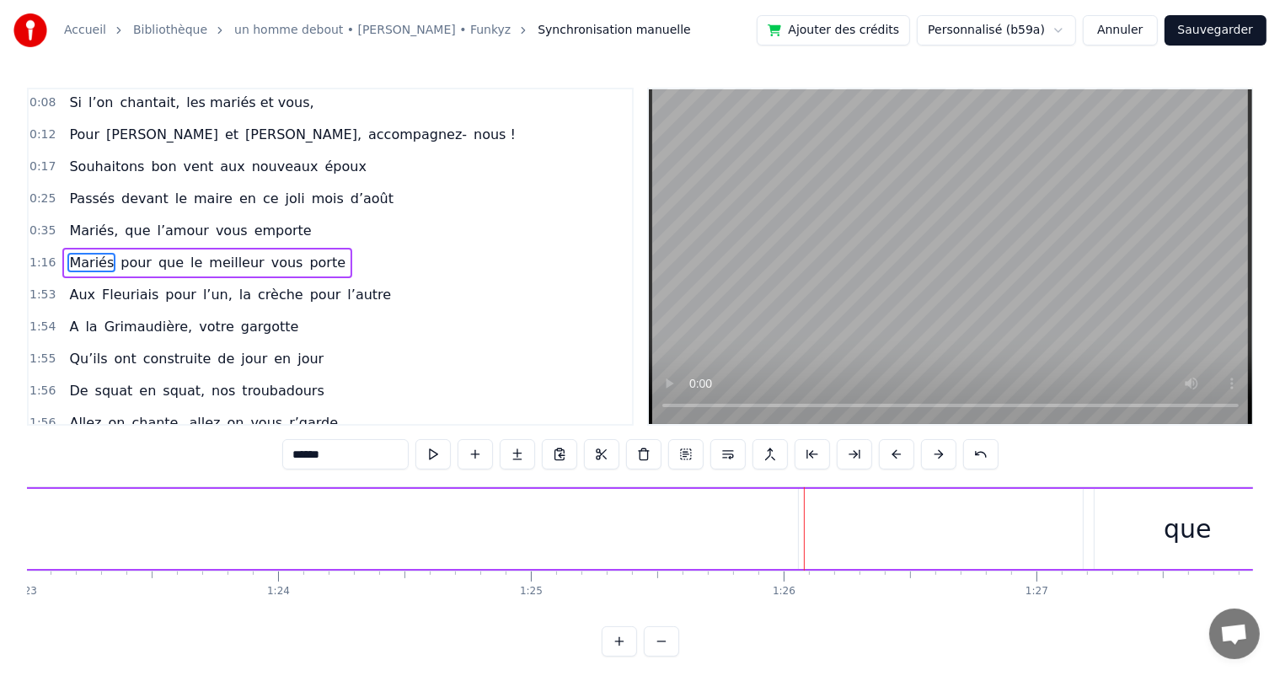
click at [894, 453] on button at bounding box center [896, 454] width 35 height 30
click at [893, 453] on button at bounding box center [896, 454] width 35 height 30
click at [893, 452] on button at bounding box center [896, 454] width 35 height 30
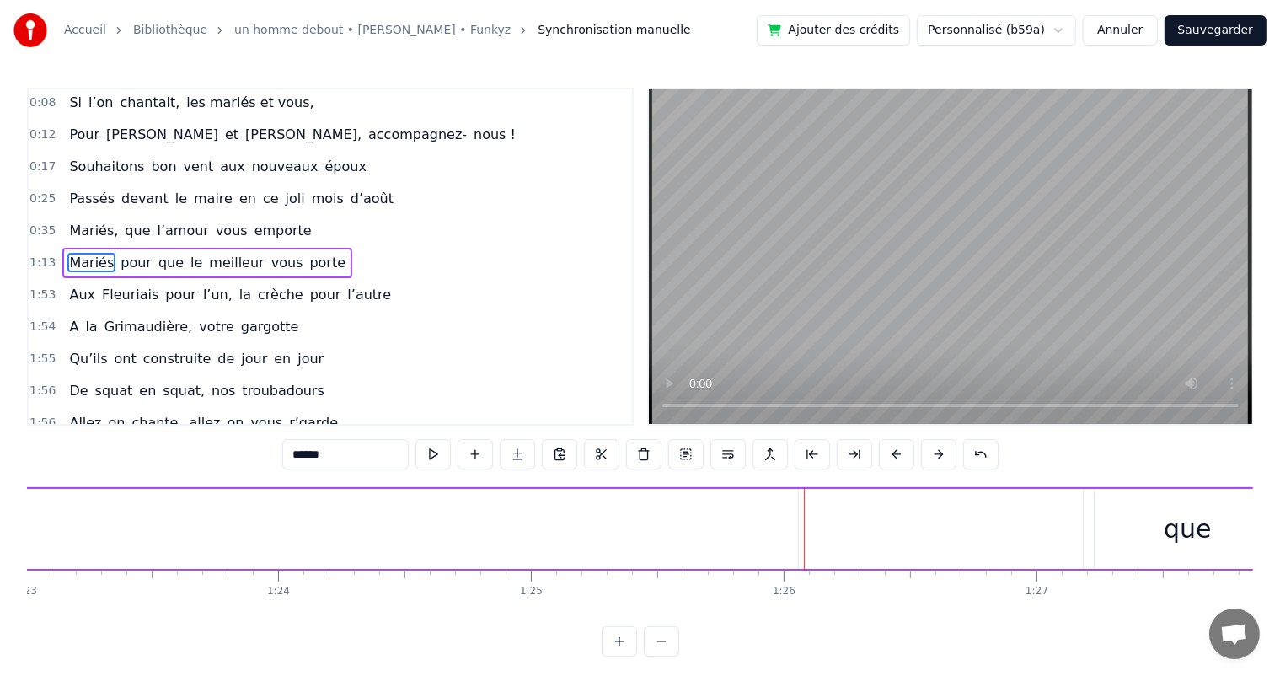
click at [893, 452] on button at bounding box center [896, 454] width 35 height 30
click at [892, 452] on button at bounding box center [896, 454] width 35 height 30
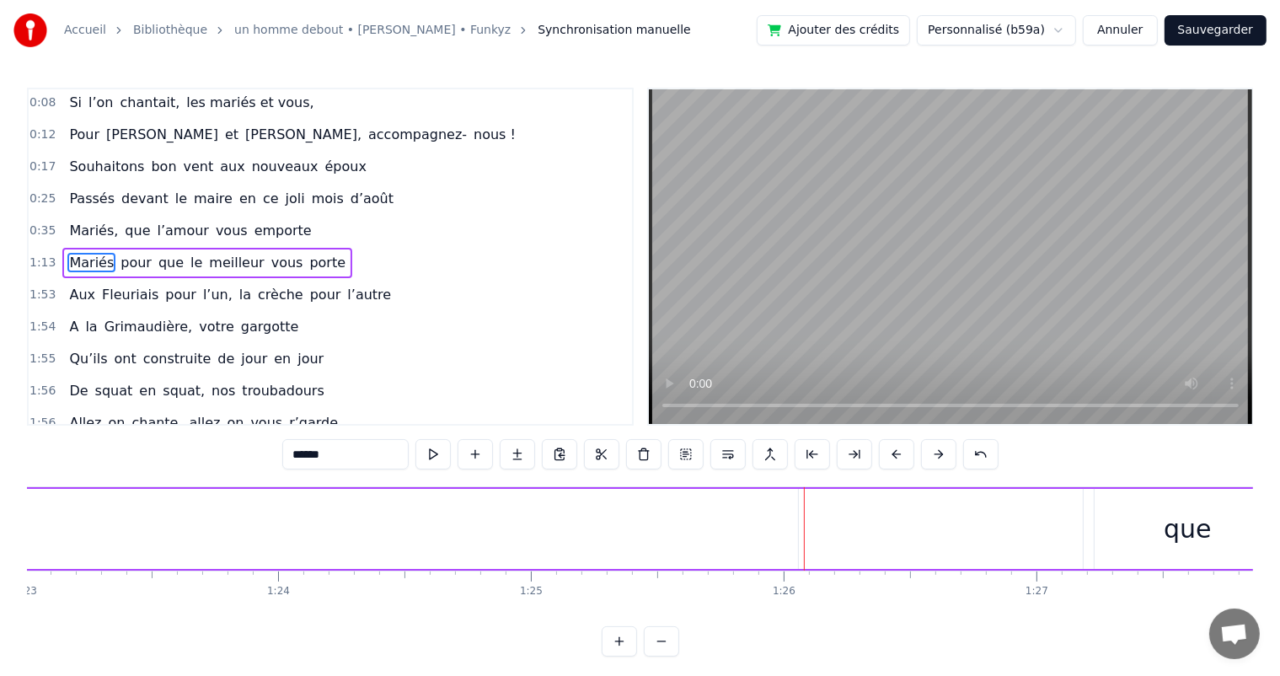
click at [892, 452] on button at bounding box center [896, 454] width 35 height 30
click at [892, 453] on button at bounding box center [896, 454] width 35 height 30
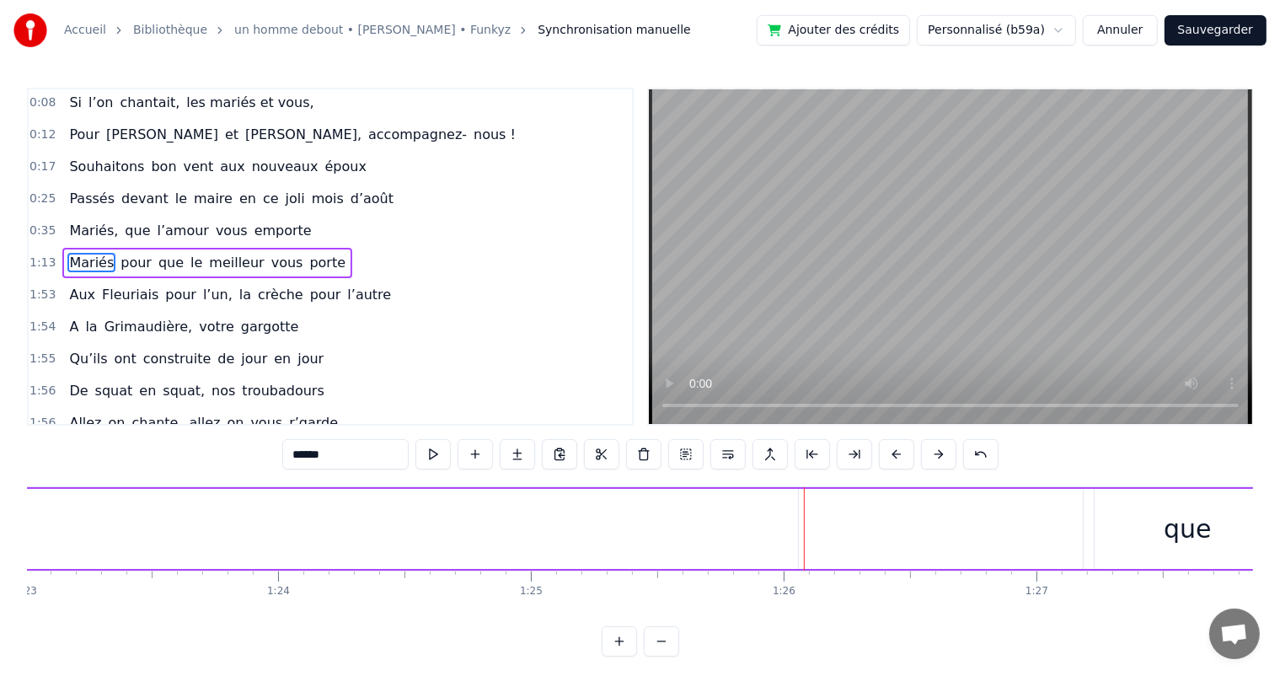
click at [892, 453] on button at bounding box center [896, 454] width 35 height 30
click at [891, 453] on button at bounding box center [896, 454] width 35 height 30
click at [890, 452] on button at bounding box center [896, 454] width 35 height 30
click at [891, 452] on button at bounding box center [896, 454] width 35 height 30
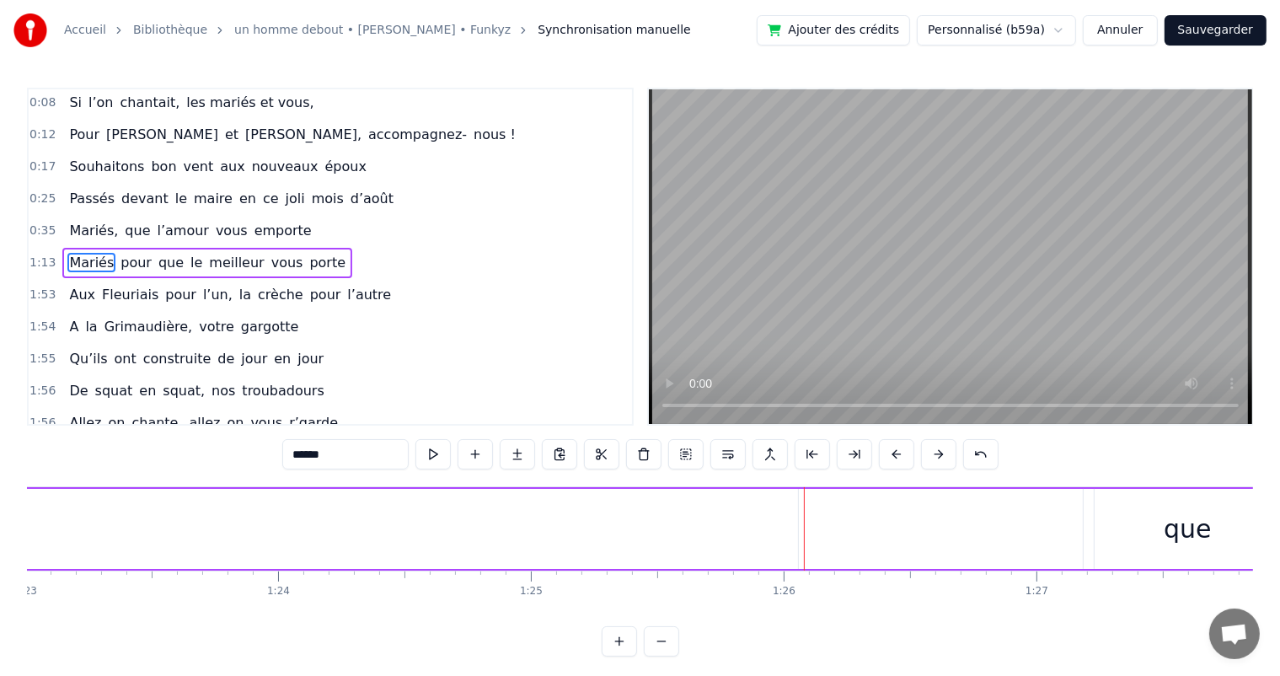
click at [891, 453] on button at bounding box center [896, 454] width 35 height 30
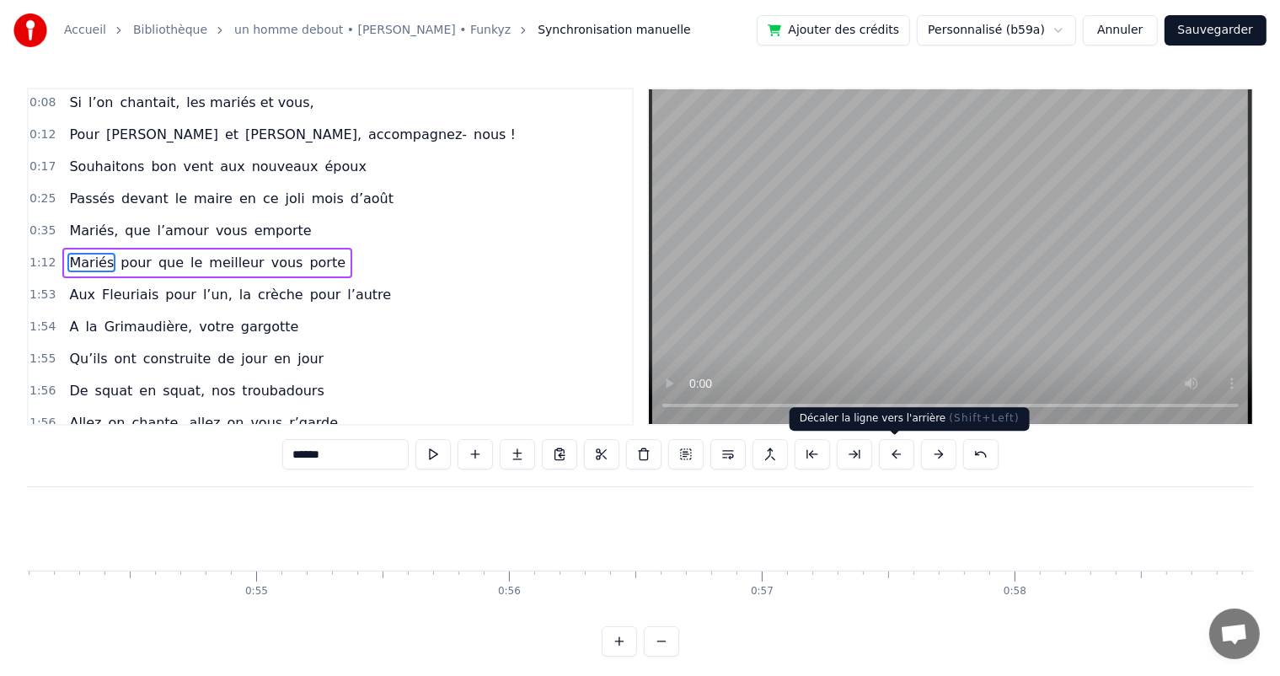
click at [892, 454] on button at bounding box center [896, 454] width 35 height 30
click at [892, 455] on button at bounding box center [896, 454] width 35 height 30
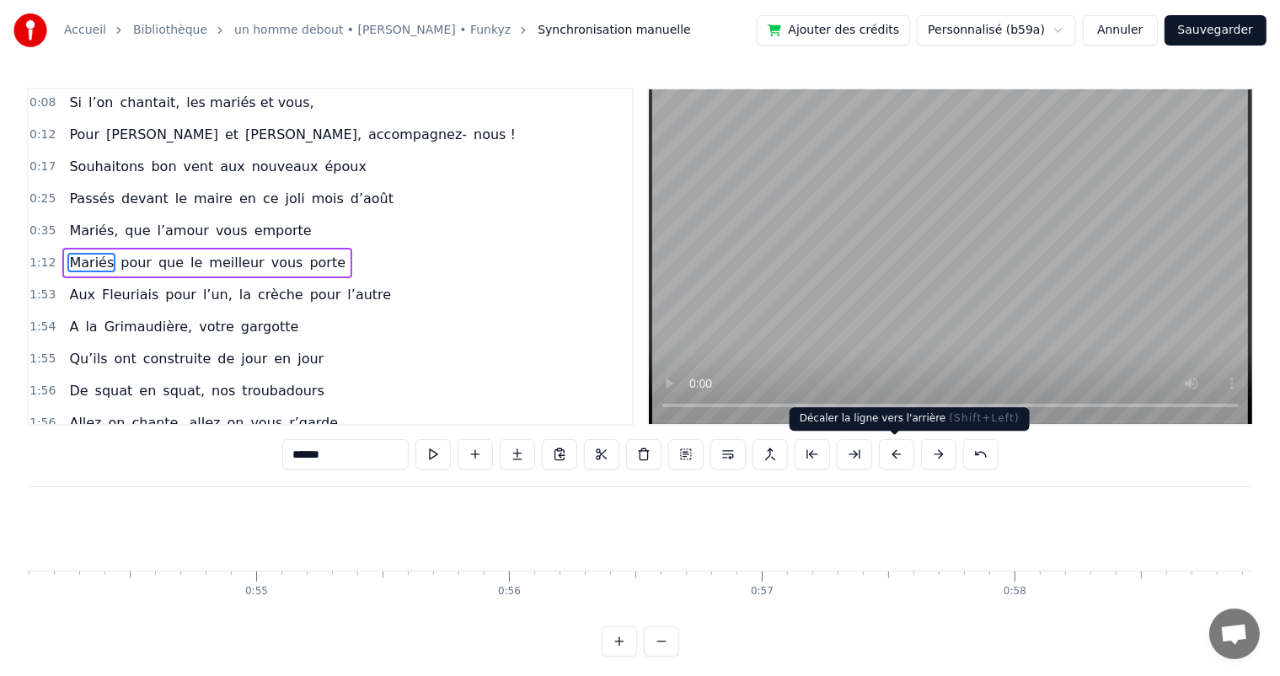
click at [891, 455] on button at bounding box center [896, 454] width 35 height 30
click at [890, 453] on button at bounding box center [896, 454] width 35 height 30
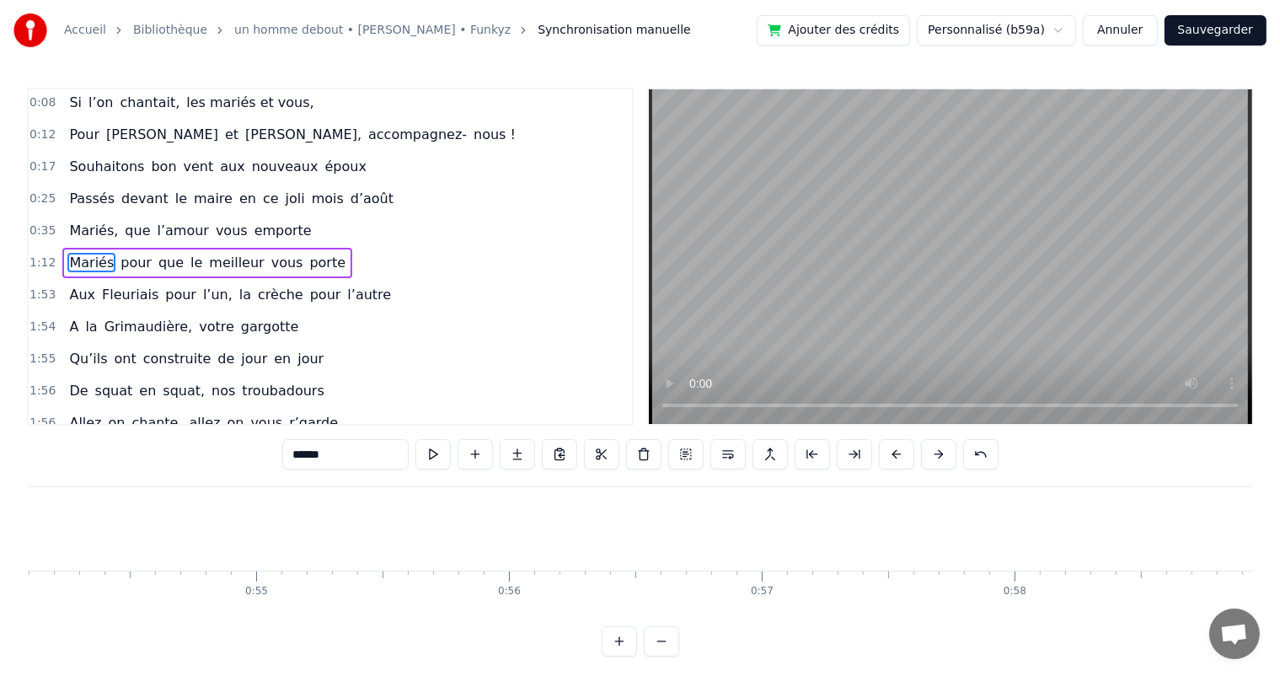
click at [896, 454] on button at bounding box center [896, 454] width 35 height 30
click at [896, 453] on button at bounding box center [896, 454] width 35 height 30
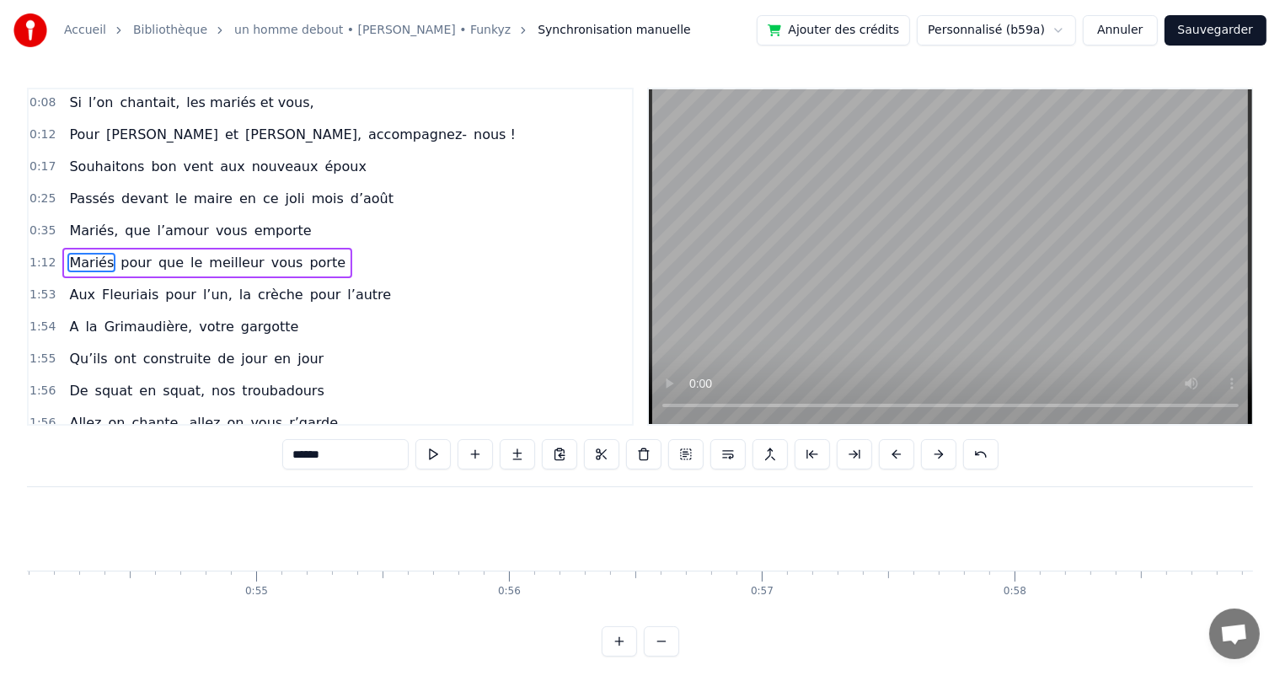
click at [896, 453] on button at bounding box center [896, 454] width 35 height 30
click at [896, 452] on button at bounding box center [896, 454] width 35 height 30
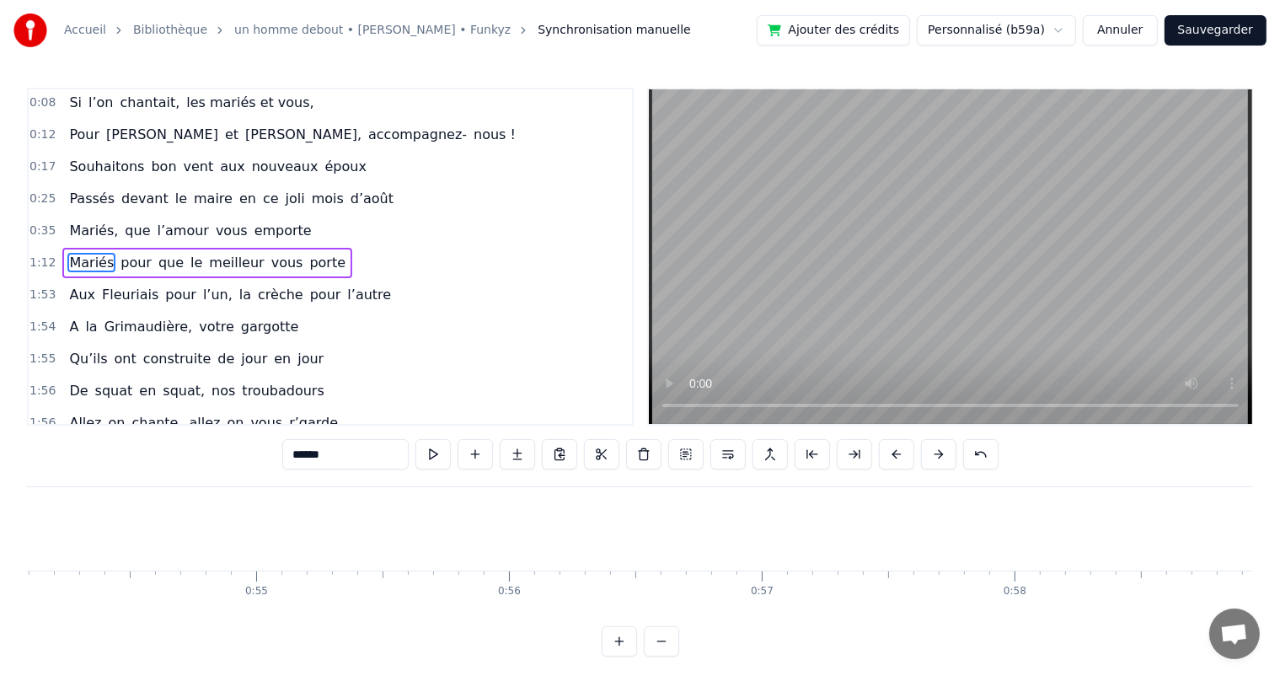
click at [897, 452] on button at bounding box center [896, 454] width 35 height 30
click at [897, 451] on button at bounding box center [896, 454] width 35 height 30
click at [897, 449] on button at bounding box center [896, 454] width 35 height 30
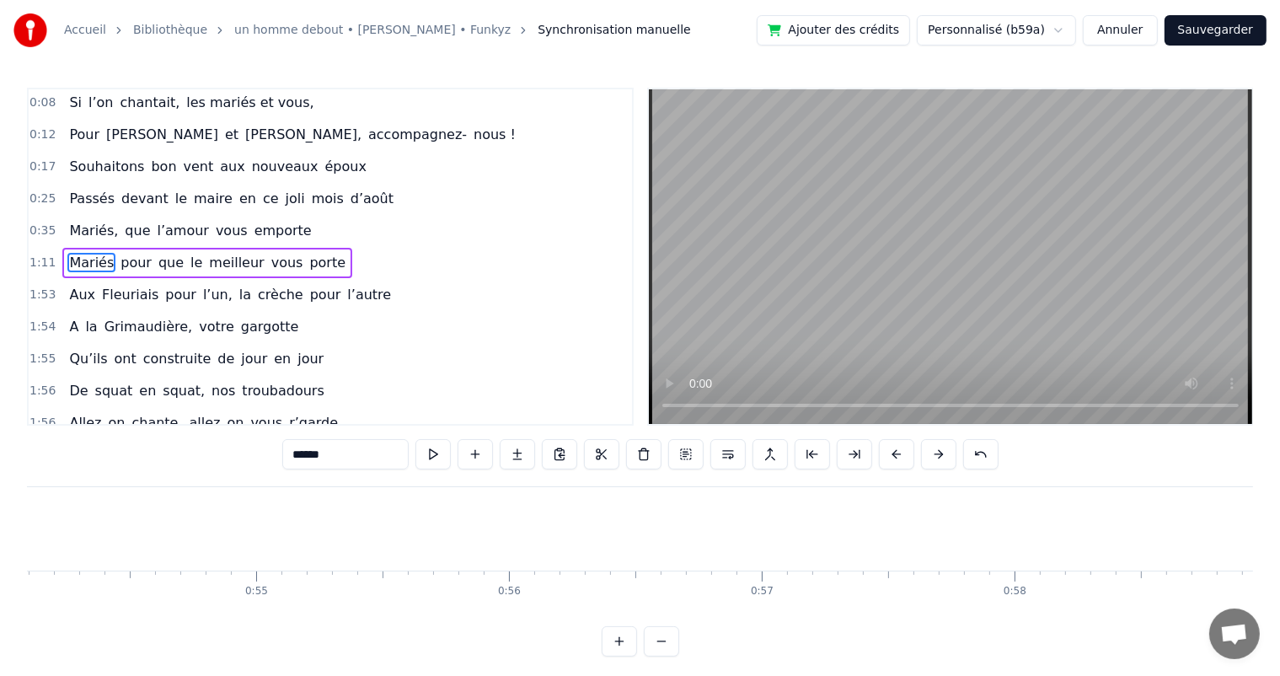
click at [833, 31] on button "Ajouter des crédits" at bounding box center [833, 30] width 153 height 30
